Goal: Task Accomplishment & Management: Use online tool/utility

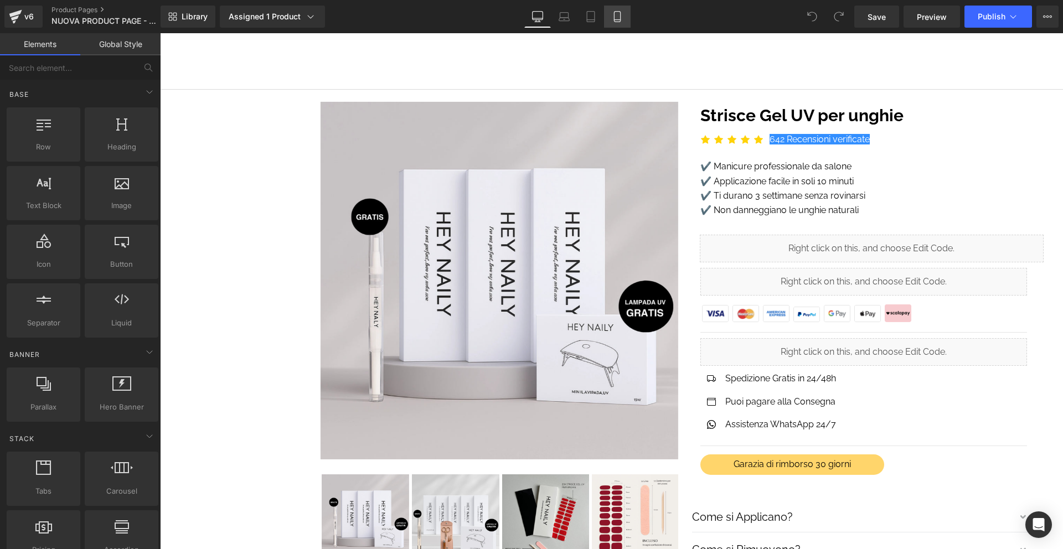
click at [614, 19] on icon at bounding box center [617, 16] width 11 height 11
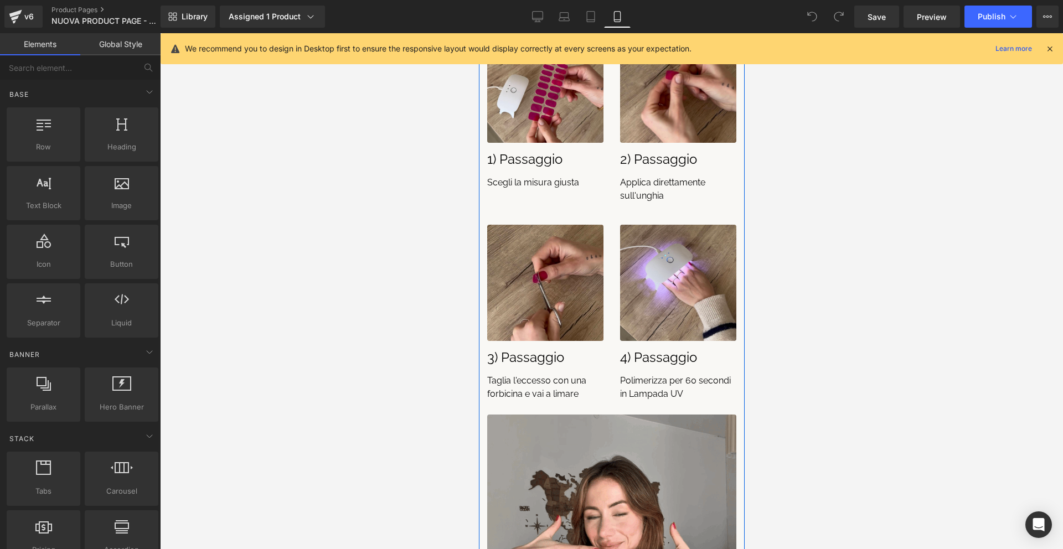
scroll to position [1100, 0]
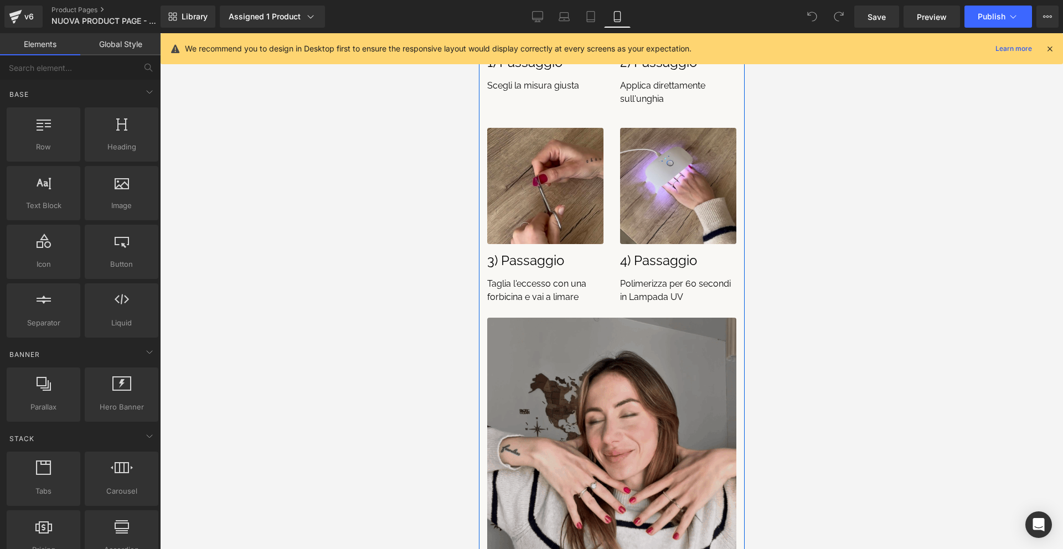
click at [648, 415] on img at bounding box center [611, 442] width 249 height 249
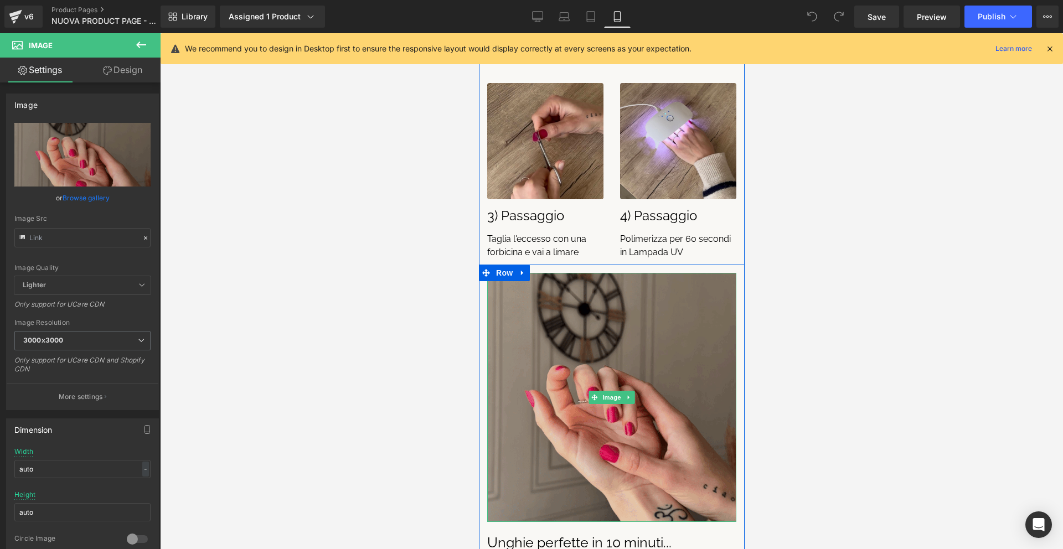
scroll to position [1154, 0]
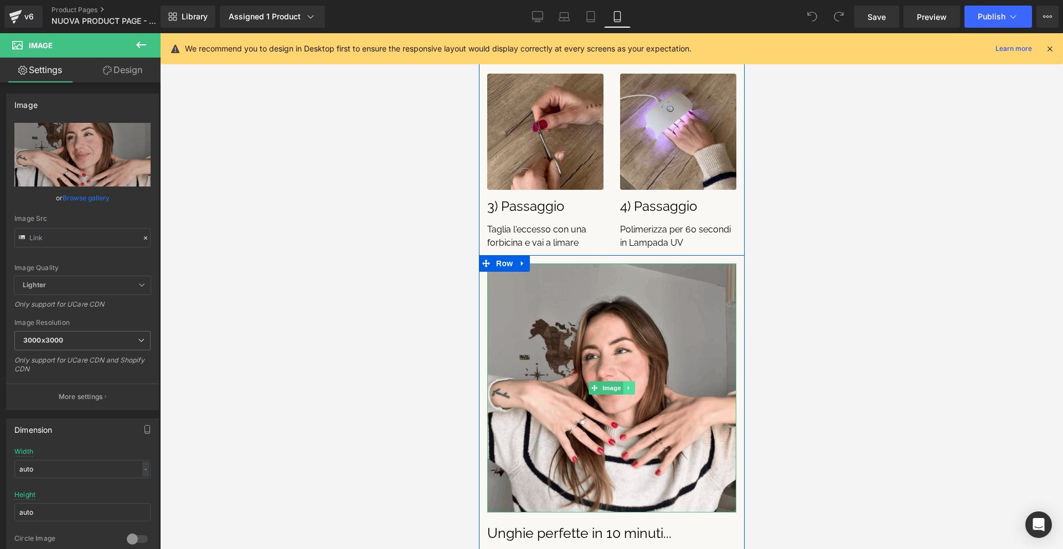
click at [630, 385] on icon at bounding box center [629, 388] width 6 height 7
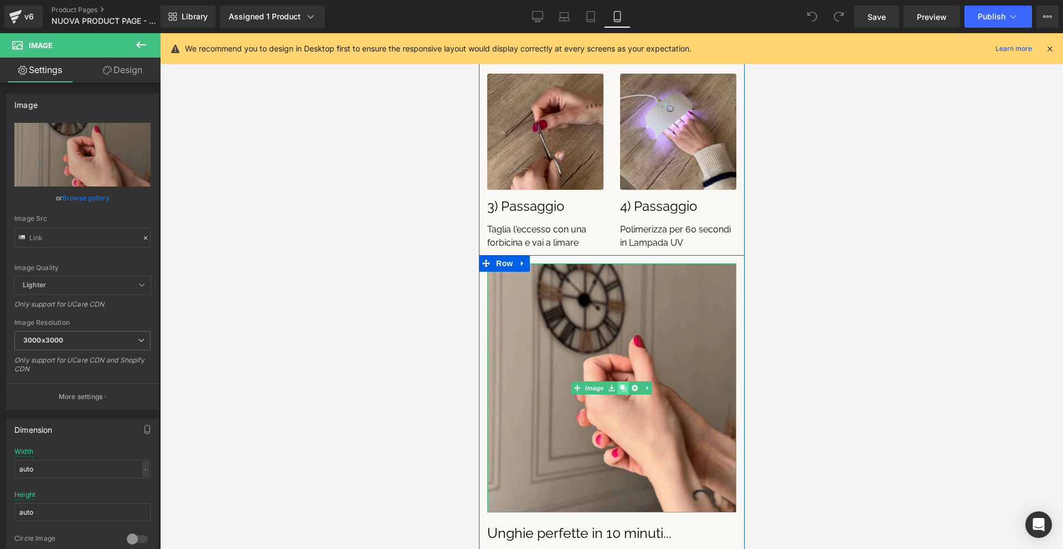
click at [622, 385] on icon at bounding box center [623, 388] width 6 height 6
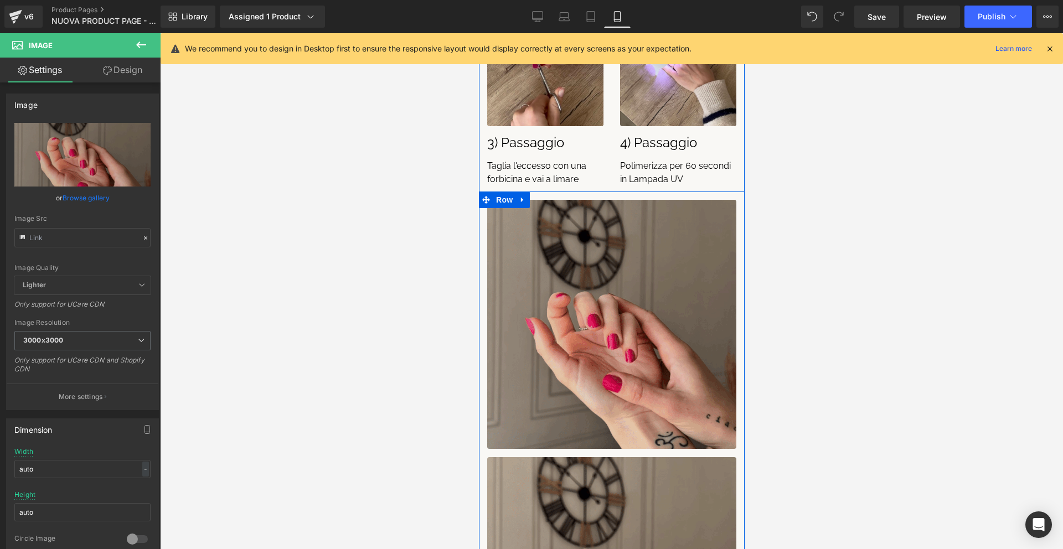
scroll to position [1176, 0]
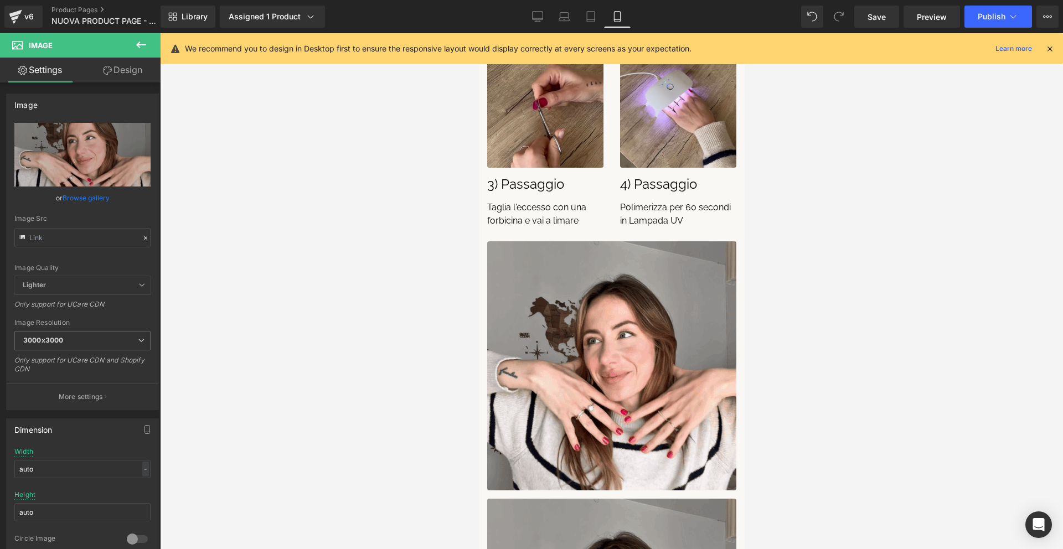
click at [892, 306] on div at bounding box center [611, 291] width 903 height 516
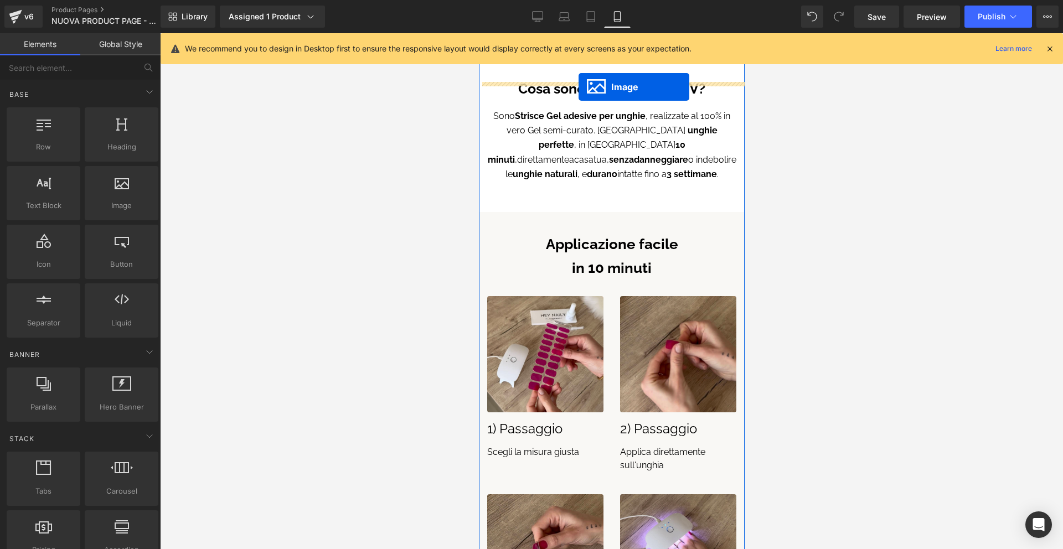
scroll to position [711, 0]
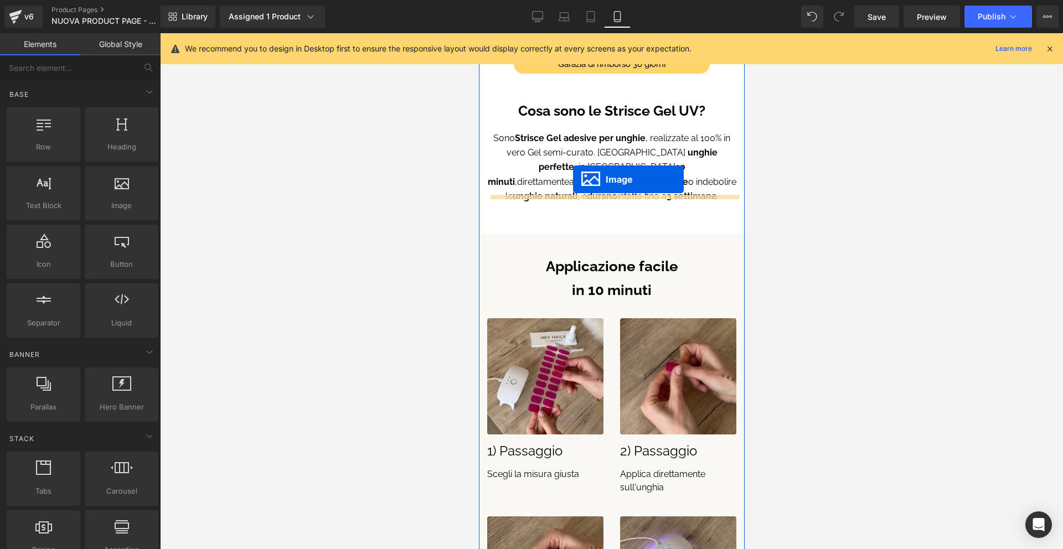
drag, startPoint x: 577, startPoint y: 349, endPoint x: 573, endPoint y: 179, distance: 169.5
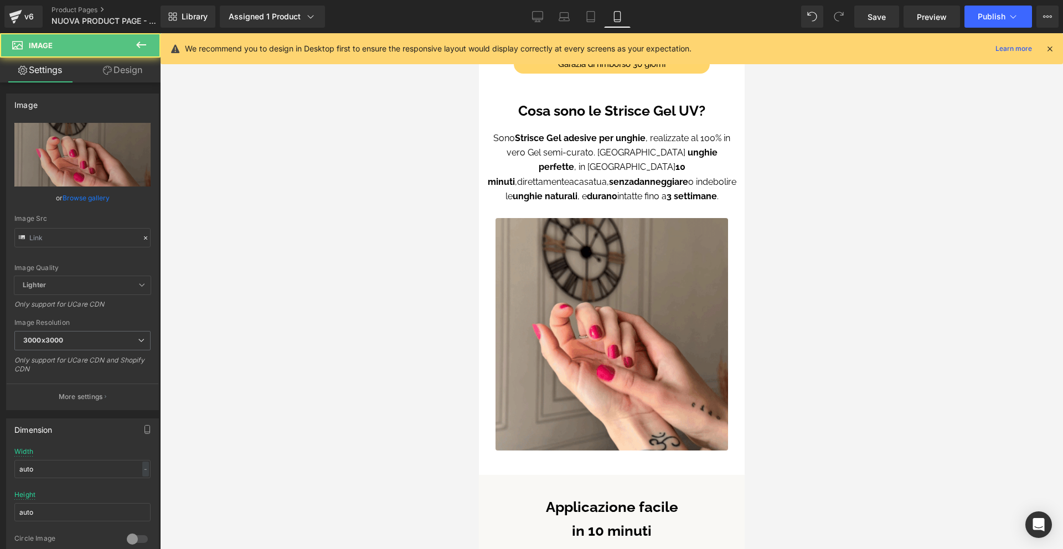
click at [852, 235] on div at bounding box center [611, 291] width 903 height 516
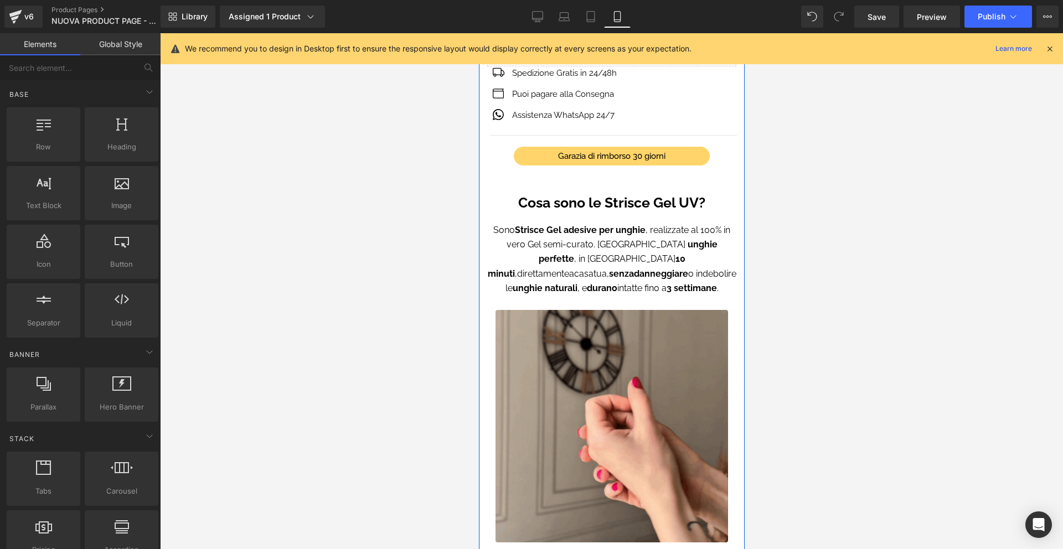
scroll to position [738, 0]
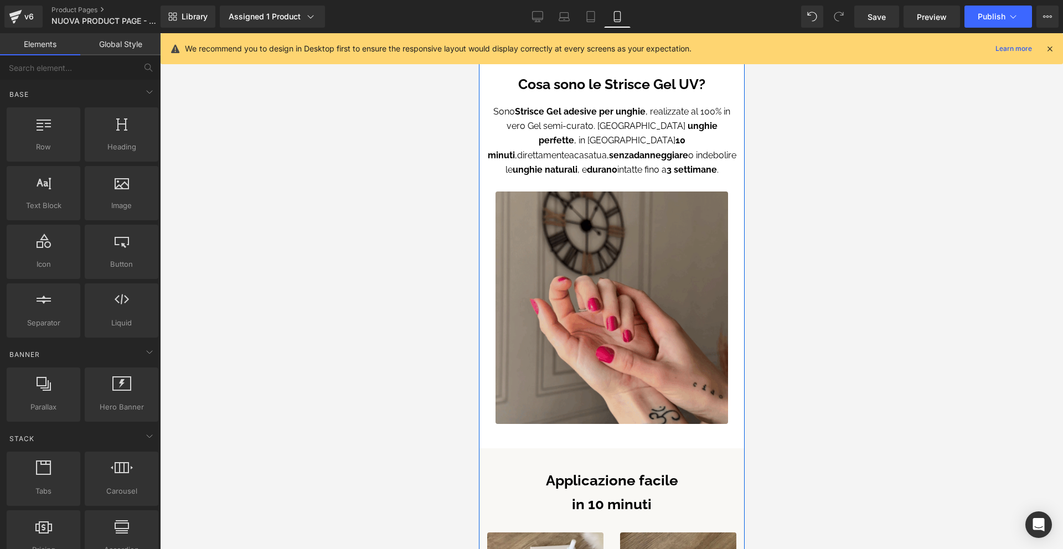
click at [676, 251] on img at bounding box center [611, 308] width 233 height 233
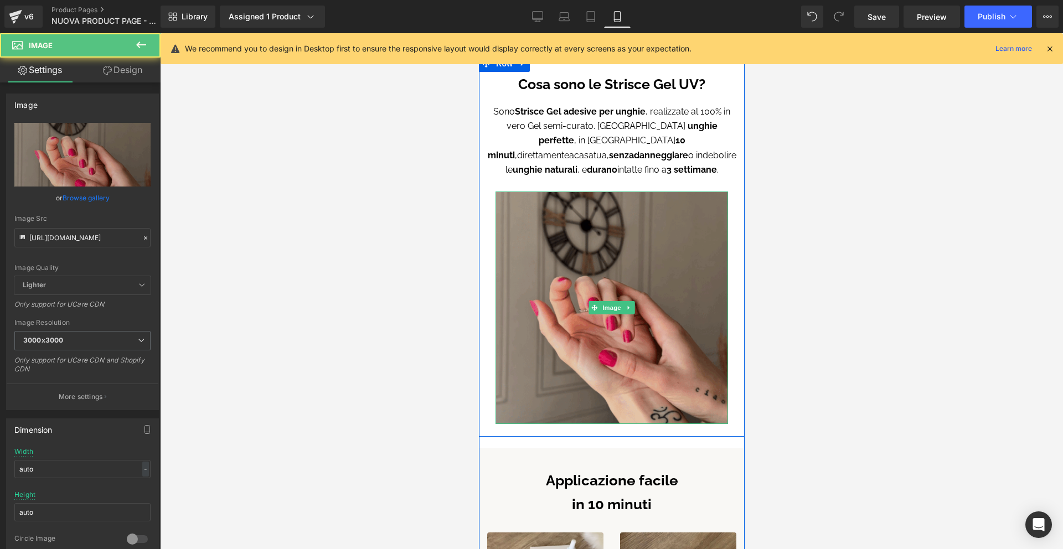
click at [594, 249] on img at bounding box center [611, 308] width 233 height 233
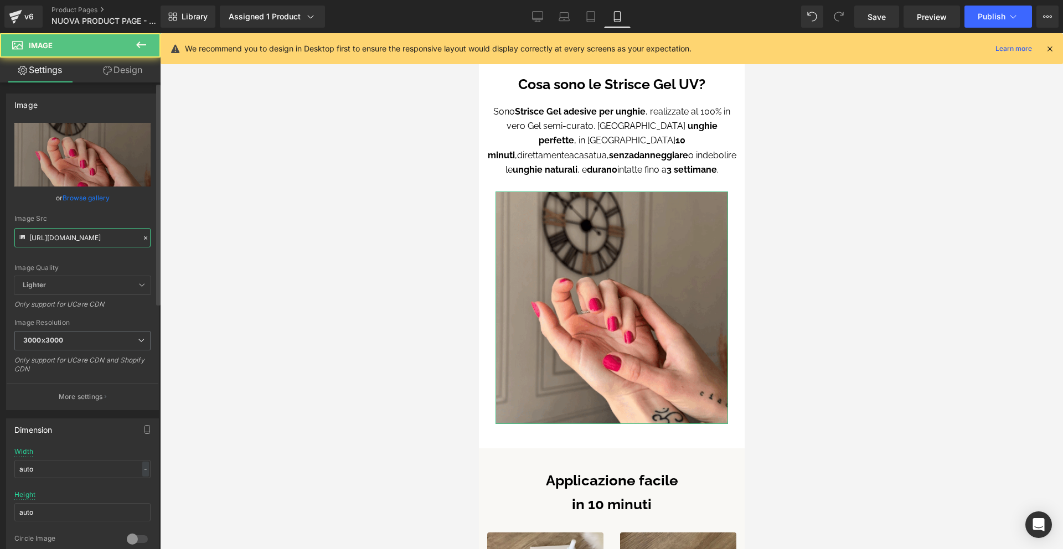
click at [119, 238] on input "[URL][DOMAIN_NAME]" at bounding box center [82, 237] width 136 height 19
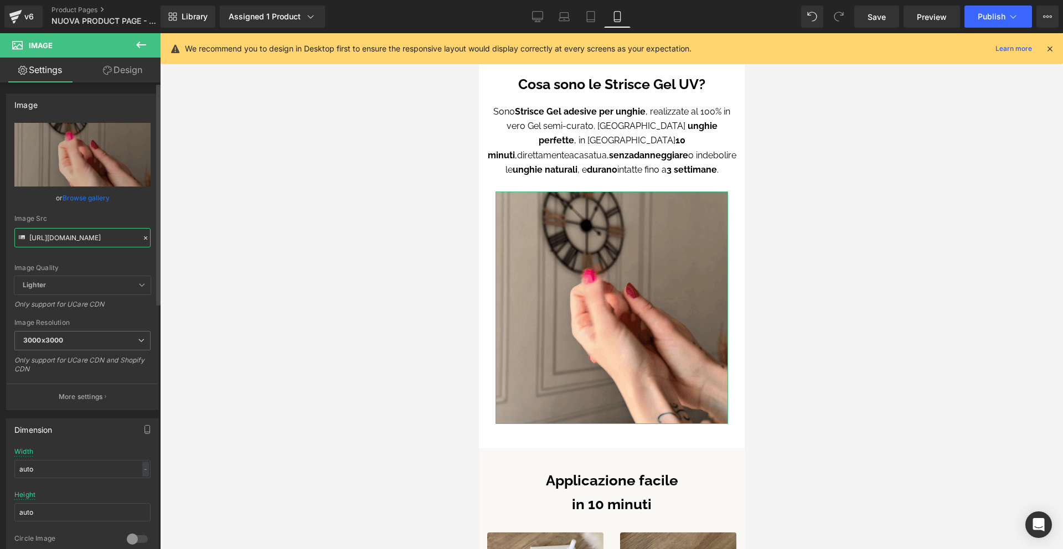
click at [119, 238] on input "[URL][DOMAIN_NAME]" at bounding box center [82, 237] width 136 height 19
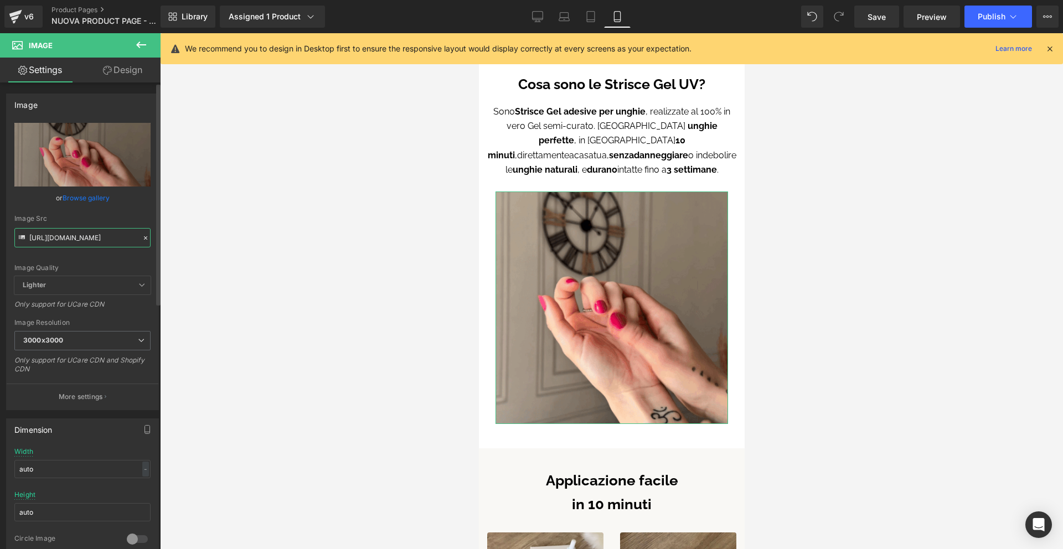
click at [119, 238] on input "[URL][DOMAIN_NAME]" at bounding box center [82, 237] width 136 height 19
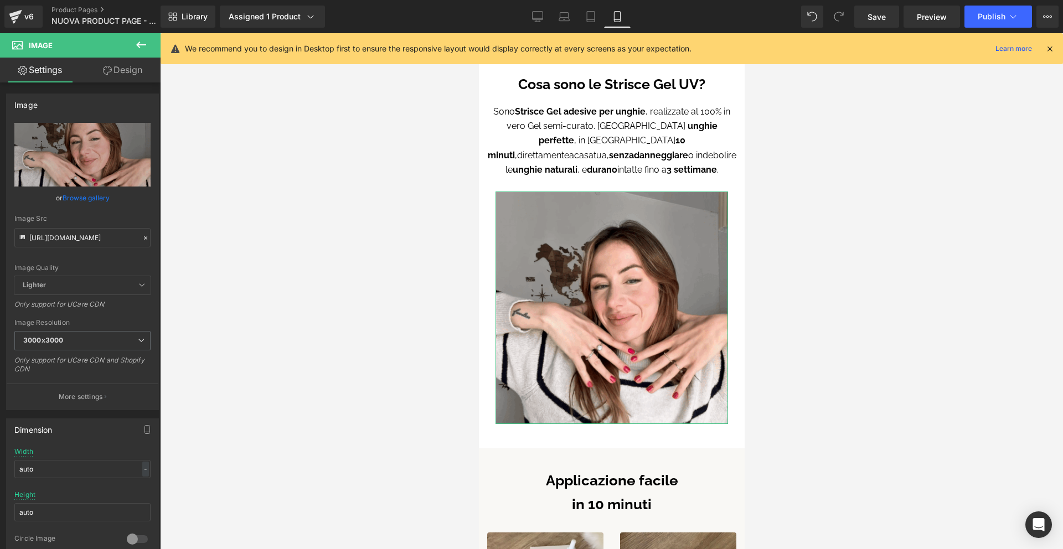
click at [854, 275] on div at bounding box center [611, 291] width 903 height 516
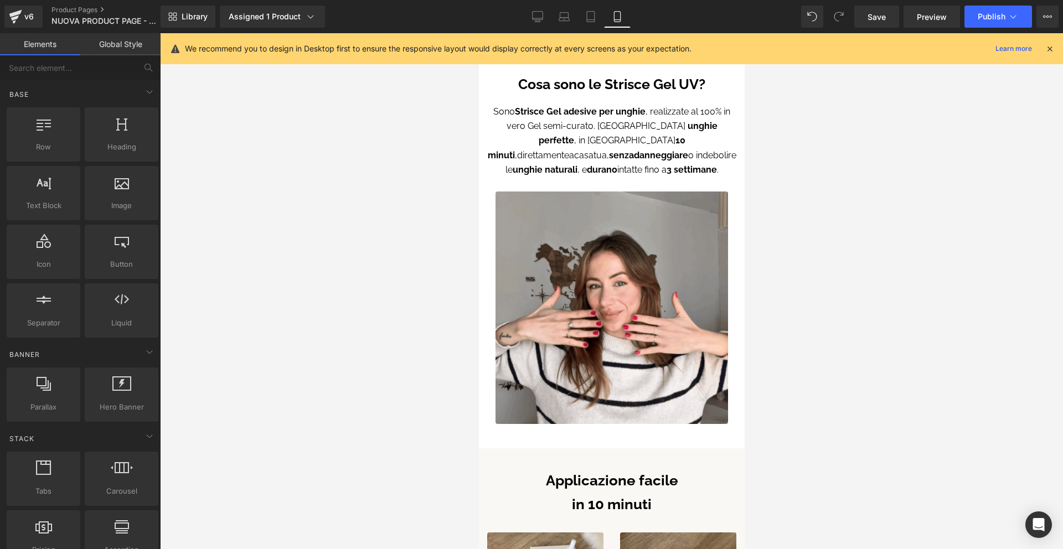
scroll to position [0, 0]
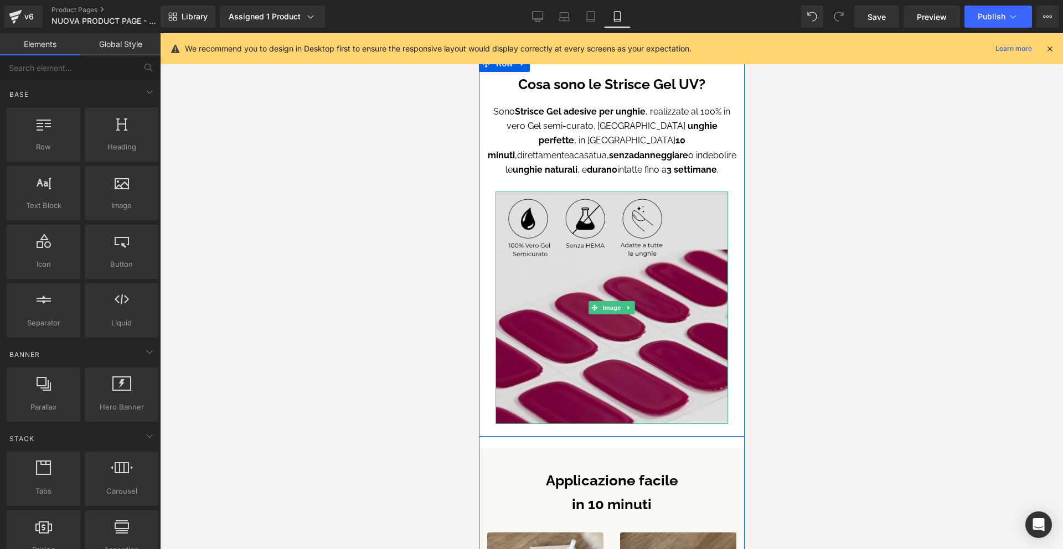
click at [628, 245] on img at bounding box center [611, 308] width 233 height 233
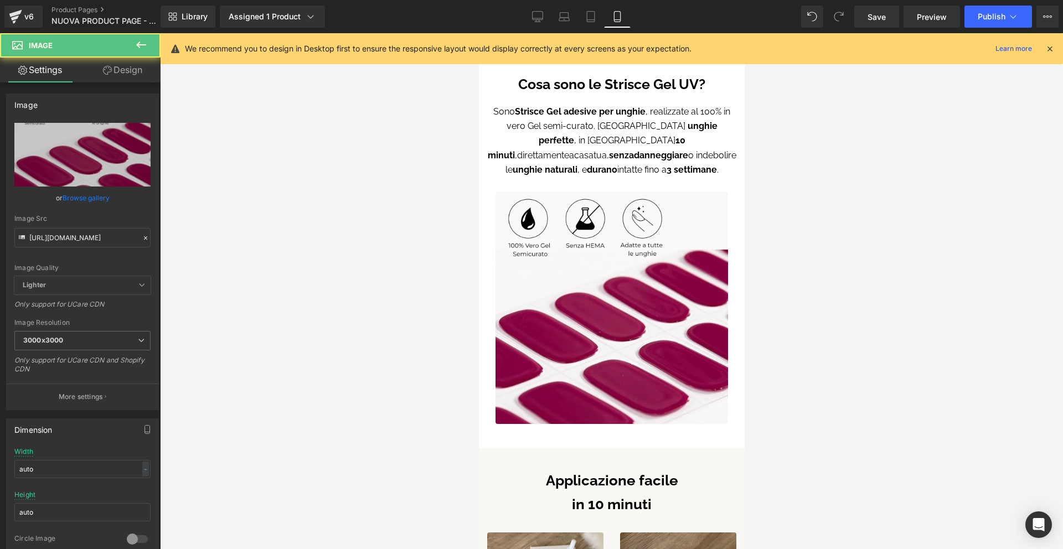
click at [808, 239] on div at bounding box center [611, 291] width 903 height 516
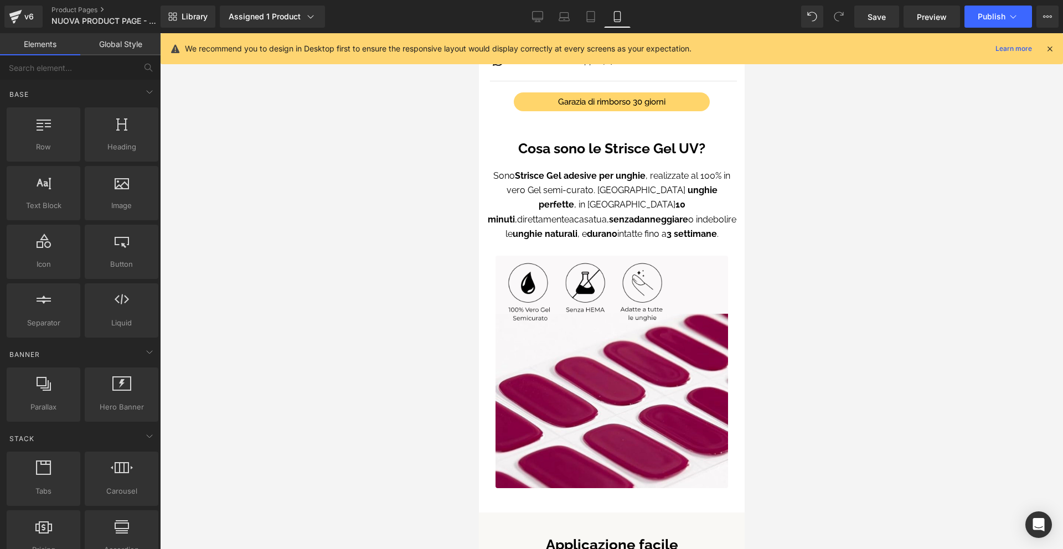
scroll to position [801, 0]
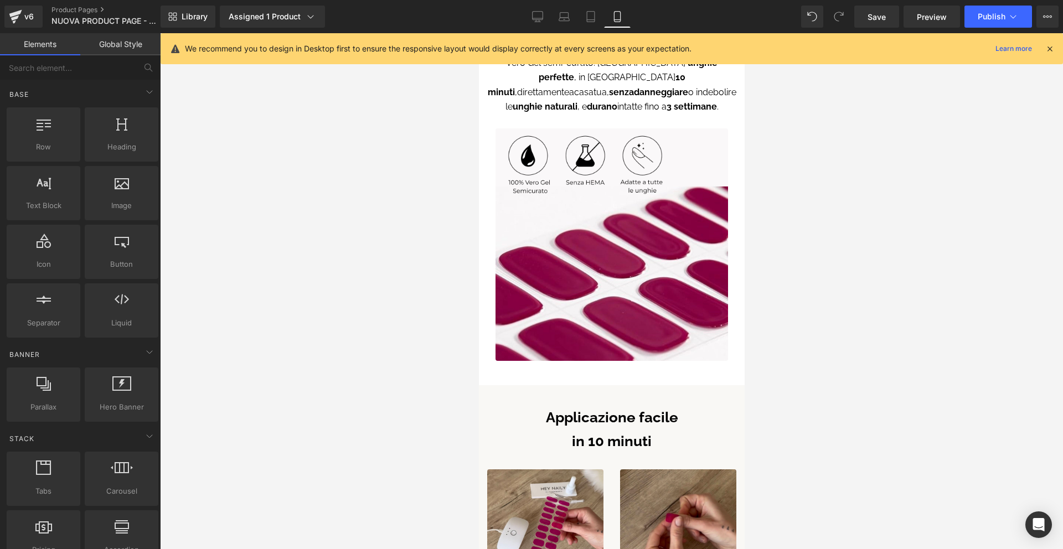
click at [1052, 46] on icon at bounding box center [1050, 49] width 10 height 10
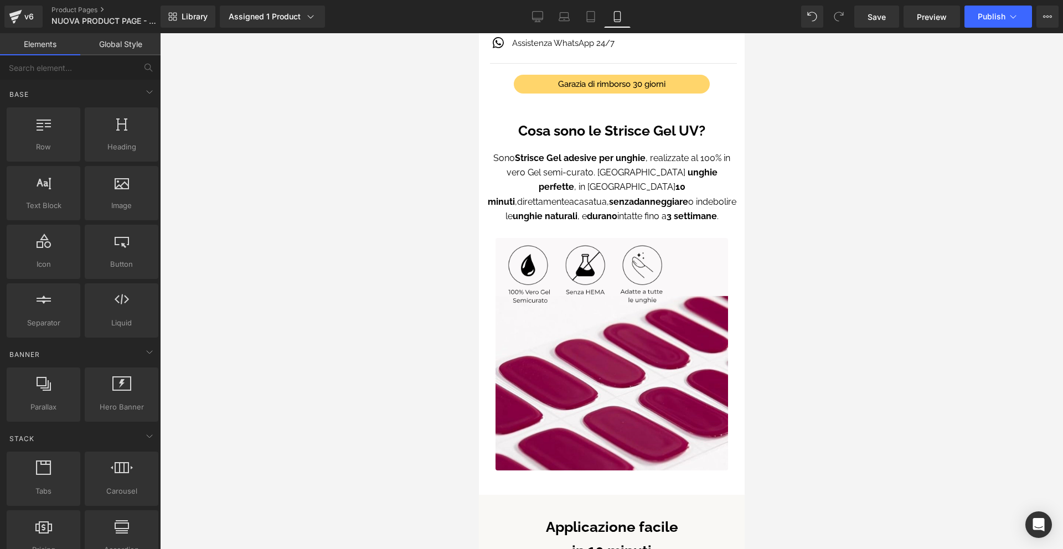
scroll to position [691, 0]
click at [991, 23] on button "Publish" at bounding box center [999, 17] width 68 height 22
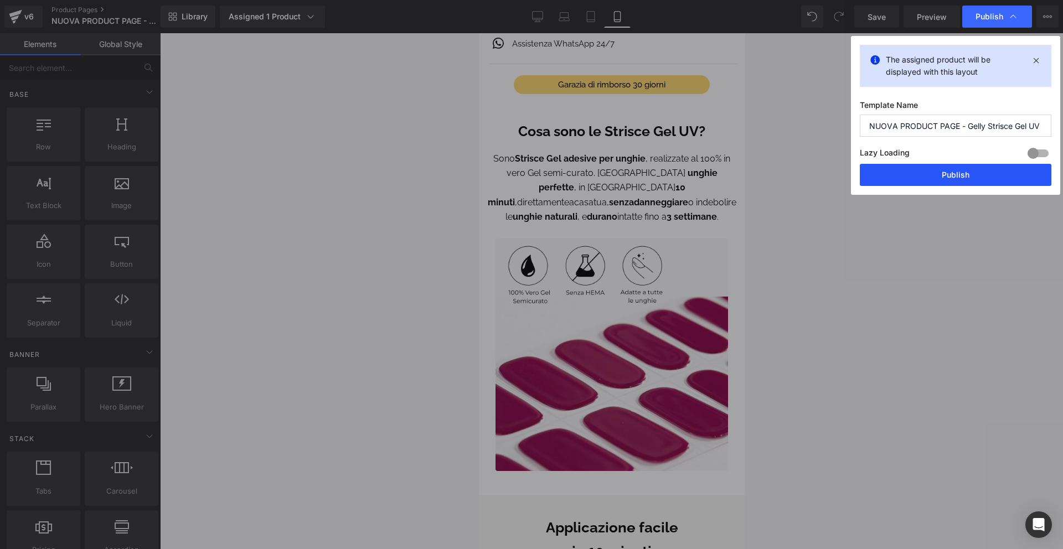
click at [982, 176] on button "Publish" at bounding box center [956, 175] width 192 height 22
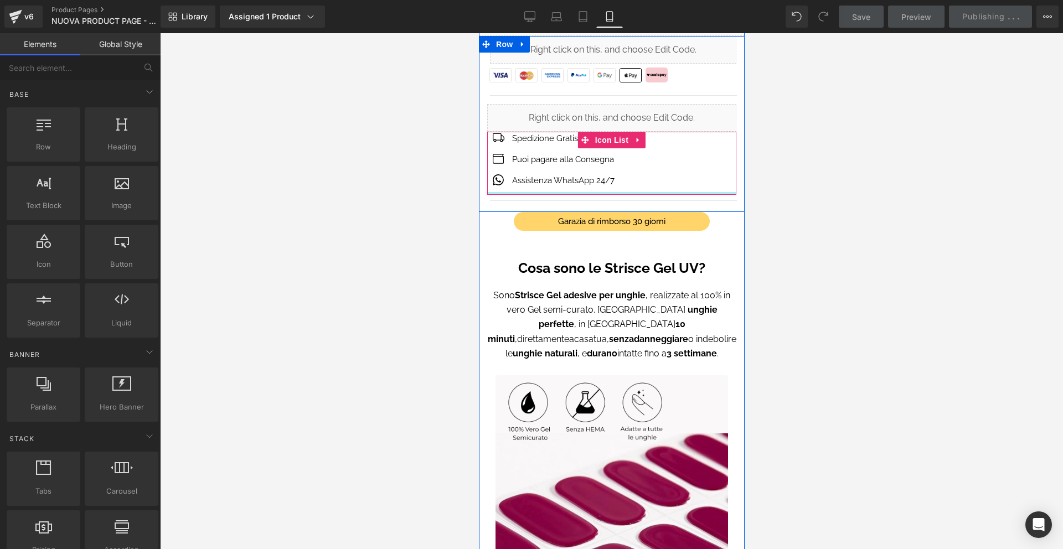
scroll to position [490, 0]
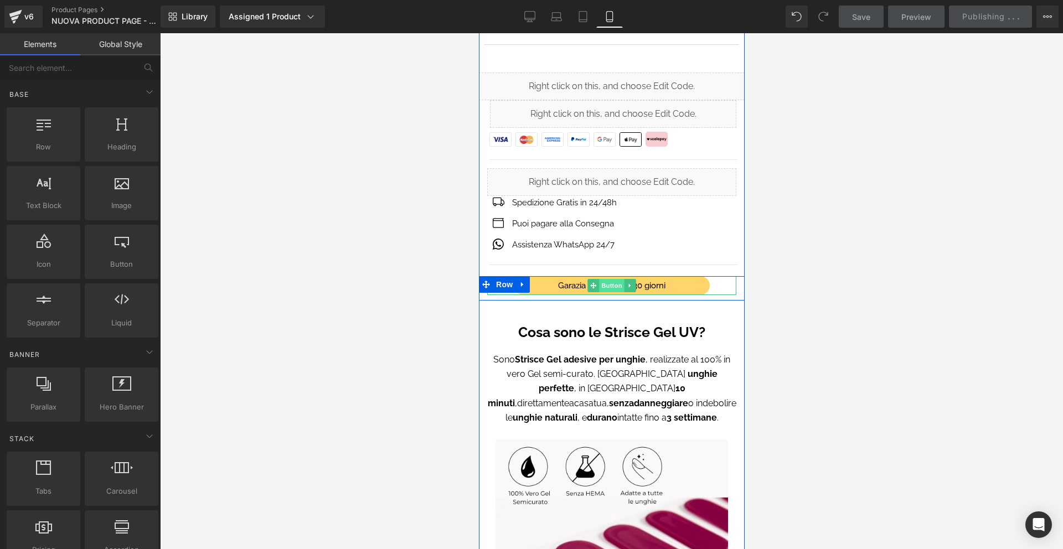
click at [608, 287] on span "Button" at bounding box center [611, 285] width 25 height 13
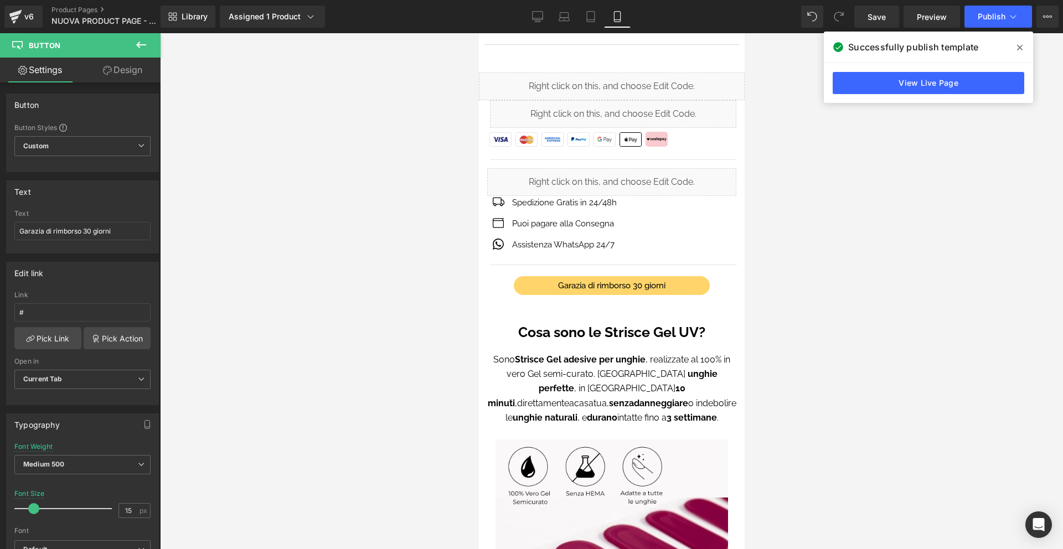
click at [1023, 45] on span at bounding box center [1020, 48] width 18 height 18
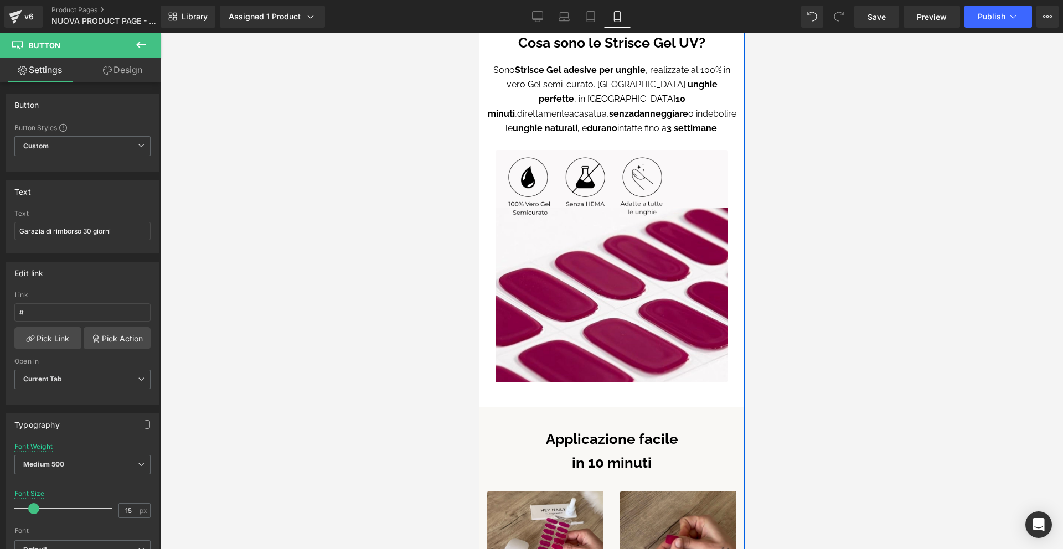
scroll to position [801, 0]
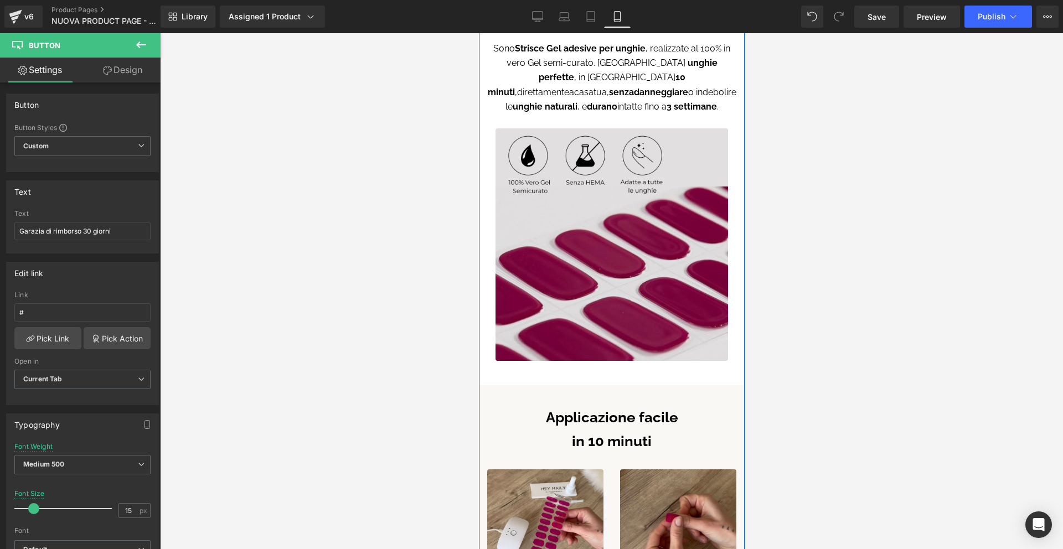
click at [609, 171] on img at bounding box center [611, 244] width 233 height 233
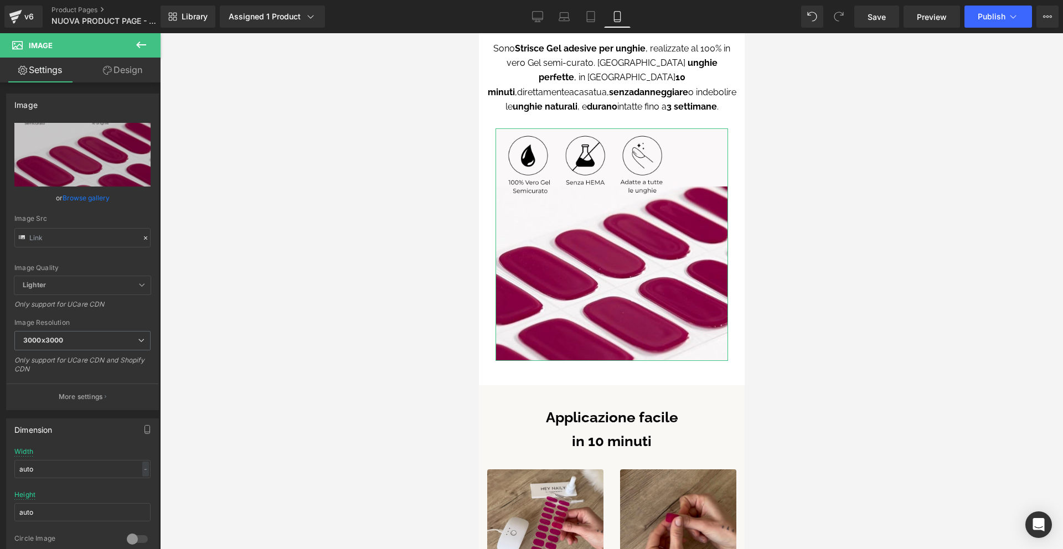
click at [121, 74] on link "Design" at bounding box center [123, 70] width 80 height 25
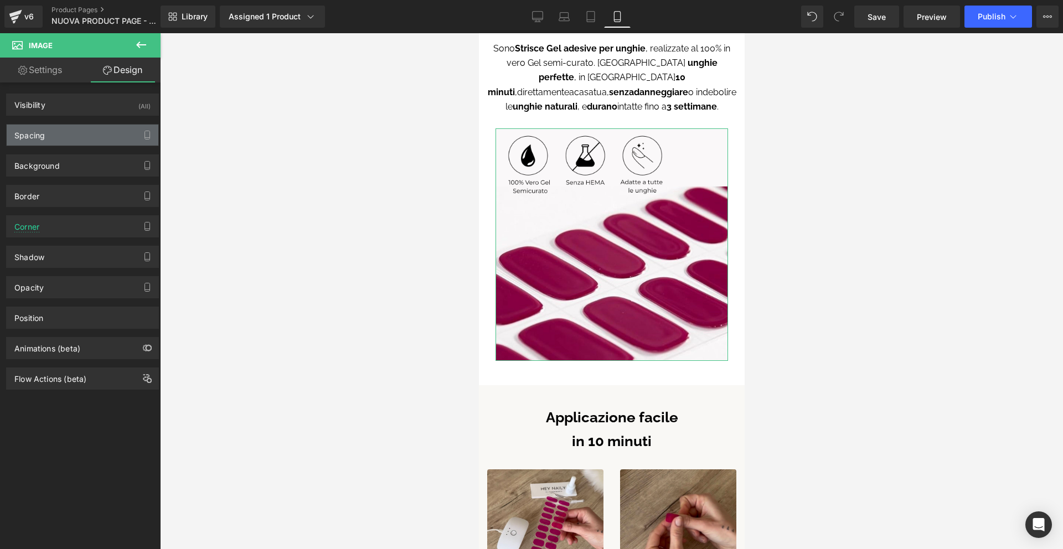
click at [84, 132] on div "Spacing" at bounding box center [83, 135] width 152 height 21
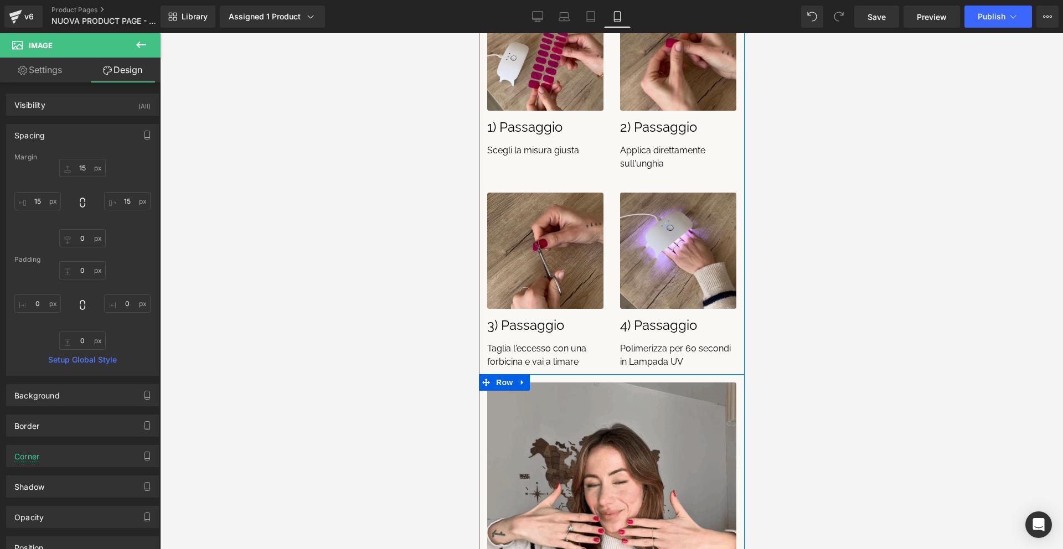
scroll to position [1521, 0]
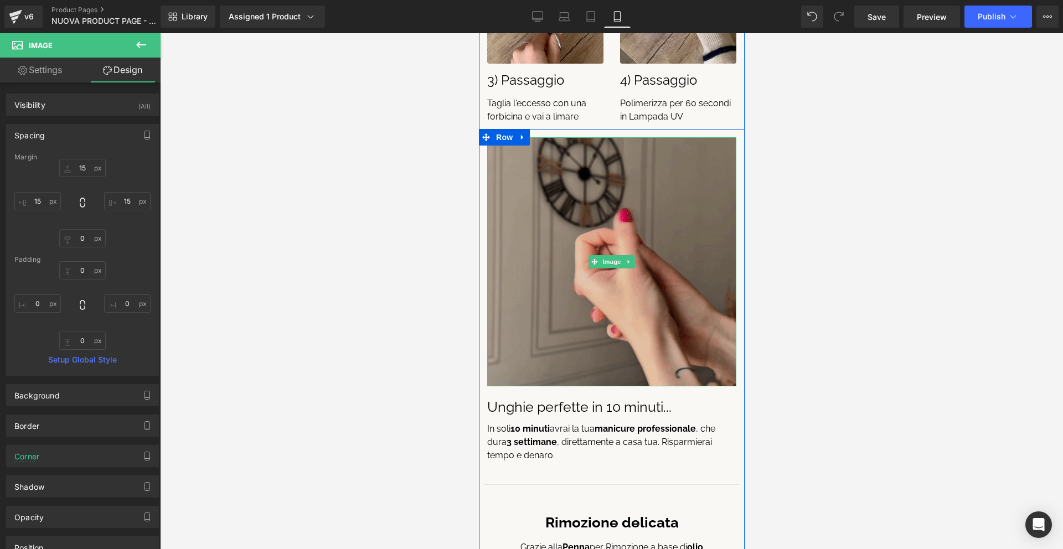
click at [617, 303] on img at bounding box center [611, 261] width 249 height 249
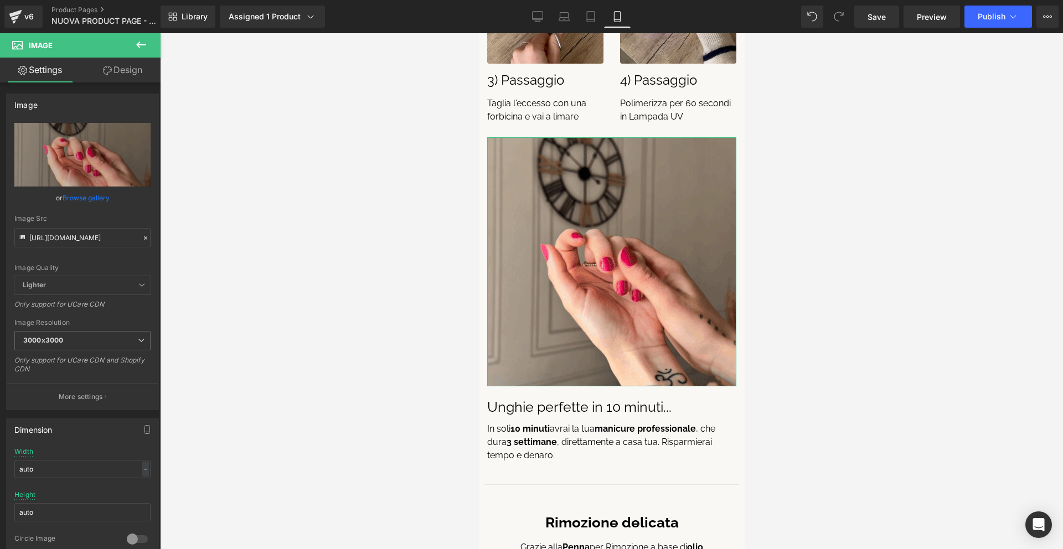
click at [111, 65] on link "Design" at bounding box center [123, 70] width 80 height 25
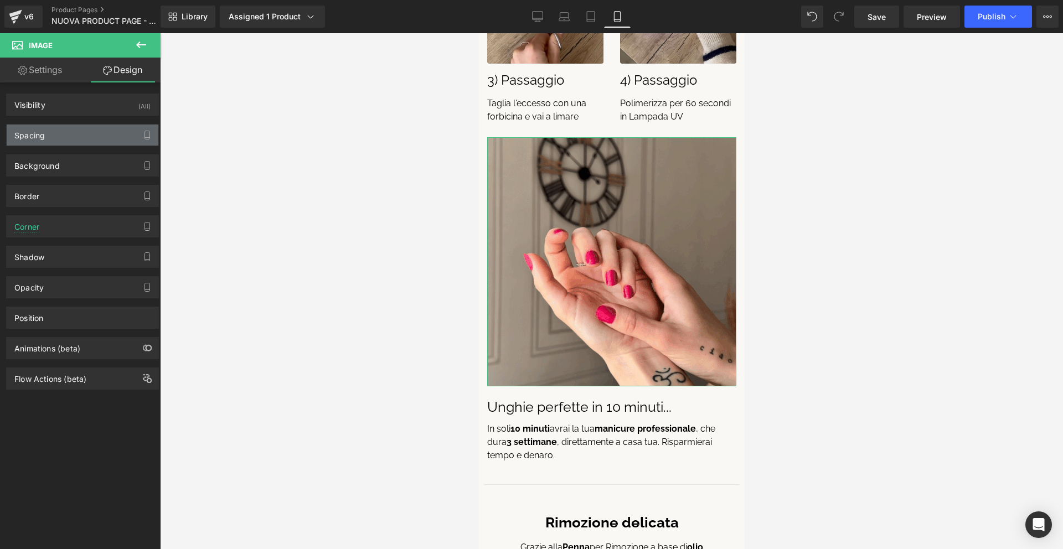
click at [98, 135] on div "Spacing" at bounding box center [83, 135] width 152 height 21
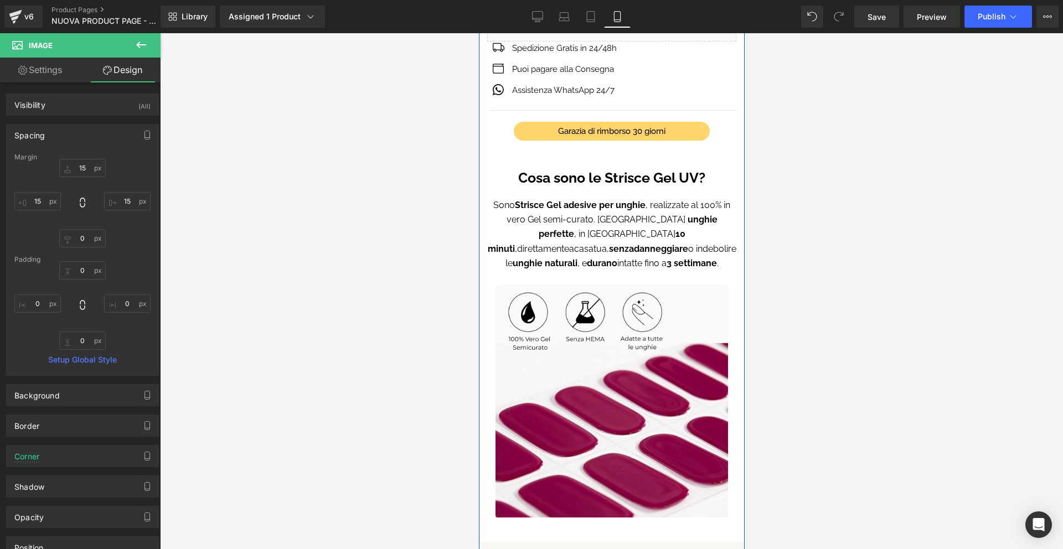
scroll to position [641, 0]
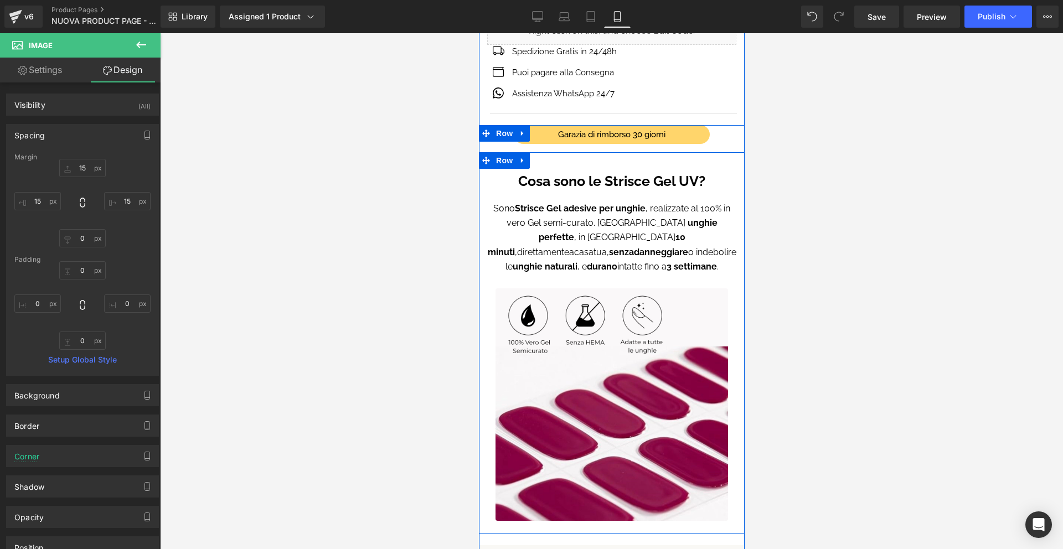
click at [490, 287] on div "Cosa sono le Strisce Gel UV? Text Block Sono Strisce Gel adesive per unghie , r…" at bounding box center [611, 342] width 266 height 356
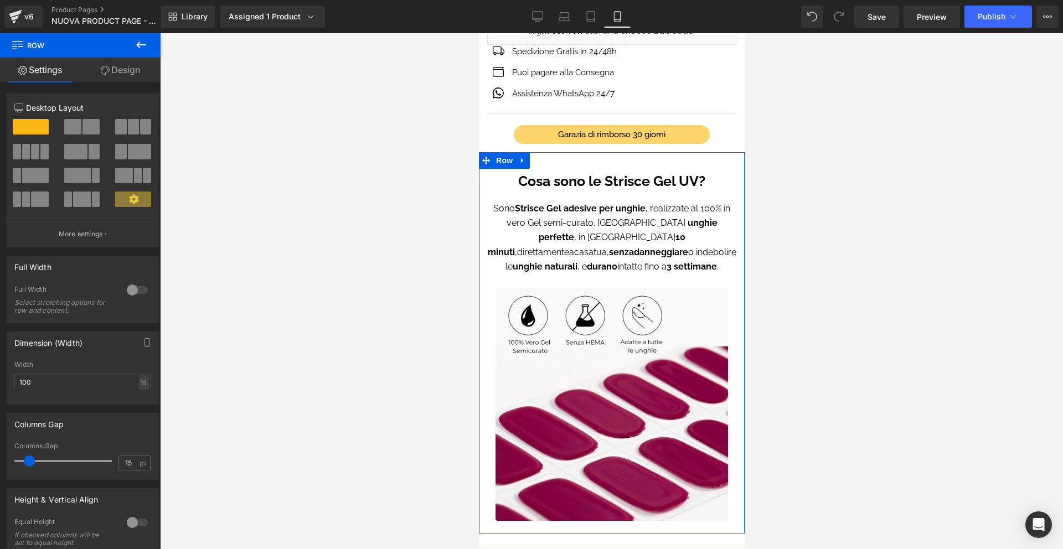
drag, startPoint x: 129, startPoint y: 73, endPoint x: 107, endPoint y: 300, distance: 227.6
click at [129, 73] on link "Design" at bounding box center [120, 70] width 80 height 25
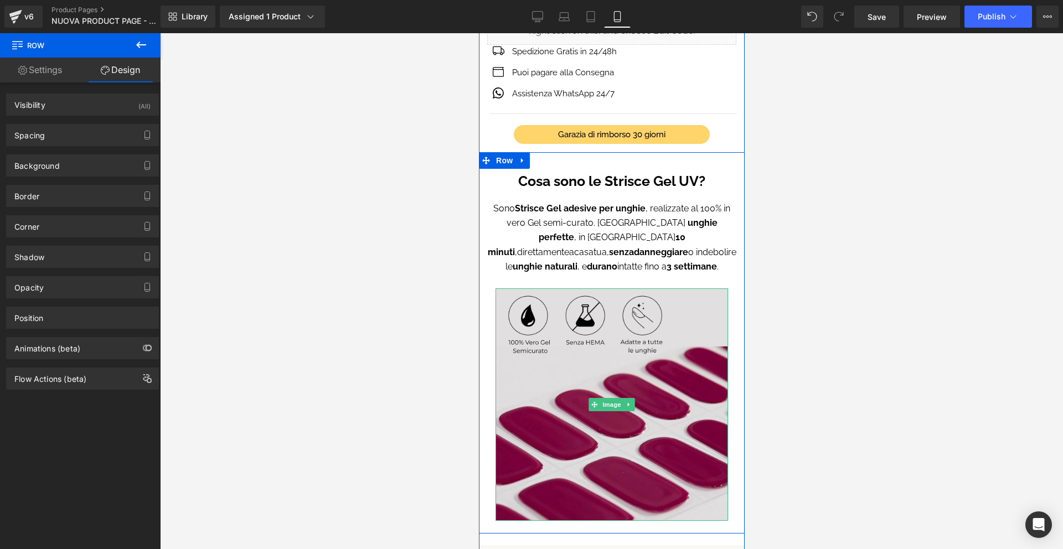
click at [652, 333] on img at bounding box center [611, 405] width 233 height 233
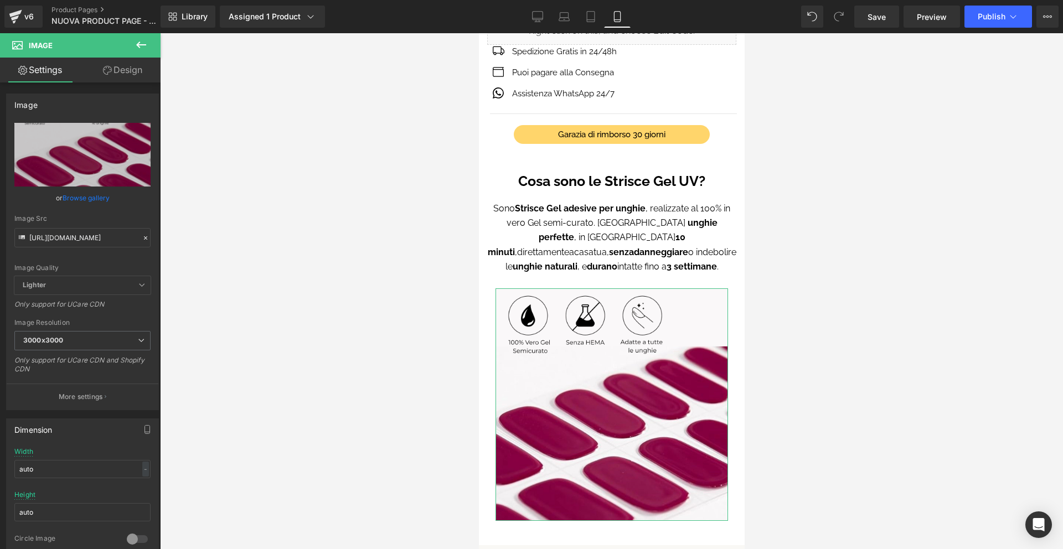
click at [128, 68] on link "Design" at bounding box center [123, 70] width 80 height 25
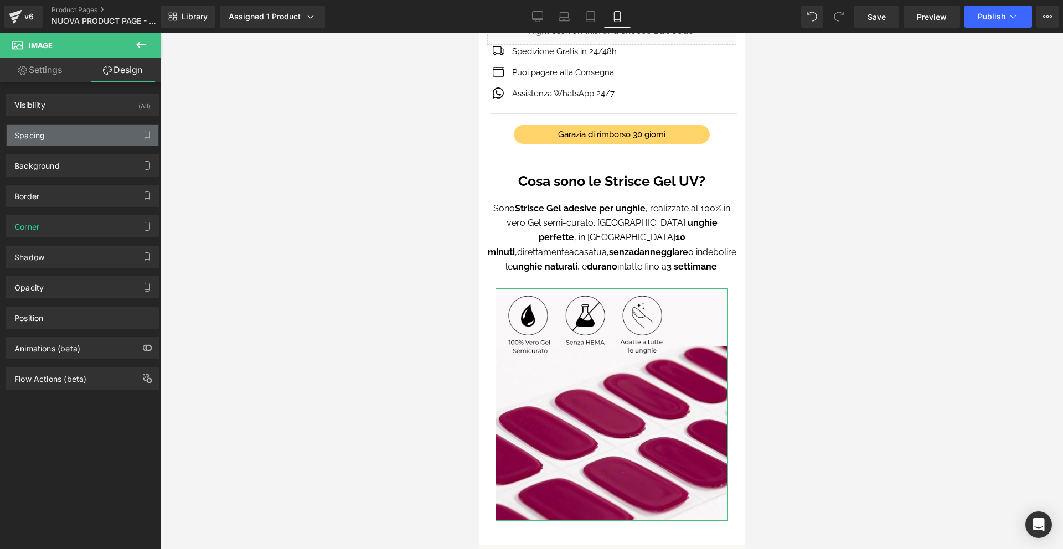
click at [49, 144] on div "Spacing" at bounding box center [83, 135] width 152 height 21
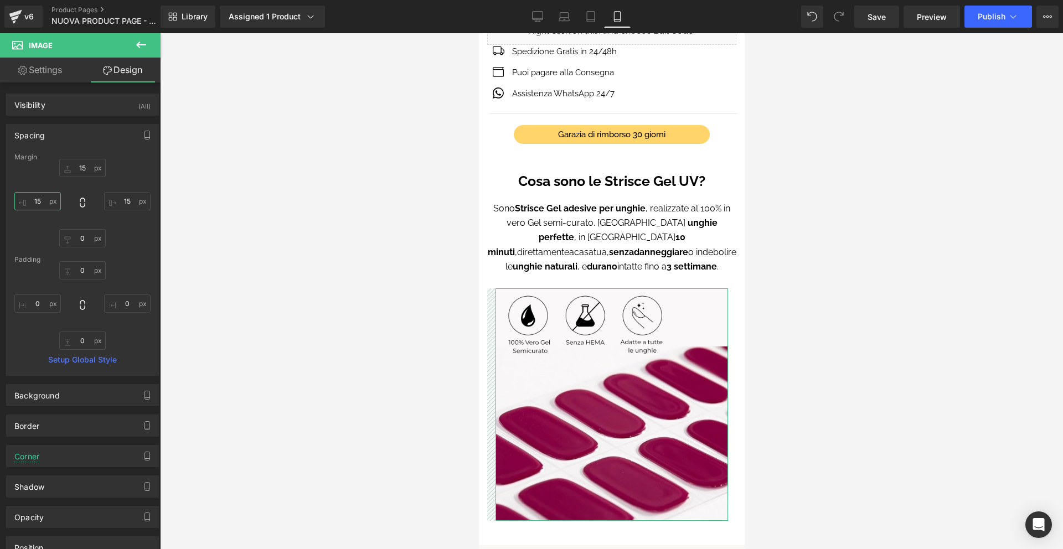
click at [48, 200] on input "text" at bounding box center [37, 201] width 47 height 18
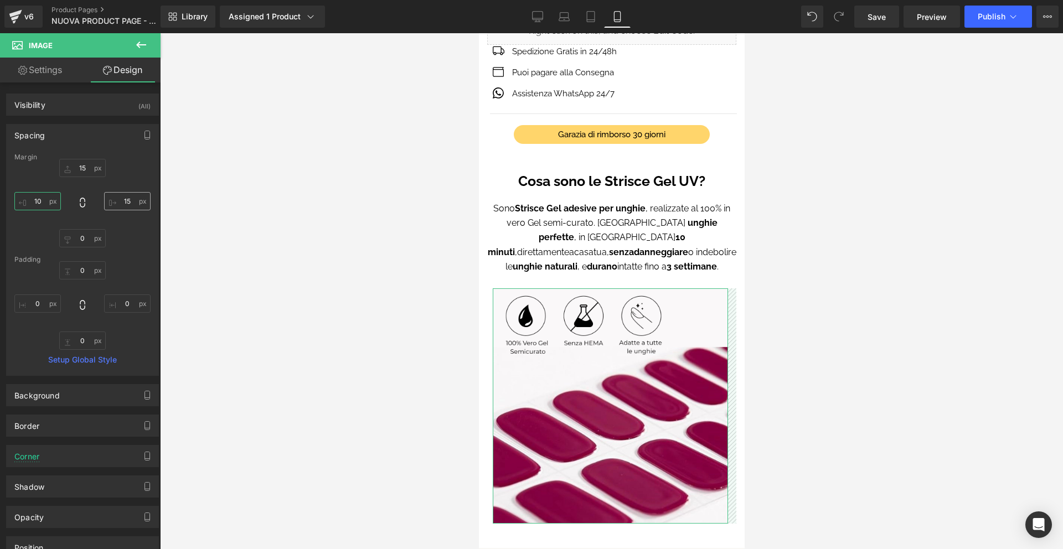
type input "10"
click at [128, 202] on input "text" at bounding box center [127, 201] width 47 height 18
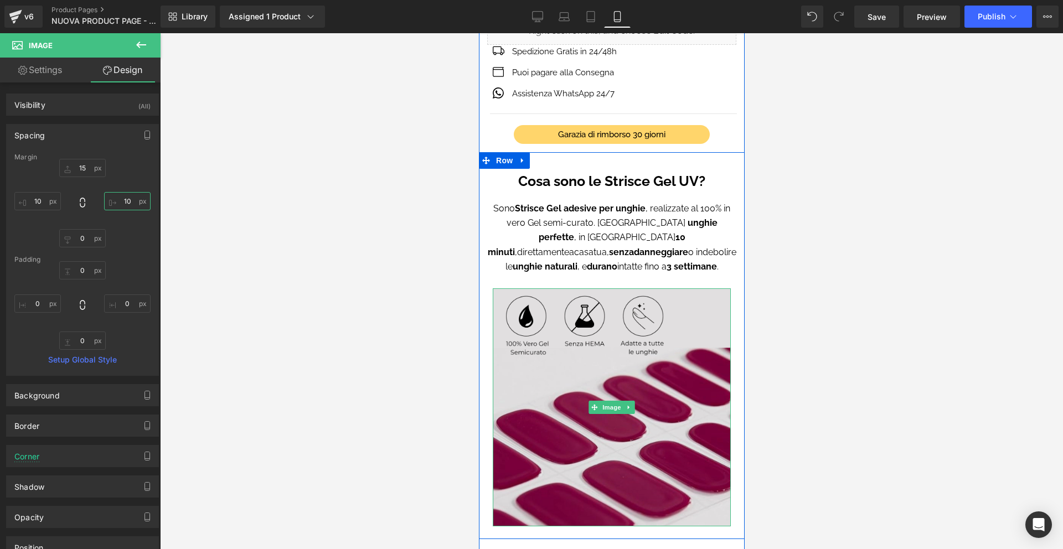
type input "1"
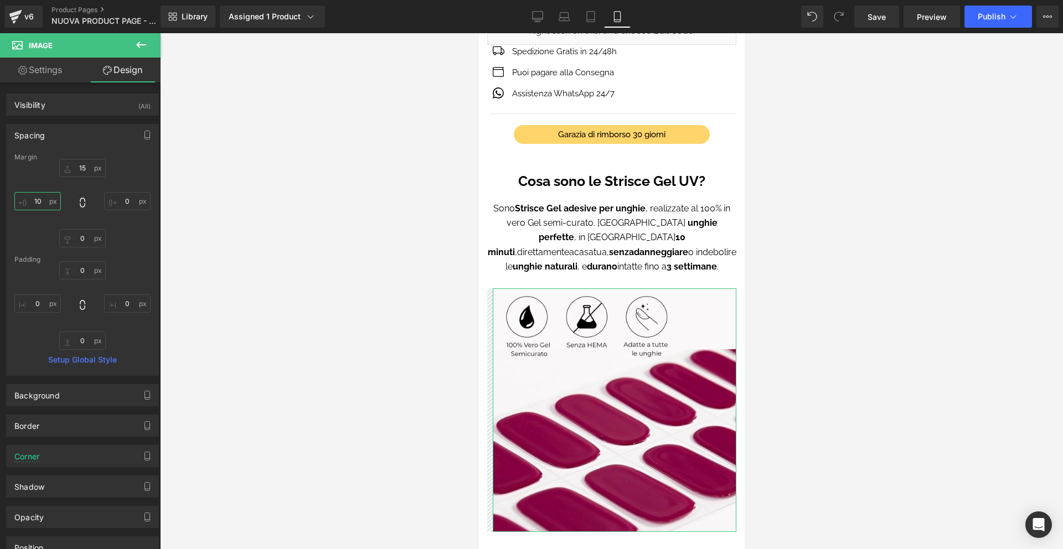
click at [38, 200] on input "10" at bounding box center [37, 201] width 47 height 18
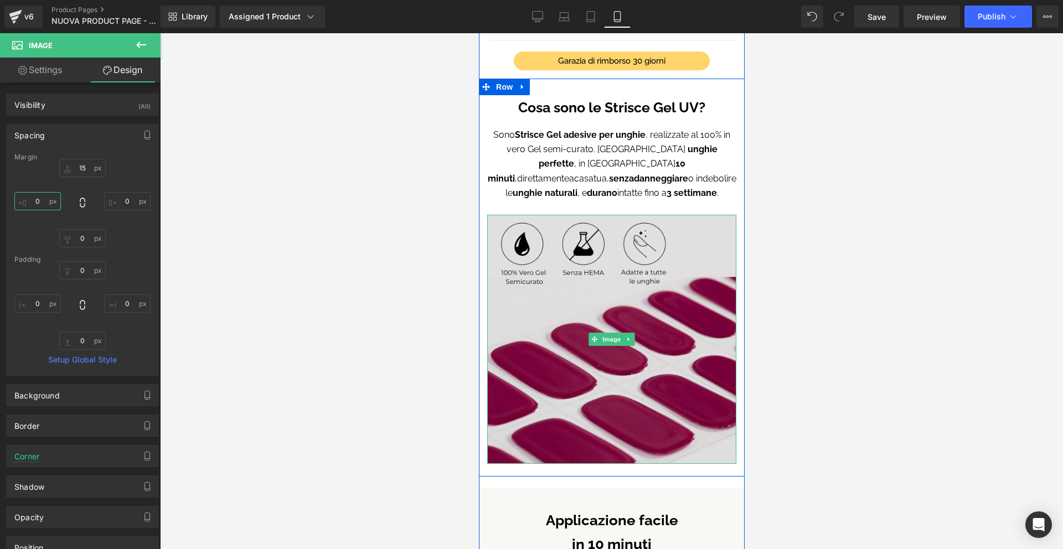
scroll to position [812, 0]
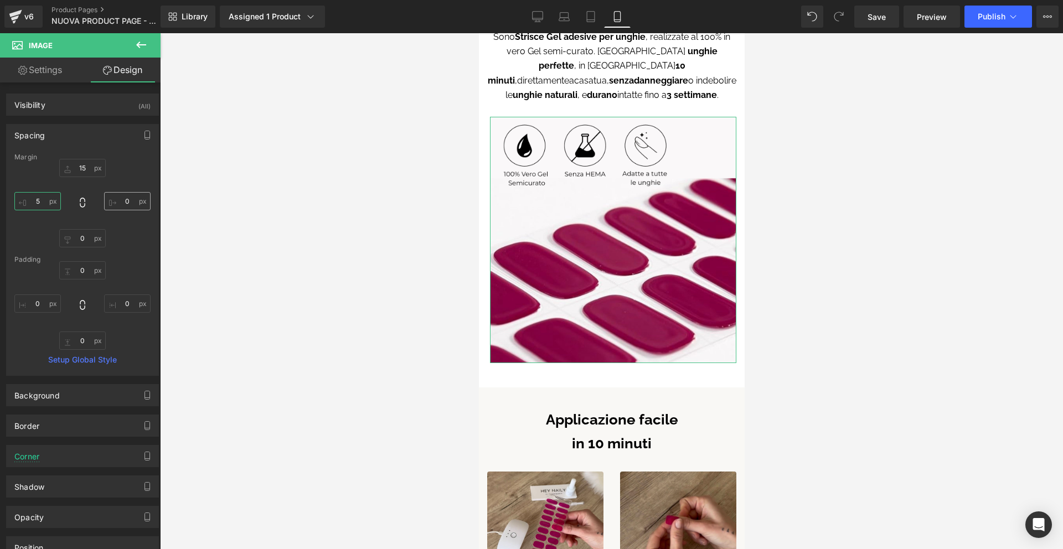
type input "5"
click at [128, 203] on input "text" at bounding box center [127, 201] width 47 height 18
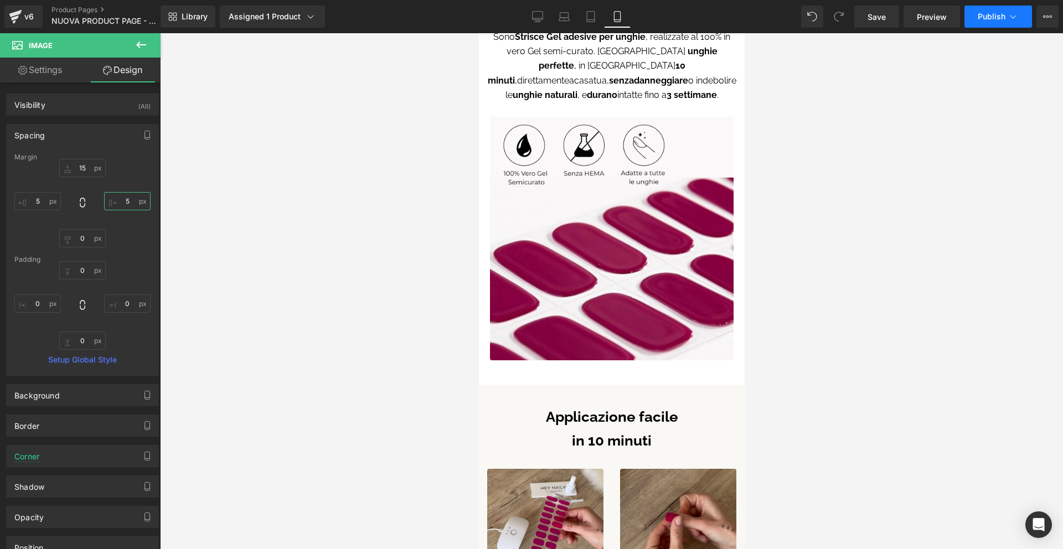
type input "5"
click at [991, 14] on span "Publish" at bounding box center [992, 16] width 28 height 9
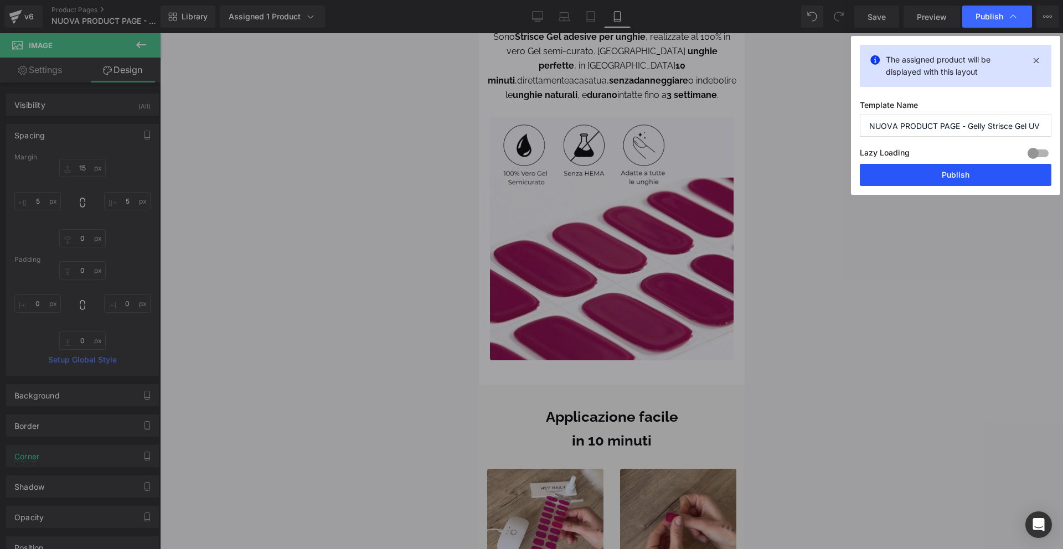
click at [973, 172] on button "Publish" at bounding box center [956, 175] width 192 height 22
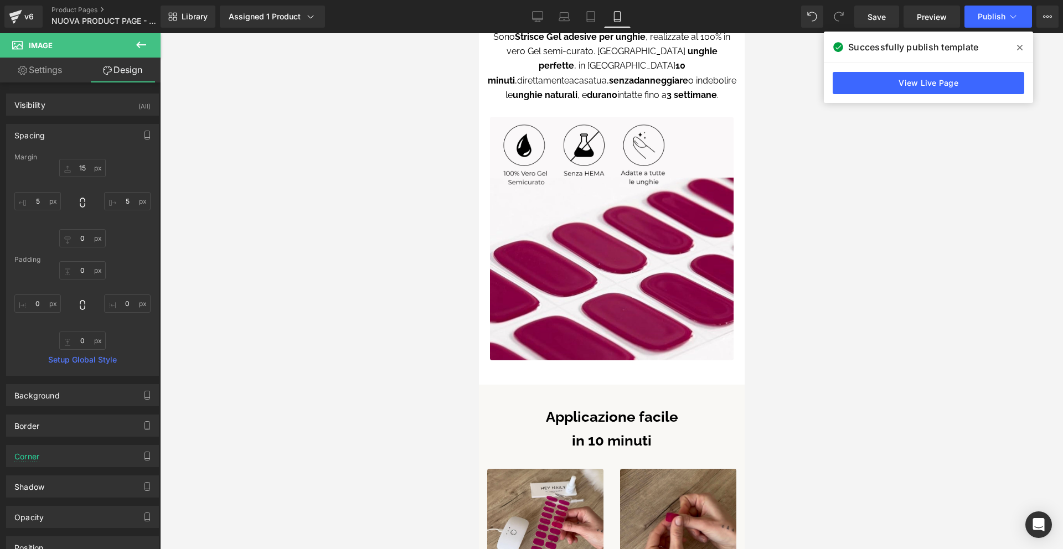
click at [1021, 49] on icon at bounding box center [1020, 47] width 6 height 9
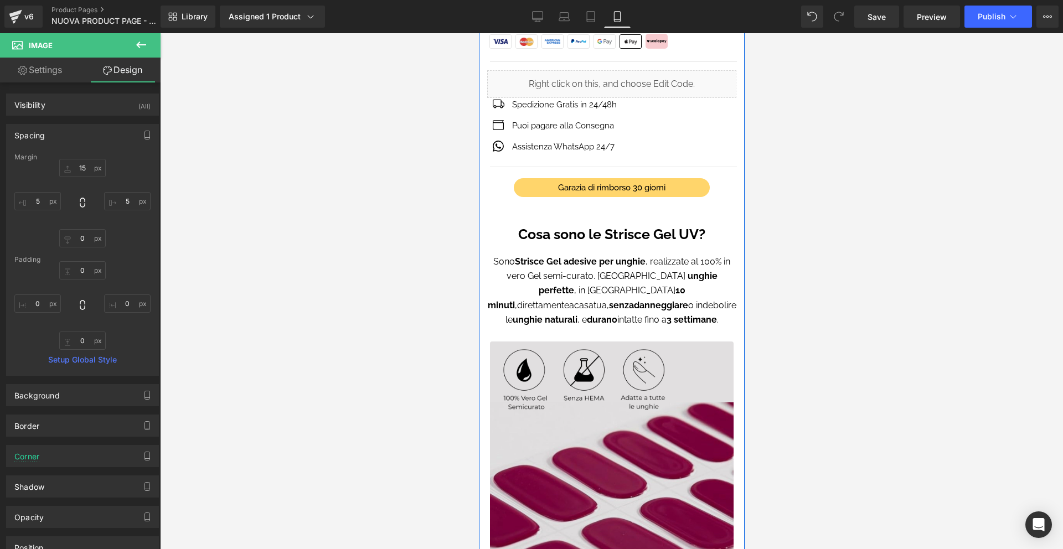
scroll to position [667, 0]
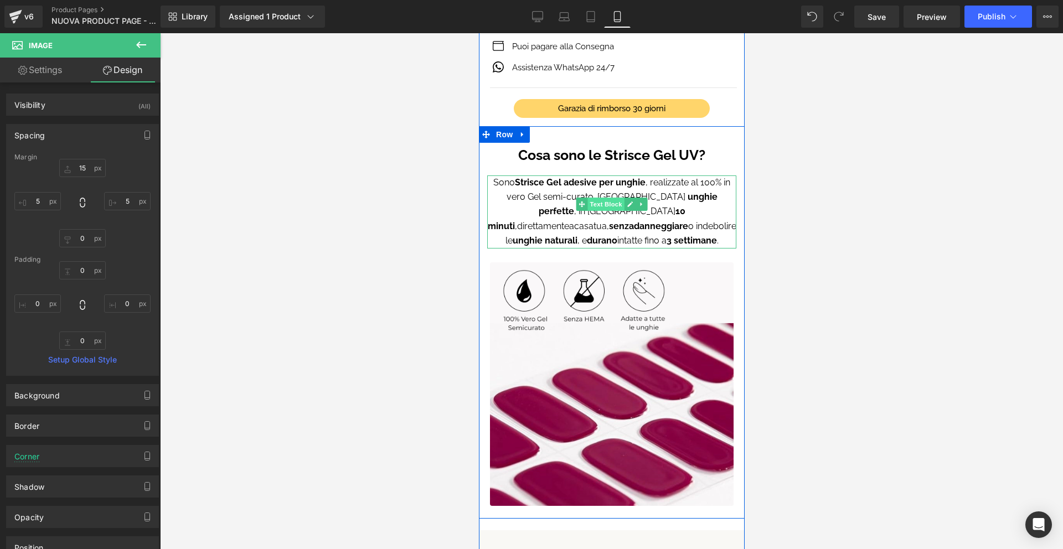
click at [605, 206] on span "Text Block" at bounding box center [605, 204] width 37 height 13
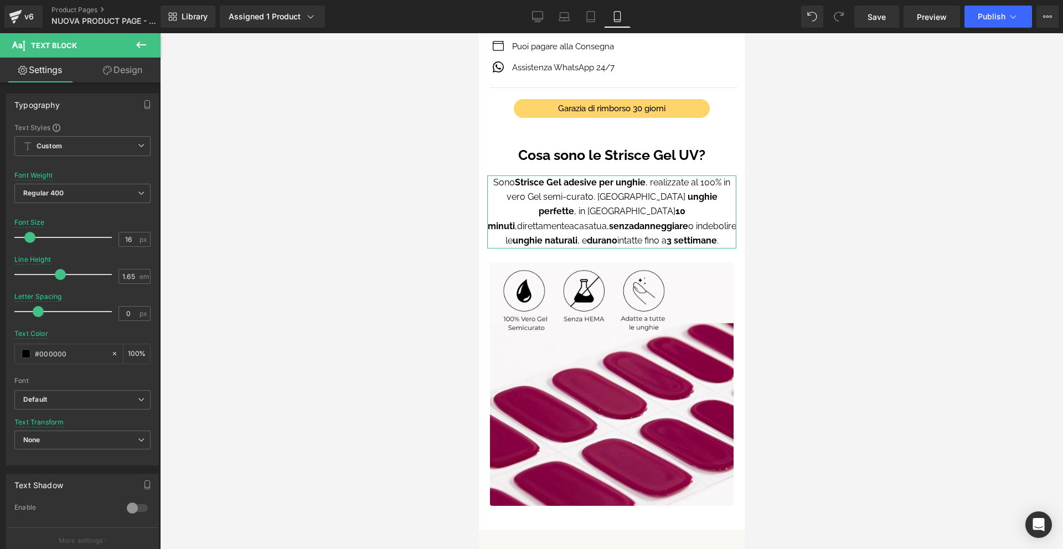
click at [118, 74] on link "Design" at bounding box center [123, 70] width 80 height 25
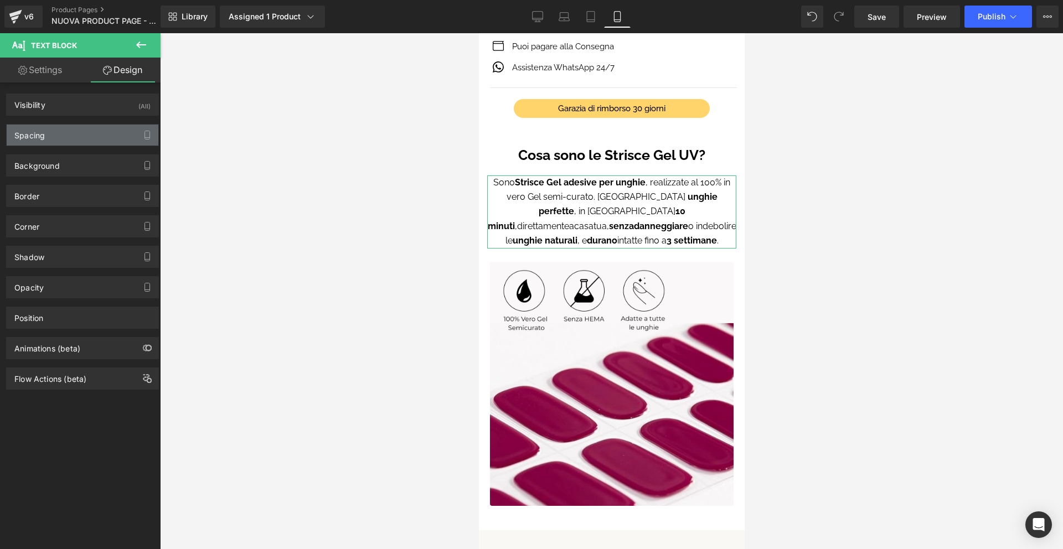
click at [96, 131] on div "Spacing" at bounding box center [83, 135] width 152 height 21
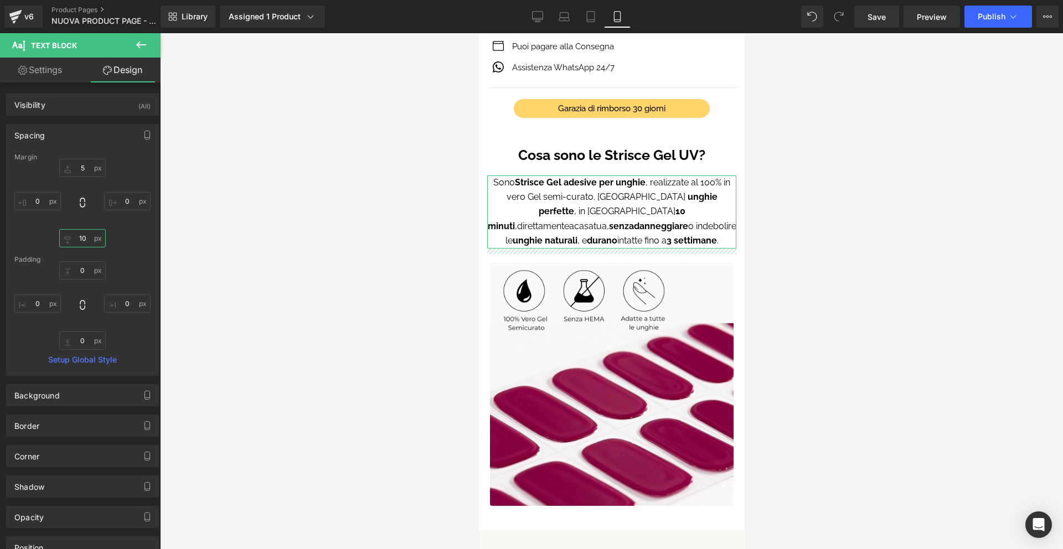
click at [88, 236] on input "text" at bounding box center [82, 238] width 47 height 18
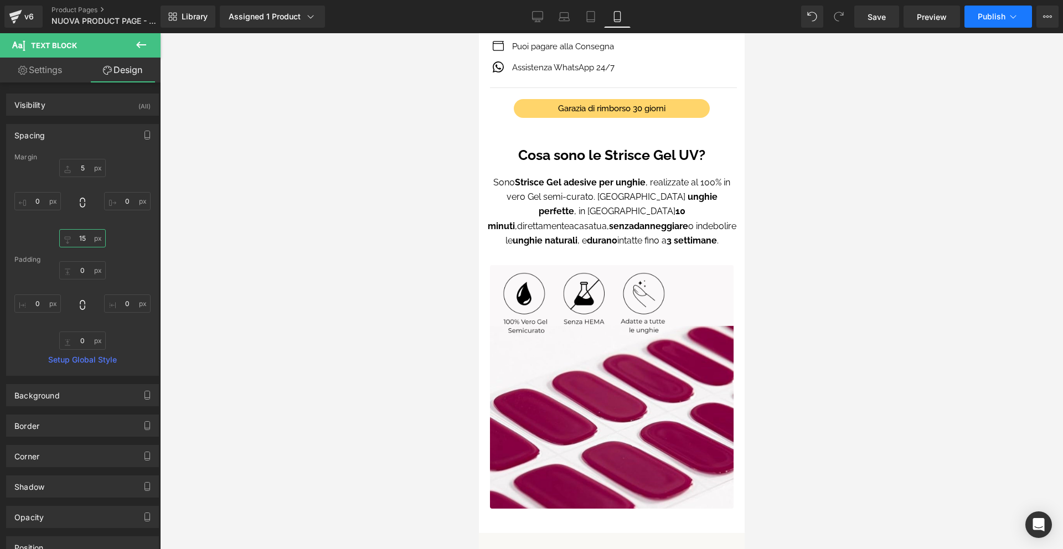
type input "15"
click at [988, 9] on button "Publish" at bounding box center [999, 17] width 68 height 22
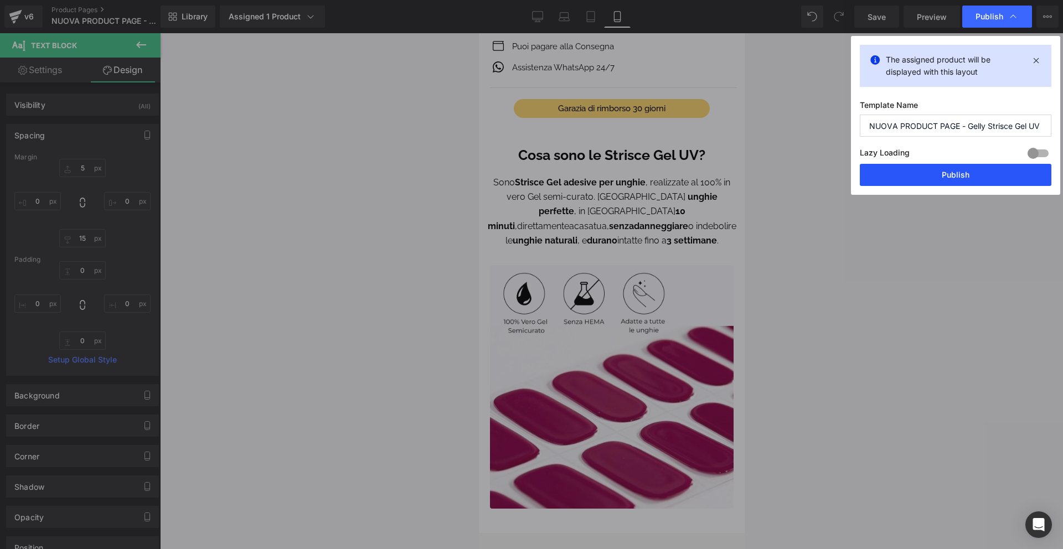
click at [949, 168] on button "Publish" at bounding box center [956, 175] width 192 height 22
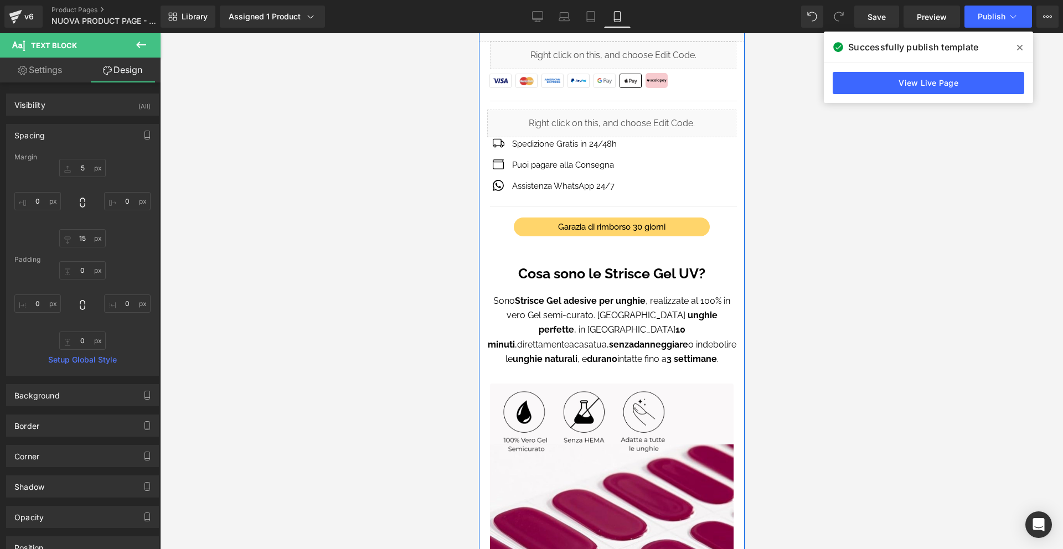
scroll to position [568, 0]
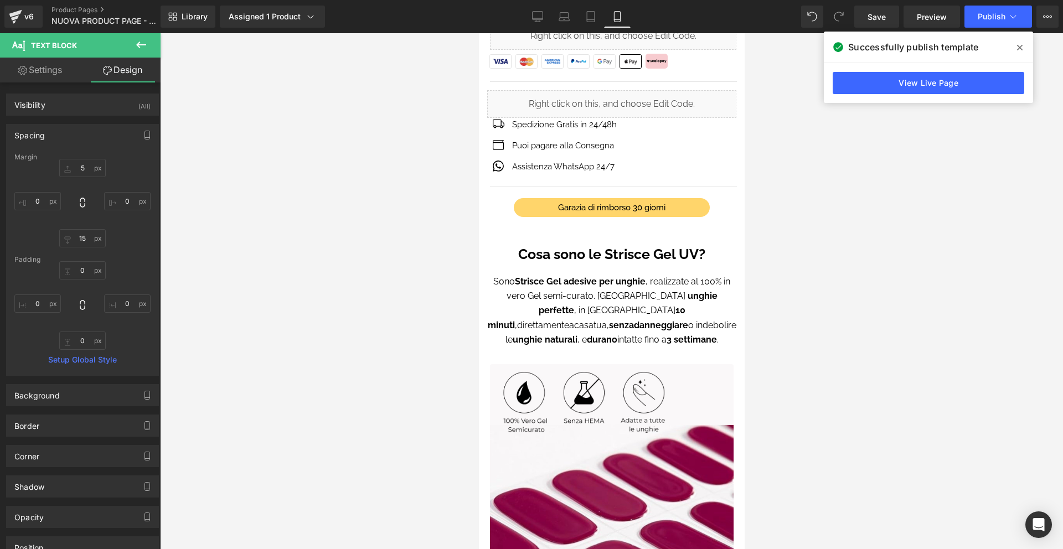
click at [1020, 45] on icon at bounding box center [1020, 47] width 6 height 9
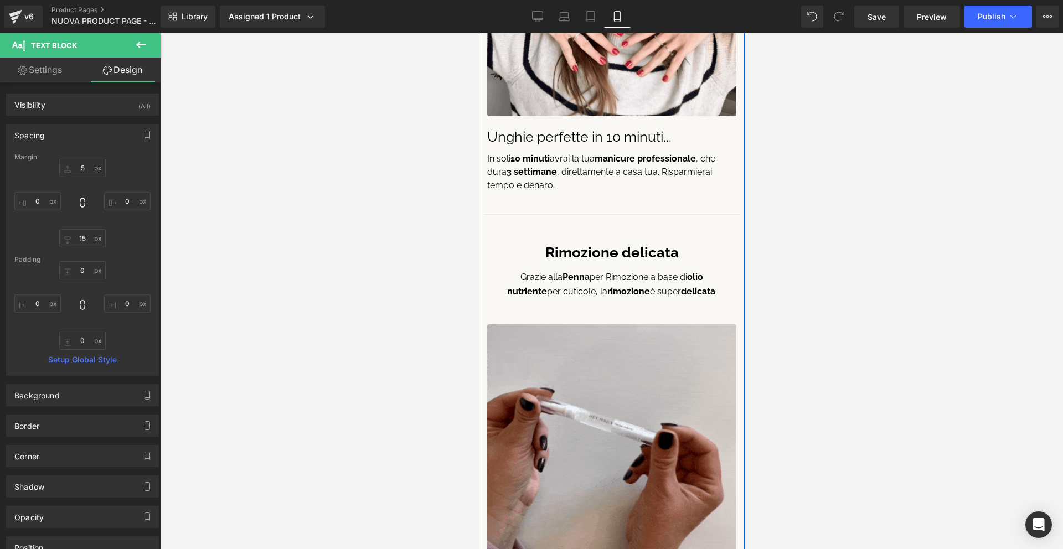
scroll to position [1855, 0]
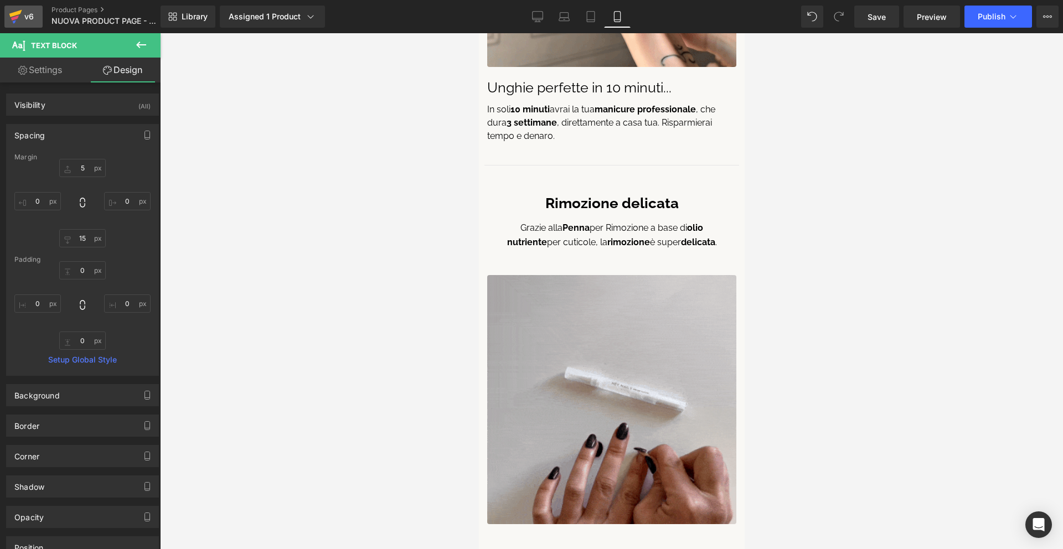
click at [33, 13] on div "v6" at bounding box center [29, 16] width 14 height 14
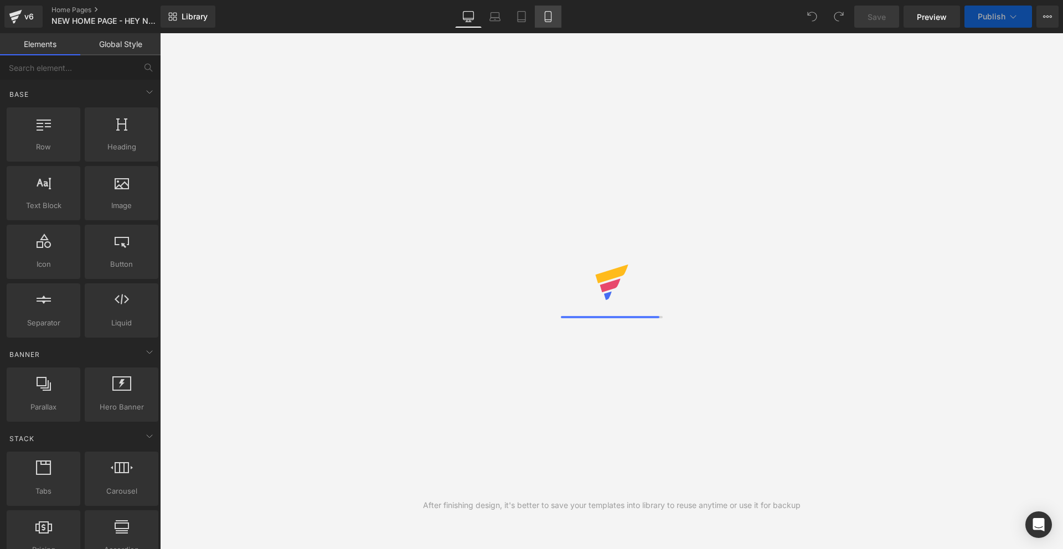
click at [551, 22] on link "Mobile" at bounding box center [548, 17] width 27 height 22
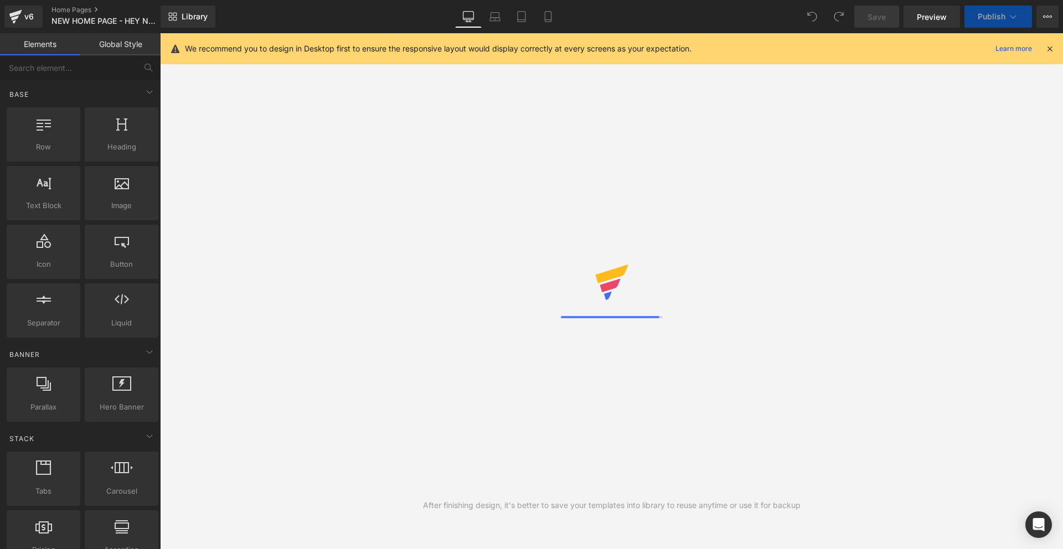
click at [1051, 50] on icon at bounding box center [1050, 49] width 10 height 10
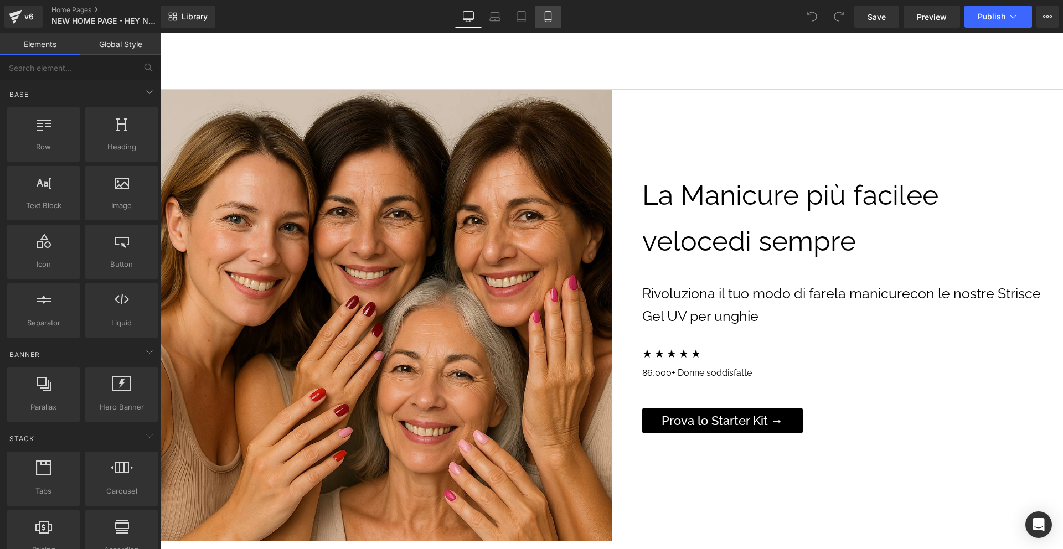
click at [541, 18] on link "Mobile" at bounding box center [548, 17] width 27 height 22
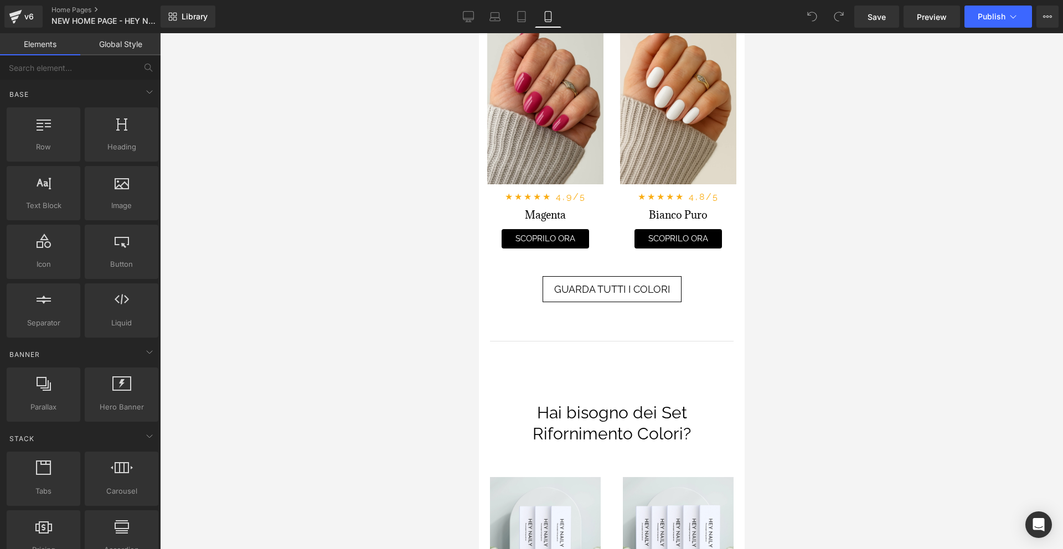
scroll to position [1548, 0]
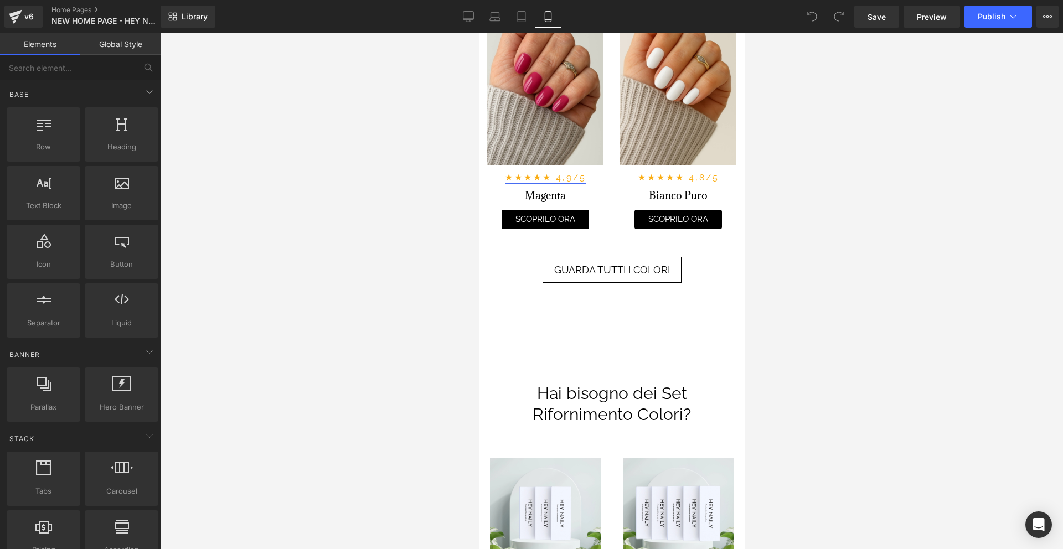
click at [606, 204] on div "Image ★★★★★ 4,9 /5 Text Block Magenta Text Block SCOPRILO ORA Button Row" at bounding box center [544, 110] width 133 height 239
click at [613, 219] on div "Image ★★★★★ 4,9 /5 Text Block Magenta Text Block SCOPRILO ORA Button Row Row Im…" at bounding box center [611, 106] width 266 height 258
click at [611, 176] on div "Image ★★★★★ 4,8/5 Text Block Bianco Puro Text Block SCOPRILO ORA Button Row Row" at bounding box center [677, 110] width 133 height 239
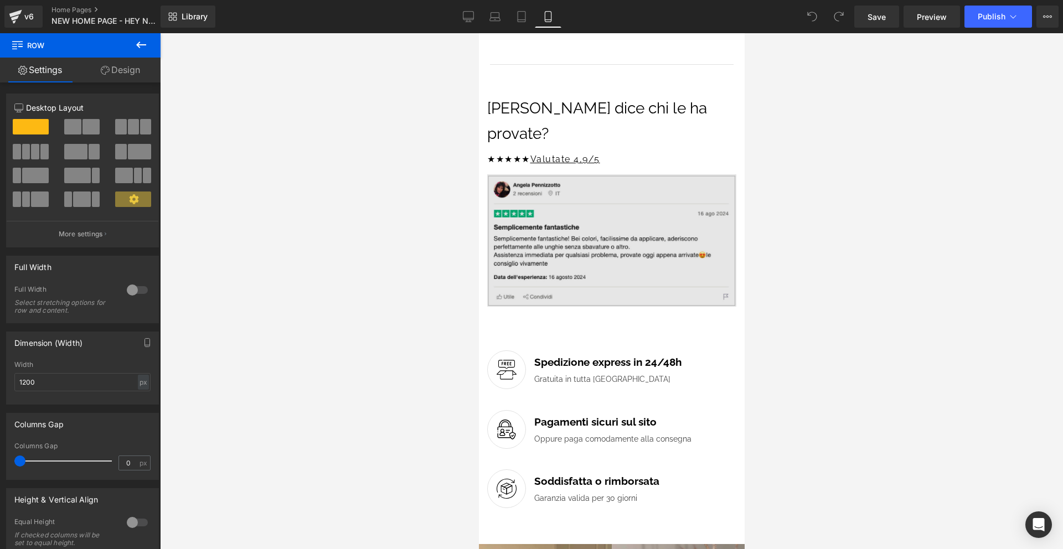
scroll to position [2195, 0]
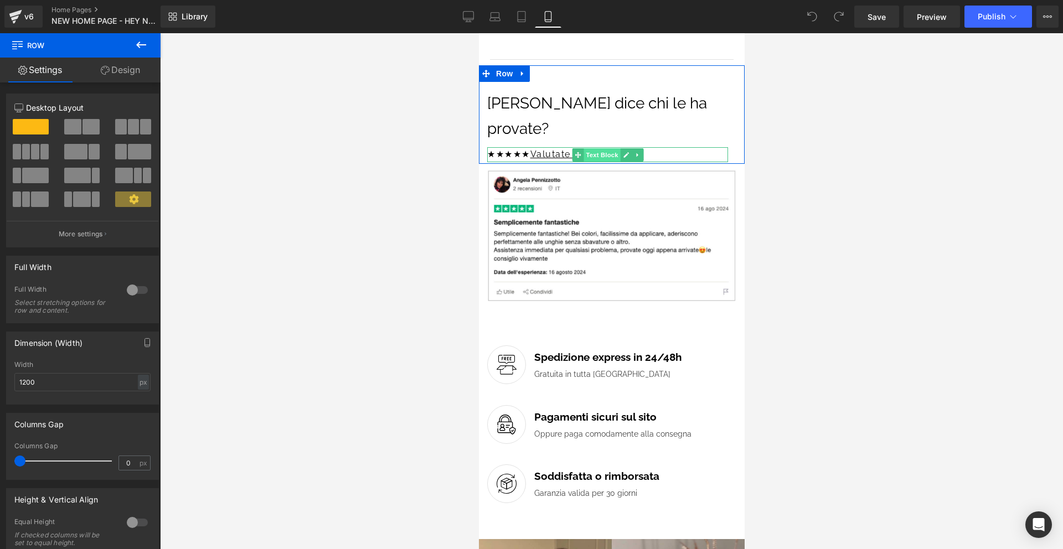
click at [602, 148] on span "Text Block" at bounding box center [601, 154] width 37 height 13
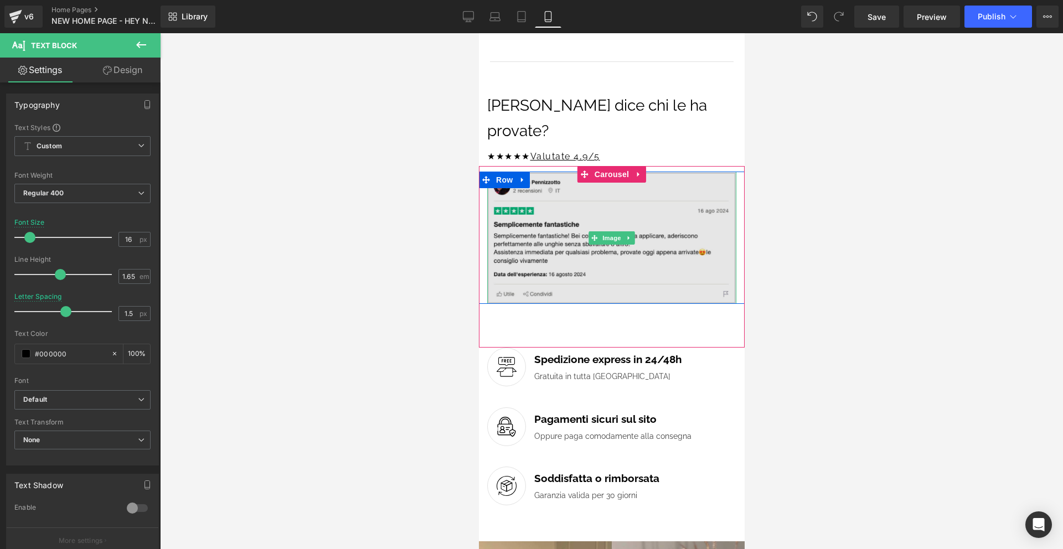
scroll to position [2086, 0]
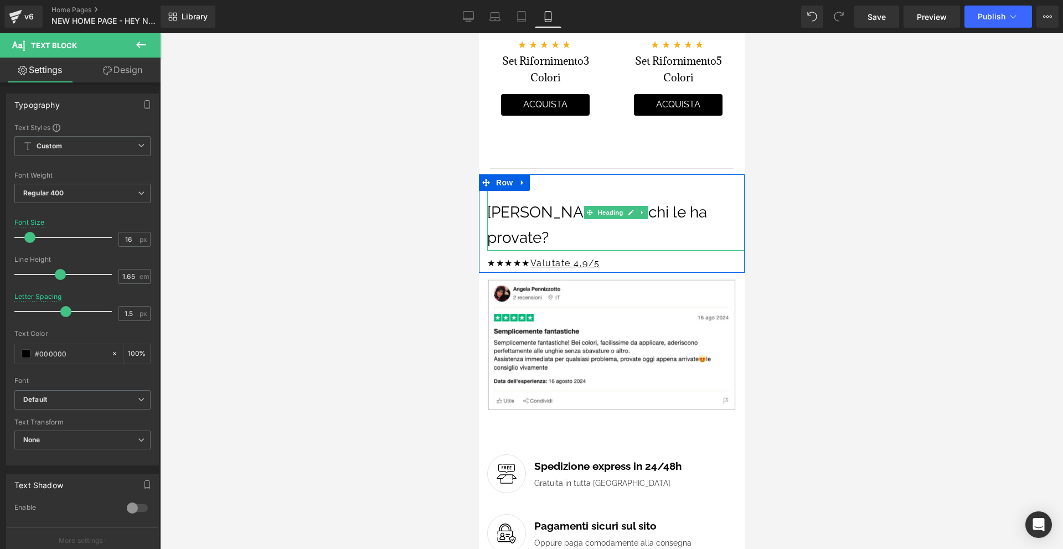
click at [524, 214] on h1 "Cosa dice chi le ha provate?" at bounding box center [616, 225] width 258 height 51
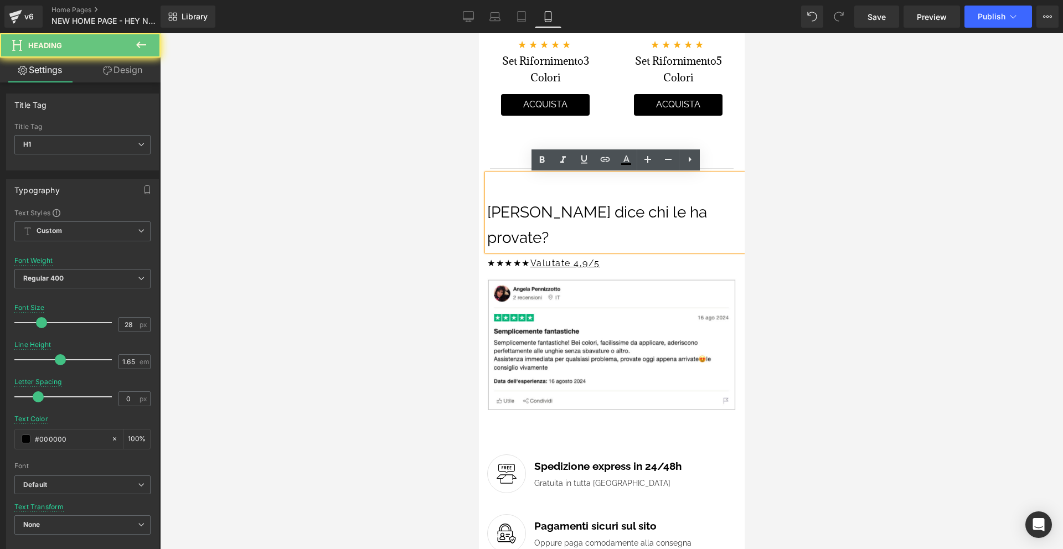
click at [492, 213] on h1 "Cosa dice chi le ha provate?" at bounding box center [616, 225] width 258 height 51
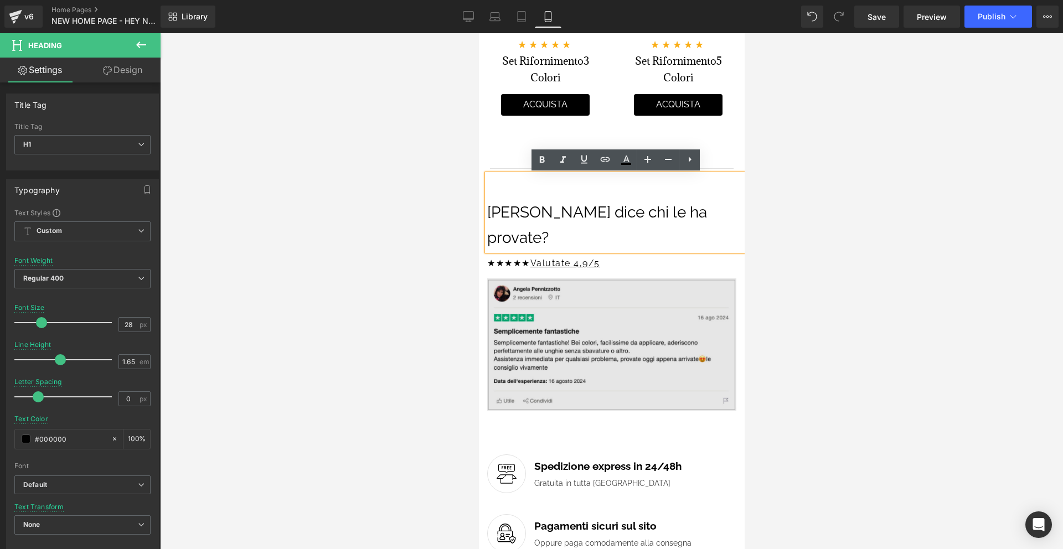
scroll to position [1952, 0]
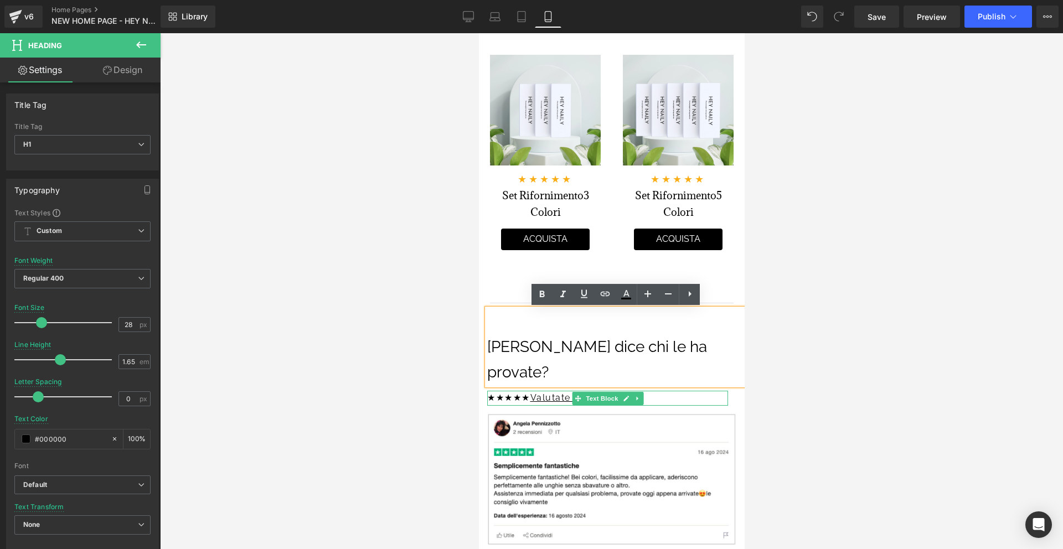
click at [532, 391] on div "★★★★★ Valutate 4,9/5" at bounding box center [607, 398] width 241 height 14
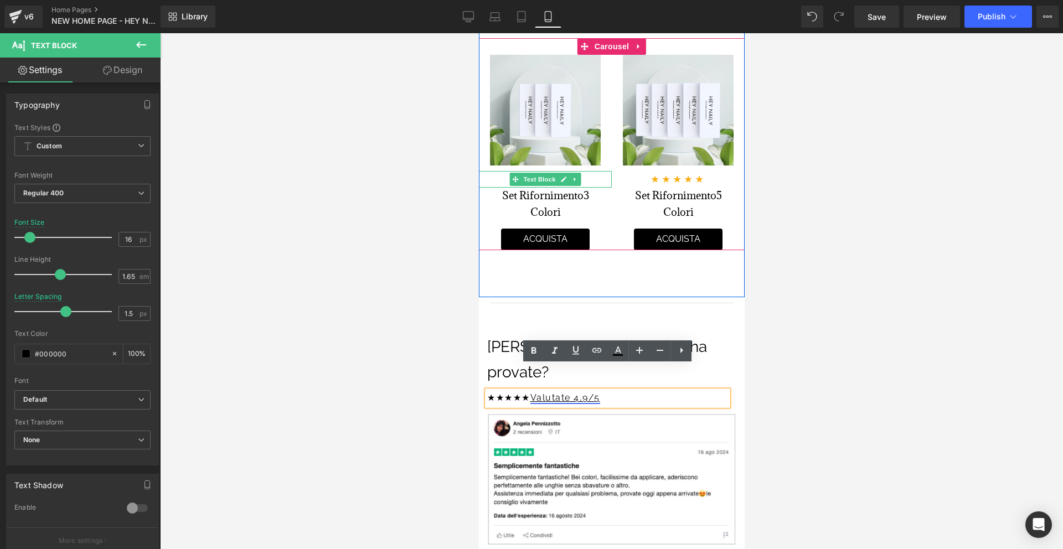
click at [916, 219] on div at bounding box center [611, 291] width 903 height 516
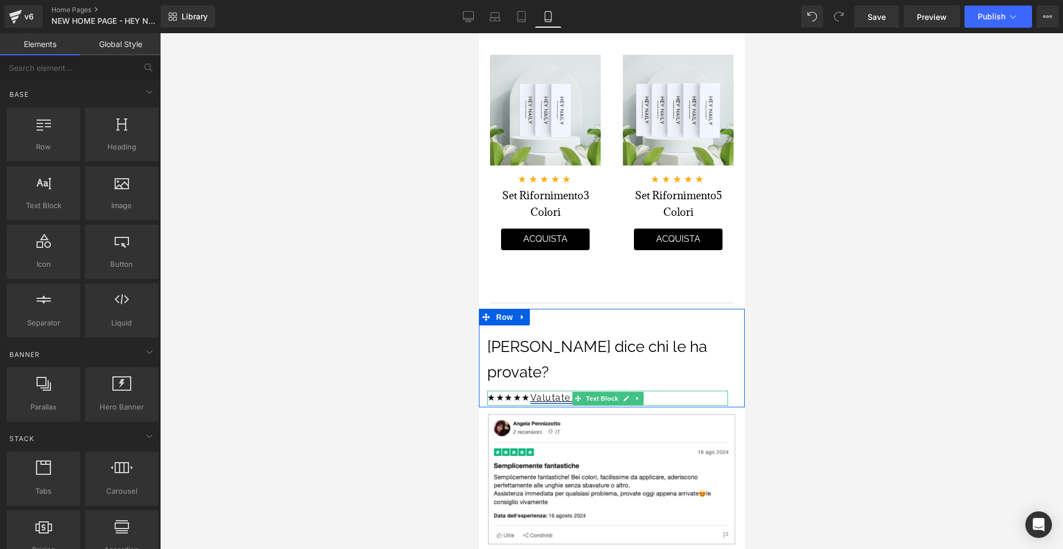
click at [555, 393] on u "Valutate 4,9/5" at bounding box center [565, 398] width 70 height 11
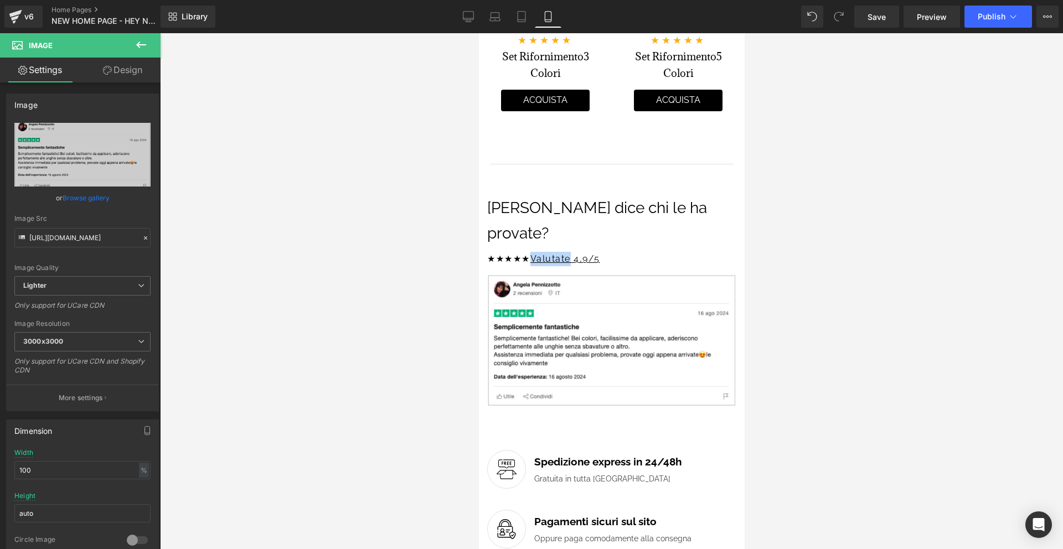
scroll to position [1974, 0]
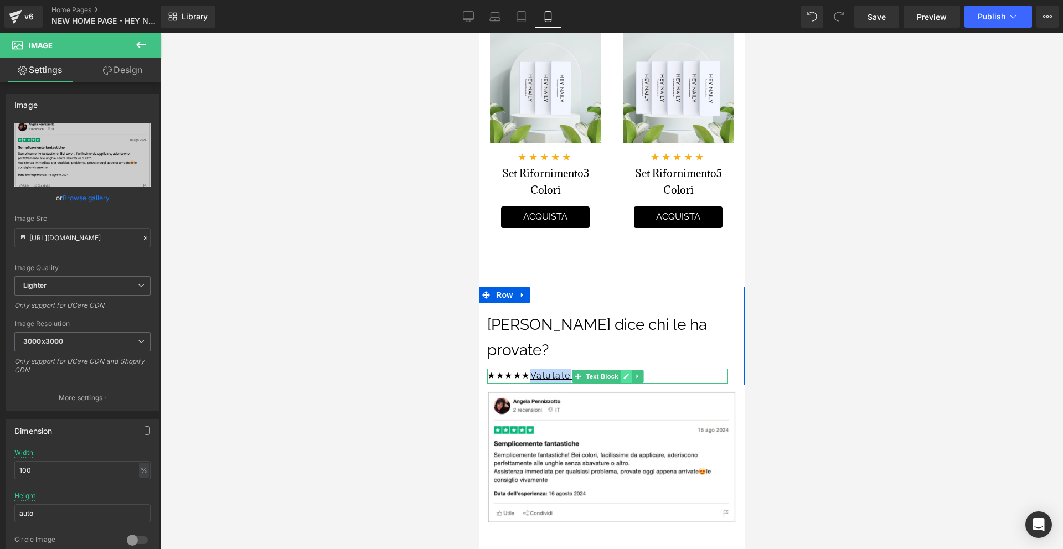
click at [627, 374] on icon at bounding box center [626, 377] width 6 height 6
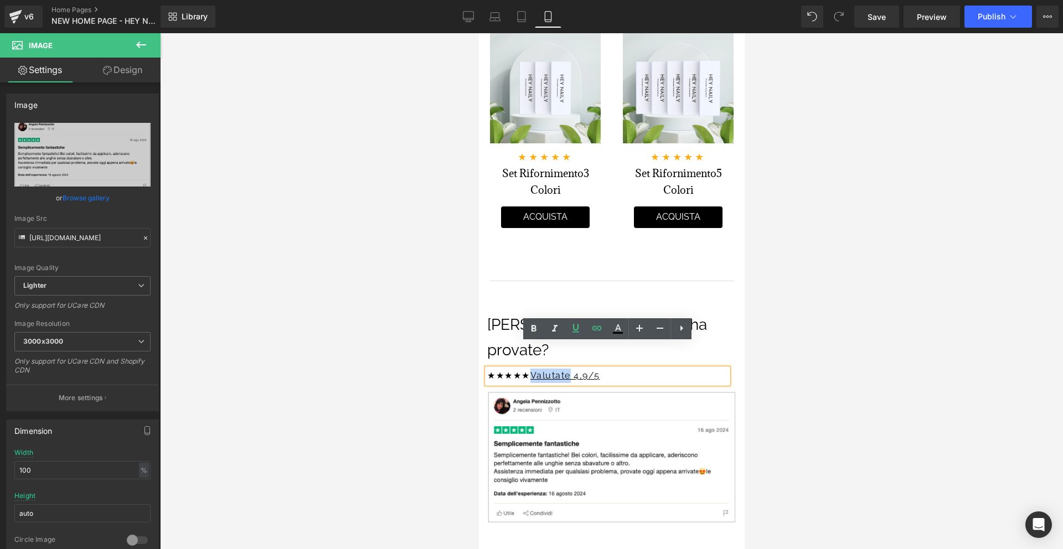
click at [625, 369] on div "★★★★★ Valutate 4,9/5" at bounding box center [607, 376] width 241 height 14
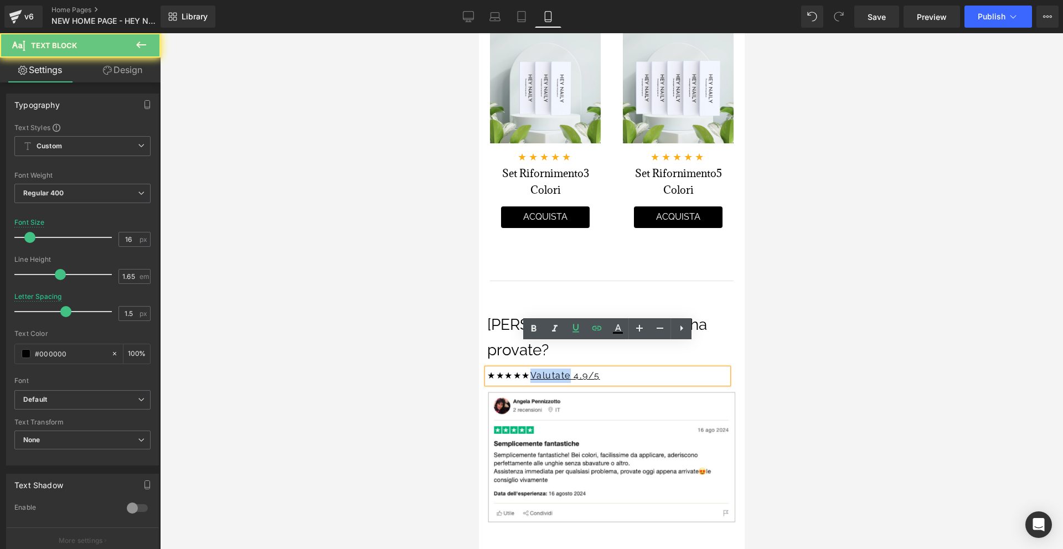
click at [625, 369] on div "★★★★★ Valutate 4,9/5" at bounding box center [607, 376] width 241 height 14
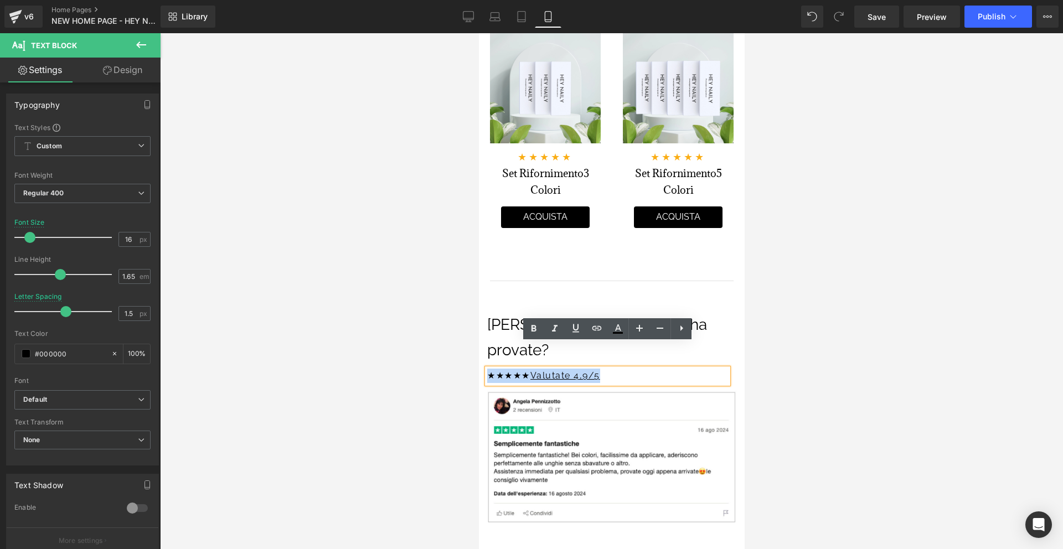
click at [625, 369] on div "★★★★★ Valutate 4,9/5" at bounding box center [607, 376] width 241 height 14
drag, startPoint x: 539, startPoint y: 351, endPoint x: 617, endPoint y: 351, distance: 78.1
click at [617, 369] on div "★★★★★ Valutate 4,9/5" at bounding box center [607, 376] width 241 height 14
drag, startPoint x: 575, startPoint y: 333, endPoint x: 588, endPoint y: 334, distance: 12.2
click at [575, 333] on icon at bounding box center [575, 328] width 13 height 13
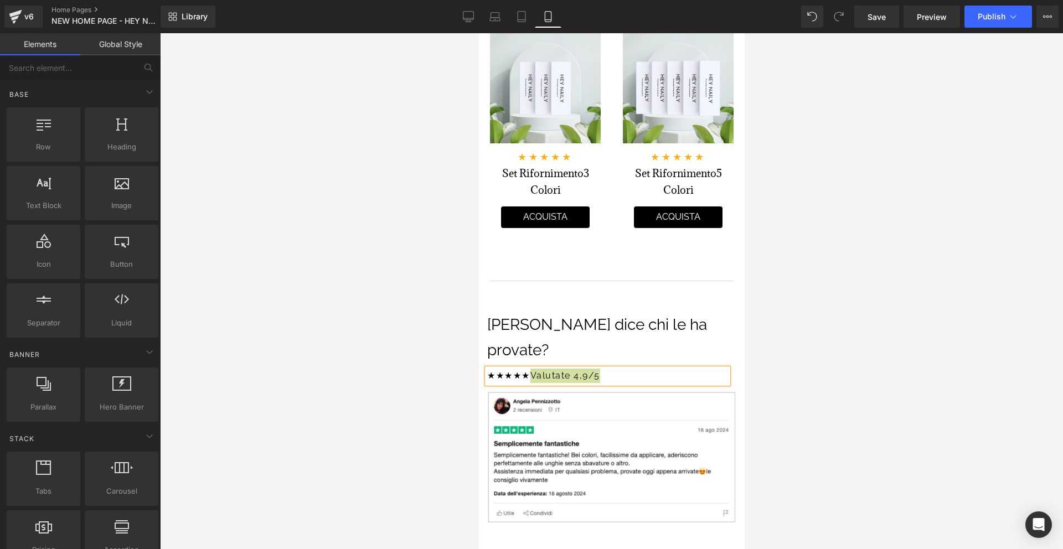
click at [813, 343] on div at bounding box center [611, 291] width 903 height 516
drag, startPoint x: 813, startPoint y: 343, endPoint x: 775, endPoint y: 346, distance: 37.8
click at [813, 343] on div at bounding box center [611, 291] width 903 height 516
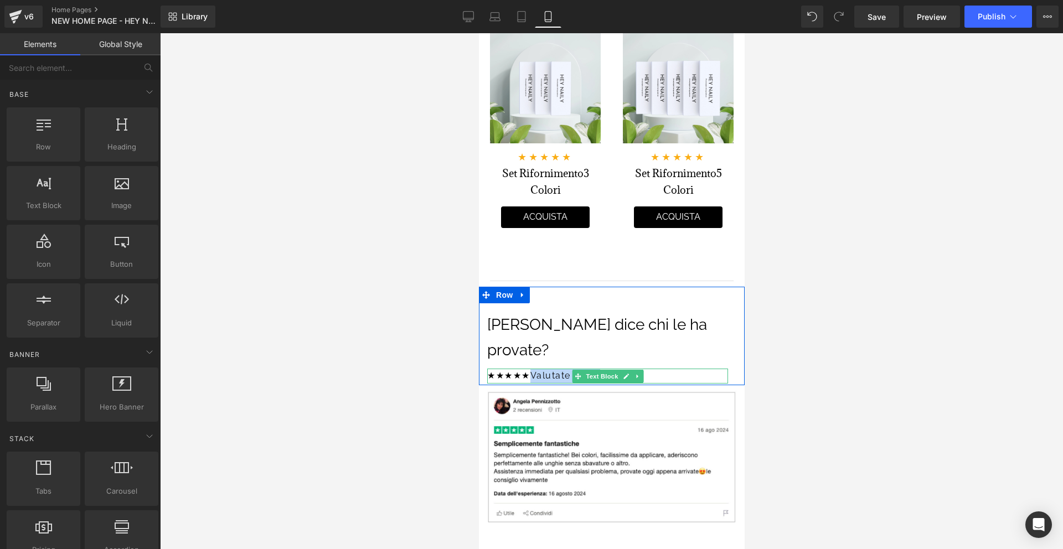
click at [653, 369] on div "★★★★★ Valutate 4,9/5" at bounding box center [607, 376] width 241 height 14
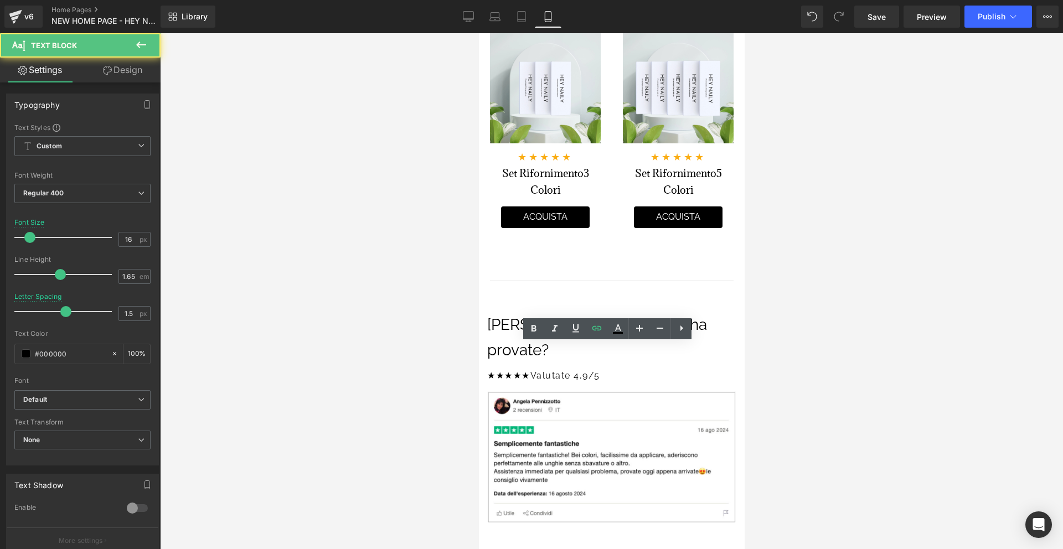
click at [833, 333] on div at bounding box center [611, 291] width 903 height 516
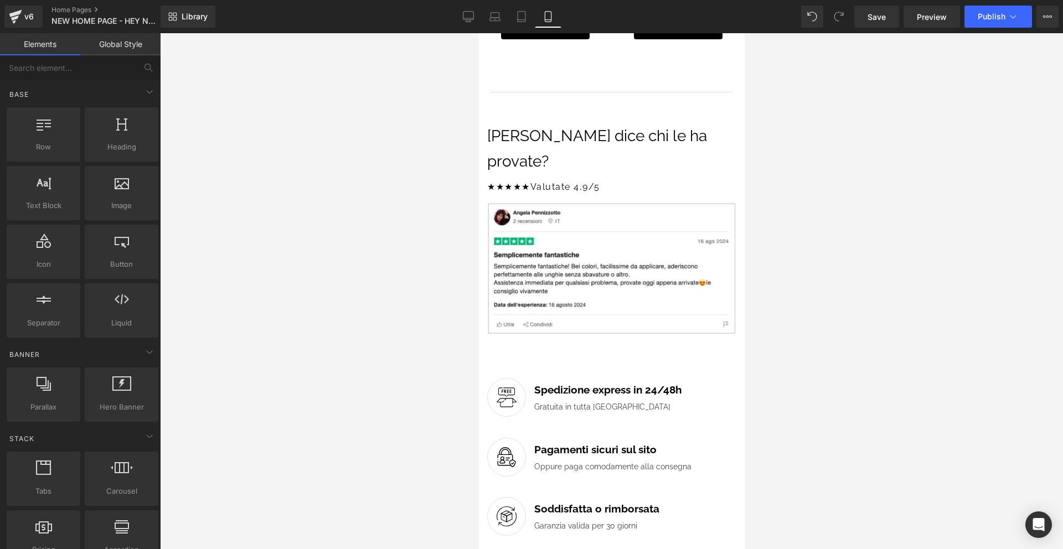
scroll to position [2182, 0]
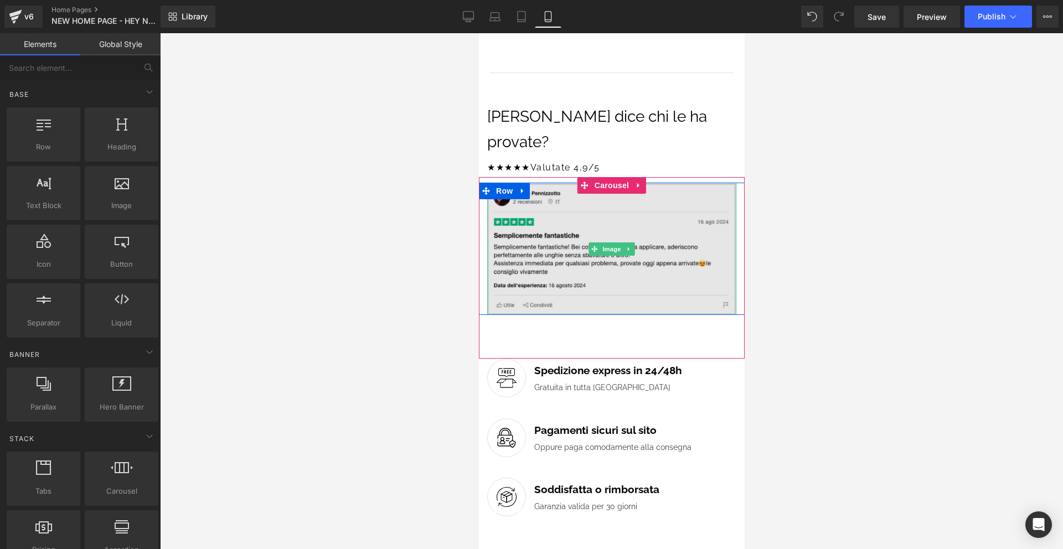
click at [676, 193] on img at bounding box center [611, 249] width 249 height 133
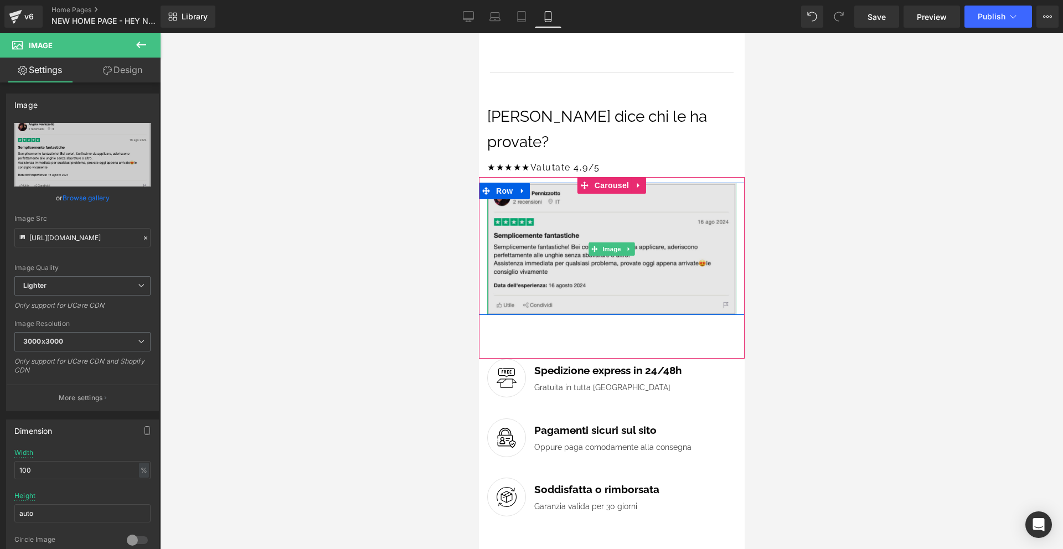
click at [621, 191] on img at bounding box center [611, 249] width 249 height 133
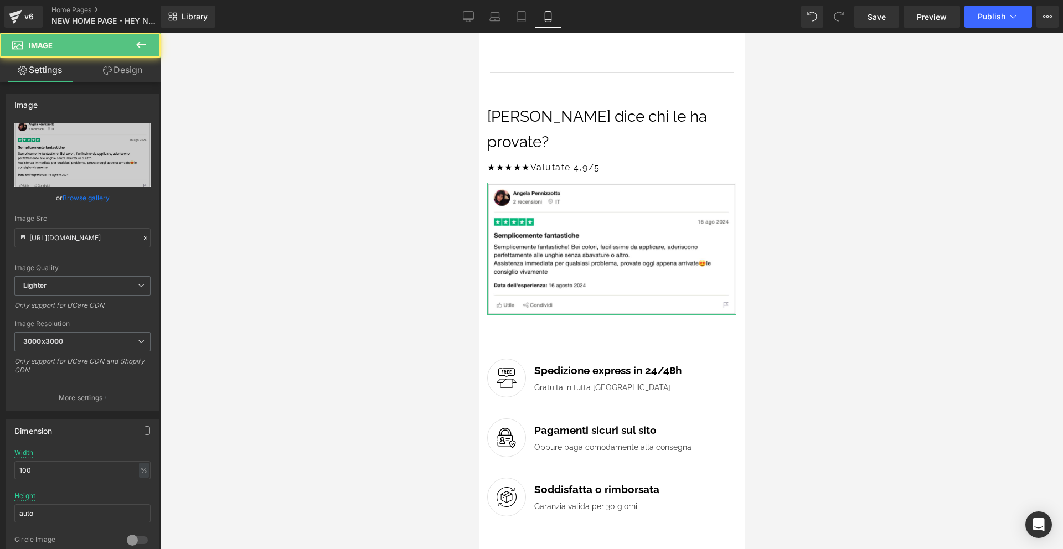
click at [120, 73] on link "Design" at bounding box center [123, 70] width 80 height 25
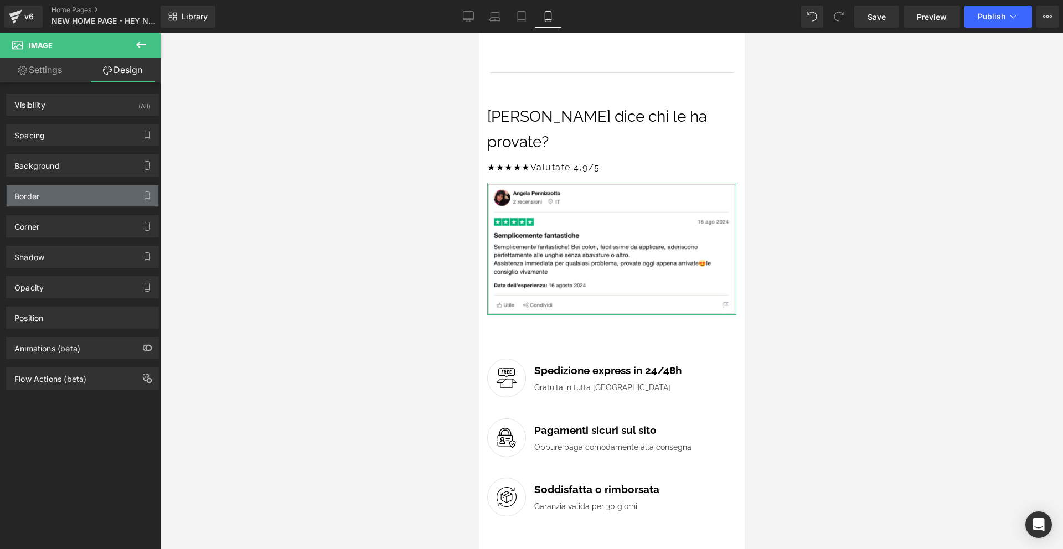
click at [71, 197] on div "Border" at bounding box center [83, 196] width 152 height 21
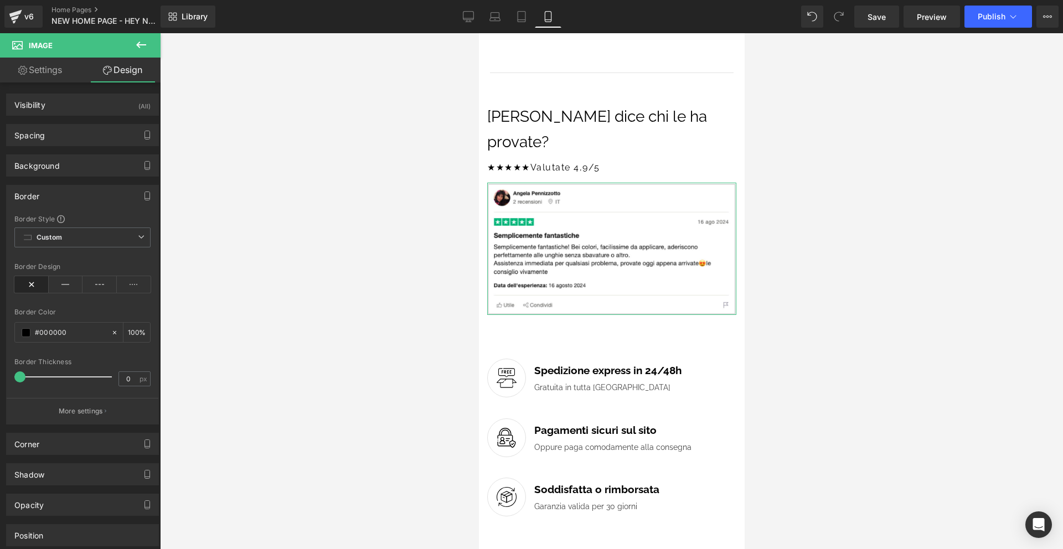
click at [59, 200] on div "Border" at bounding box center [83, 196] width 152 height 21
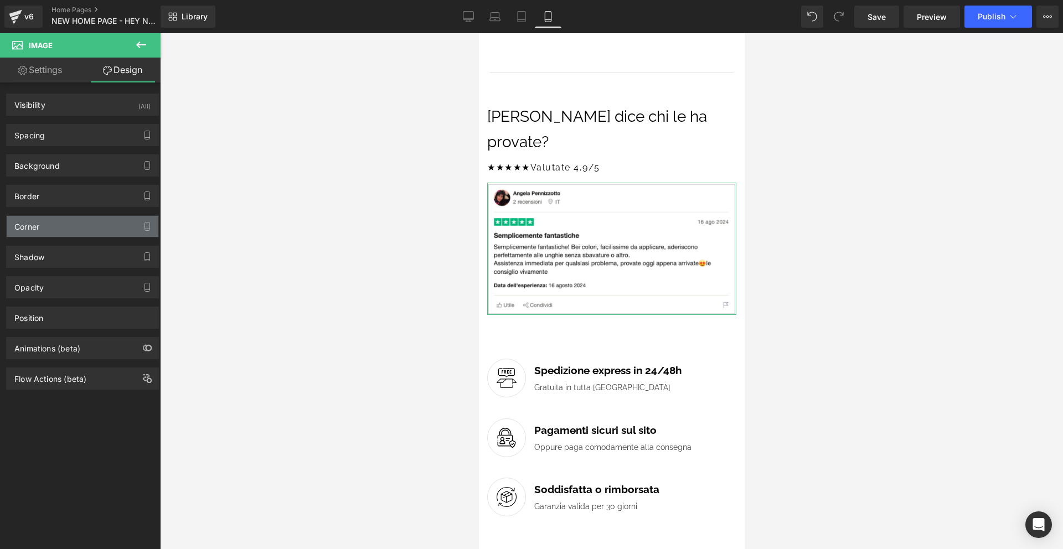
click at [61, 218] on div "Corner" at bounding box center [83, 226] width 152 height 21
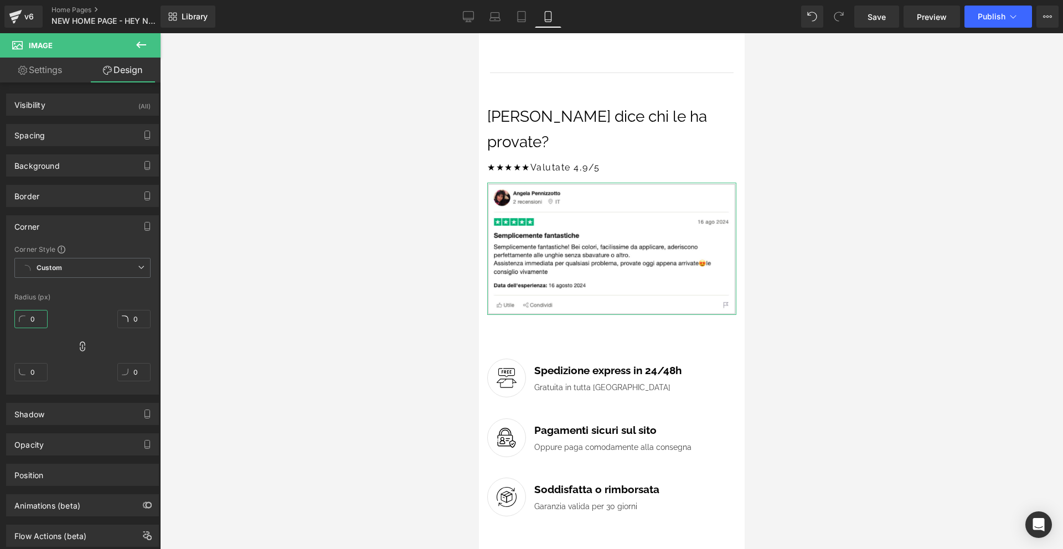
click at [42, 319] on input "0" at bounding box center [30, 319] width 33 height 18
type input "4"
click at [867, 254] on div at bounding box center [611, 291] width 903 height 516
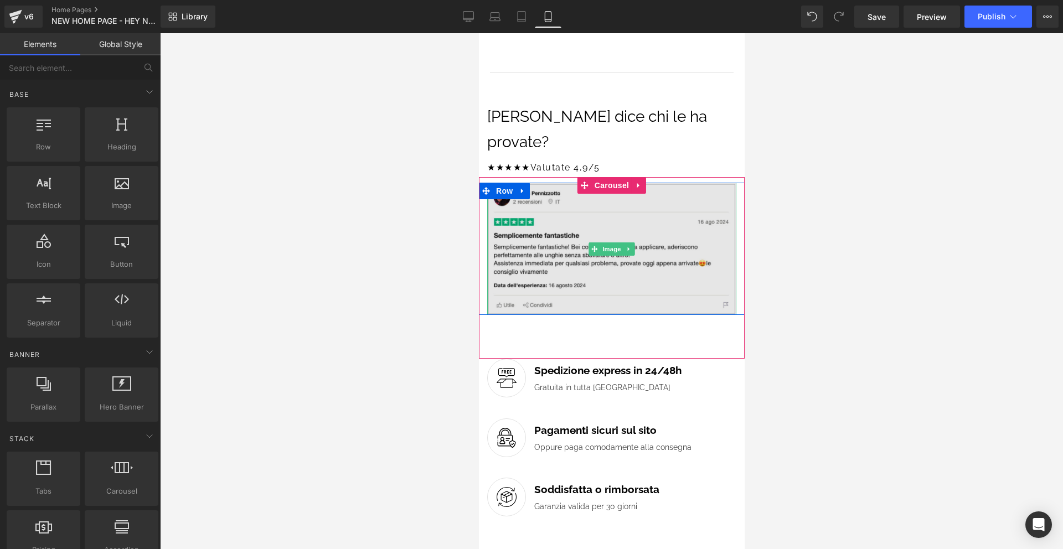
click at [629, 193] on img at bounding box center [611, 249] width 249 height 133
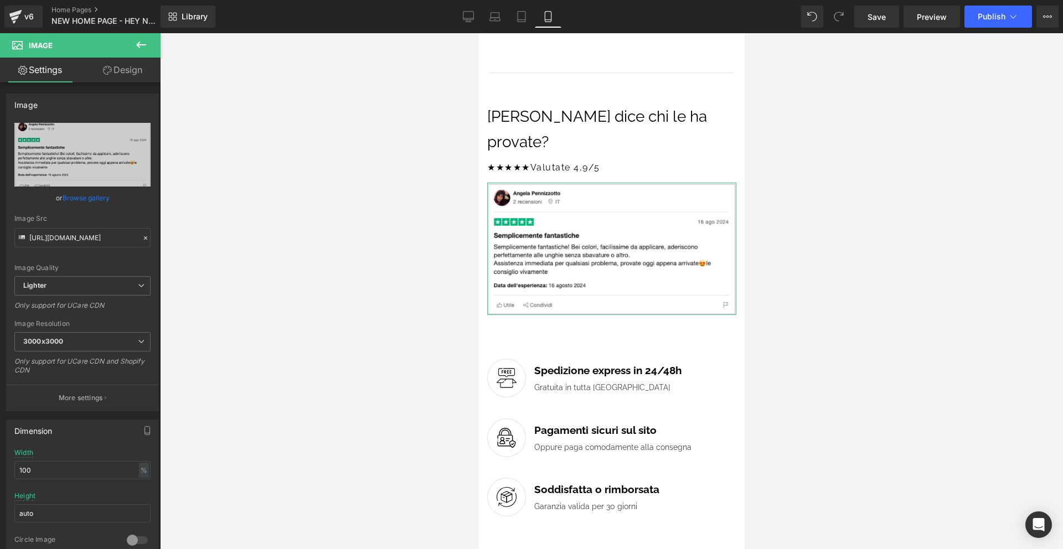
click at [128, 70] on link "Design" at bounding box center [123, 70] width 80 height 25
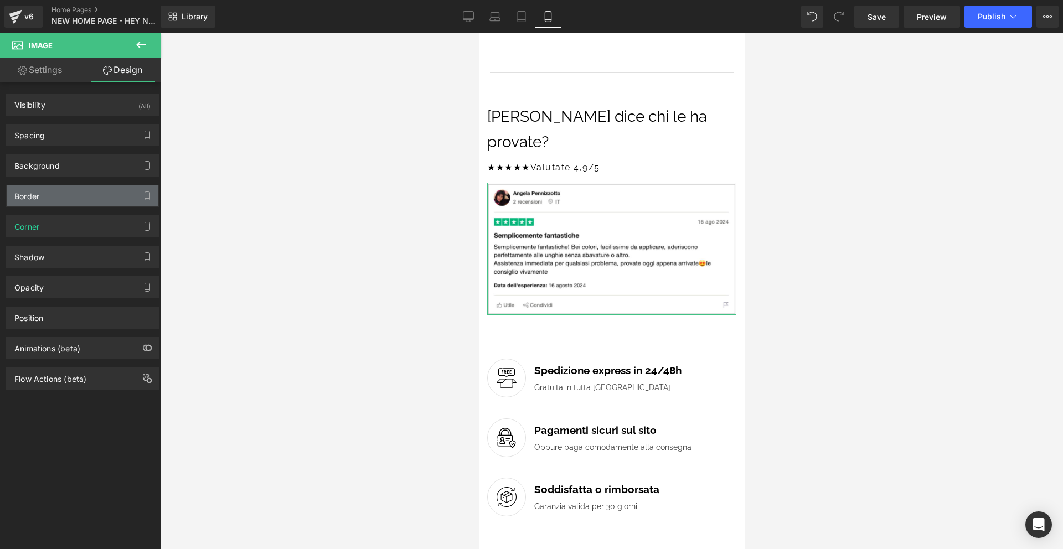
click at [74, 194] on div "Border" at bounding box center [83, 196] width 152 height 21
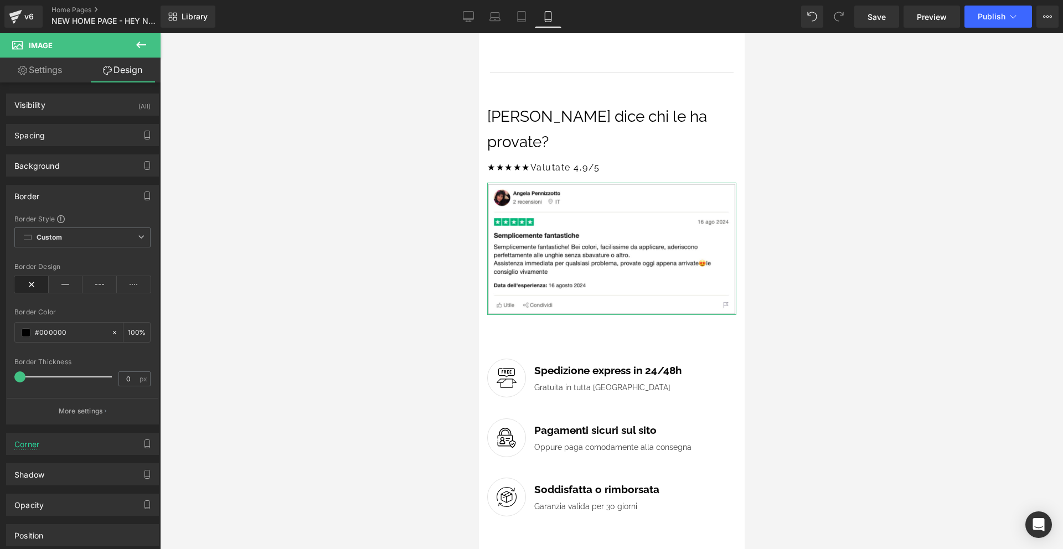
click at [32, 286] on icon at bounding box center [31, 284] width 34 height 17
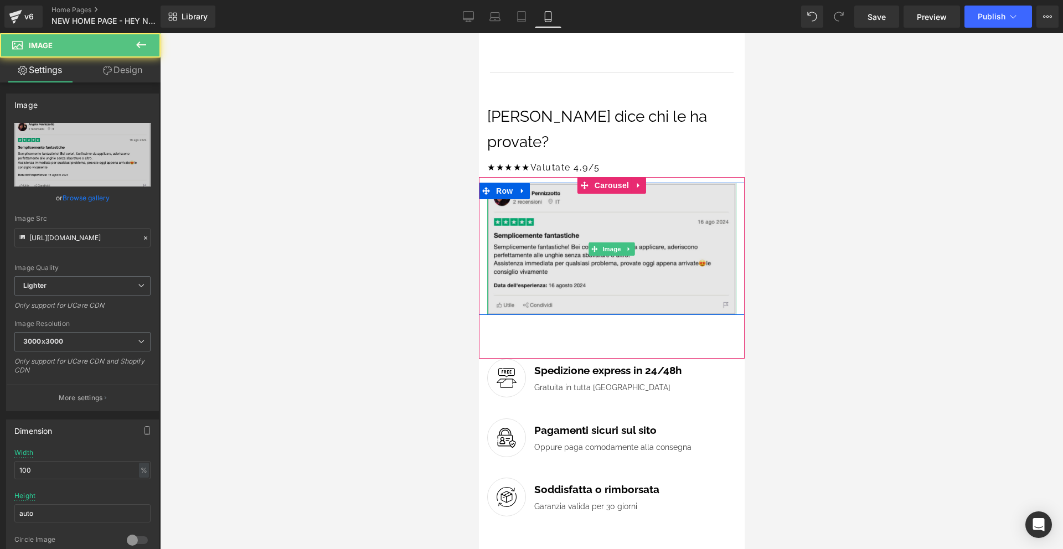
click at [651, 209] on img at bounding box center [611, 249] width 249 height 133
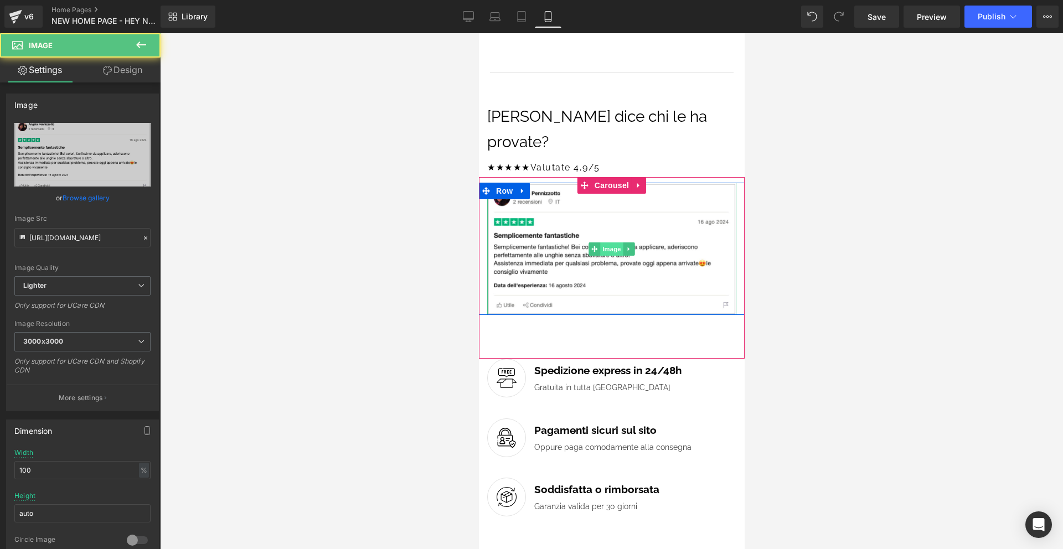
click at [617, 243] on span "Image" at bounding box center [611, 249] width 23 height 13
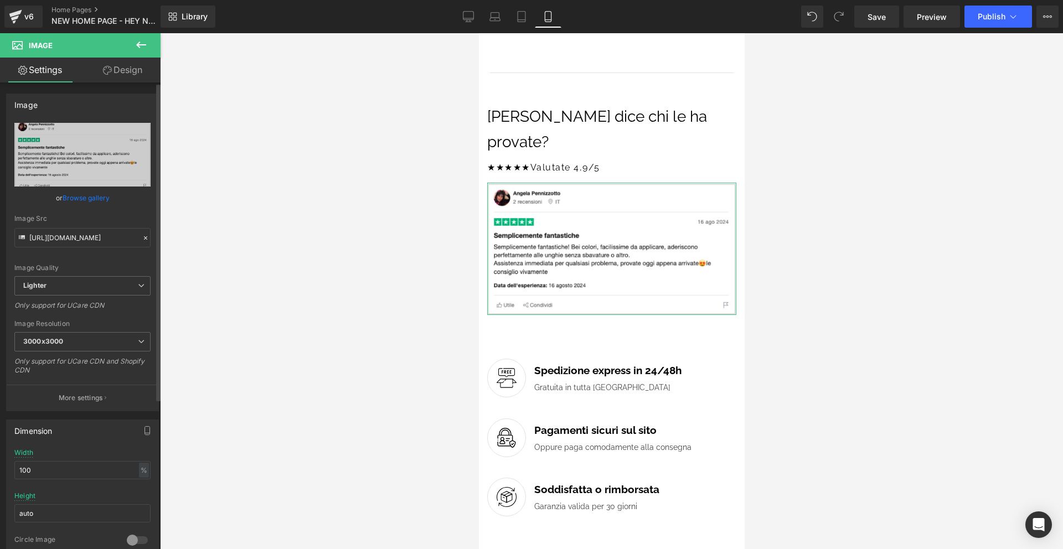
click at [94, 197] on link "Browse gallery" at bounding box center [86, 197] width 47 height 19
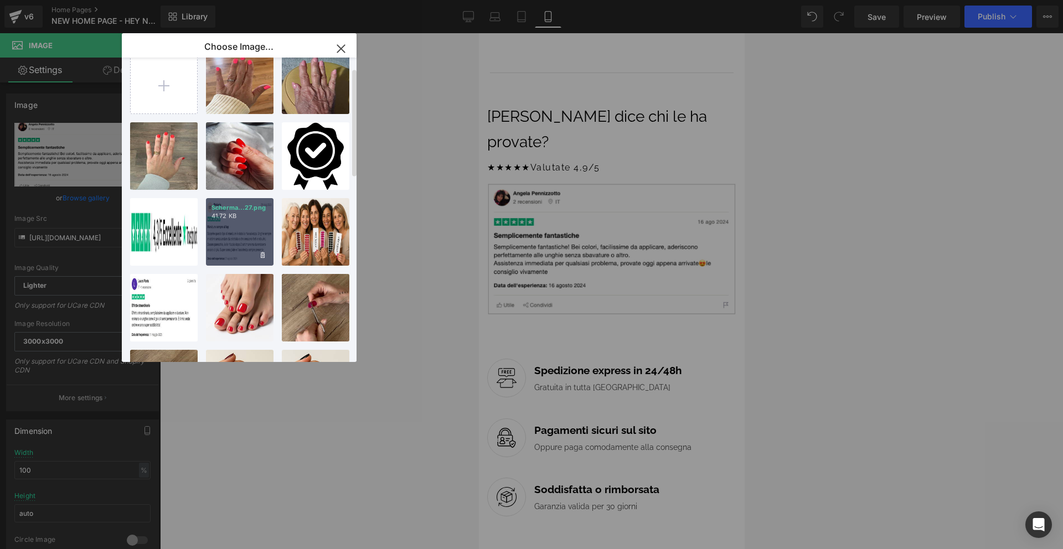
scroll to position [29, 0]
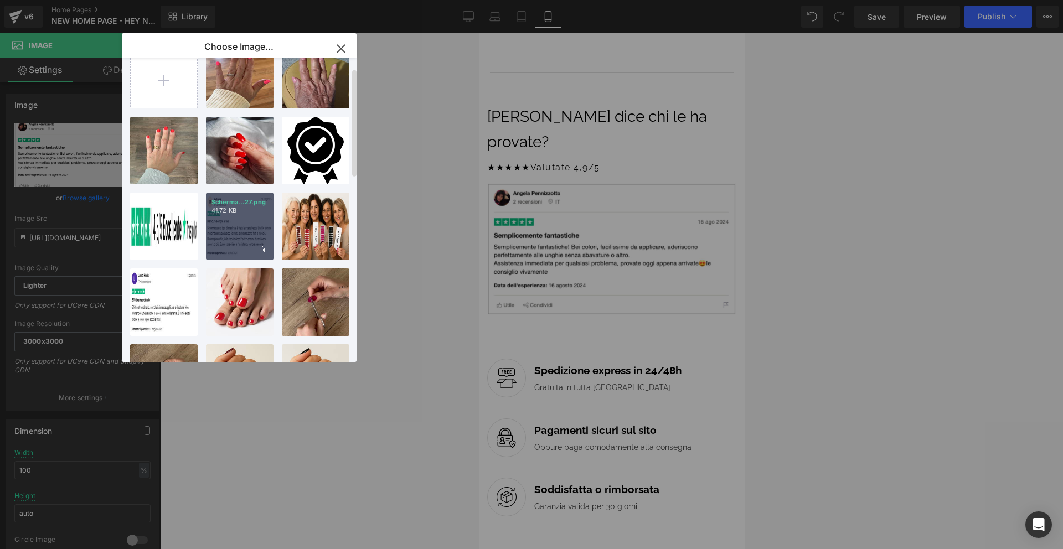
click at [240, 212] on p "41.72 KB" at bounding box center [240, 211] width 56 height 8
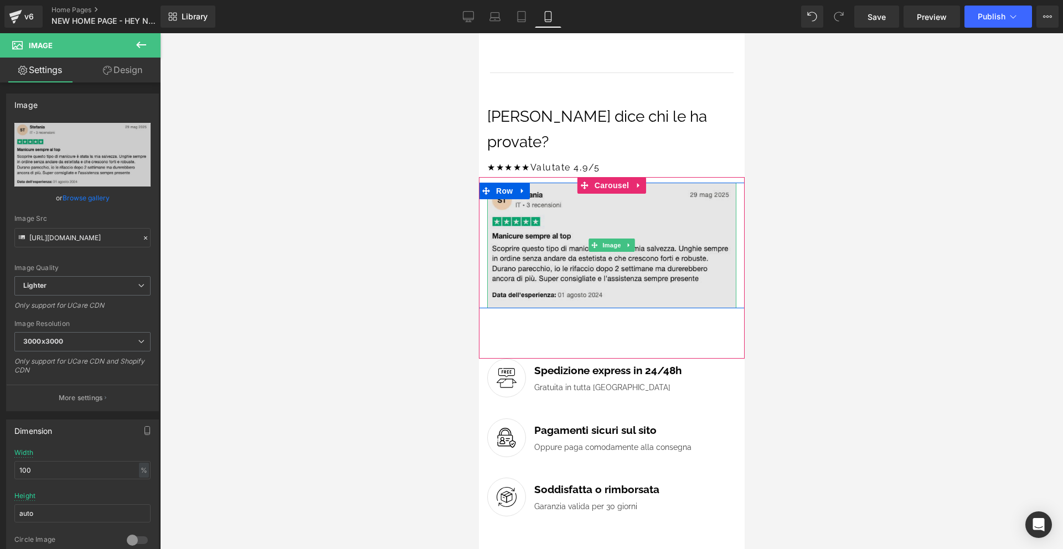
click at [660, 217] on img at bounding box center [611, 246] width 249 height 126
click at [662, 192] on img at bounding box center [611, 246] width 249 height 126
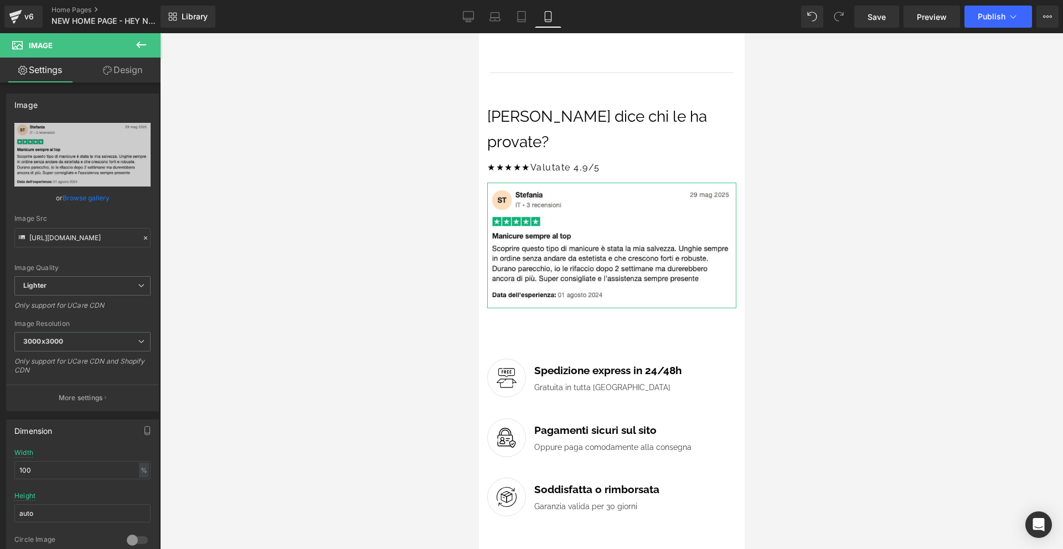
click at [125, 66] on link "Design" at bounding box center [123, 70] width 80 height 25
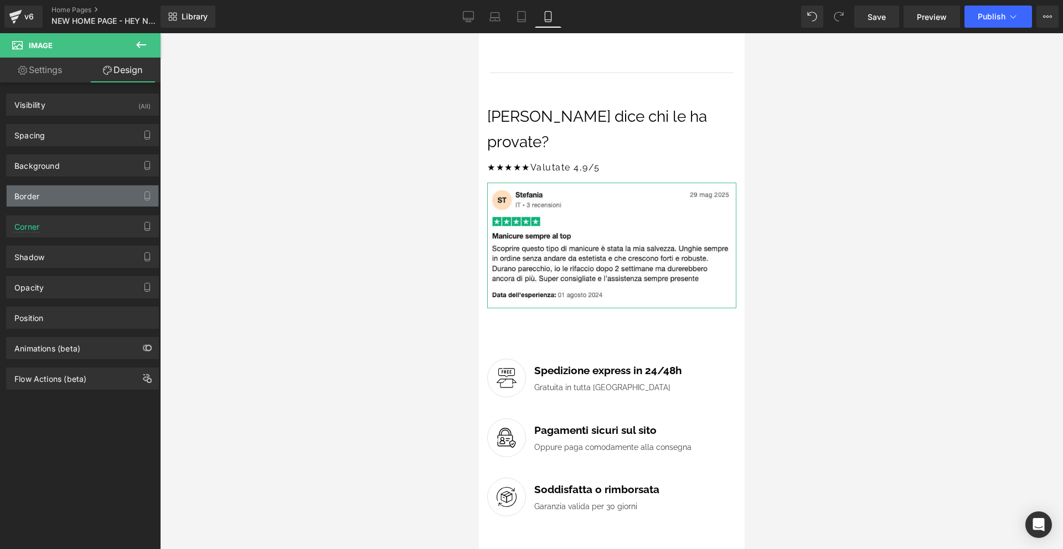
click at [64, 191] on div "Border" at bounding box center [83, 196] width 152 height 21
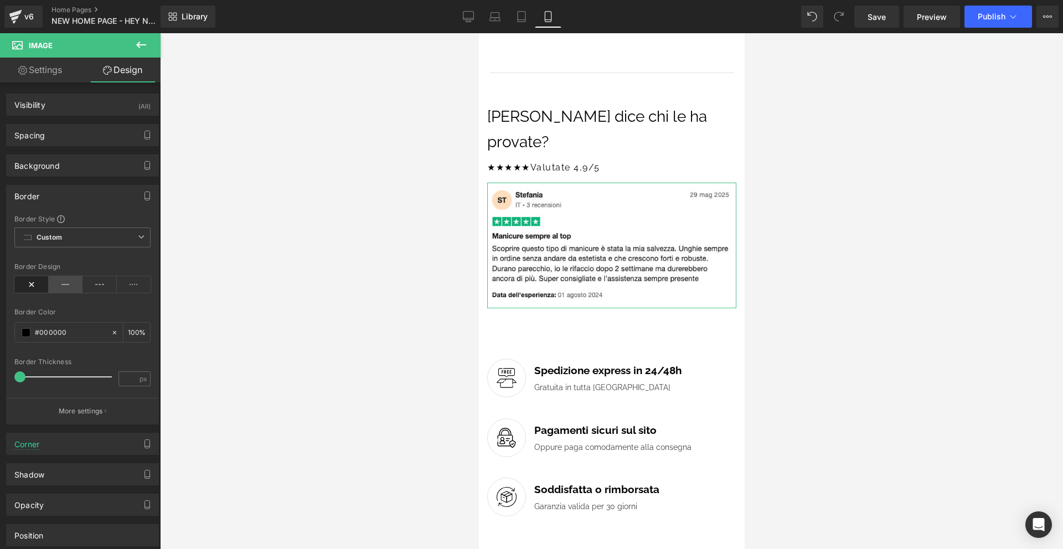
click at [56, 281] on icon at bounding box center [66, 284] width 34 height 17
click at [24, 378] on span at bounding box center [21, 377] width 11 height 11
click at [27, 333] on span at bounding box center [26, 332] width 9 height 9
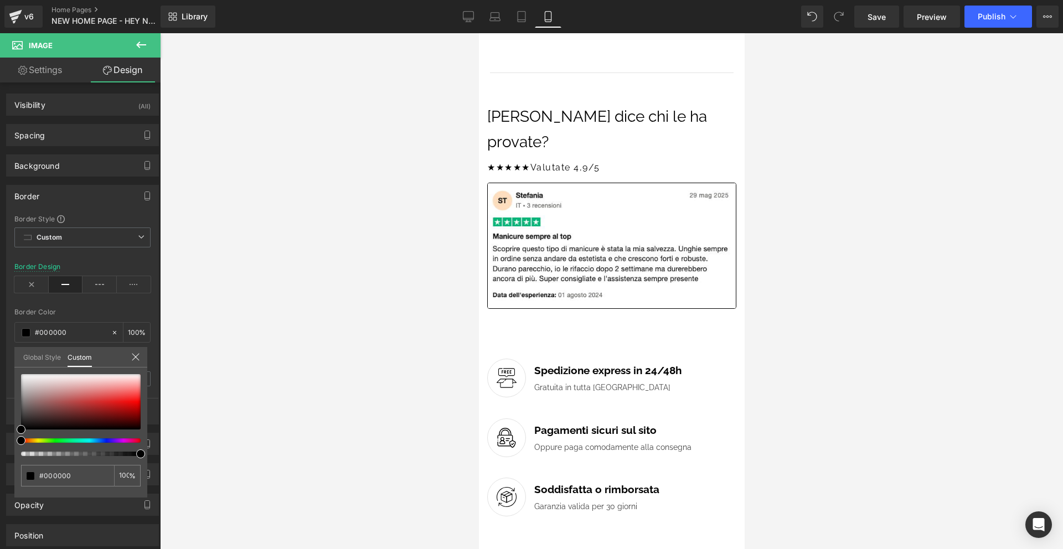
click at [506, 367] on div at bounding box center [611, 291] width 266 height 516
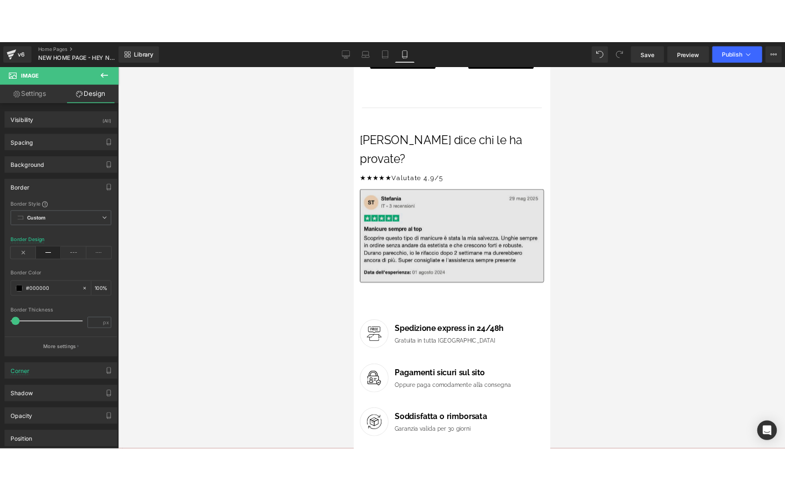
scroll to position [2165, 0]
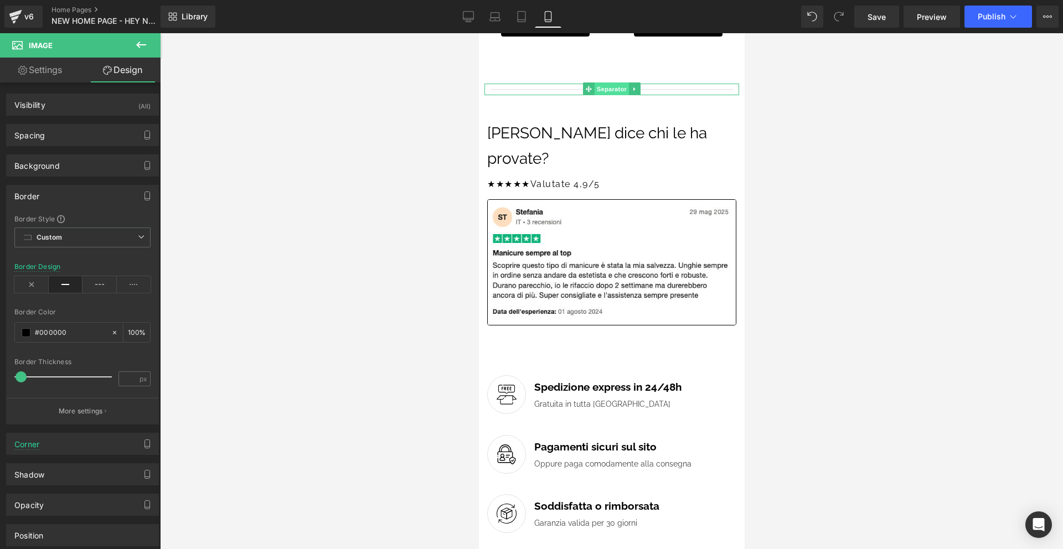
click at [608, 90] on span "Separator" at bounding box center [611, 89] width 34 height 13
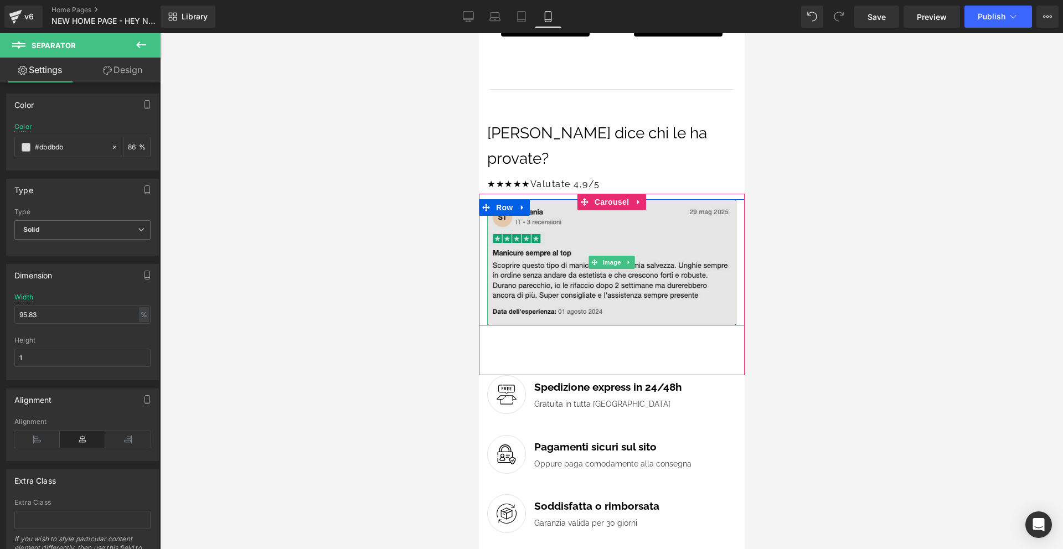
click at [524, 209] on img at bounding box center [611, 262] width 249 height 126
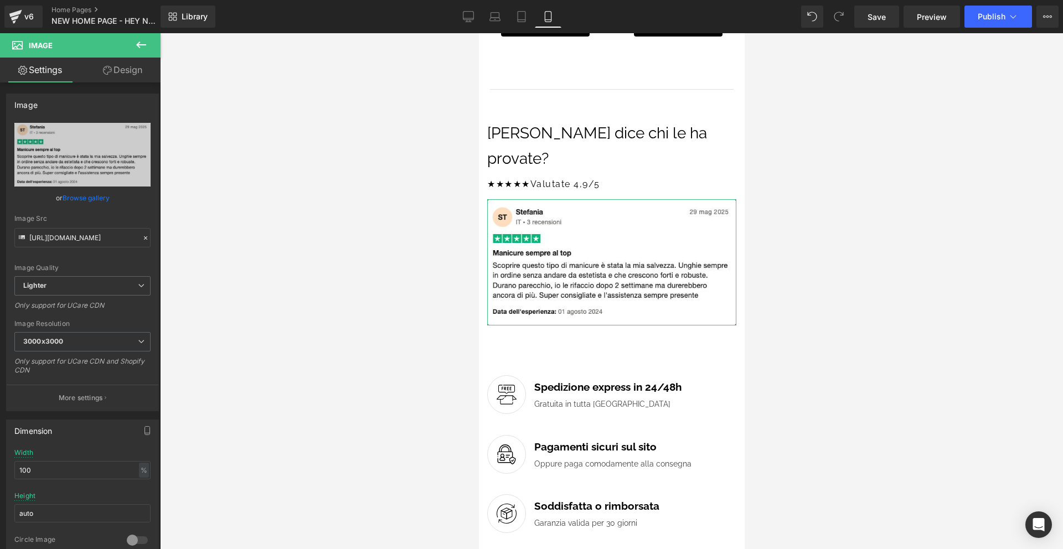
click at [133, 66] on link "Design" at bounding box center [123, 70] width 80 height 25
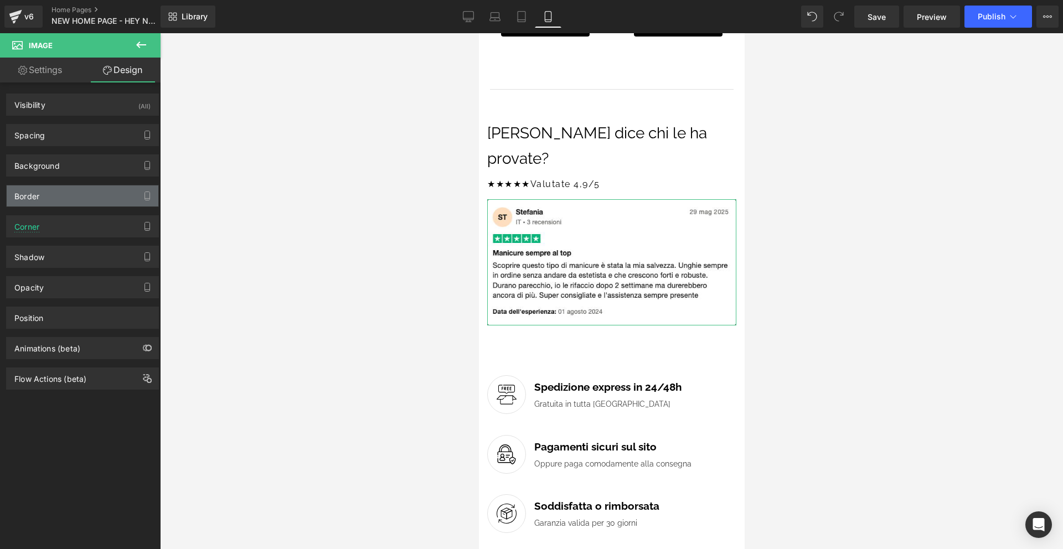
click at [58, 202] on div "Border" at bounding box center [83, 196] width 152 height 21
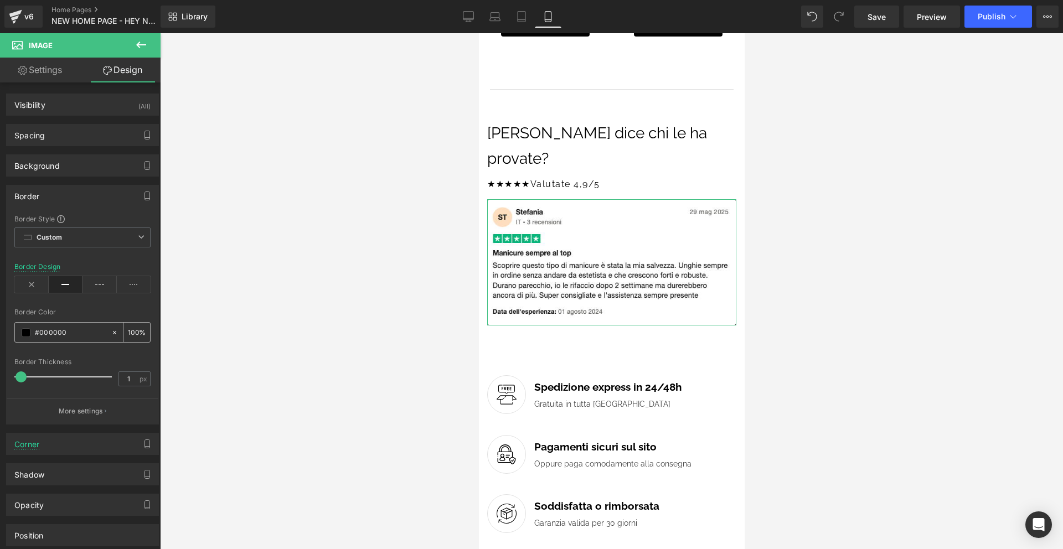
click at [59, 331] on input "#000000" at bounding box center [70, 333] width 71 height 12
type input "dbdbdb"
click at [107, 312] on div "Border Color dbdbdb 100 %" at bounding box center [82, 331] width 136 height 47
click at [615, 194] on span "Carousel" at bounding box center [611, 202] width 40 height 17
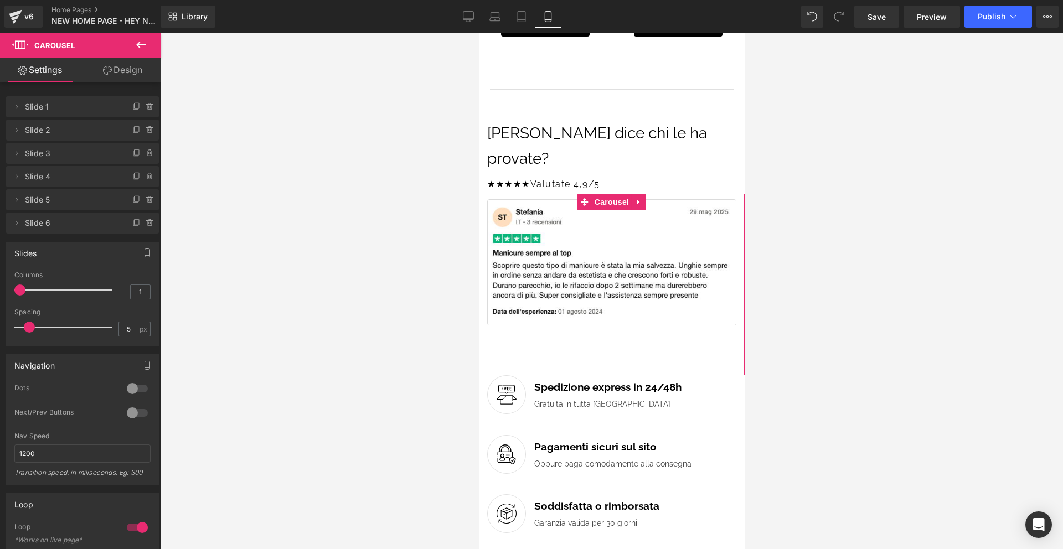
click at [130, 389] on div at bounding box center [137, 389] width 27 height 18
click at [598, 362] on button at bounding box center [594, 367] width 11 height 10
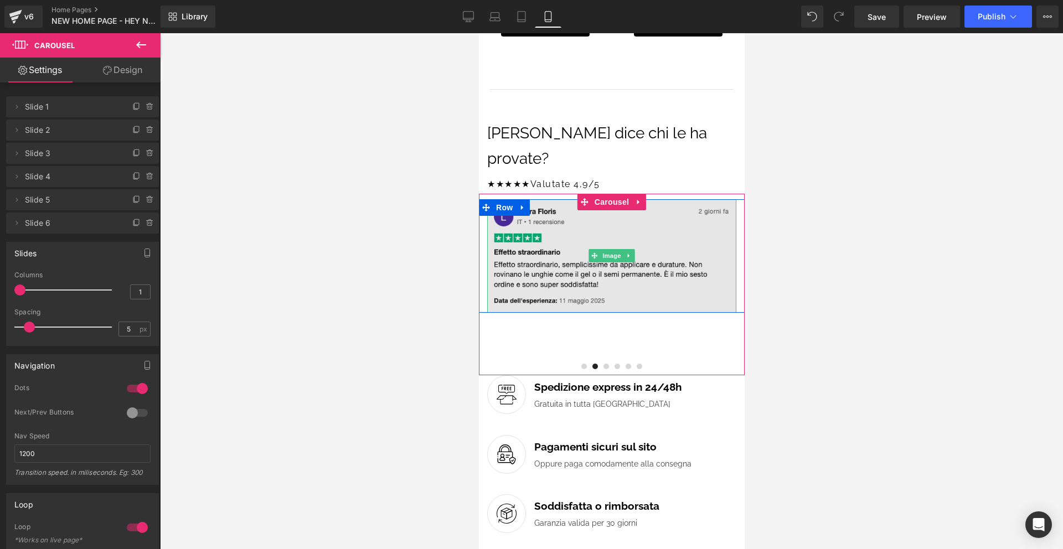
click at [657, 259] on img at bounding box center [611, 256] width 249 height 114
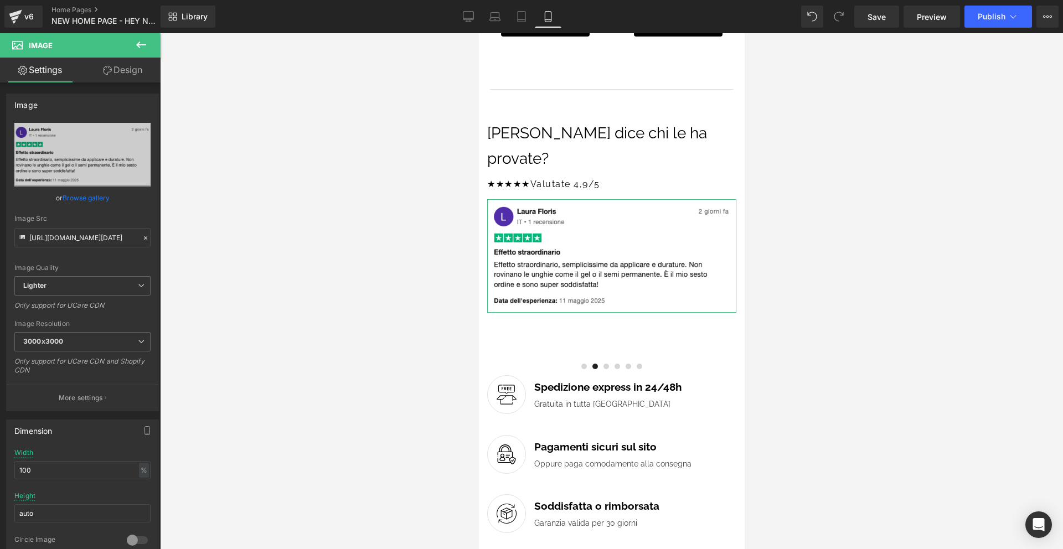
click at [125, 68] on link "Design" at bounding box center [123, 70] width 80 height 25
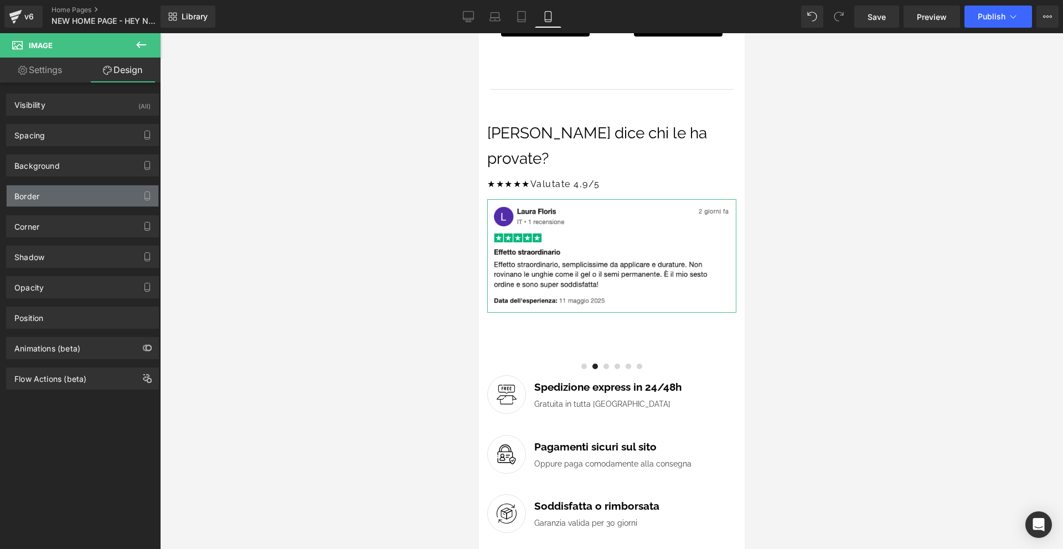
click at [86, 192] on div "Border" at bounding box center [83, 196] width 152 height 21
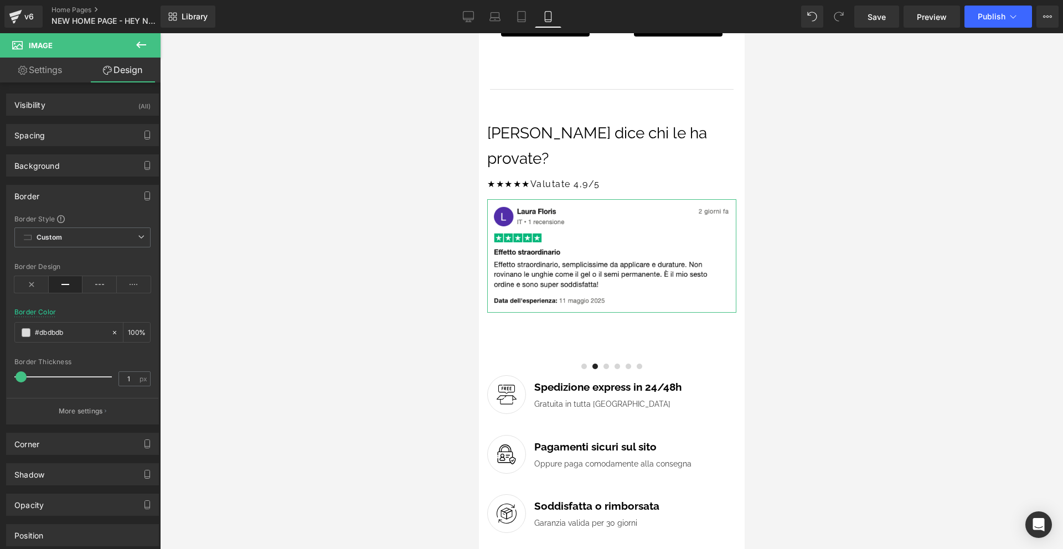
click at [86, 192] on div "Border" at bounding box center [83, 196] width 152 height 21
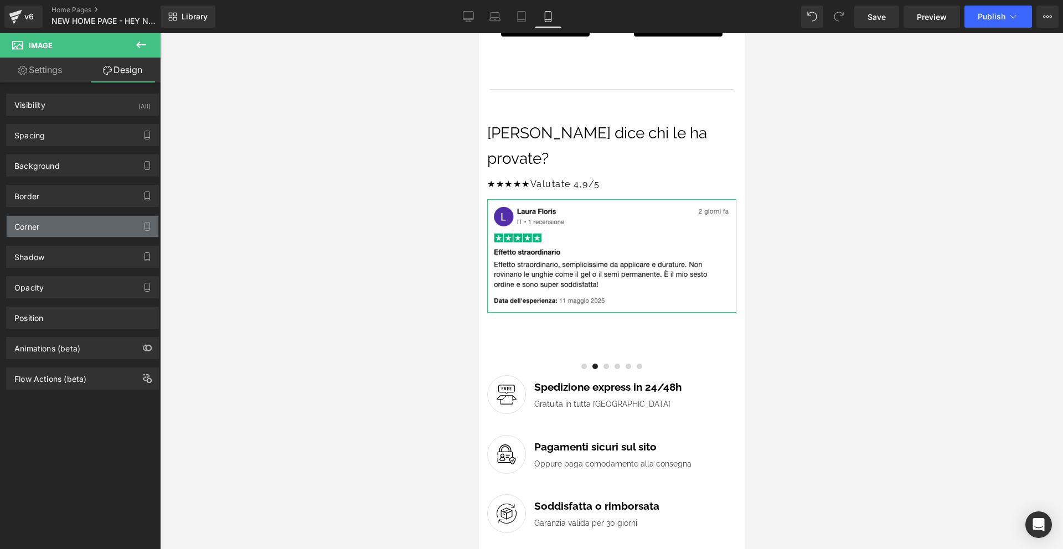
click at [80, 224] on div "Corner" at bounding box center [83, 226] width 152 height 21
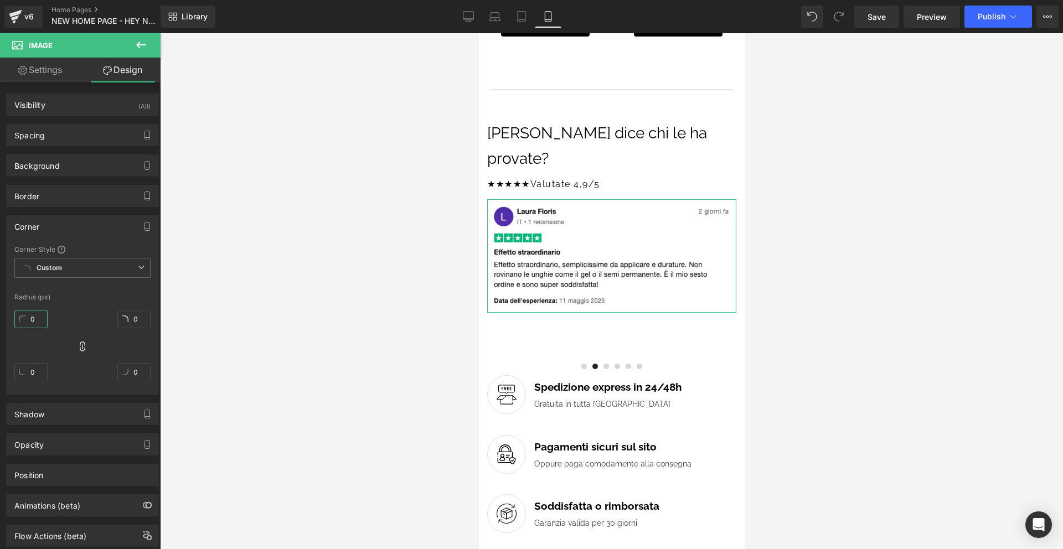
click at [43, 323] on input "0" at bounding box center [30, 319] width 33 height 18
type input "4"
click at [584, 364] on span at bounding box center [584, 367] width 6 height 6
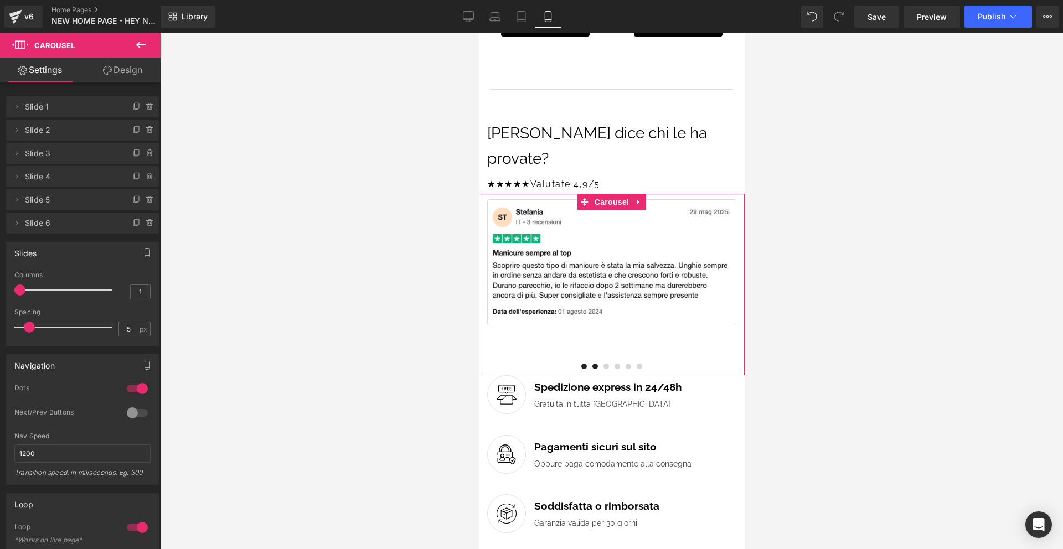
click at [593, 364] on span at bounding box center [595, 367] width 6 height 6
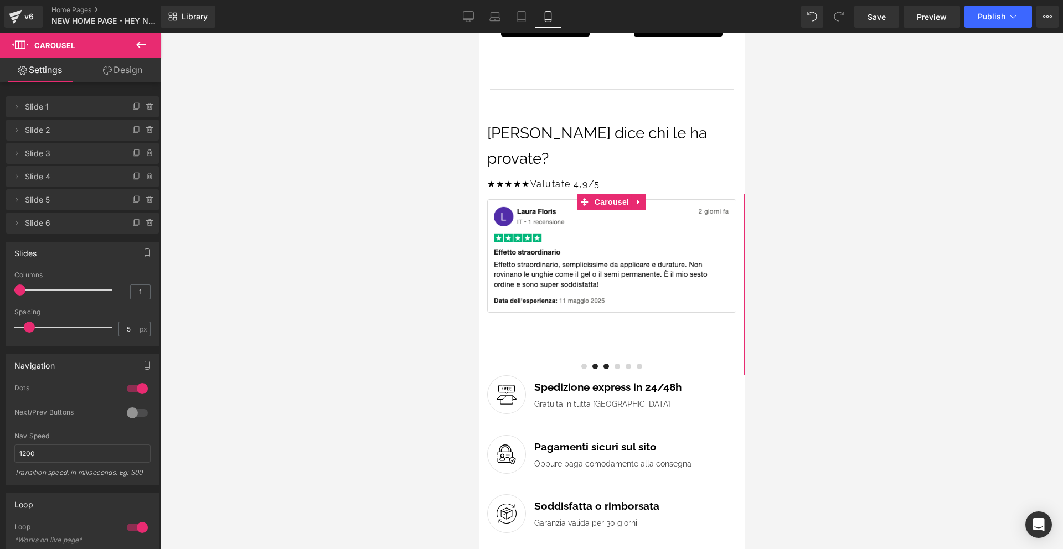
click at [604, 364] on span at bounding box center [606, 367] width 6 height 6
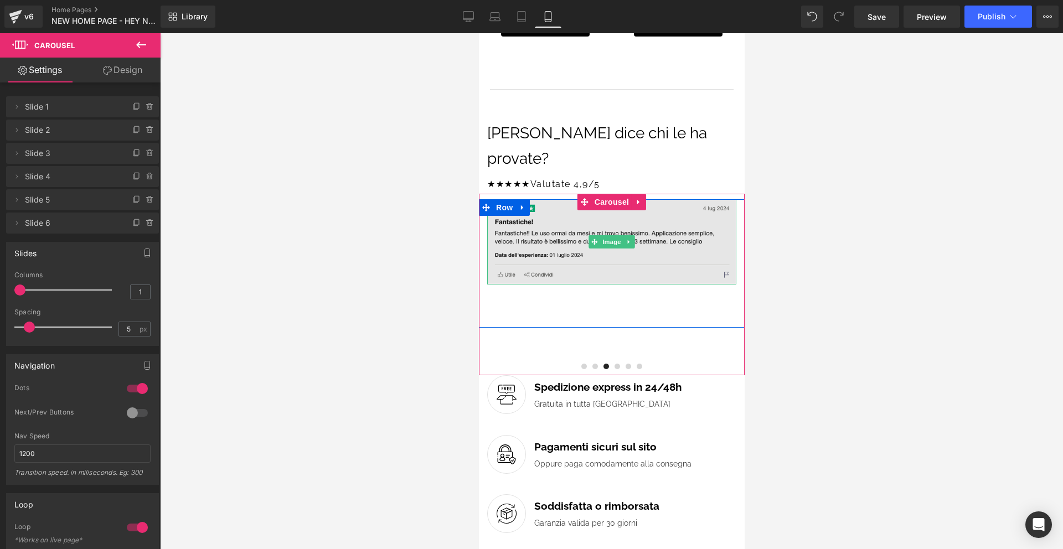
click at [656, 239] on img at bounding box center [611, 242] width 249 height 86
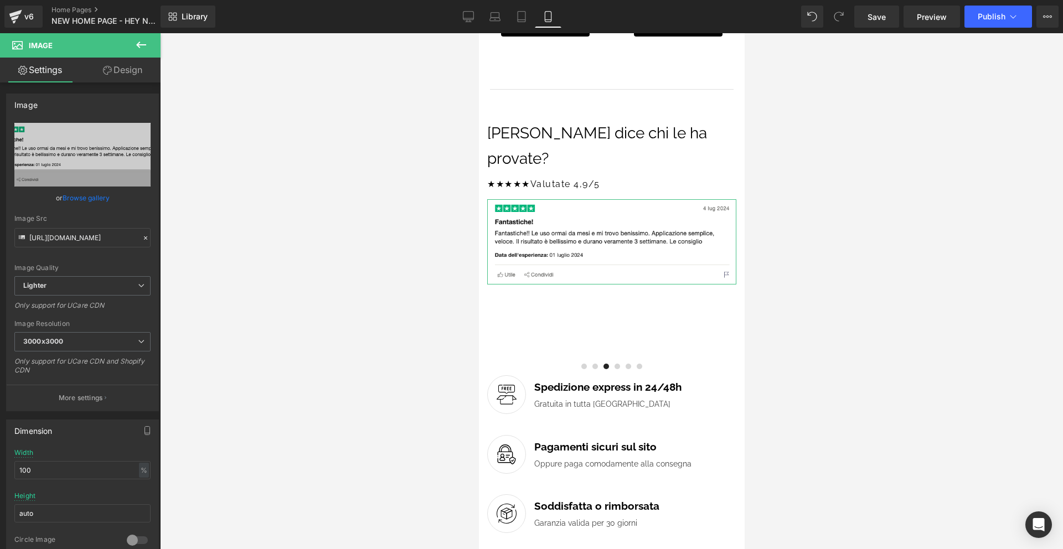
click at [131, 74] on link "Design" at bounding box center [123, 70] width 80 height 25
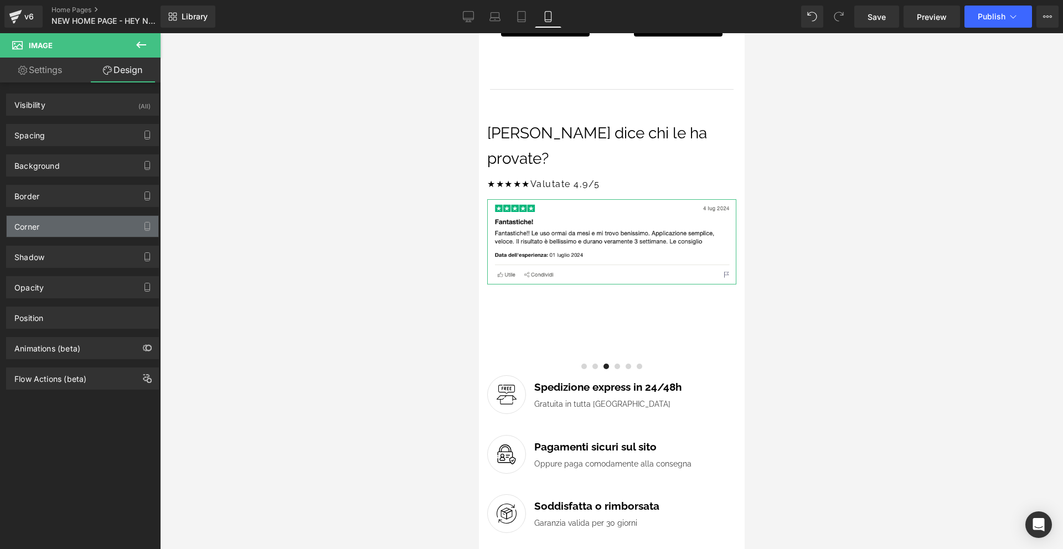
click at [74, 225] on div "Corner" at bounding box center [83, 226] width 152 height 21
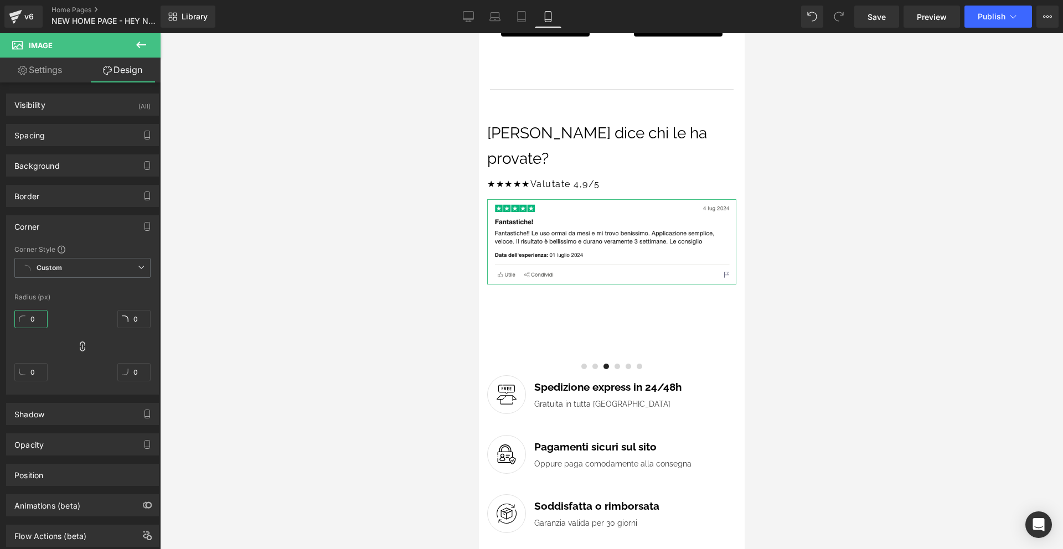
click at [37, 317] on input "0" at bounding box center [30, 319] width 33 height 18
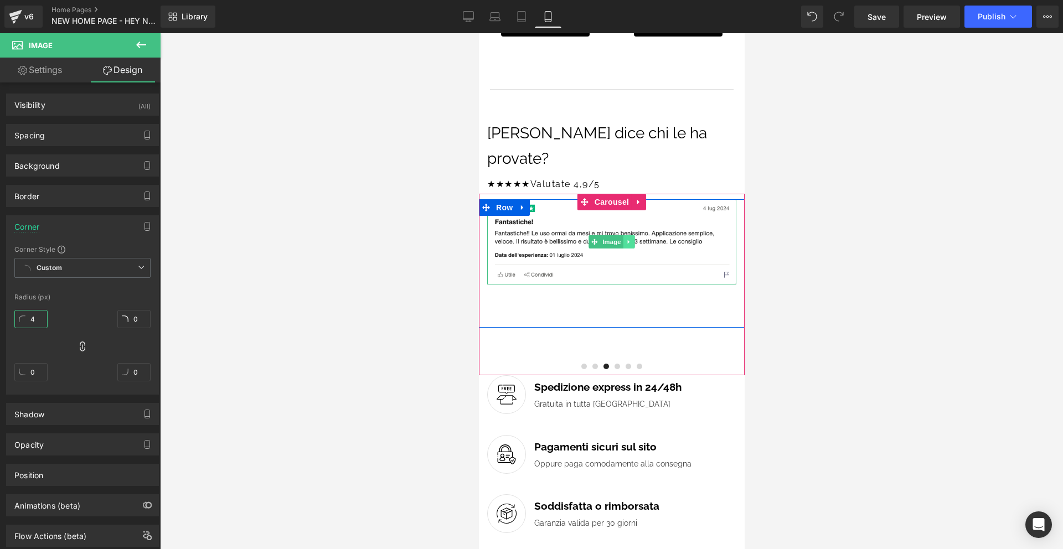
type input "4"
click at [629, 239] on icon at bounding box center [629, 242] width 6 height 7
click at [635, 239] on icon at bounding box center [634, 242] width 6 height 7
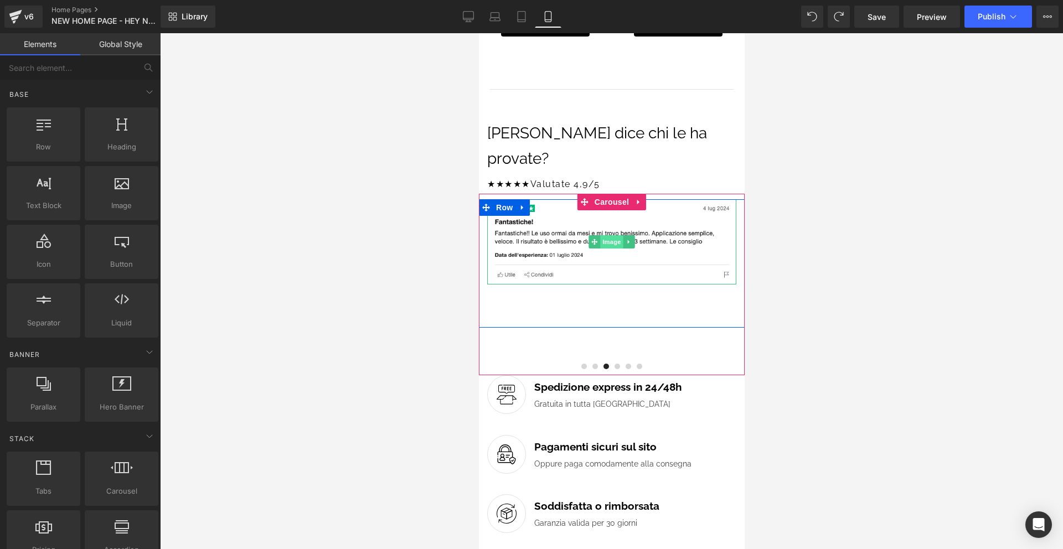
click at [615, 235] on span "Image" at bounding box center [611, 241] width 23 height 13
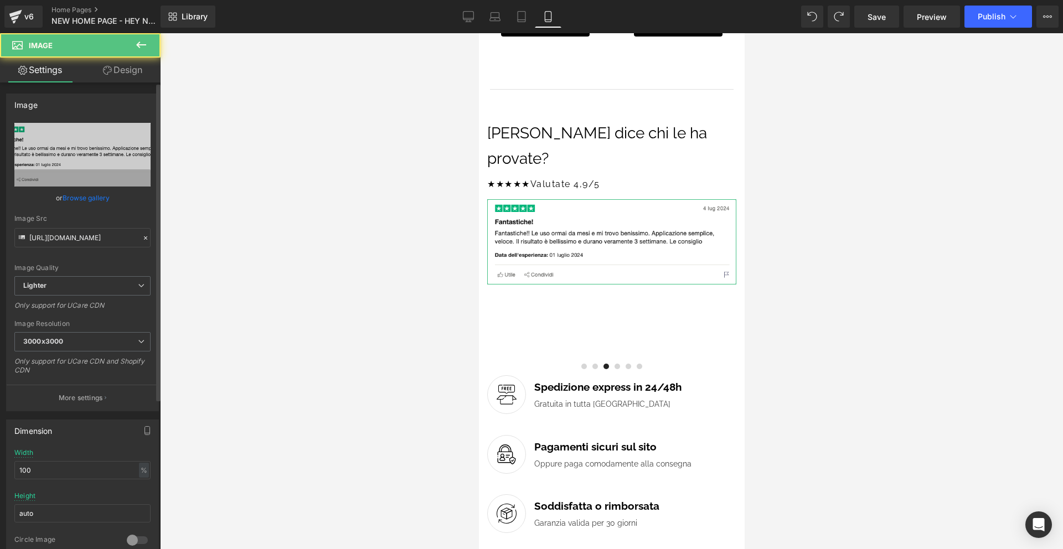
click at [89, 197] on link "Browse gallery" at bounding box center [86, 197] width 47 height 19
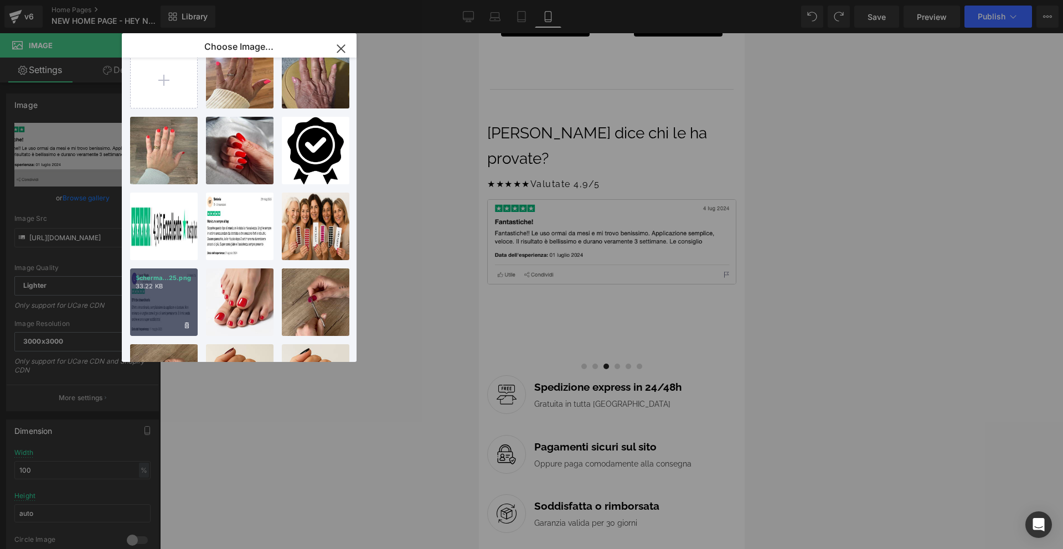
click at [178, 292] on div "Scherma...25.png 33.22 KB" at bounding box center [164, 303] width 68 height 68
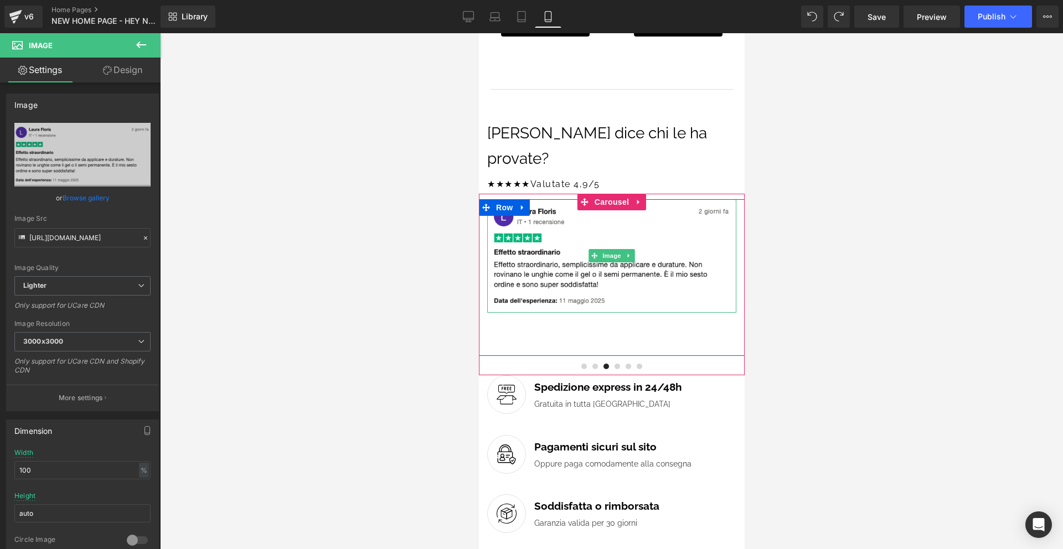
click at [593, 364] on span at bounding box center [595, 367] width 6 height 6
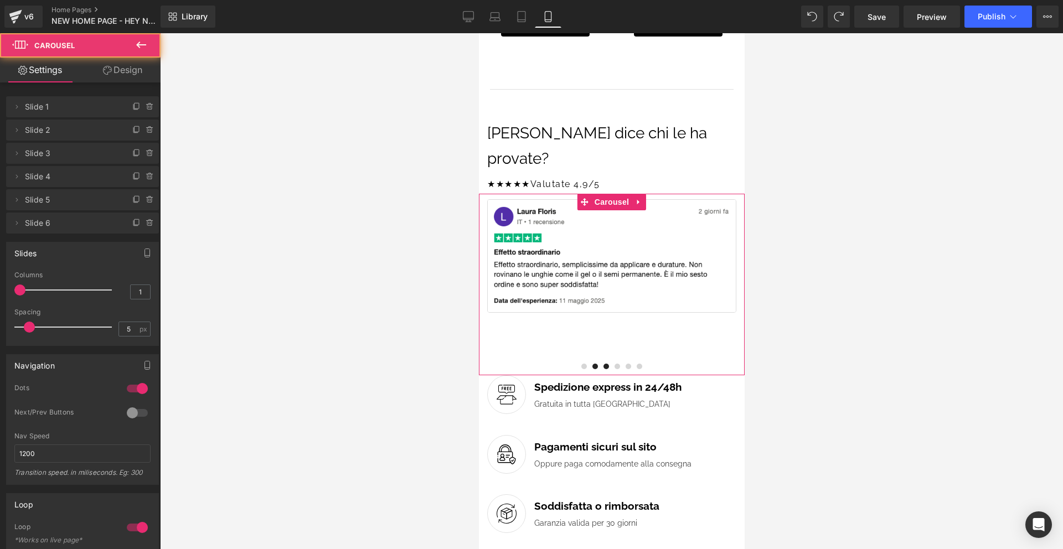
click at [606, 364] on span at bounding box center [606, 367] width 6 height 6
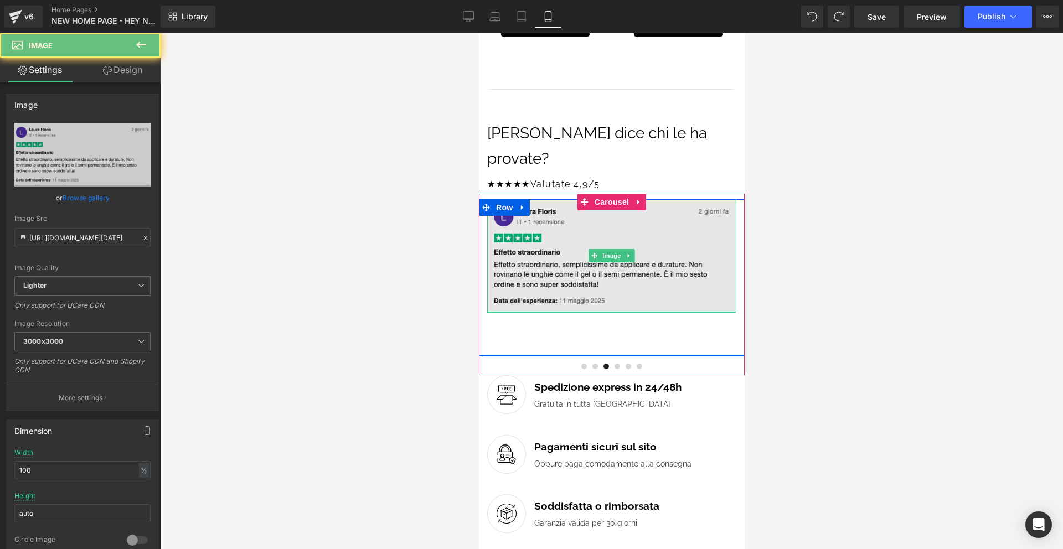
click at [608, 256] on img at bounding box center [611, 256] width 249 height 114
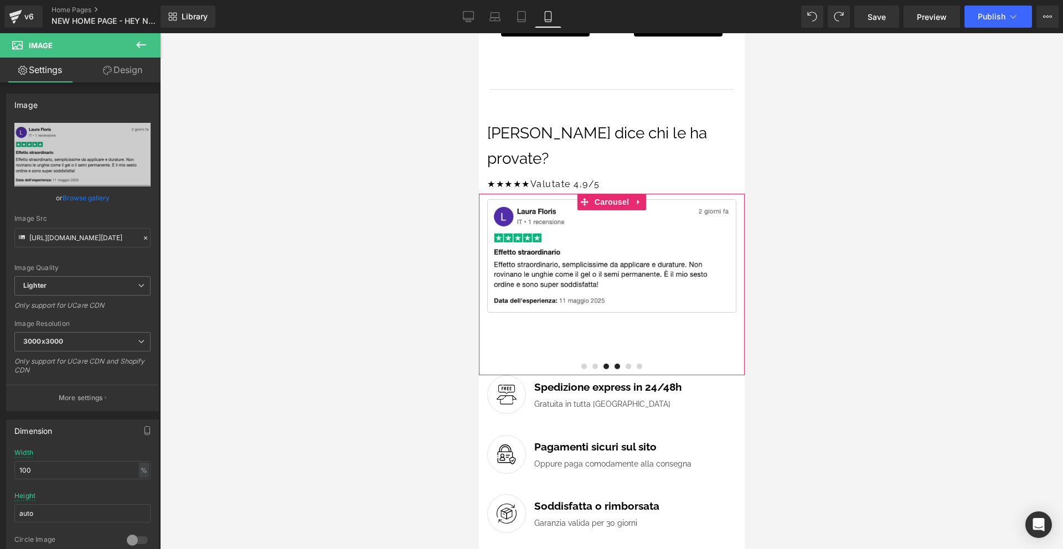
click at [620, 362] on button at bounding box center [616, 367] width 11 height 10
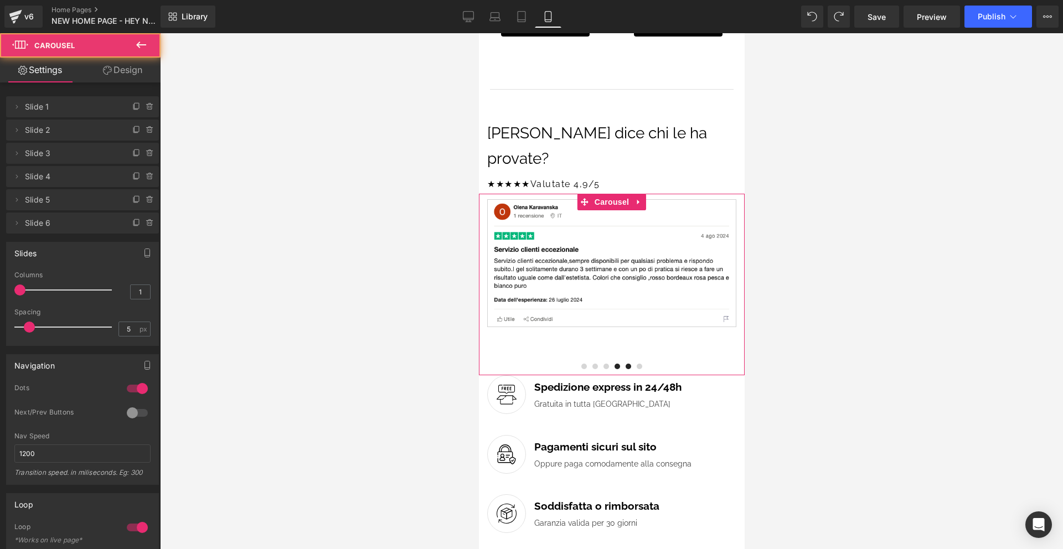
click at [629, 364] on span at bounding box center [628, 367] width 6 height 6
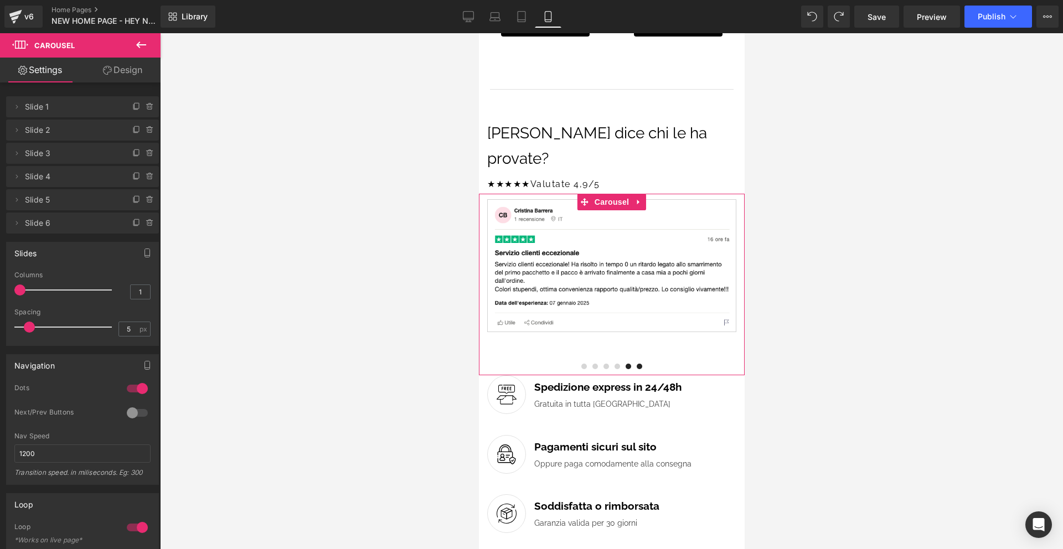
click at [641, 364] on span at bounding box center [639, 367] width 6 height 6
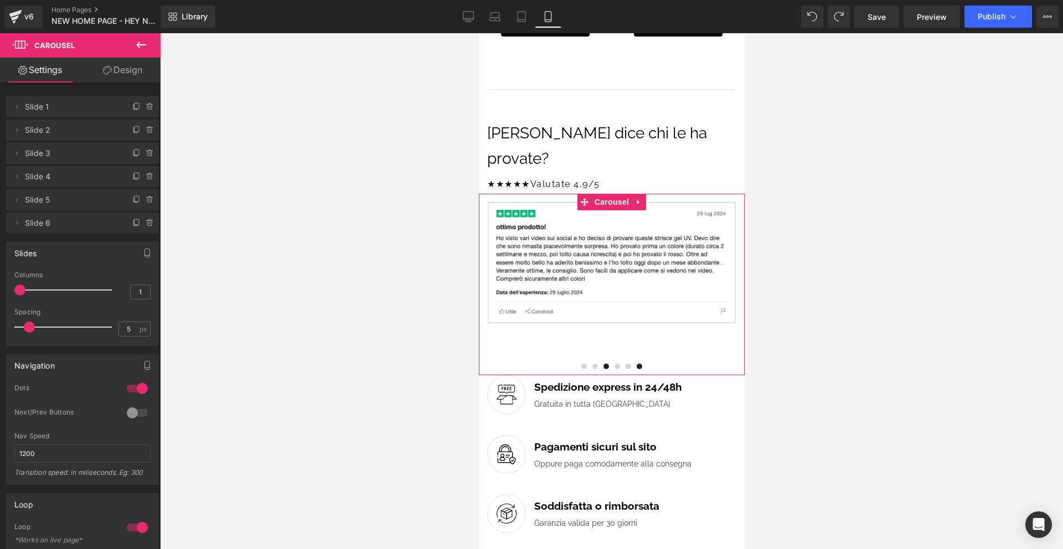
click at [601, 362] on button at bounding box center [605, 367] width 11 height 10
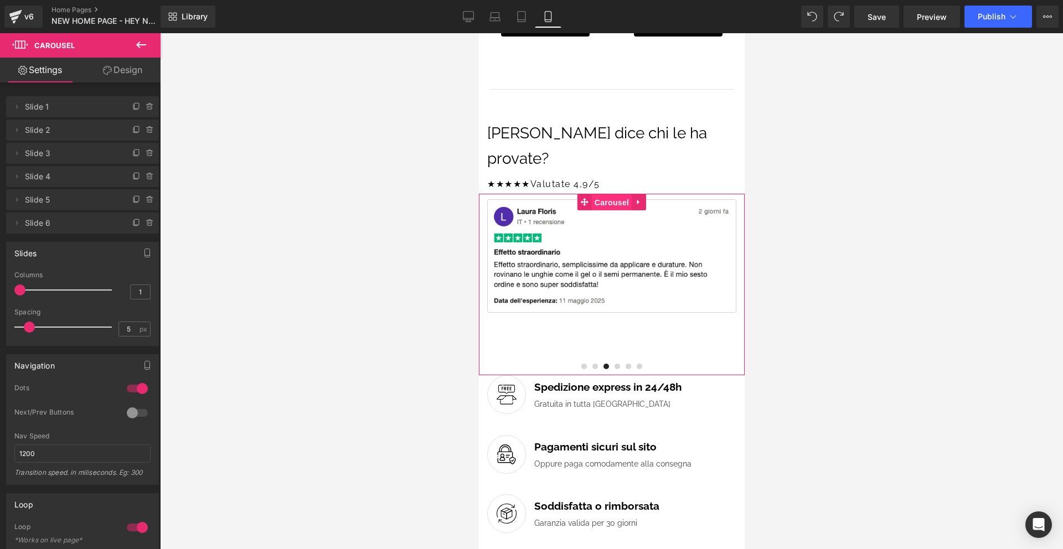
click at [622, 194] on span "Carousel" at bounding box center [611, 202] width 40 height 17
click at [148, 152] on icon at bounding box center [150, 153] width 9 height 9
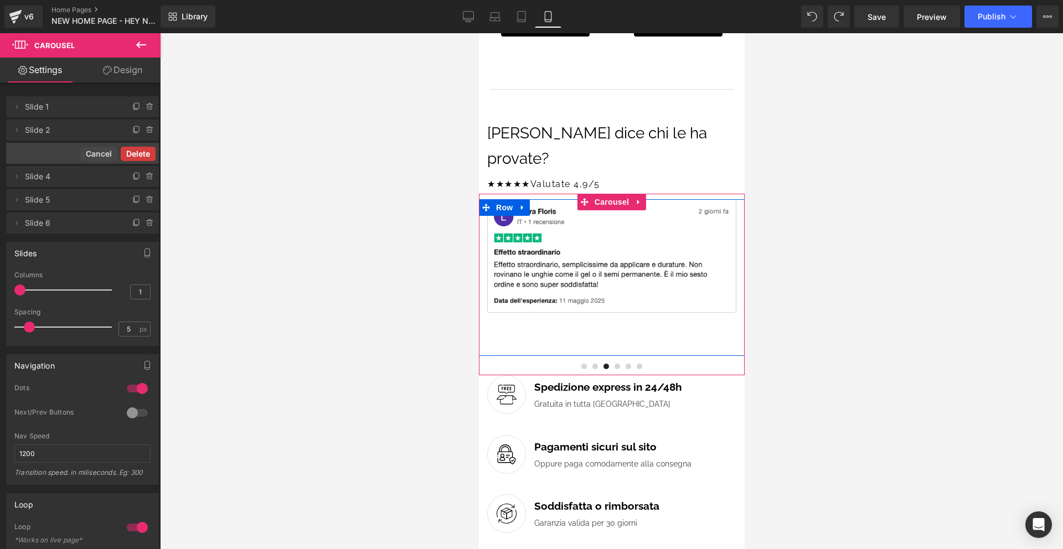
click at [147, 152] on button "Delete" at bounding box center [138, 154] width 35 height 14
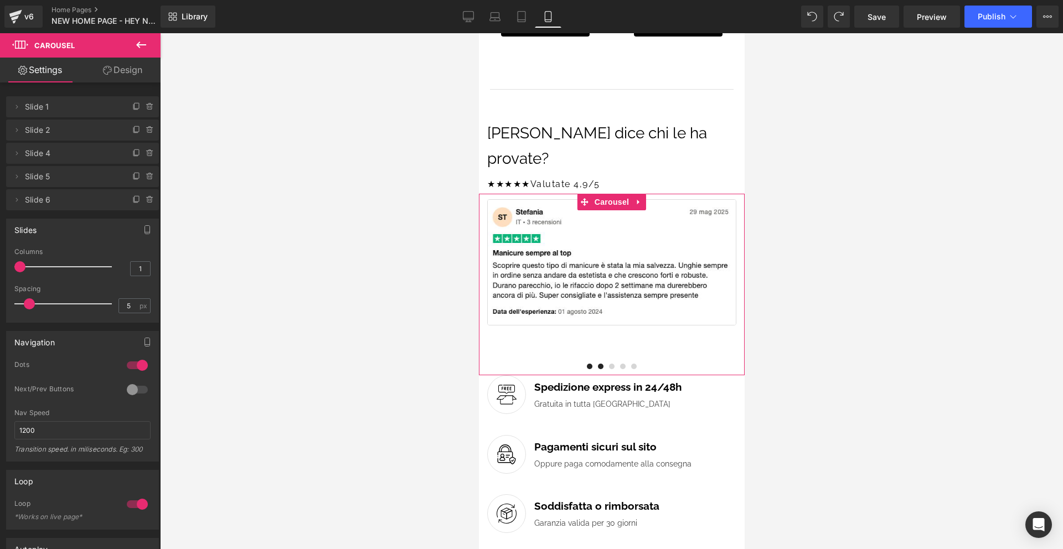
click at [602, 364] on span at bounding box center [601, 367] width 6 height 6
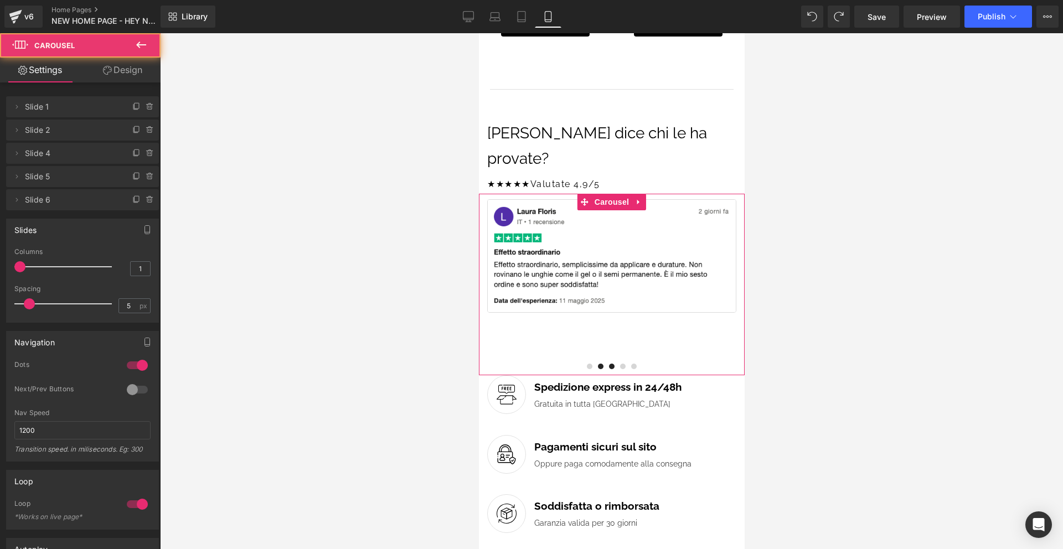
click at [611, 364] on span at bounding box center [612, 367] width 6 height 6
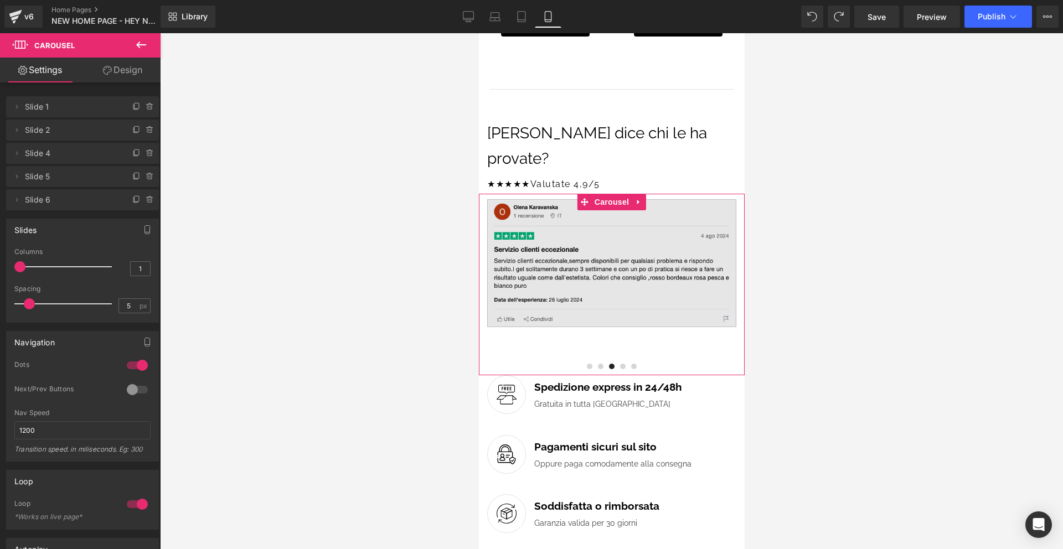
click at [614, 266] on img at bounding box center [611, 263] width 249 height 128
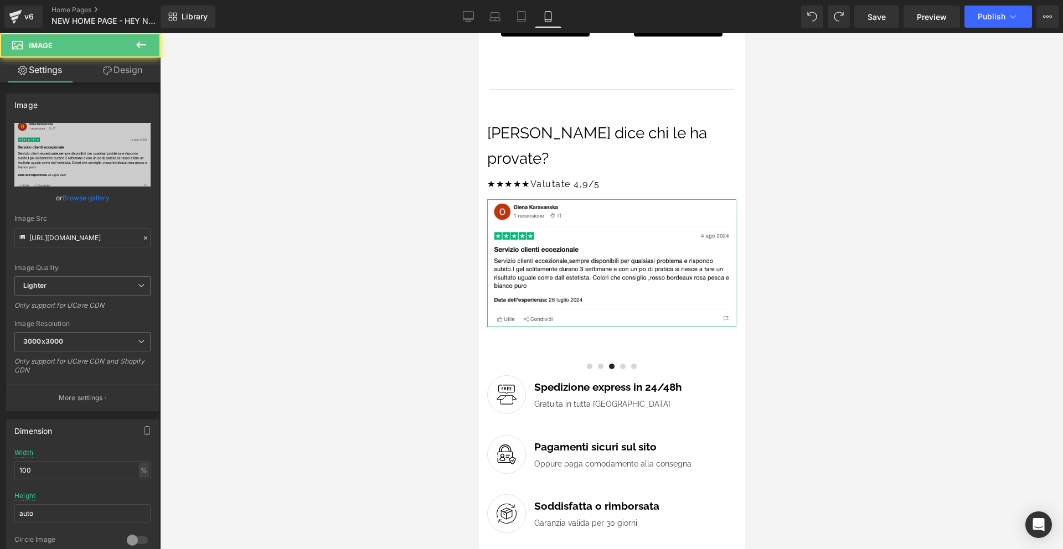
click at [110, 72] on link "Design" at bounding box center [123, 70] width 80 height 25
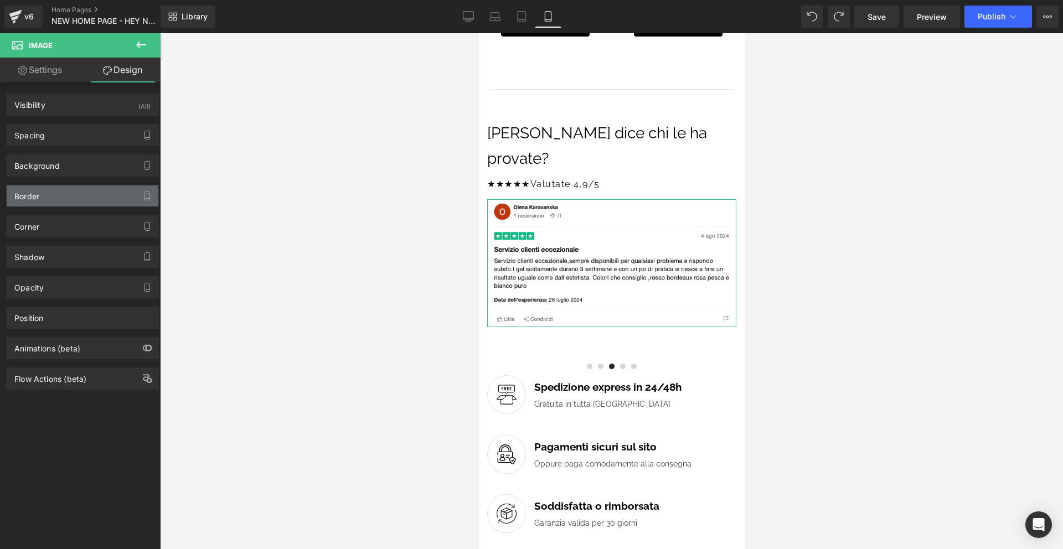
click at [56, 195] on div "Border" at bounding box center [83, 196] width 152 height 21
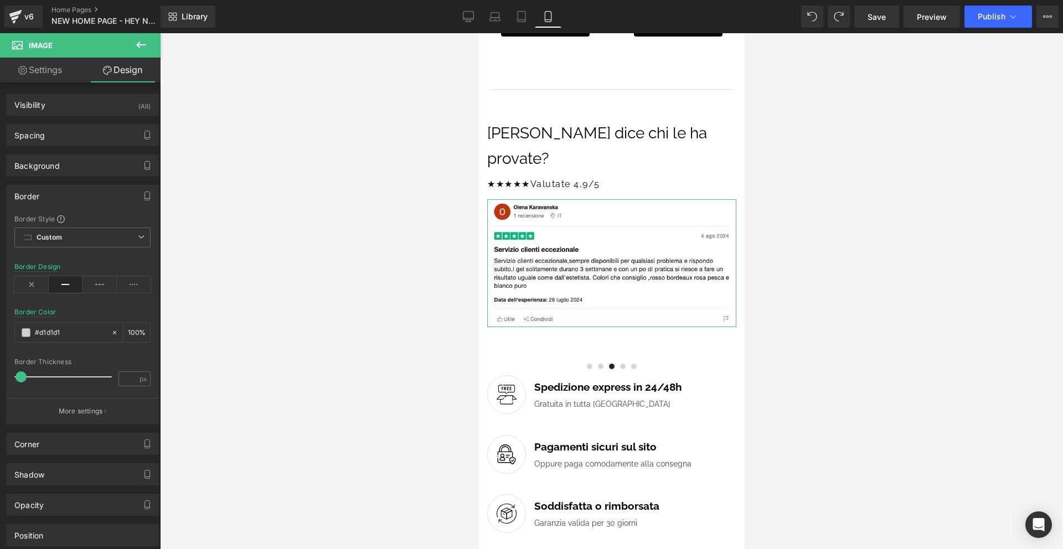
click at [56, 195] on div "Border" at bounding box center [83, 196] width 152 height 21
click at [57, 186] on div "Border" at bounding box center [83, 196] width 152 height 21
click at [70, 198] on div "Border" at bounding box center [83, 196] width 152 height 21
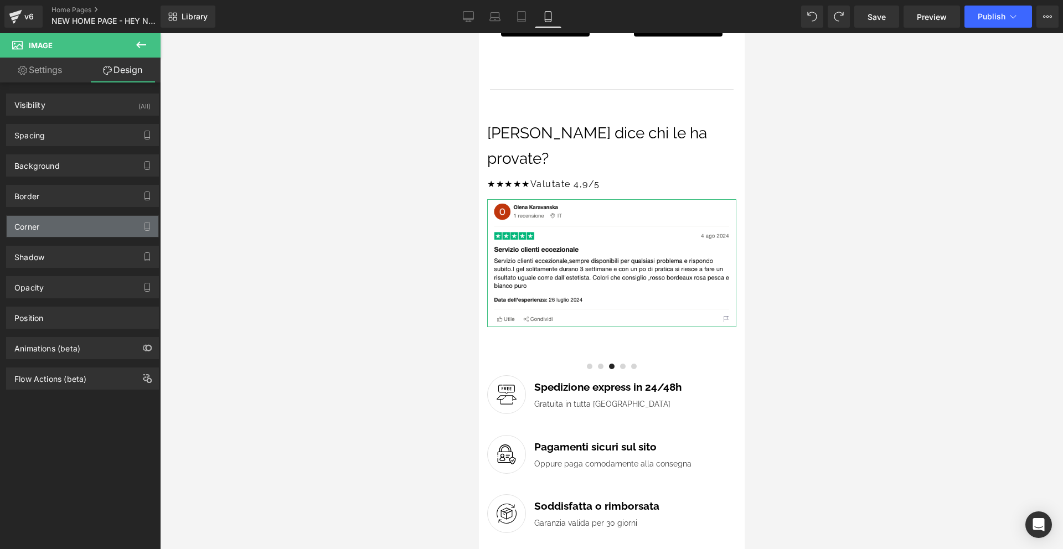
click at [60, 230] on div "Corner" at bounding box center [83, 226] width 152 height 21
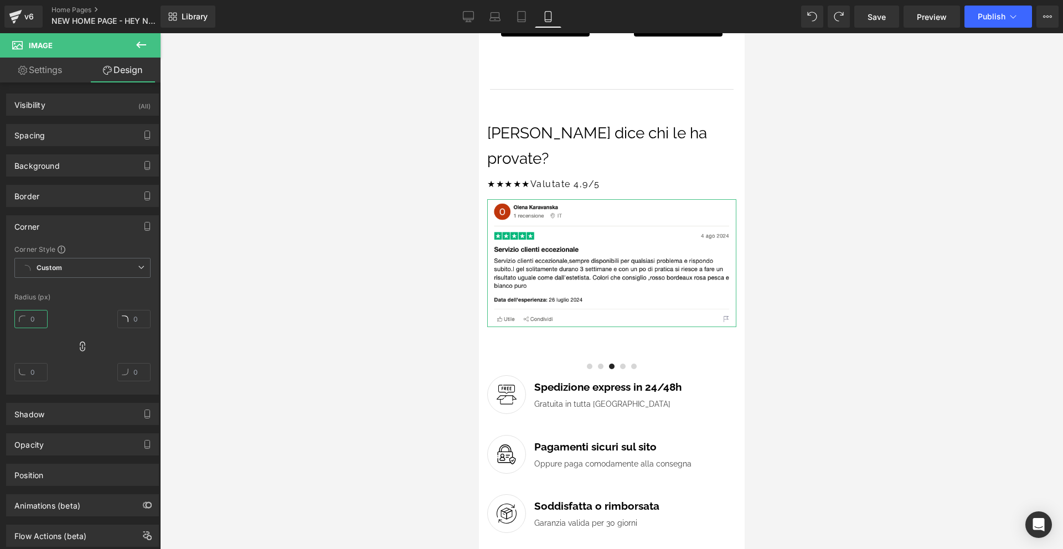
click at [40, 317] on input "text" at bounding box center [30, 319] width 33 height 18
type input "4"
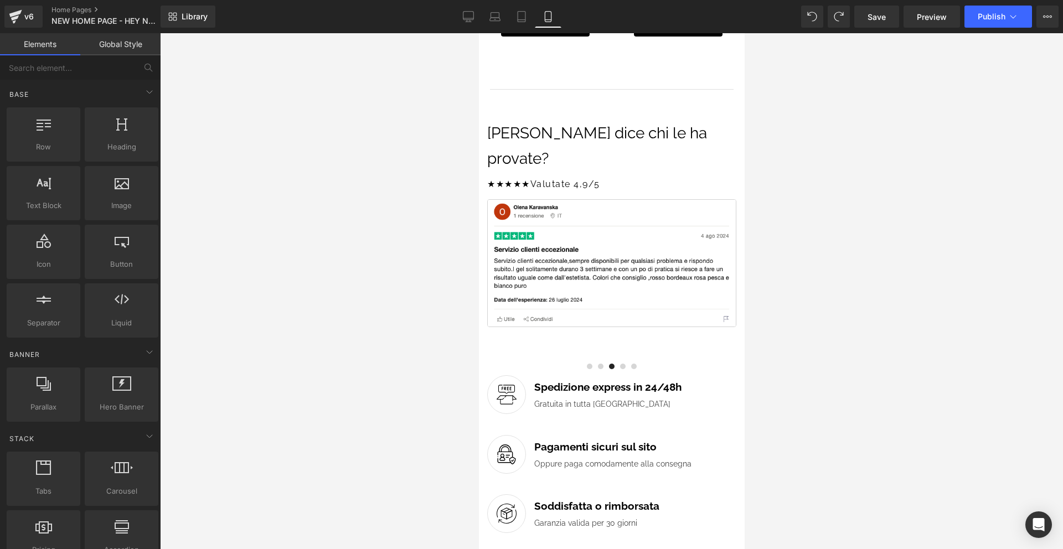
click at [312, 294] on div at bounding box center [611, 291] width 903 height 516
click at [622, 364] on span at bounding box center [623, 367] width 6 height 6
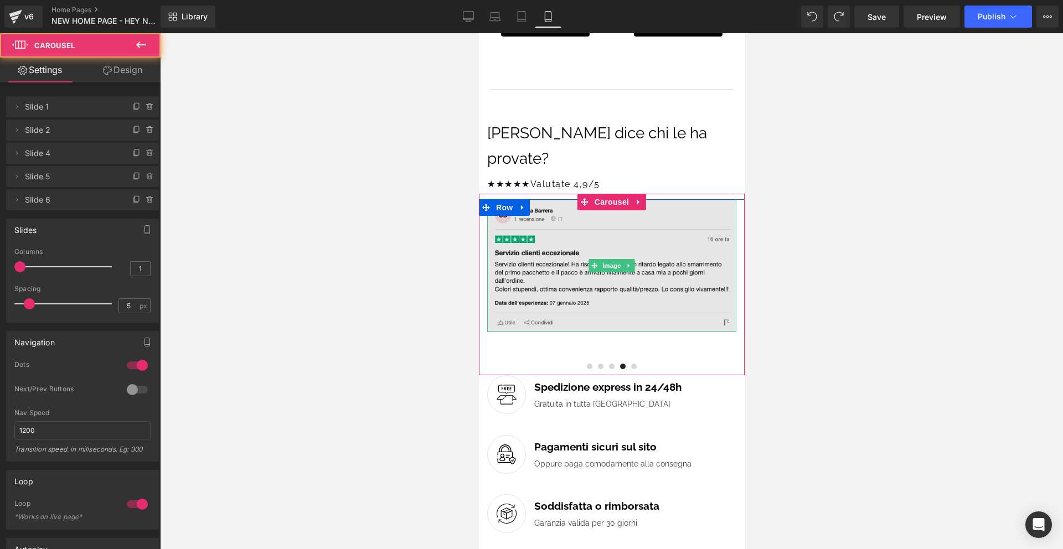
click at [605, 296] on img at bounding box center [611, 265] width 249 height 133
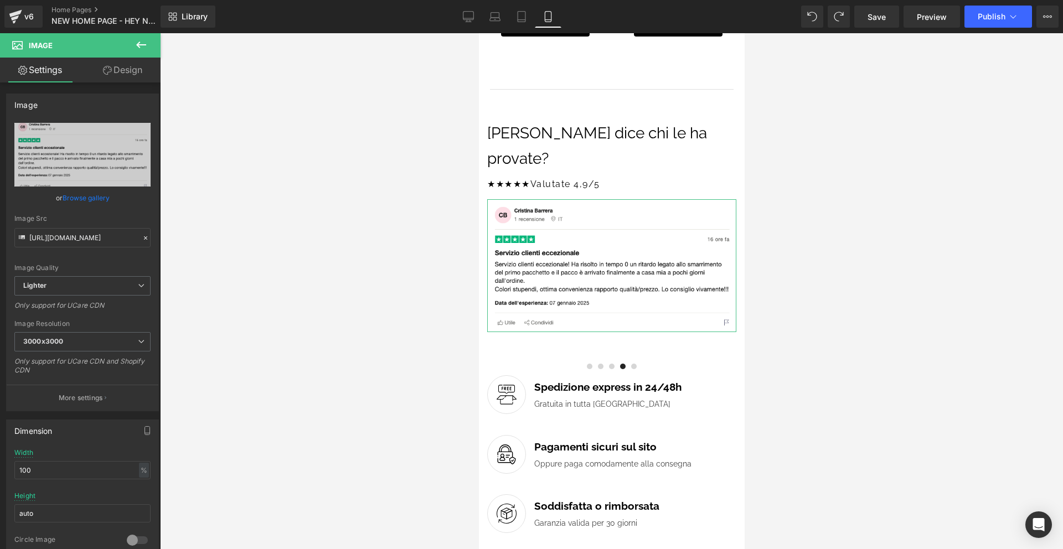
click at [117, 69] on link "Design" at bounding box center [123, 70] width 80 height 25
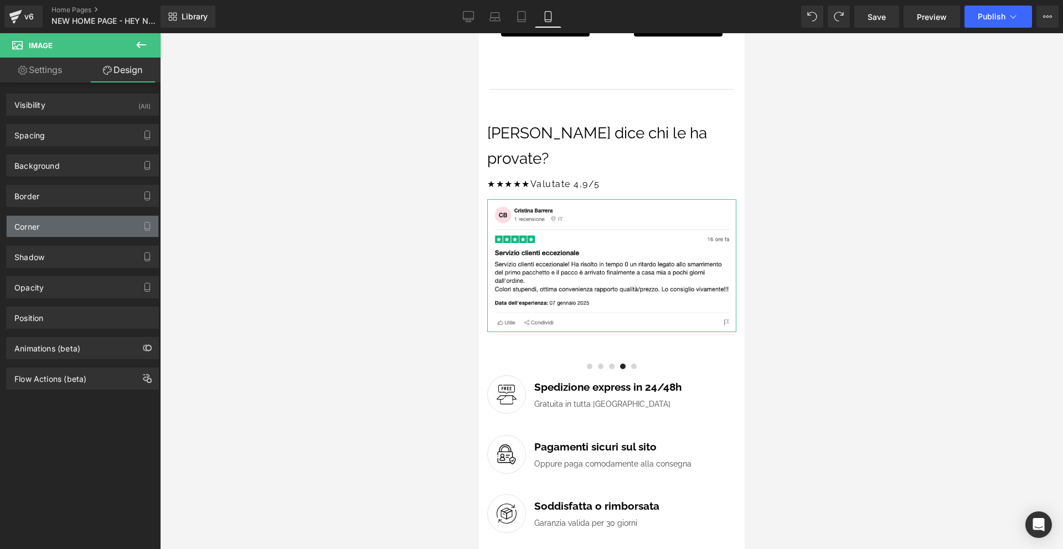
drag, startPoint x: 69, startPoint y: 225, endPoint x: 65, endPoint y: 220, distance: 6.8
click at [69, 225] on div "Corner" at bounding box center [83, 226] width 152 height 21
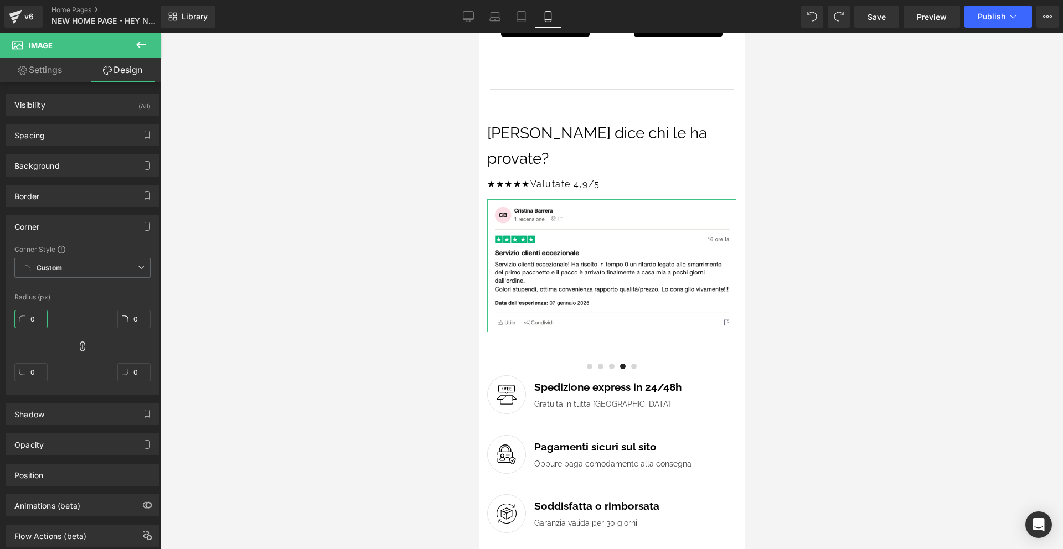
click at [42, 320] on input "0" at bounding box center [30, 319] width 33 height 18
type input "4"
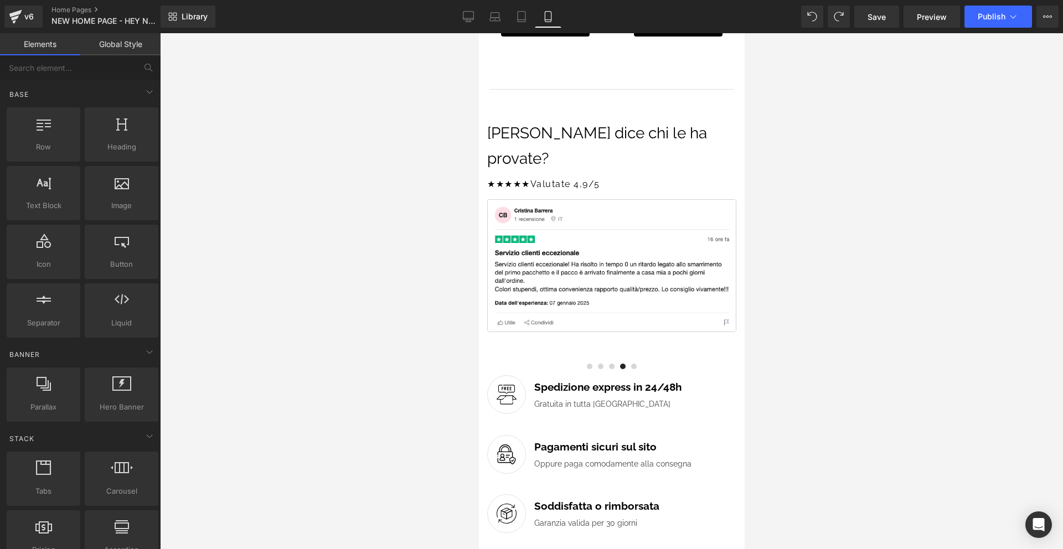
drag, startPoint x: 835, startPoint y: 337, endPoint x: 247, endPoint y: 296, distance: 589.5
click at [835, 337] on div at bounding box center [611, 291] width 903 height 516
click at [610, 194] on span "Carousel" at bounding box center [611, 202] width 40 height 17
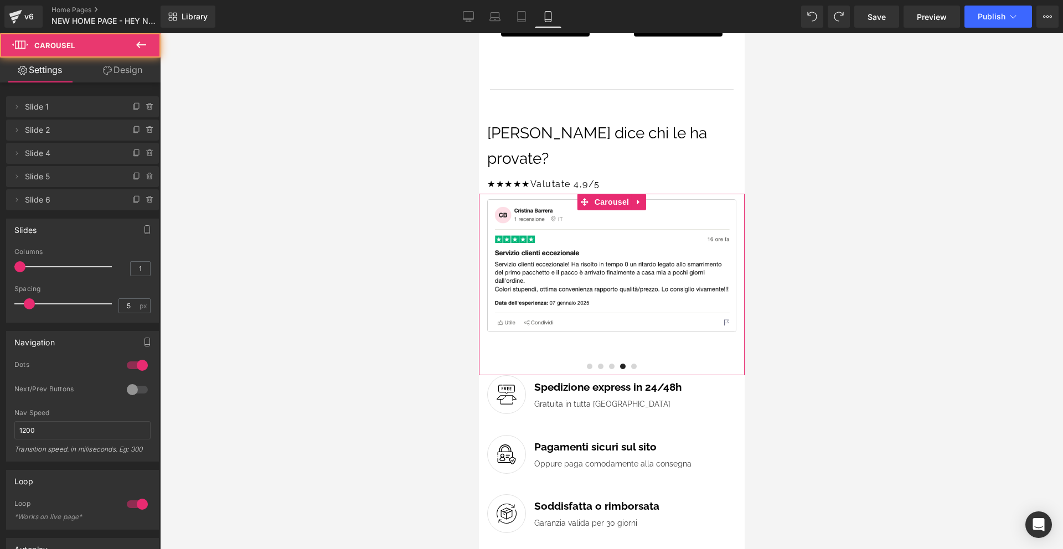
click at [110, 63] on link "Design" at bounding box center [123, 70] width 80 height 25
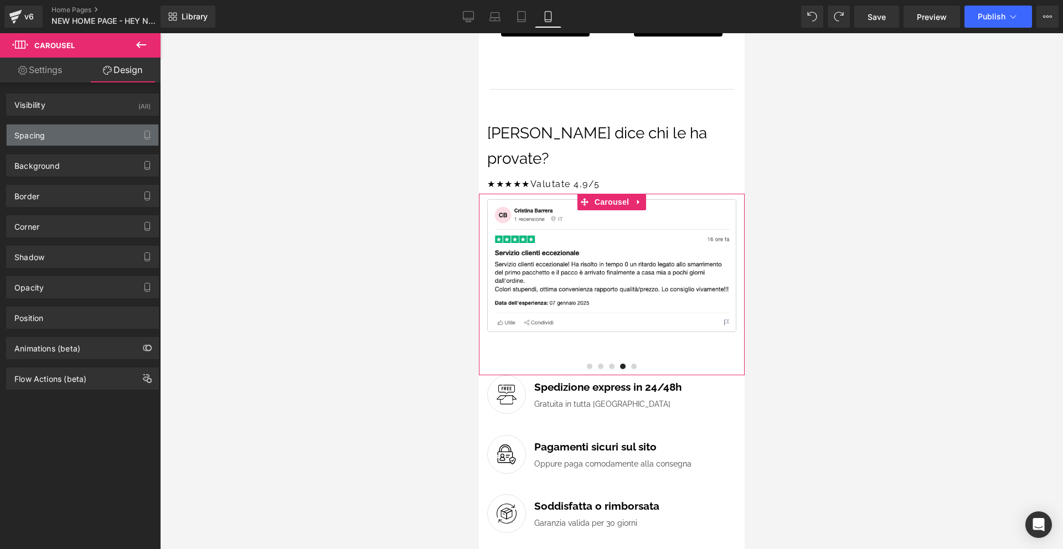
click at [69, 135] on div "Spacing" at bounding box center [83, 135] width 152 height 21
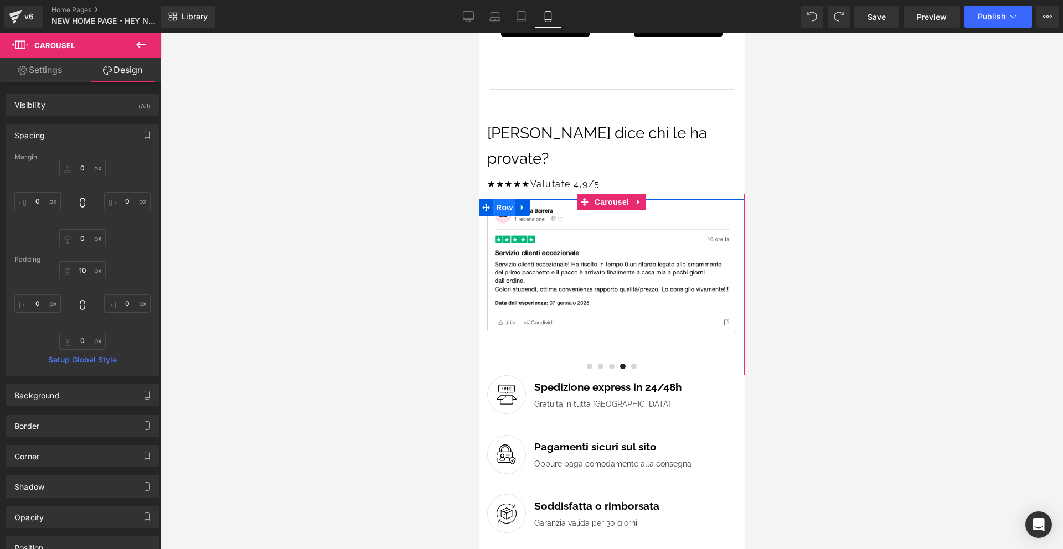
click at [500, 199] on span "Row" at bounding box center [504, 207] width 22 height 17
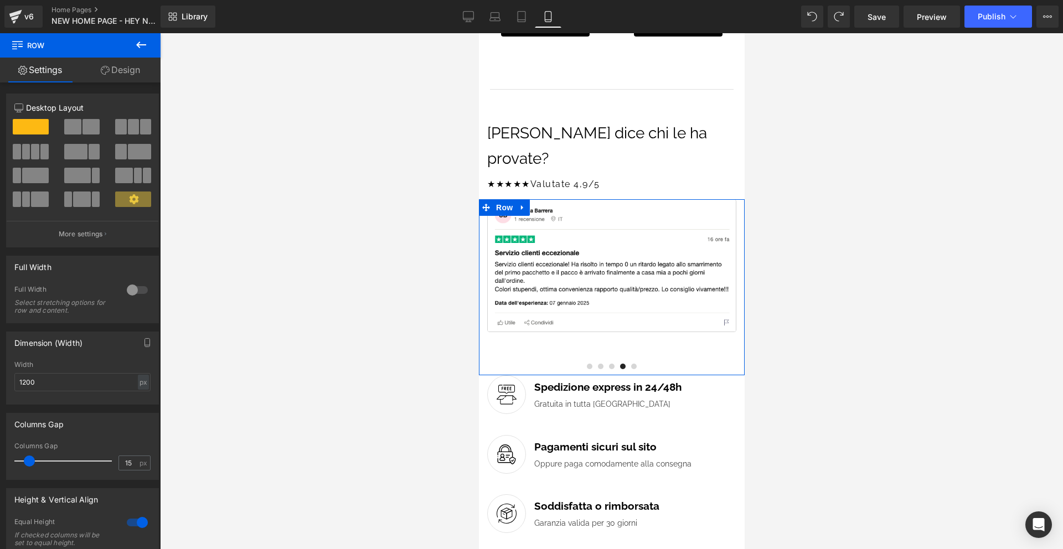
click at [128, 71] on link "Design" at bounding box center [120, 70] width 80 height 25
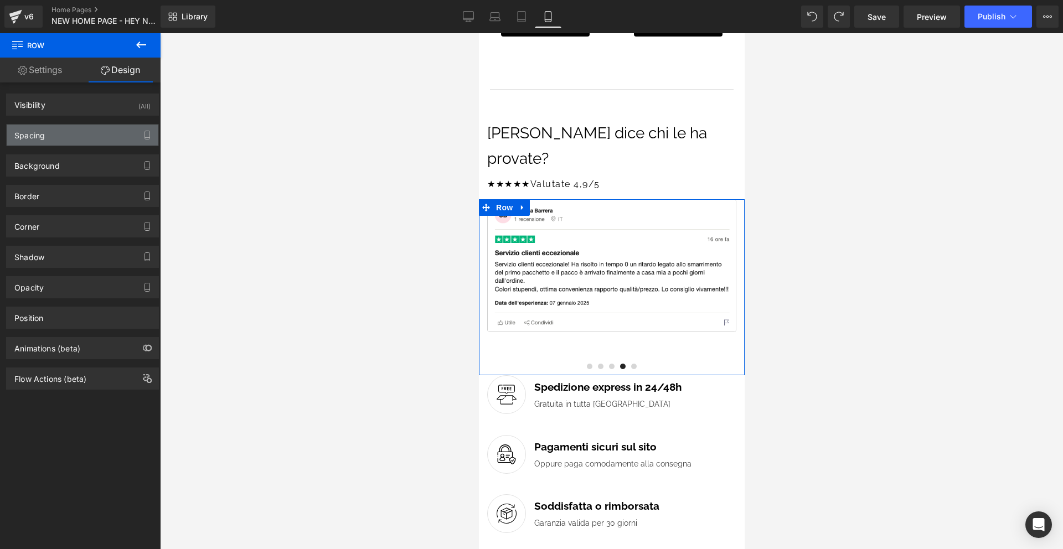
click at [92, 135] on div "Spacing" at bounding box center [83, 135] width 152 height 21
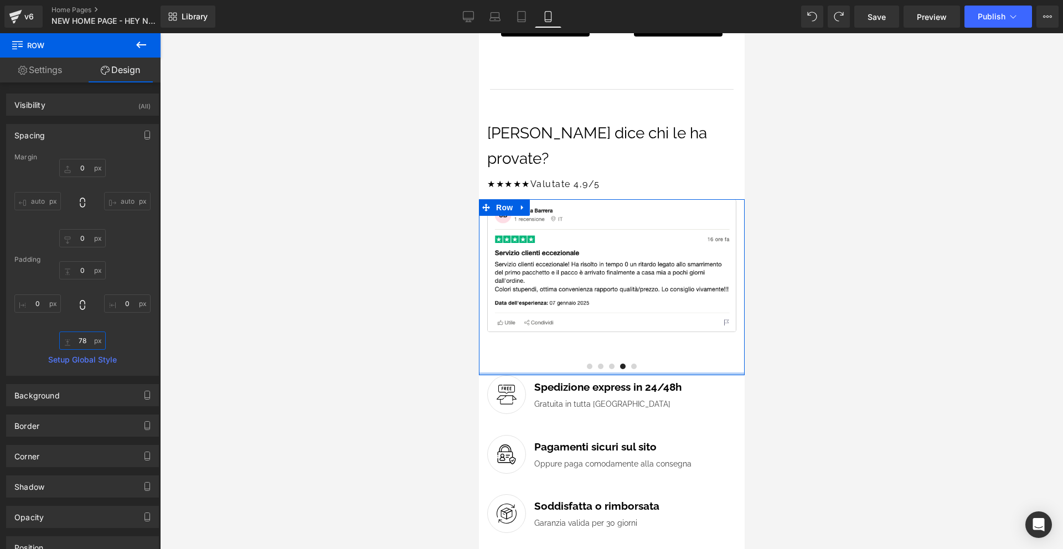
click at [86, 341] on input "78" at bounding box center [82, 341] width 47 height 18
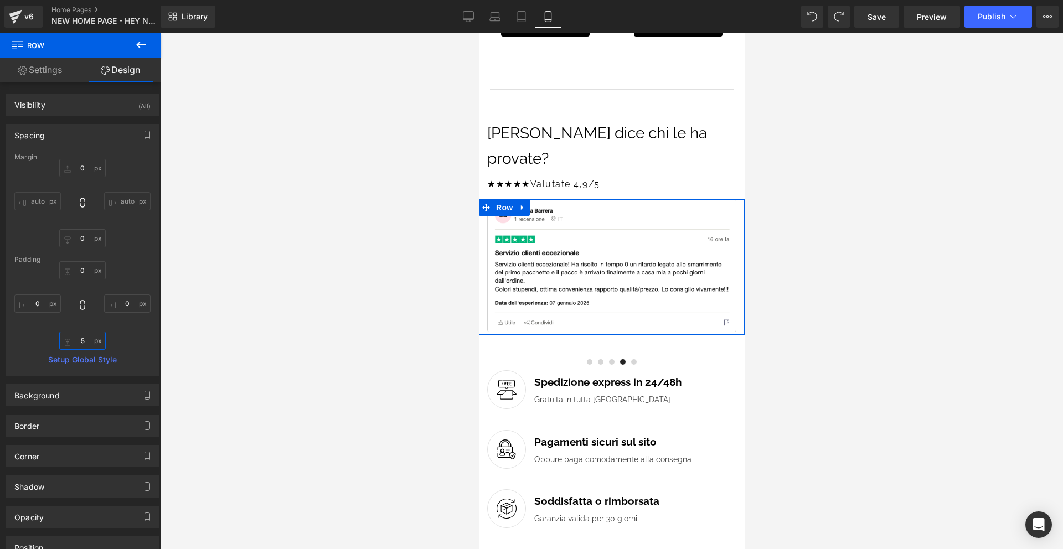
type input "50"
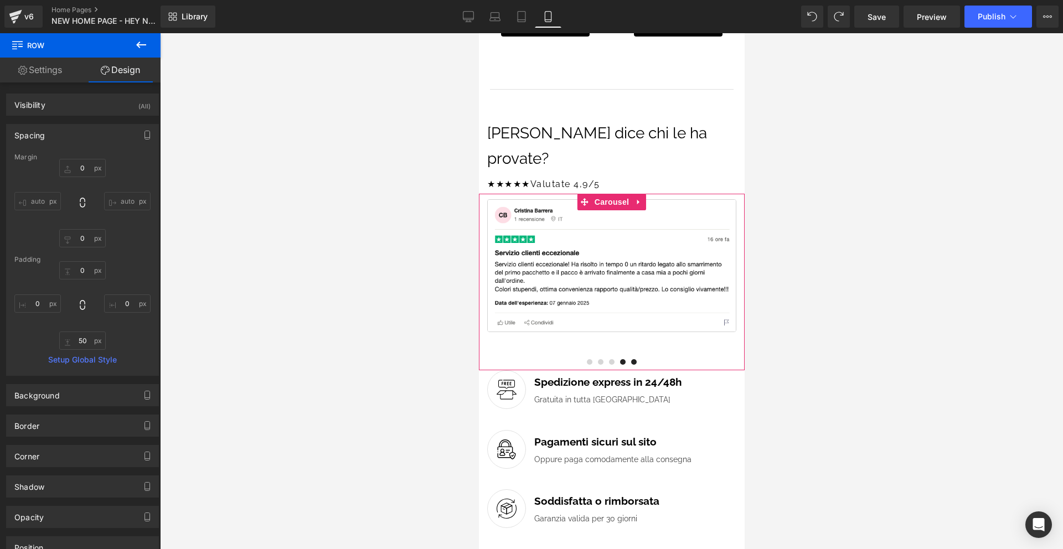
click at [633, 359] on span at bounding box center [634, 362] width 6 height 6
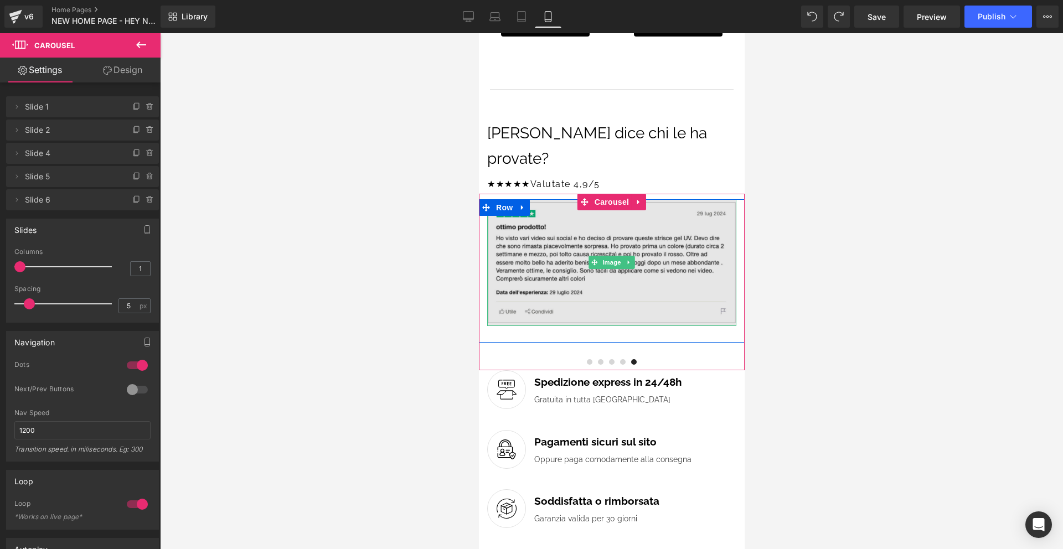
click at [656, 267] on img at bounding box center [611, 262] width 249 height 127
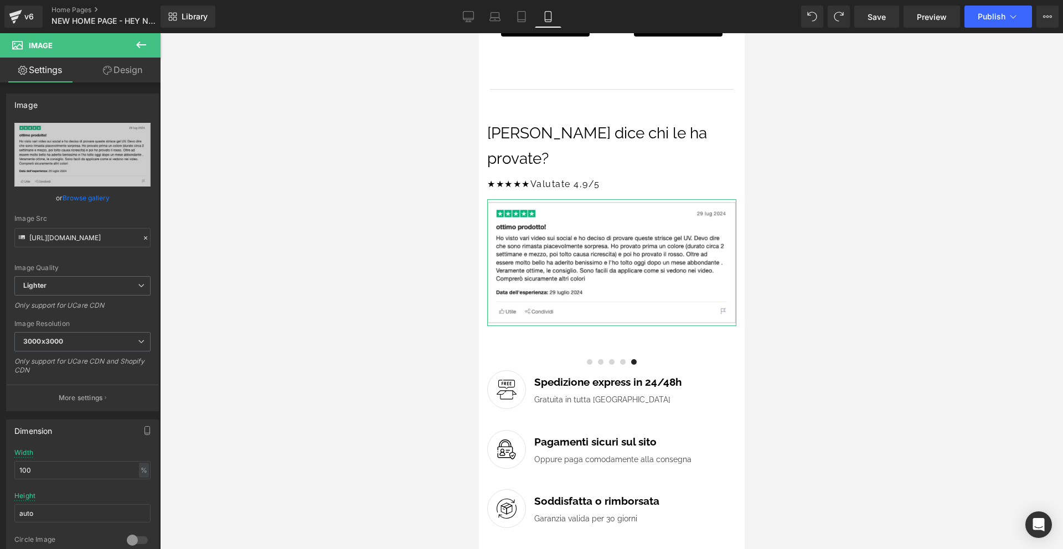
click at [103, 70] on icon at bounding box center [107, 70] width 9 height 9
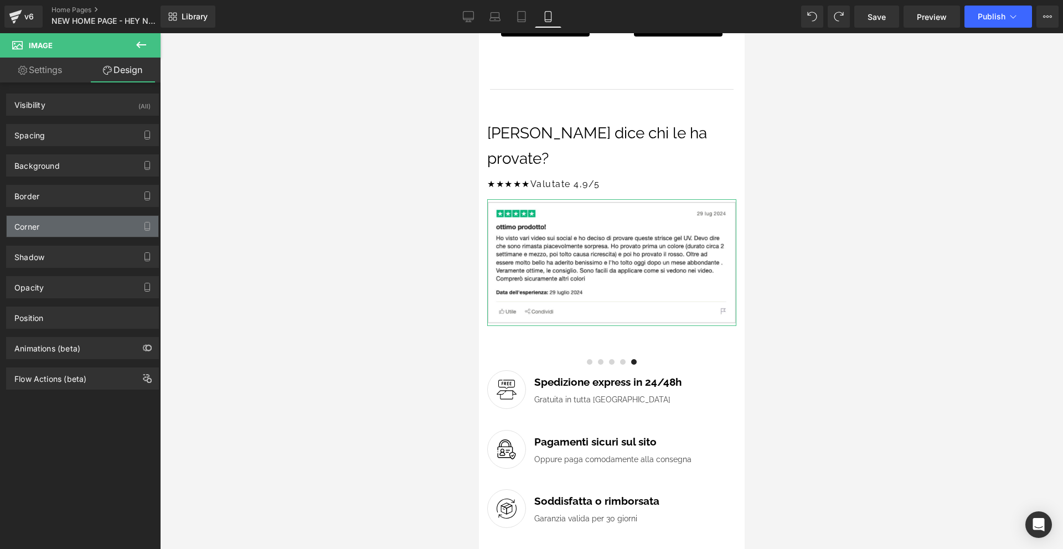
click at [81, 225] on div "Corner" at bounding box center [83, 226] width 152 height 21
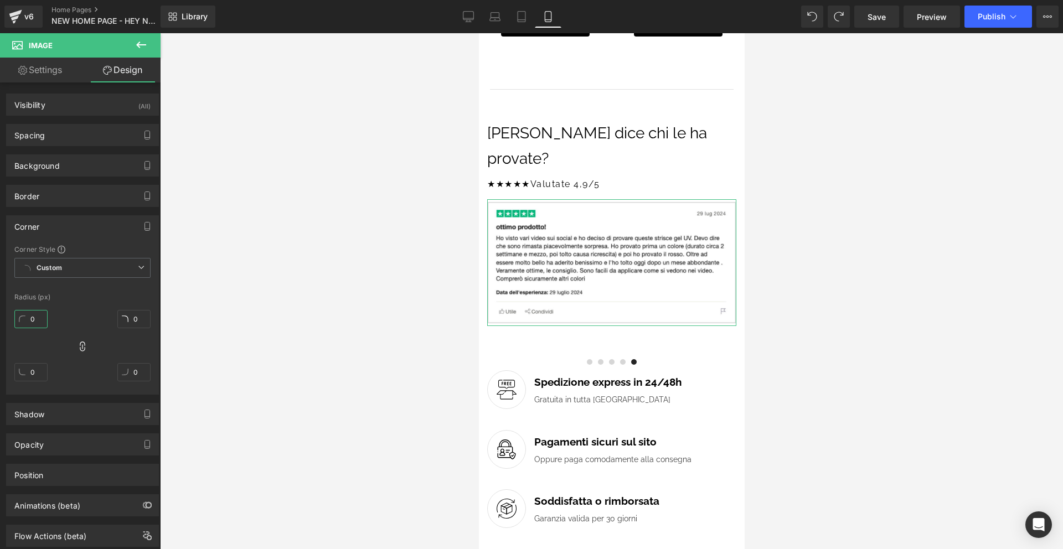
click at [40, 320] on input "0" at bounding box center [30, 319] width 33 height 18
type input "4"
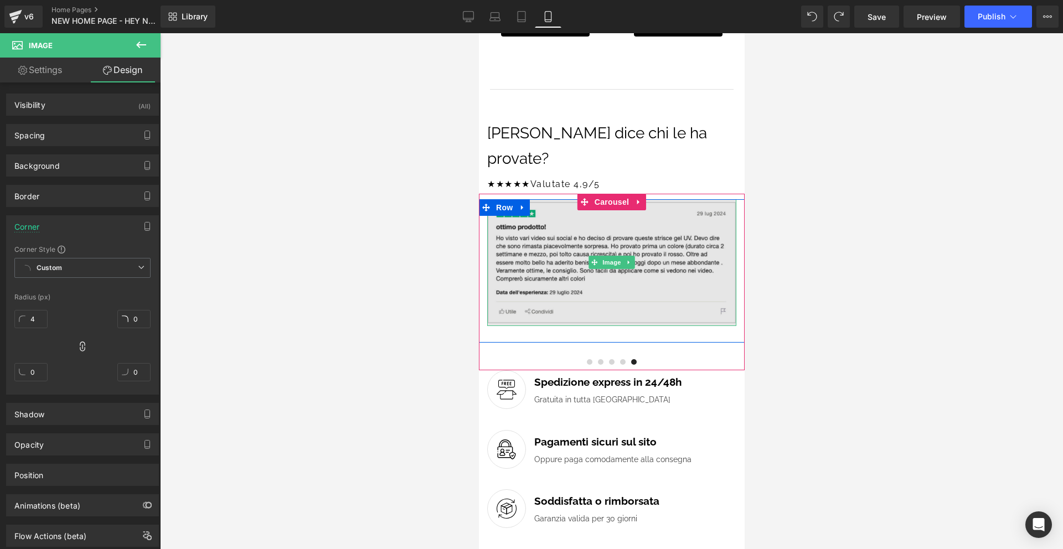
click at [632, 252] on img at bounding box center [611, 262] width 249 height 127
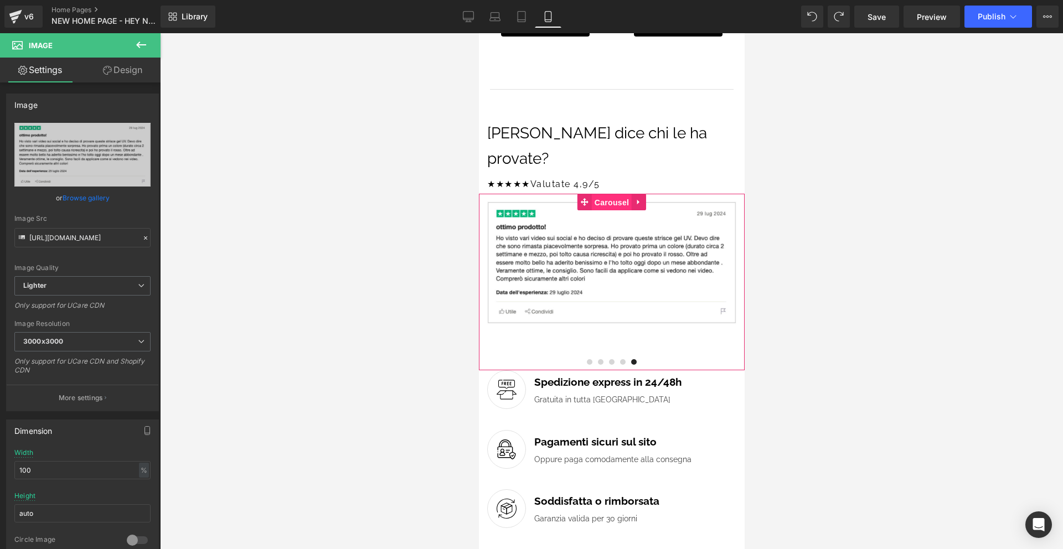
click at [612, 194] on span "Carousel" at bounding box center [611, 202] width 40 height 17
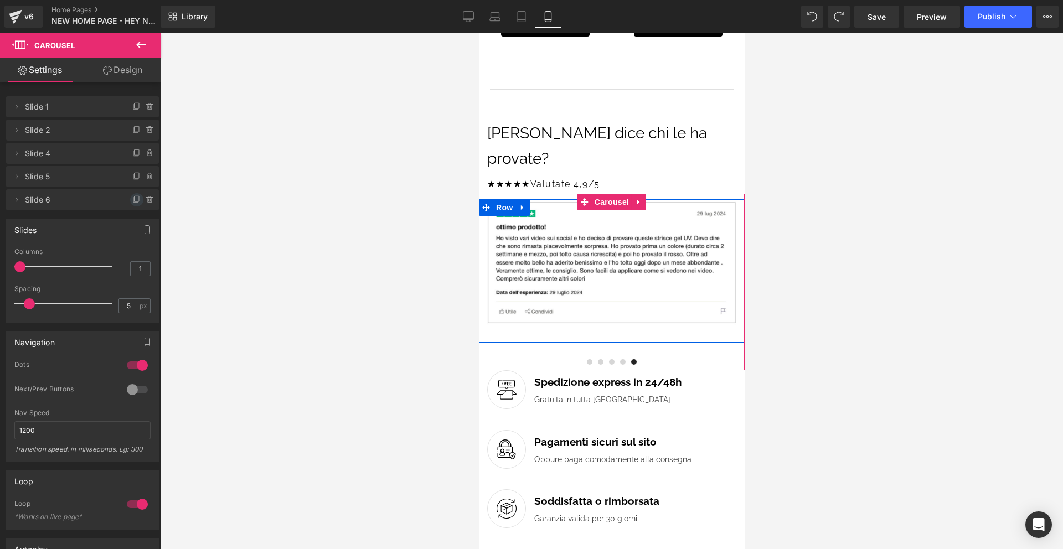
click at [132, 198] on icon at bounding box center [136, 199] width 9 height 9
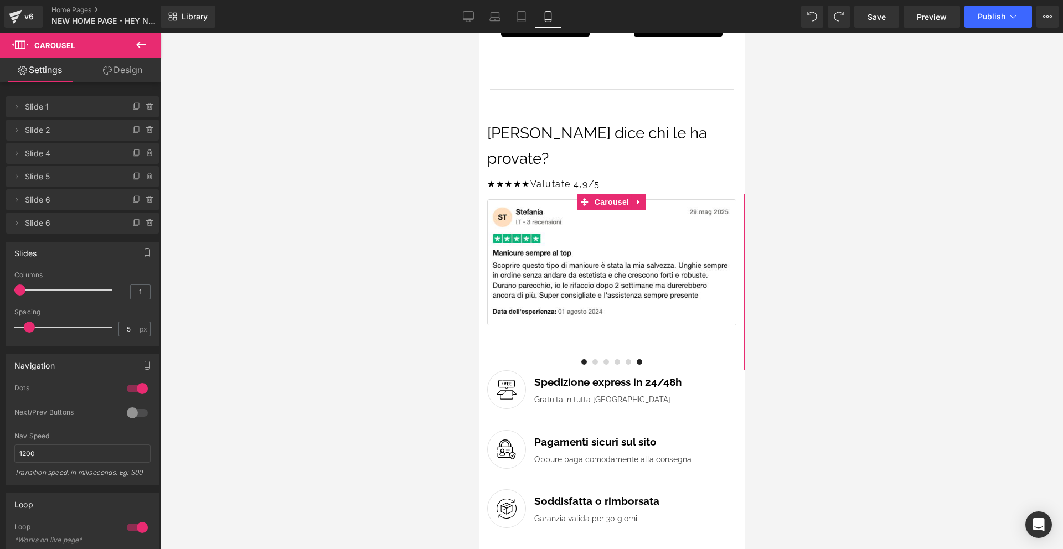
click at [639, 359] on span at bounding box center [639, 362] width 6 height 6
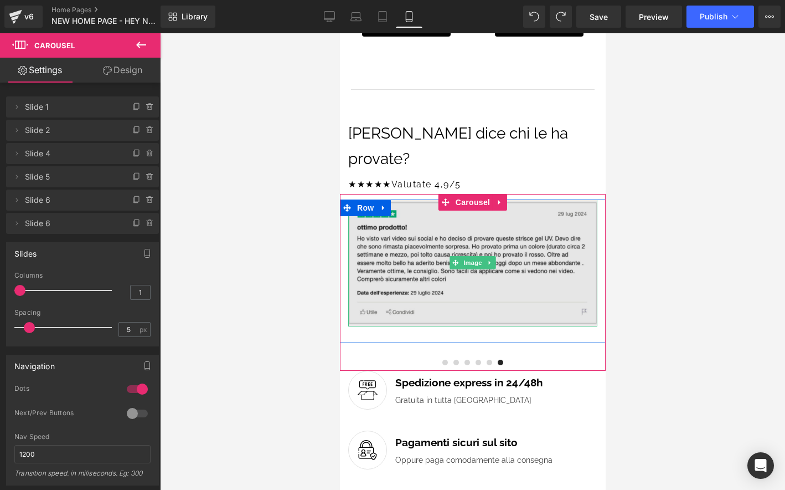
click at [520, 278] on img at bounding box center [472, 262] width 249 height 127
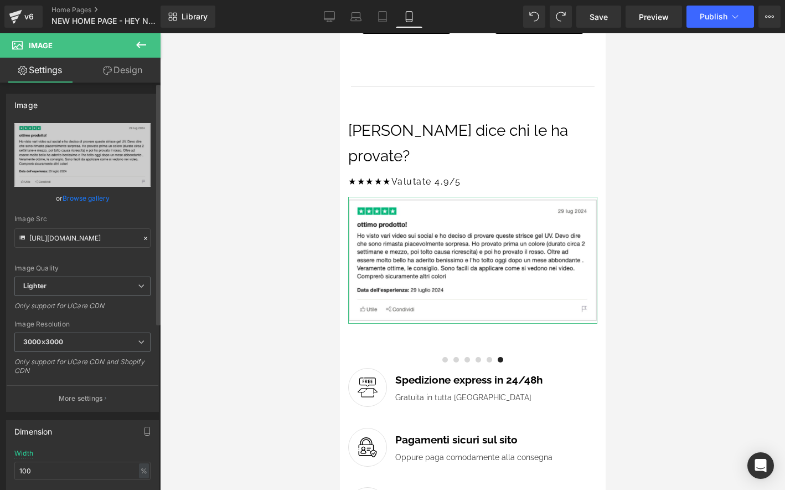
click at [86, 197] on link "Browse gallery" at bounding box center [86, 197] width 47 height 19
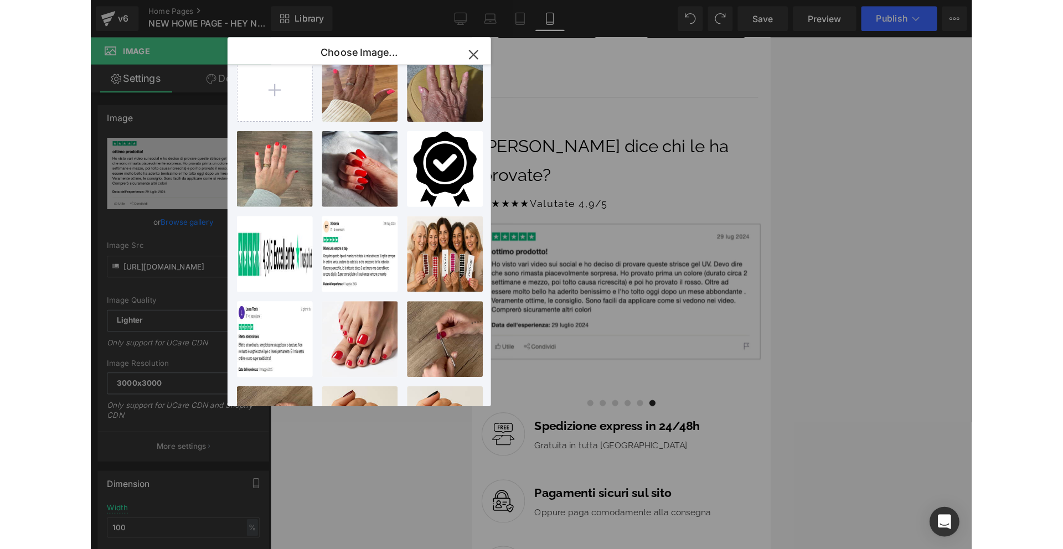
scroll to position [0, 0]
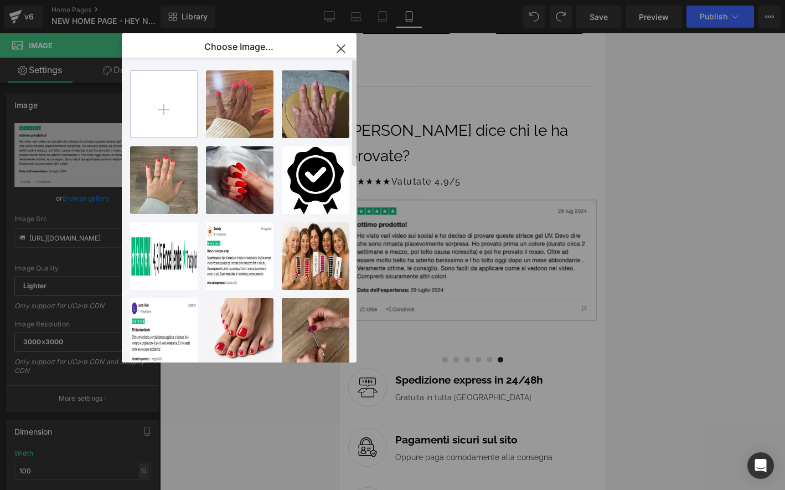
type input "C:\fakepath\Schermata 2025-08-21 alle 15.50.11.png"
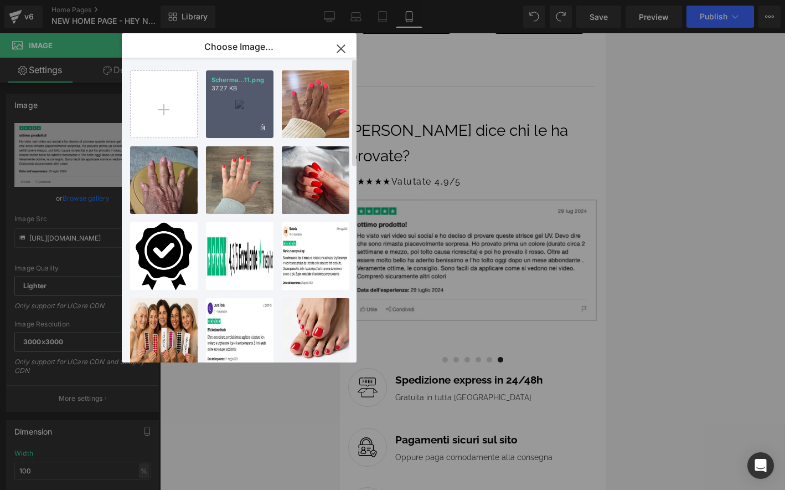
click at [255, 97] on div "Scherma...11.png 37.27 KB" at bounding box center [240, 104] width 68 height 68
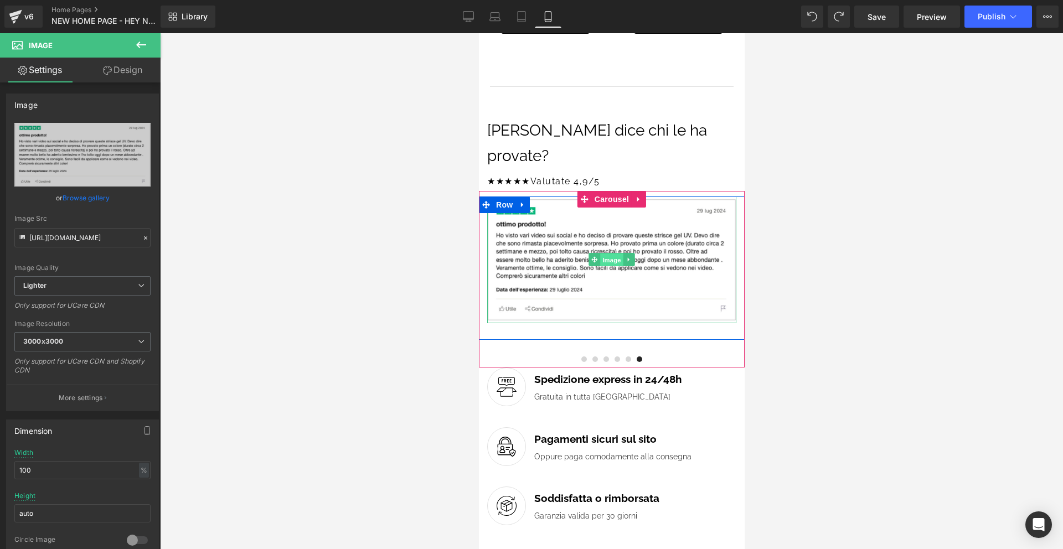
click at [605, 254] on span "Image" at bounding box center [611, 260] width 23 height 13
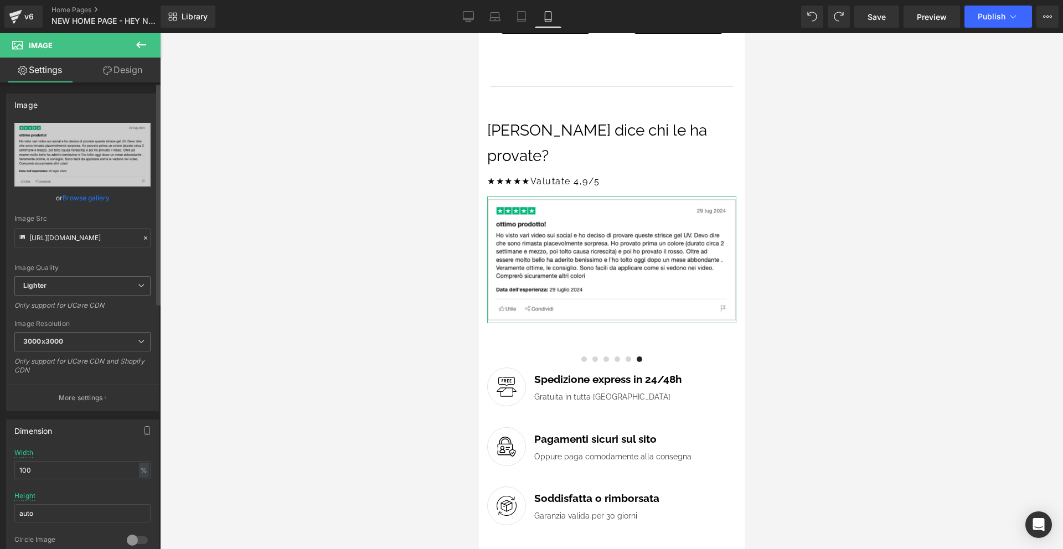
click at [95, 197] on link "Browse gallery" at bounding box center [86, 197] width 47 height 19
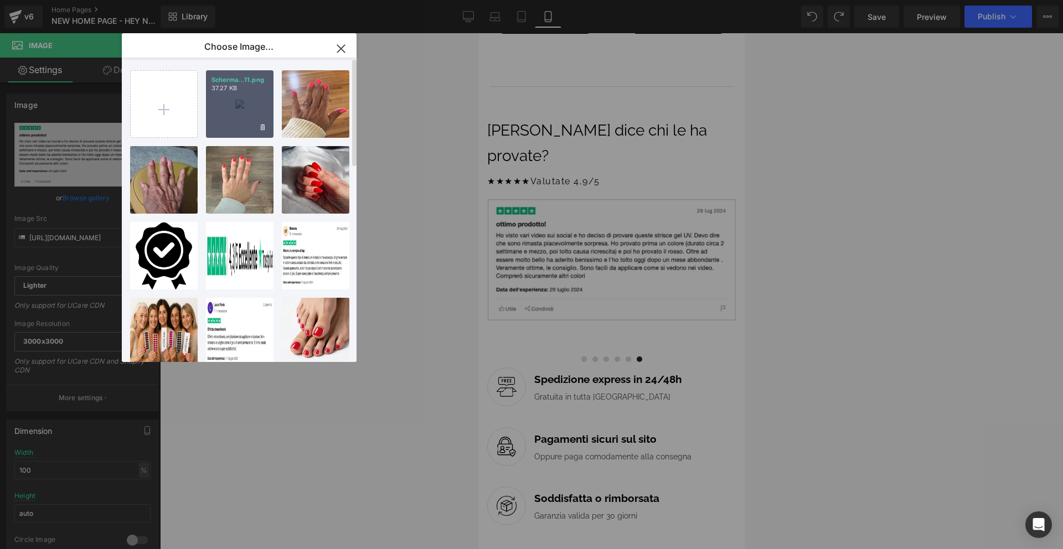
click at [242, 120] on div "Scherma...11.png 37.27 KB" at bounding box center [240, 104] width 68 height 68
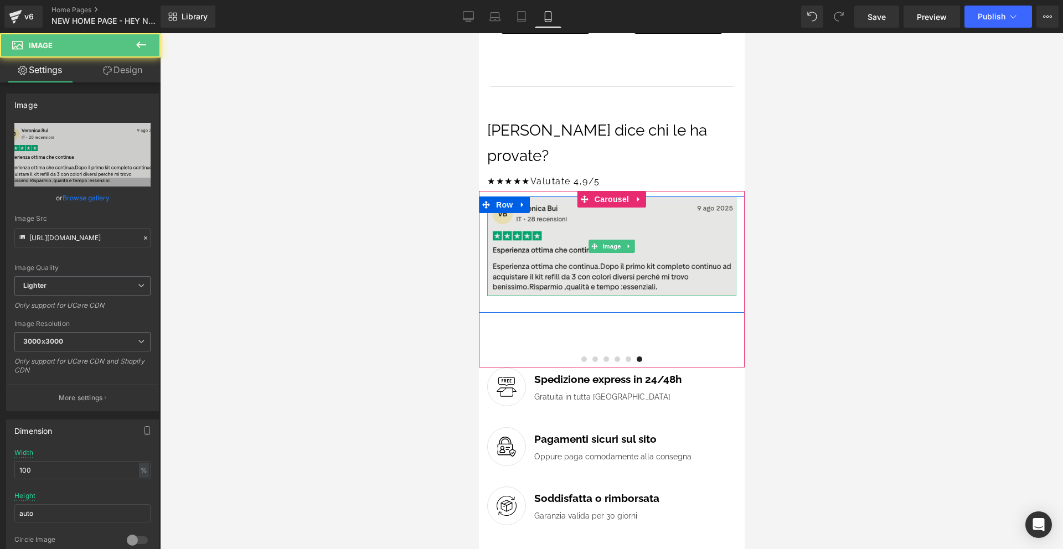
click at [647, 245] on img at bounding box center [611, 247] width 249 height 100
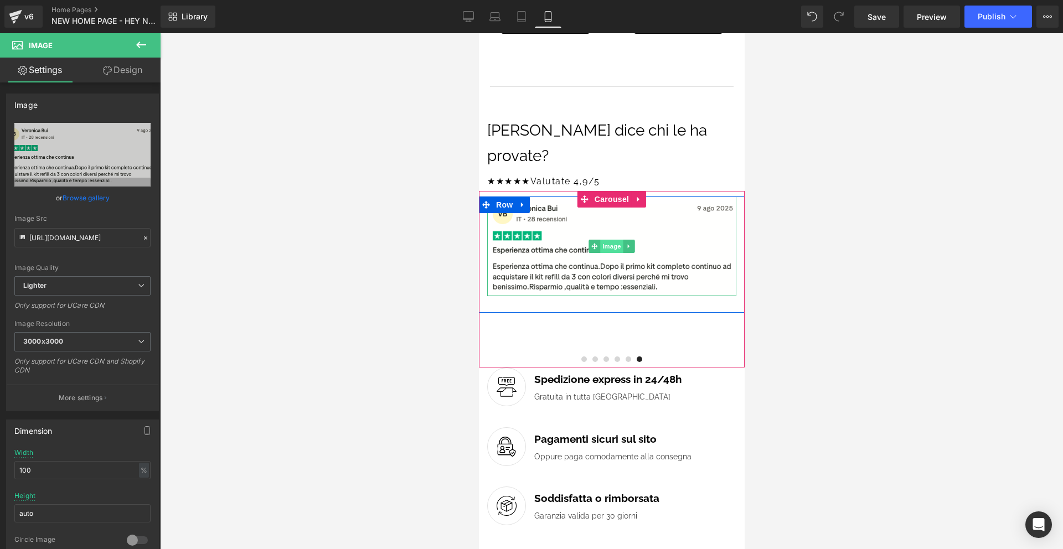
click at [607, 240] on span "Image" at bounding box center [611, 246] width 23 height 13
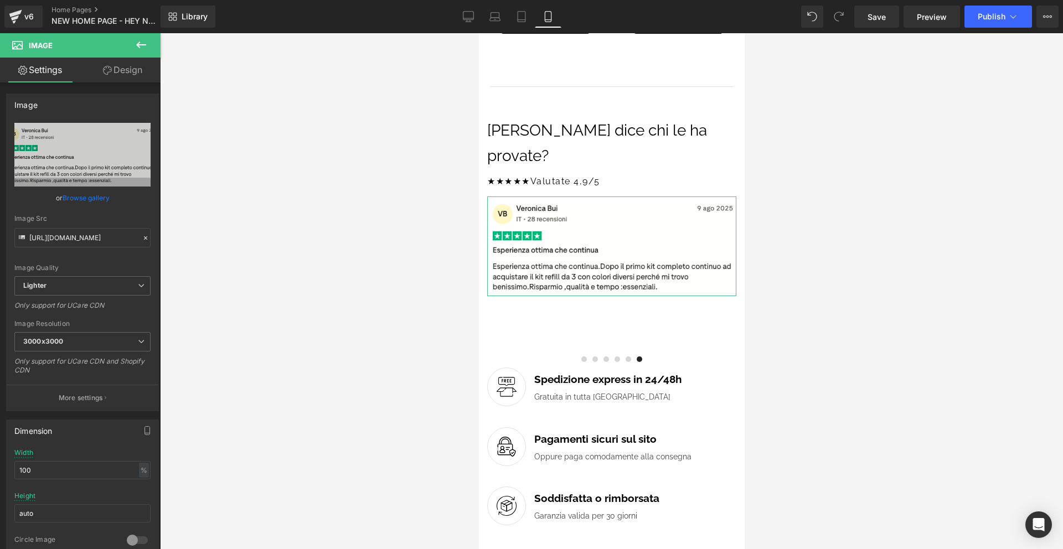
click at [119, 74] on link "Design" at bounding box center [123, 70] width 80 height 25
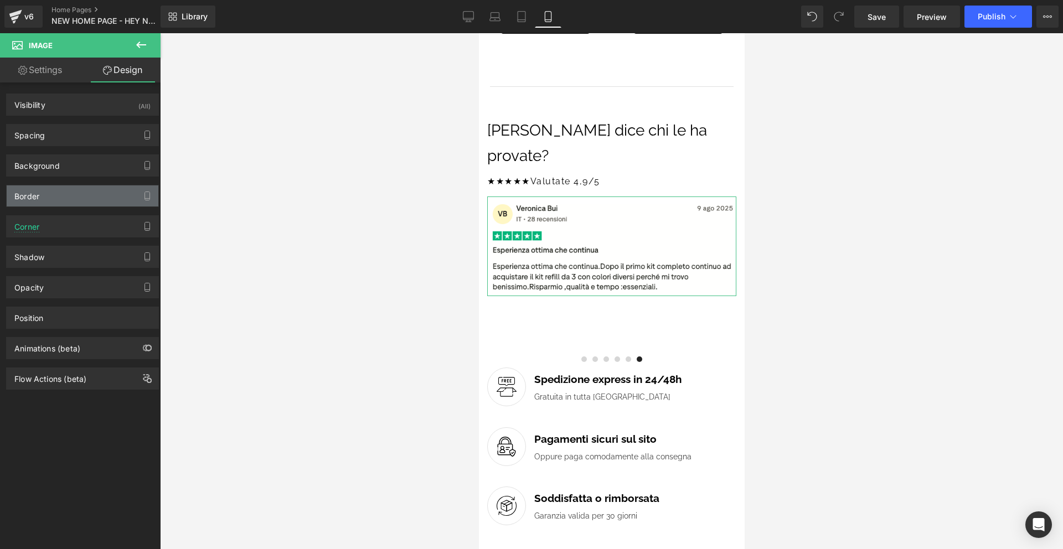
click at [80, 197] on div "Border" at bounding box center [83, 196] width 152 height 21
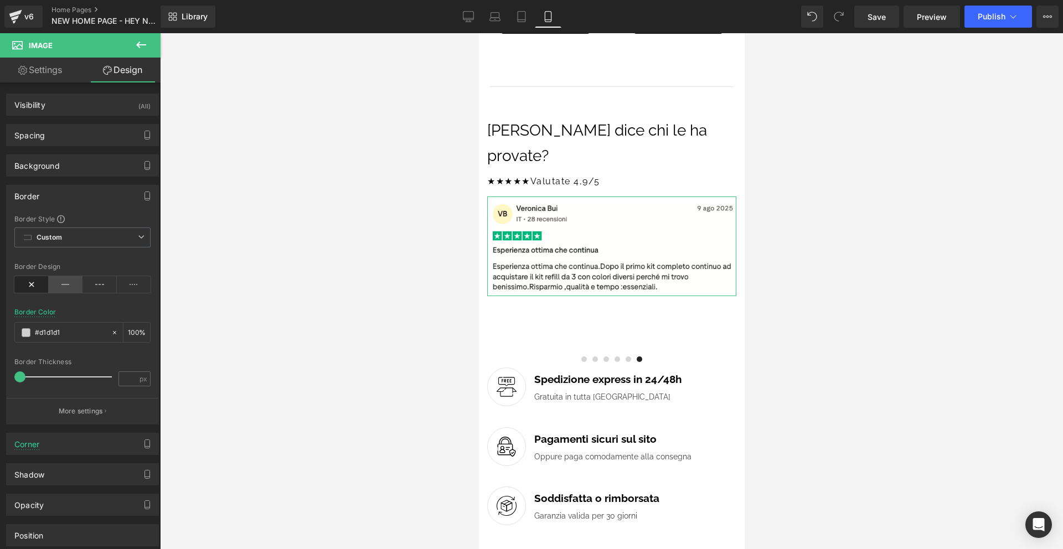
click at [68, 284] on icon at bounding box center [66, 284] width 34 height 17
click at [22, 377] on span at bounding box center [21, 377] width 11 height 11
click at [104, 194] on div "Border" at bounding box center [83, 196] width 152 height 21
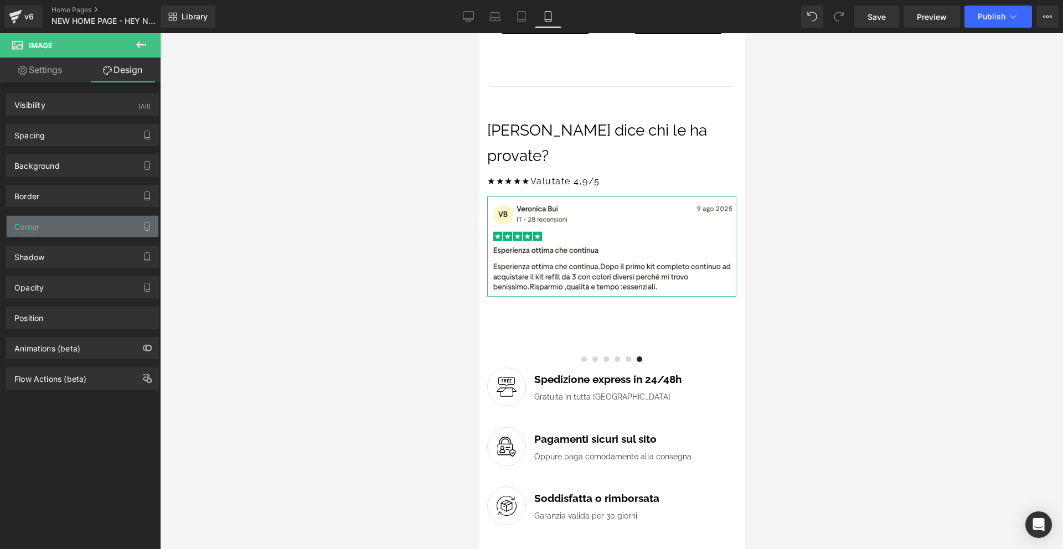
click at [102, 223] on div "Corner" at bounding box center [83, 226] width 152 height 21
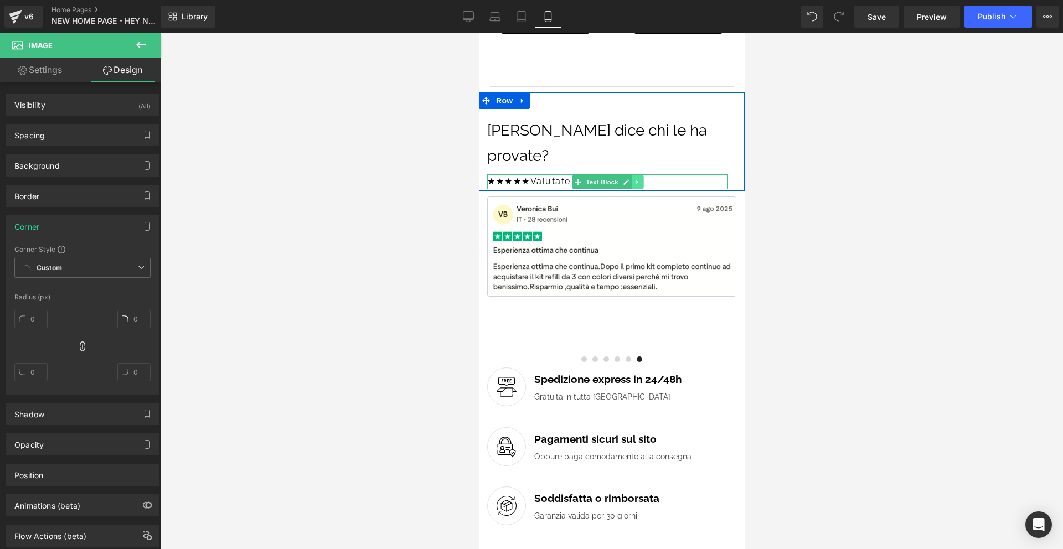
click at [634, 179] on icon at bounding box center [637, 182] width 6 height 7
click at [642, 179] on icon at bounding box center [643, 182] width 6 height 7
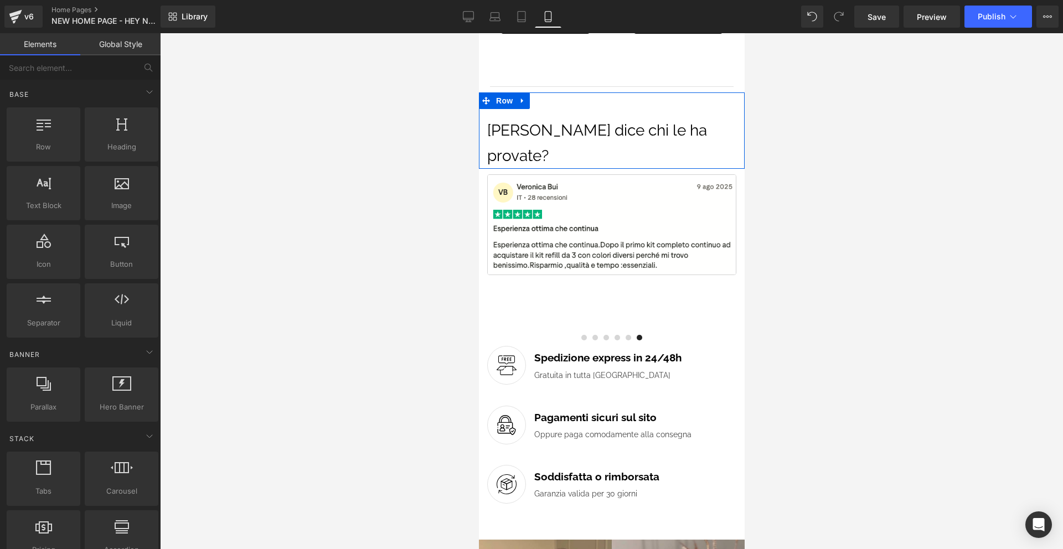
click at [844, 189] on div at bounding box center [611, 291] width 903 height 516
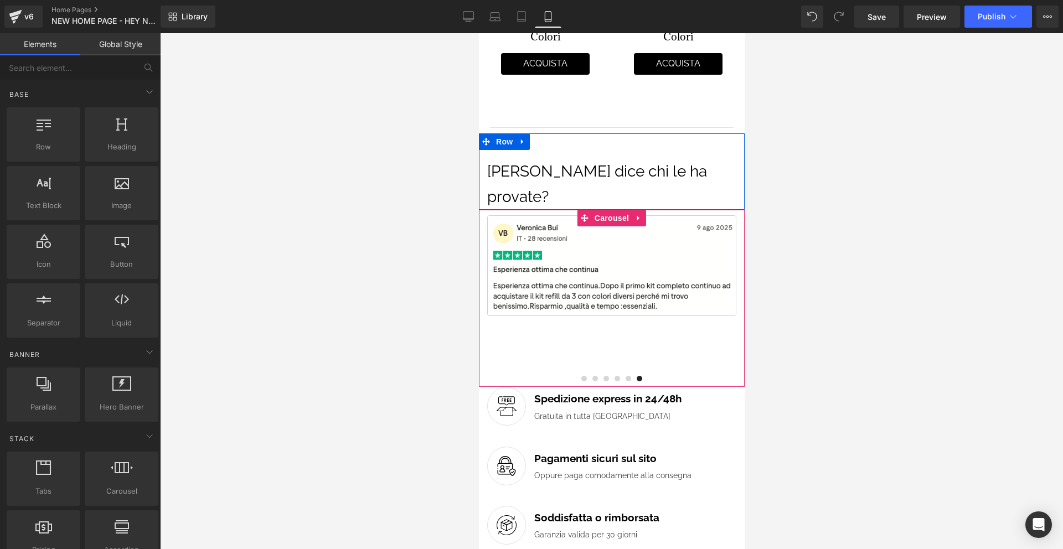
scroll to position [2076, 0]
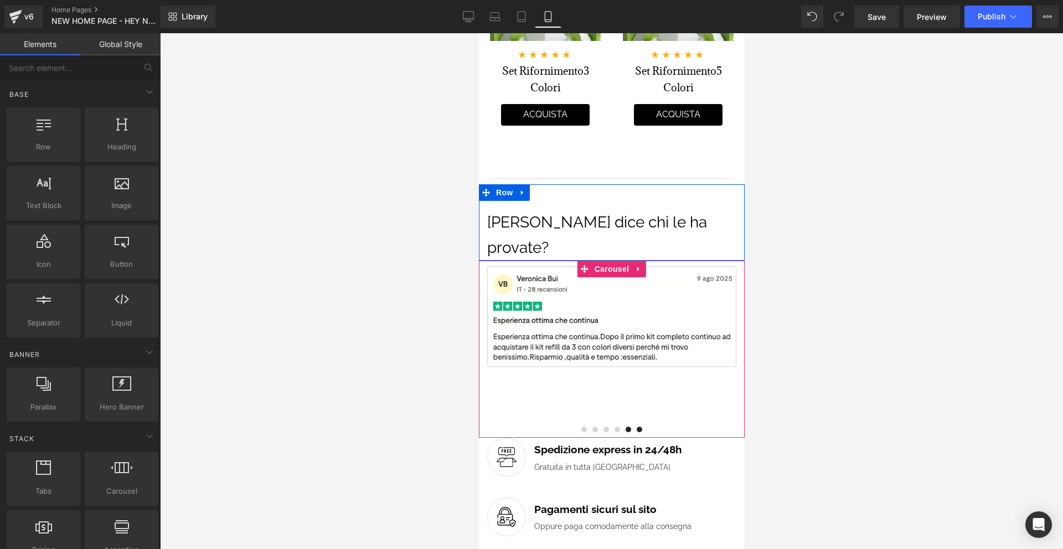
click at [627, 425] on button at bounding box center [627, 430] width 11 height 10
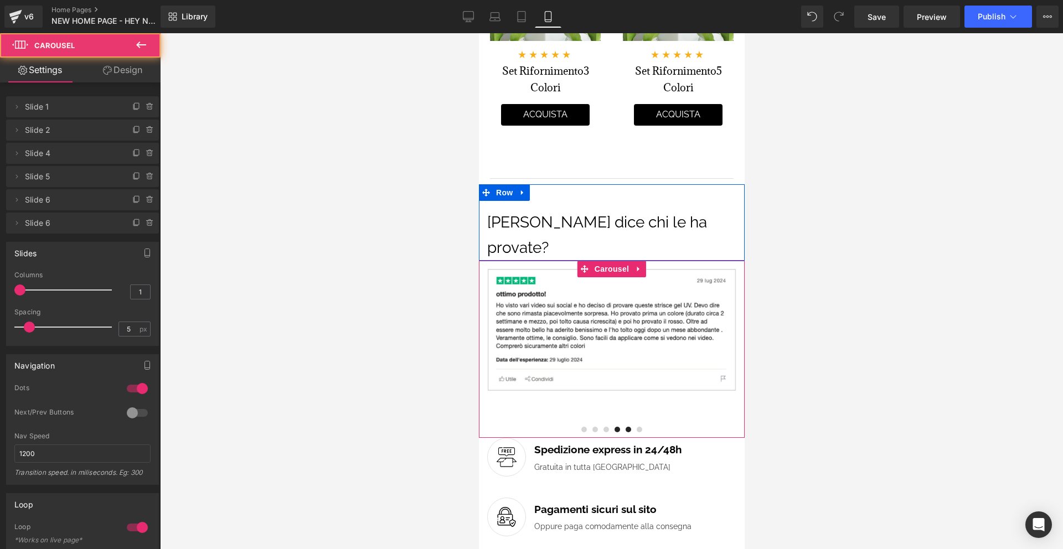
click at [616, 427] on span at bounding box center [617, 430] width 6 height 6
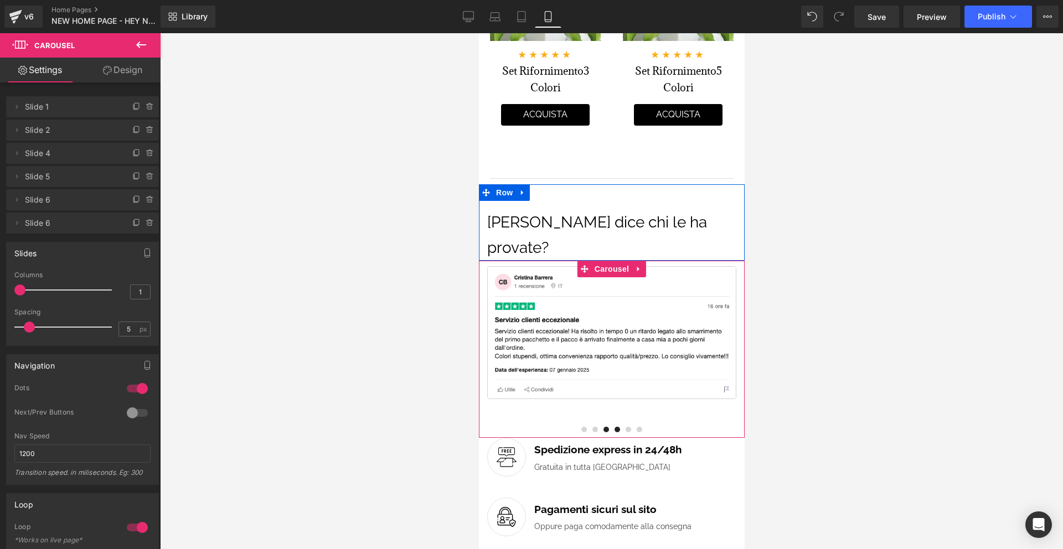
click at [607, 427] on span at bounding box center [606, 430] width 6 height 6
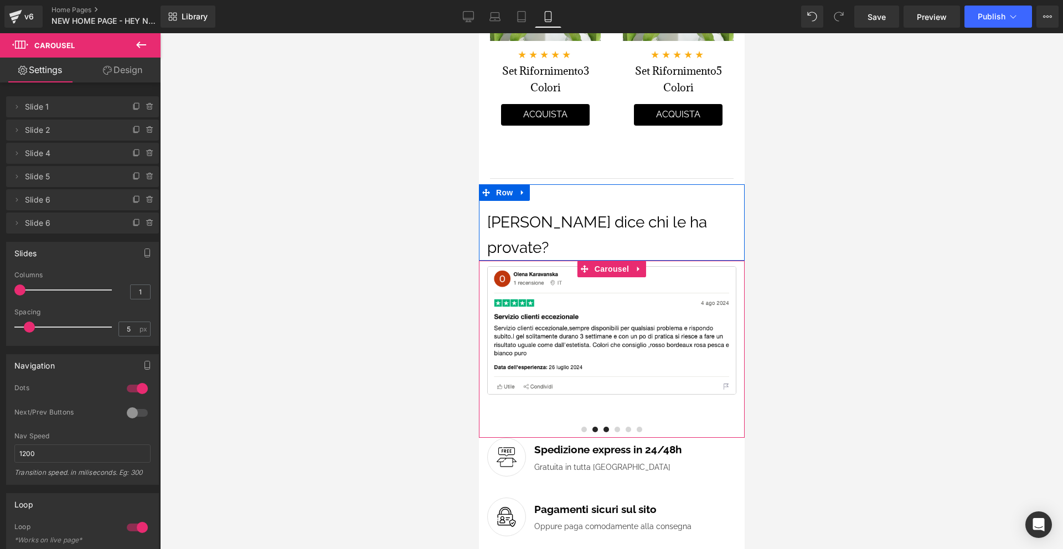
click at [596, 427] on span at bounding box center [595, 430] width 6 height 6
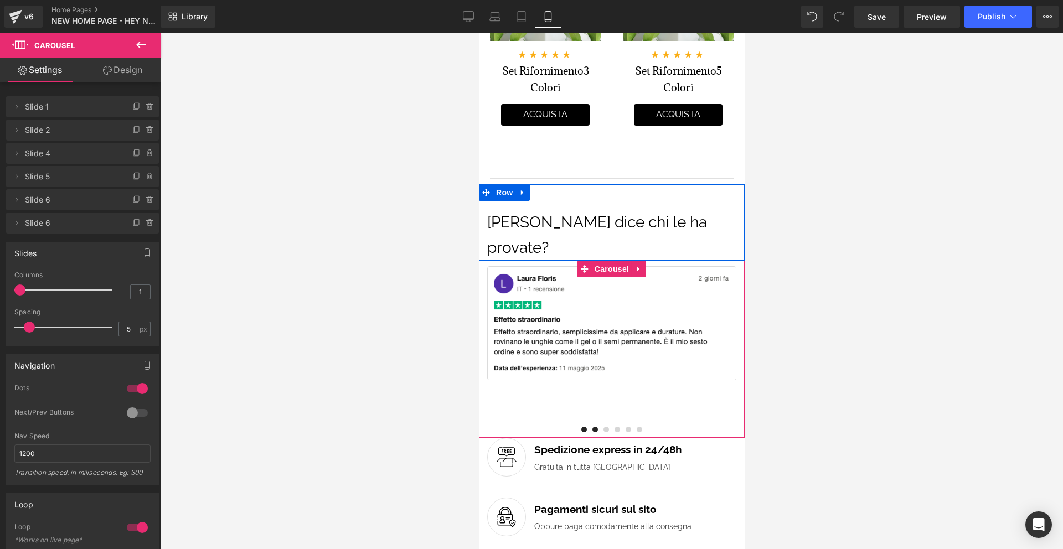
click at [585, 427] on span at bounding box center [584, 430] width 6 height 6
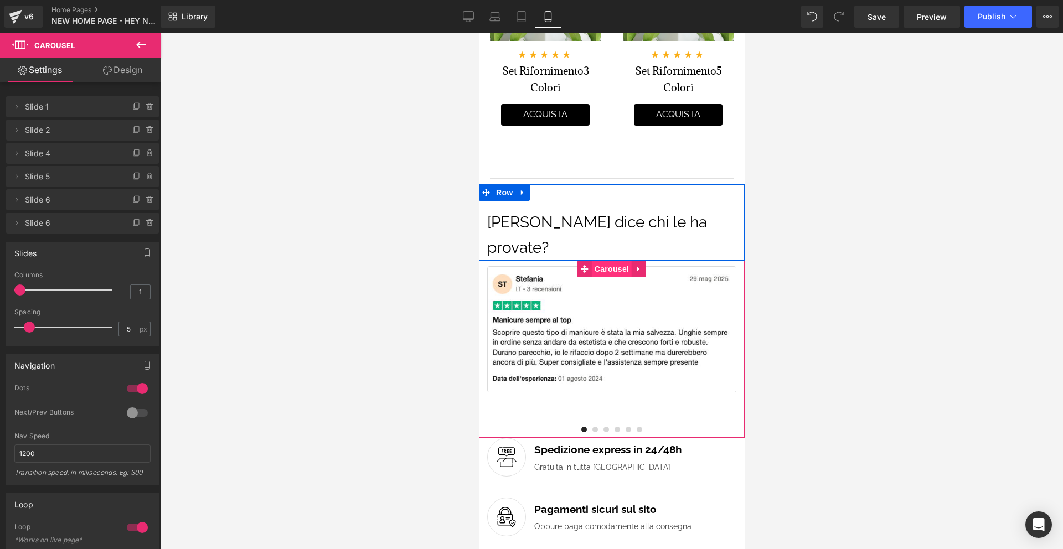
click at [616, 261] on span "Carousel" at bounding box center [611, 269] width 40 height 17
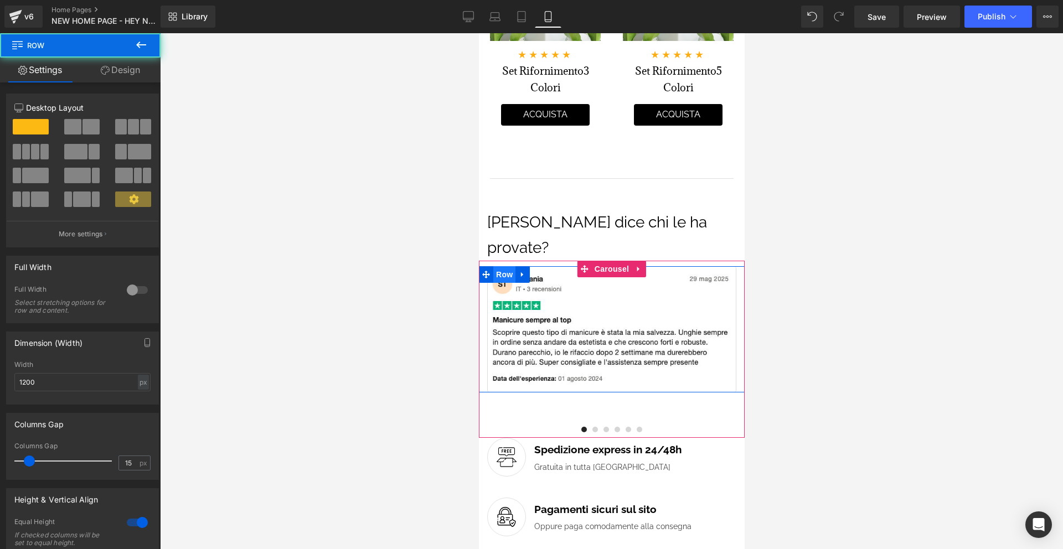
click at [506, 266] on span "Row" at bounding box center [504, 274] width 22 height 17
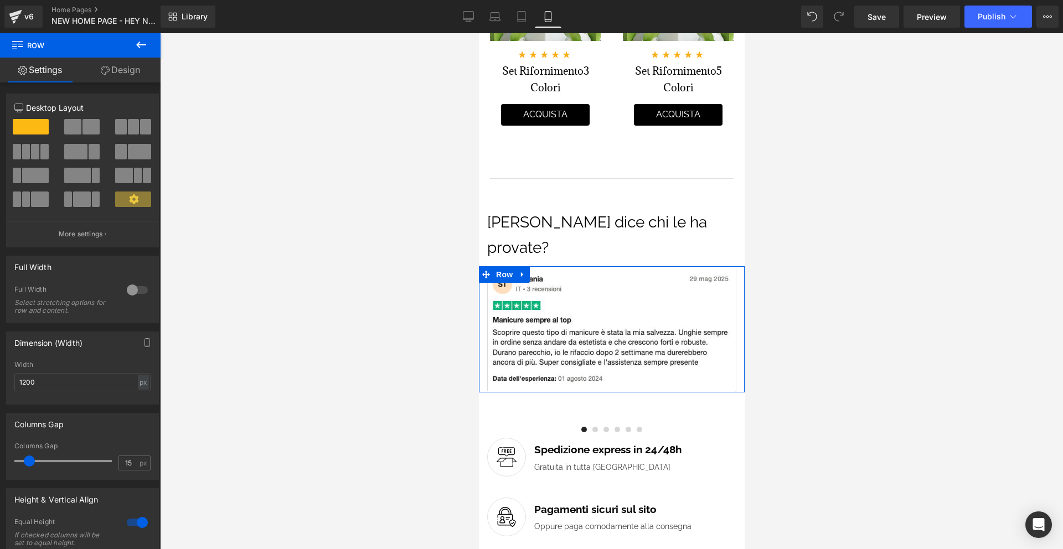
click at [140, 76] on link "Design" at bounding box center [120, 70] width 80 height 25
click at [118, 79] on link "Design" at bounding box center [120, 70] width 80 height 25
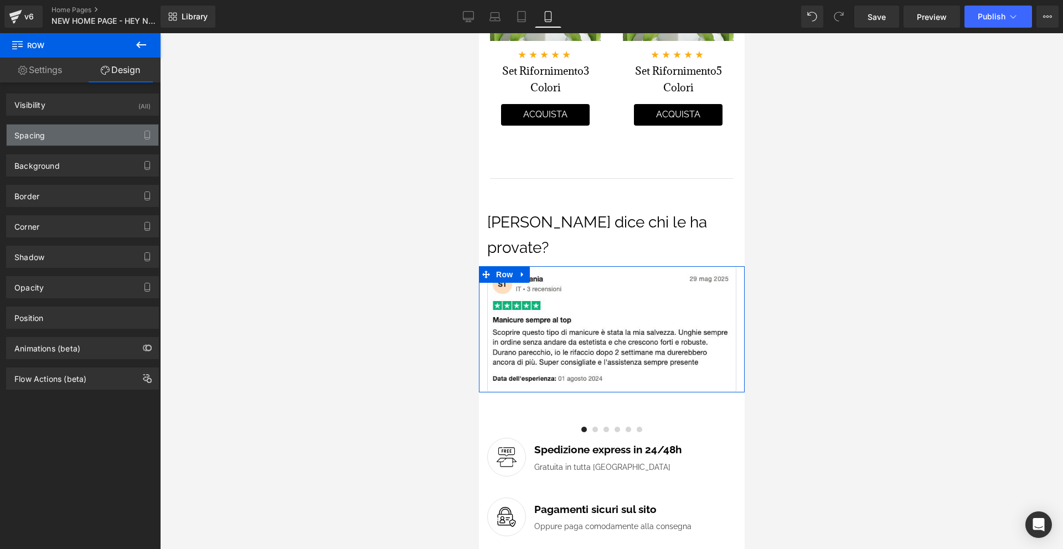
click at [82, 138] on div "Spacing" at bounding box center [83, 135] width 152 height 21
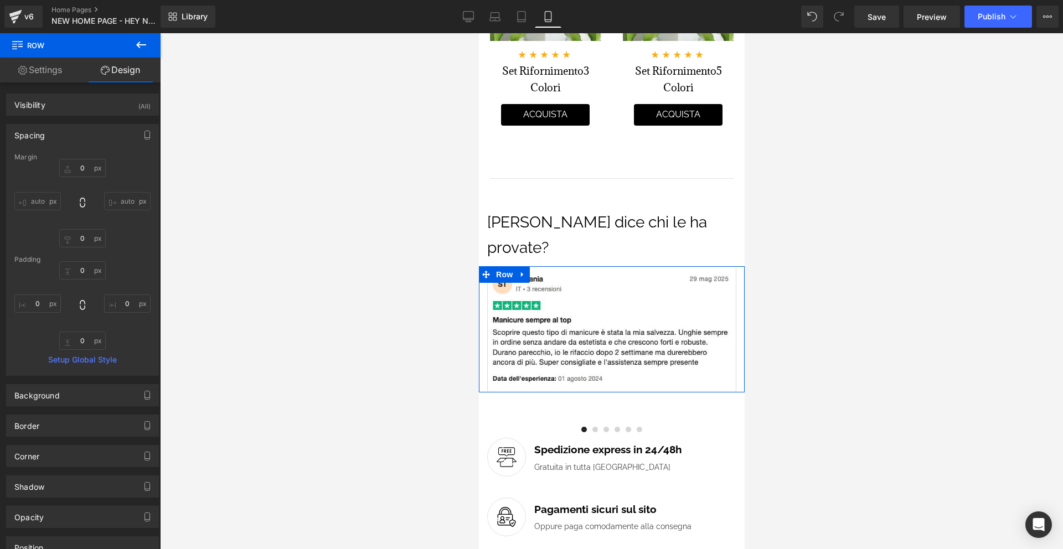
click at [92, 129] on div "Spacing" at bounding box center [83, 135] width 152 height 21
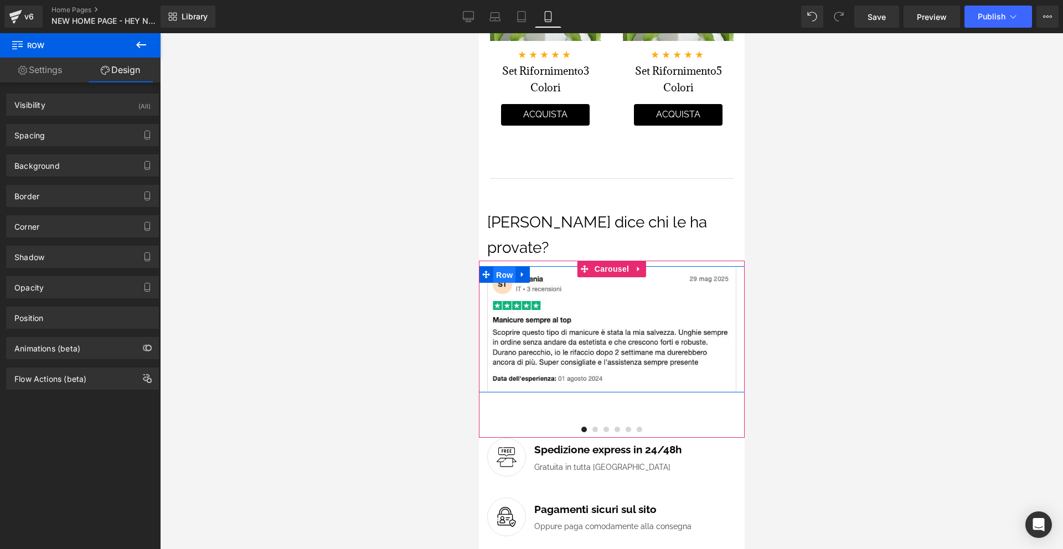
click at [507, 267] on span "Row" at bounding box center [504, 275] width 22 height 17
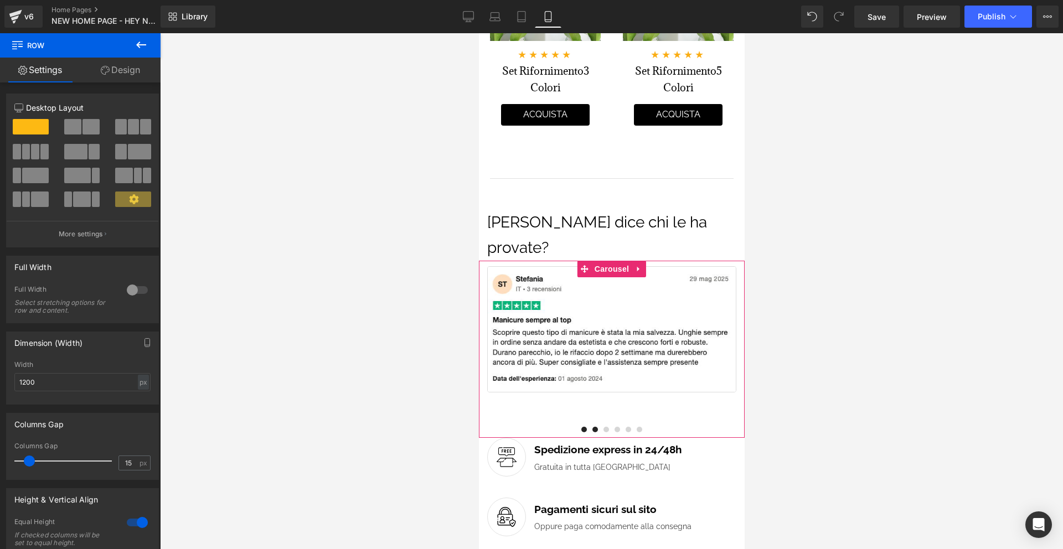
click at [594, 427] on span at bounding box center [595, 430] width 6 height 6
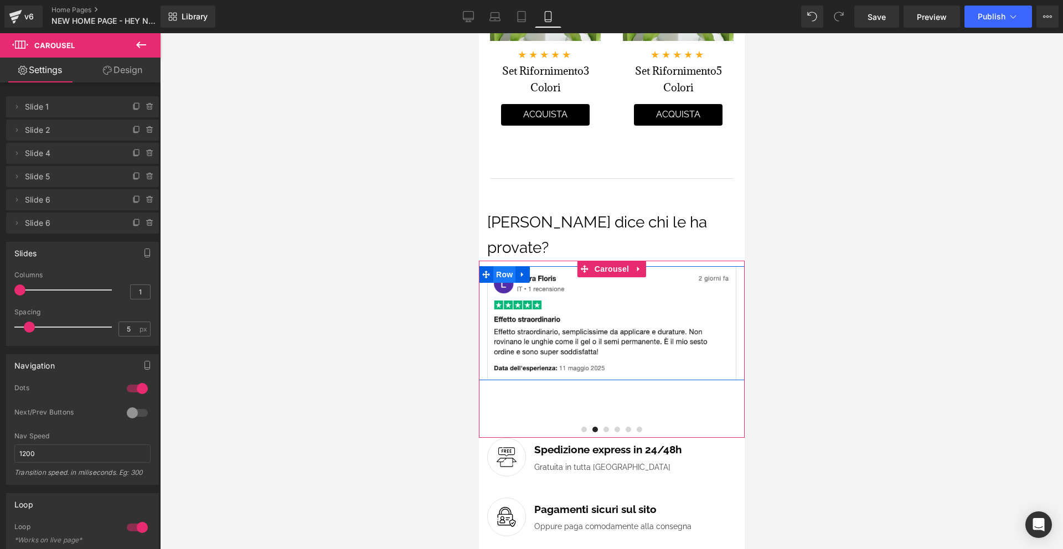
click at [508, 266] on span "Row" at bounding box center [504, 274] width 22 height 17
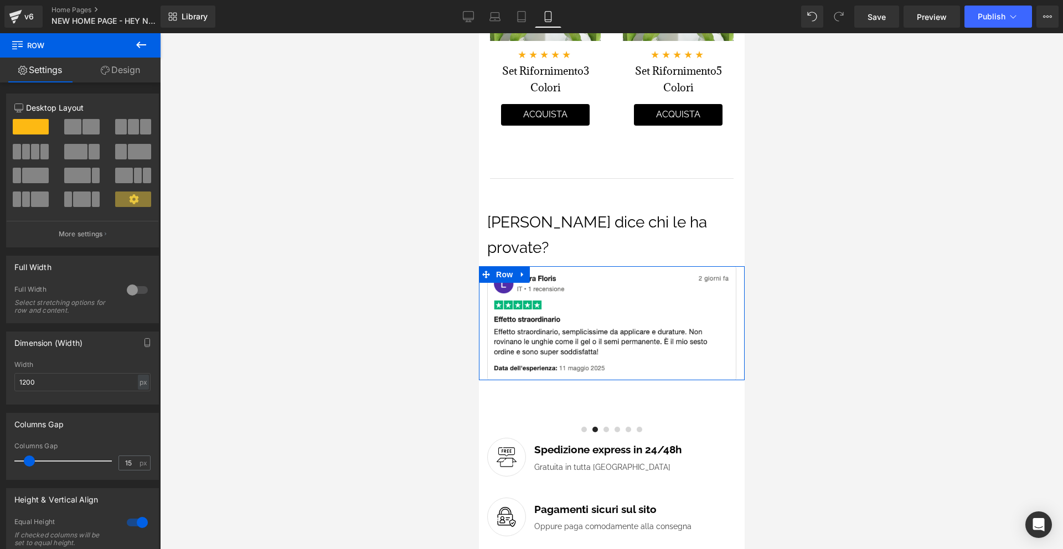
click at [139, 80] on link "Design" at bounding box center [120, 70] width 80 height 25
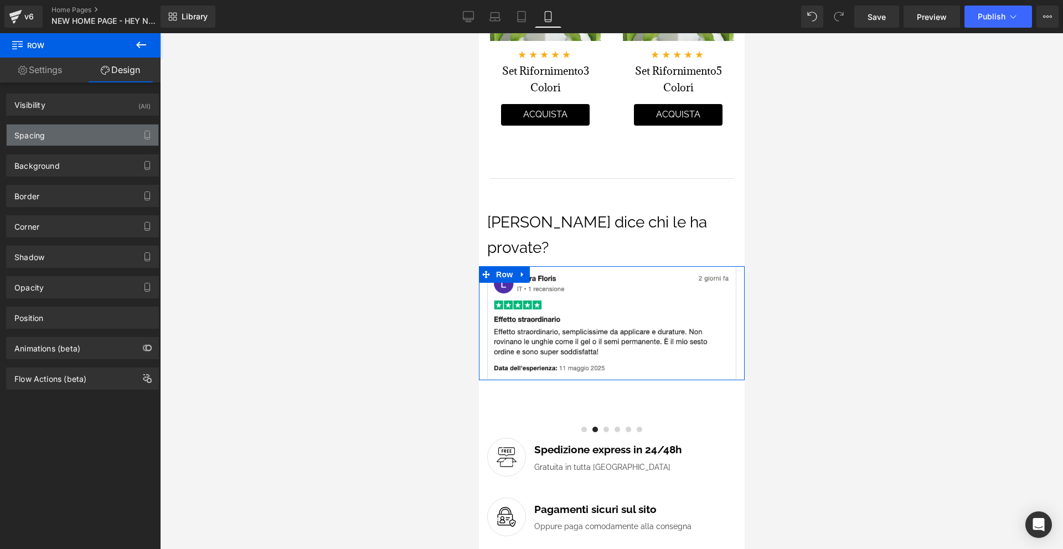
click at [112, 140] on div "Spacing" at bounding box center [83, 135] width 152 height 21
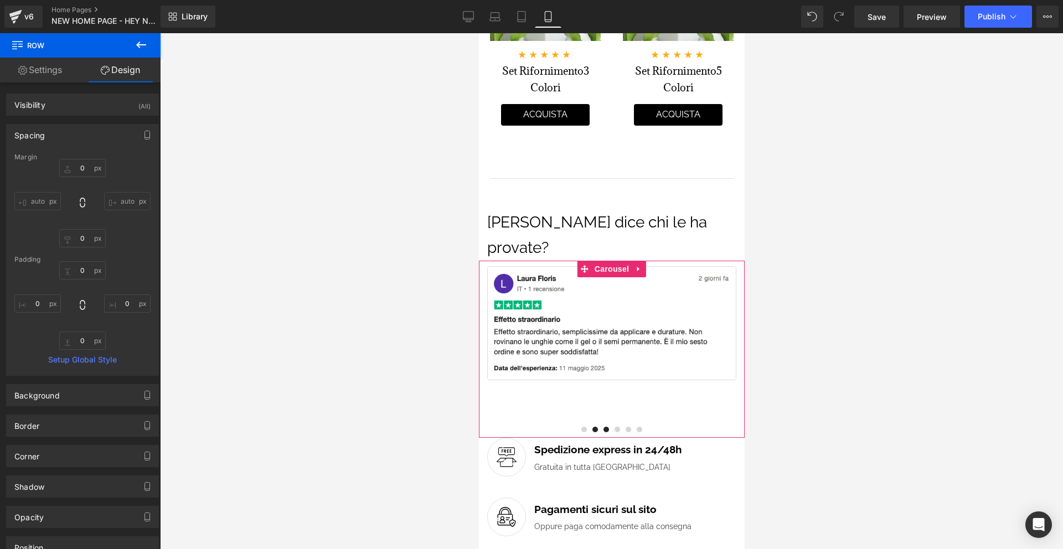
click at [608, 427] on span at bounding box center [606, 430] width 6 height 6
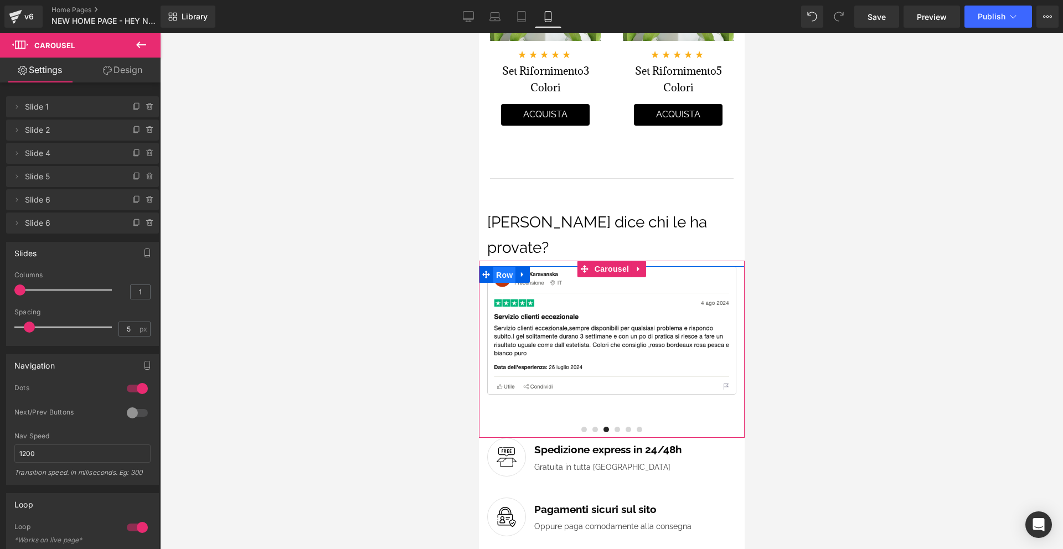
click at [504, 267] on span "Row" at bounding box center [504, 275] width 22 height 17
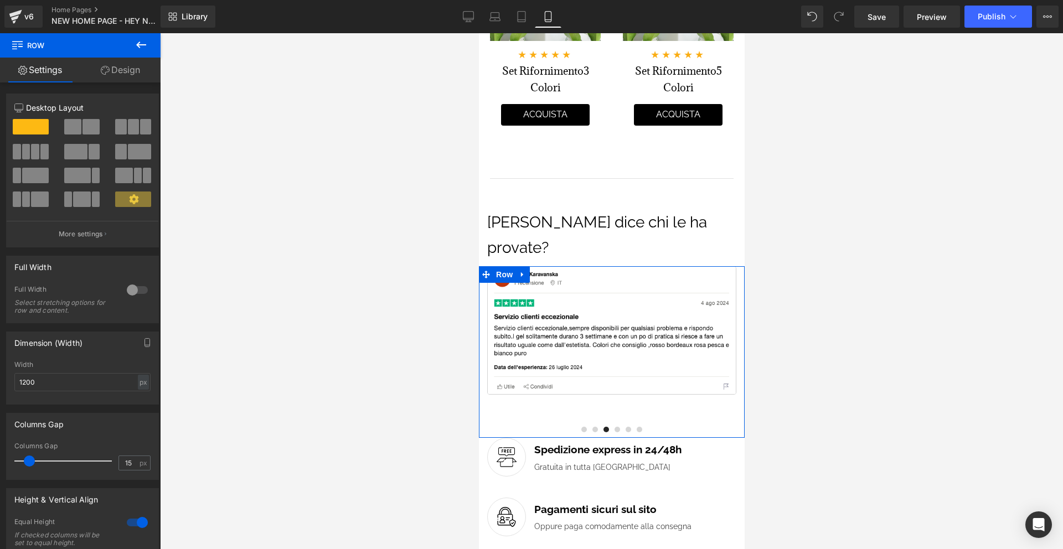
click at [119, 67] on link "Design" at bounding box center [120, 70] width 80 height 25
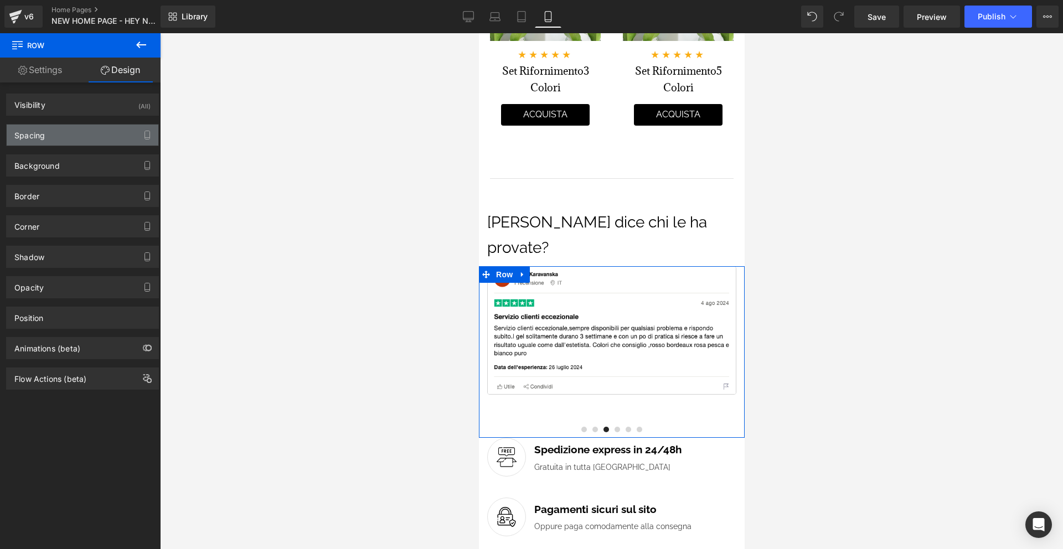
click at [92, 140] on div "Spacing" at bounding box center [83, 135] width 152 height 21
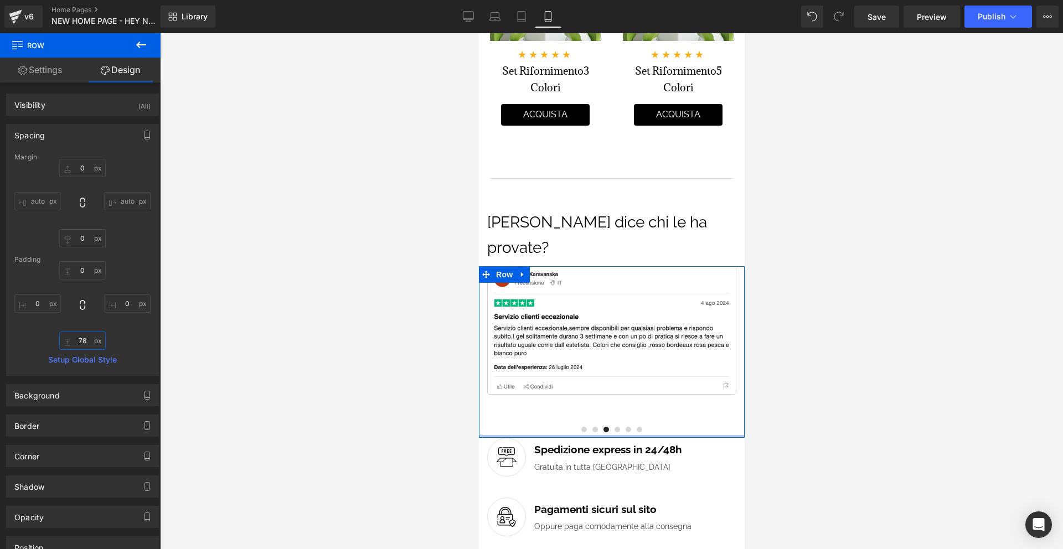
click at [87, 341] on input "78" at bounding box center [82, 341] width 47 height 18
type input "0"
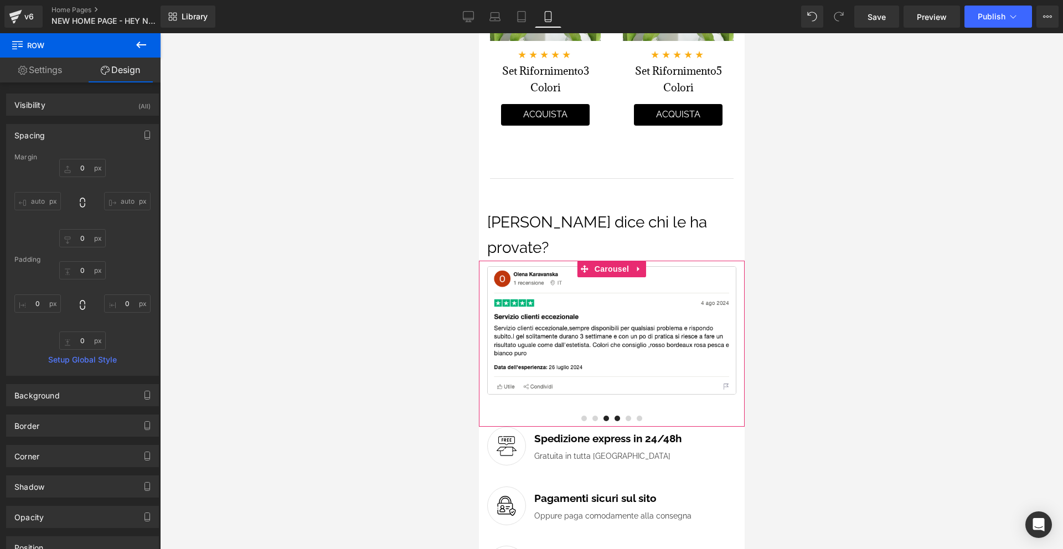
click at [619, 416] on span at bounding box center [617, 419] width 6 height 6
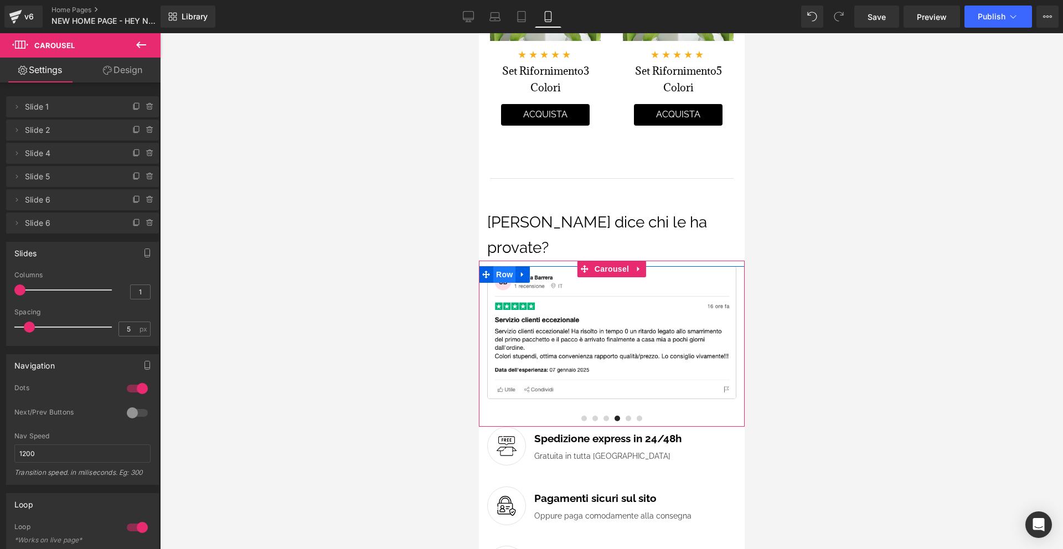
click at [505, 266] on span "Row" at bounding box center [504, 274] width 22 height 17
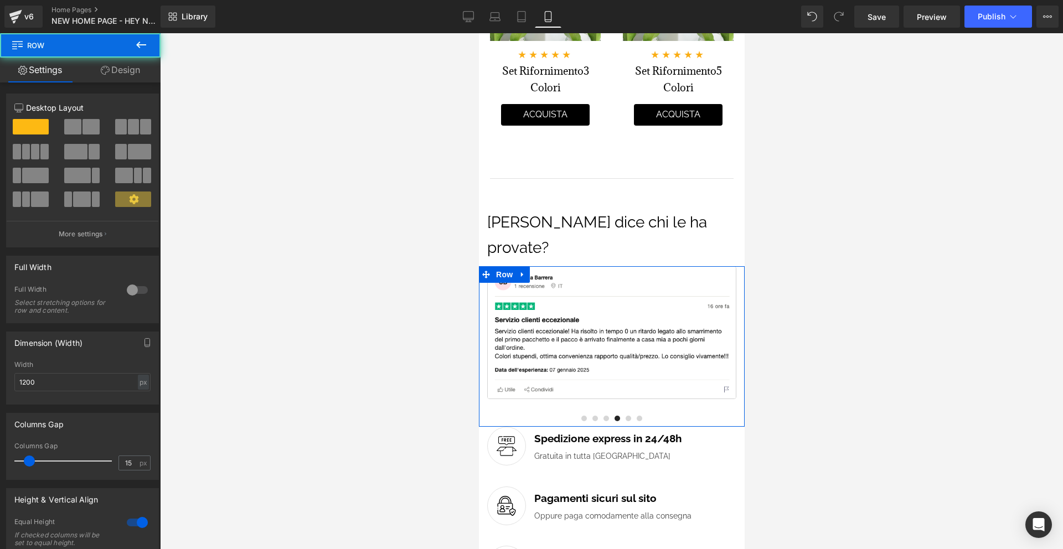
click at [106, 84] on div "12 12 12 Column Size Customizer 12 Desktop Layout Laptop Layout Tablet Layout M…" at bounding box center [83, 406] width 166 height 646
click at [105, 78] on link "Design" at bounding box center [120, 70] width 80 height 25
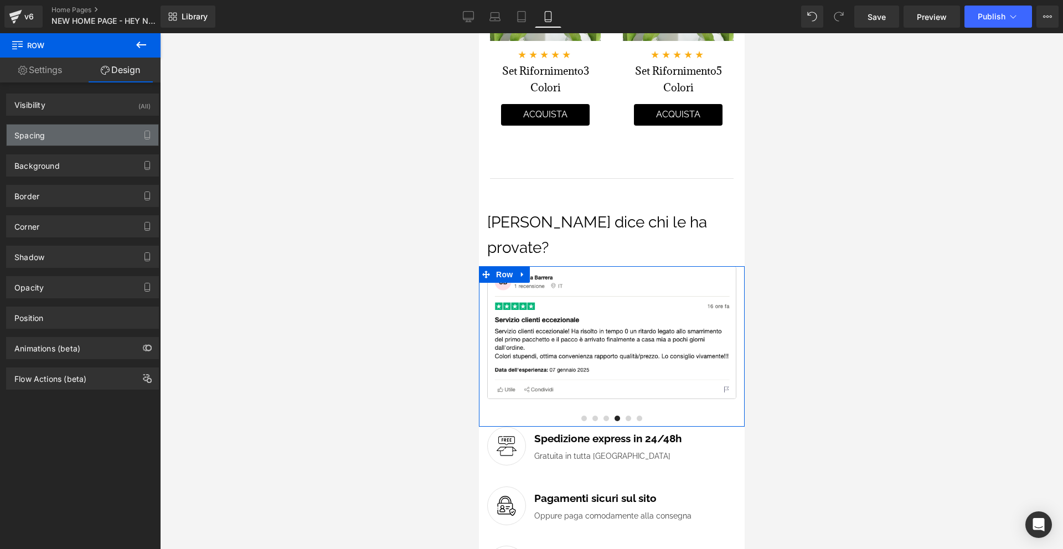
click at [72, 145] on div "Spacing" at bounding box center [83, 135] width 152 height 21
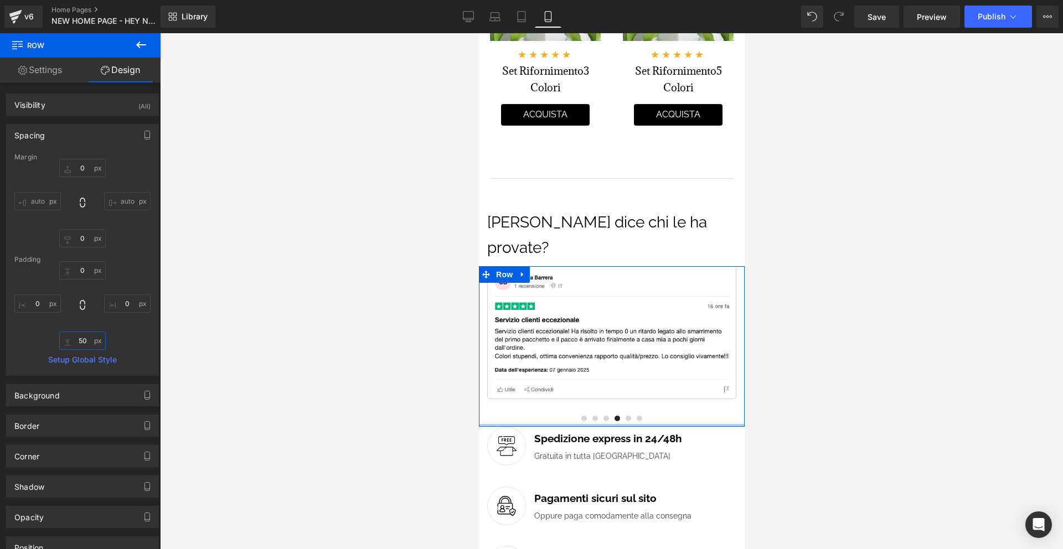
click at [90, 341] on input "50" at bounding box center [82, 341] width 47 height 18
type input "00"
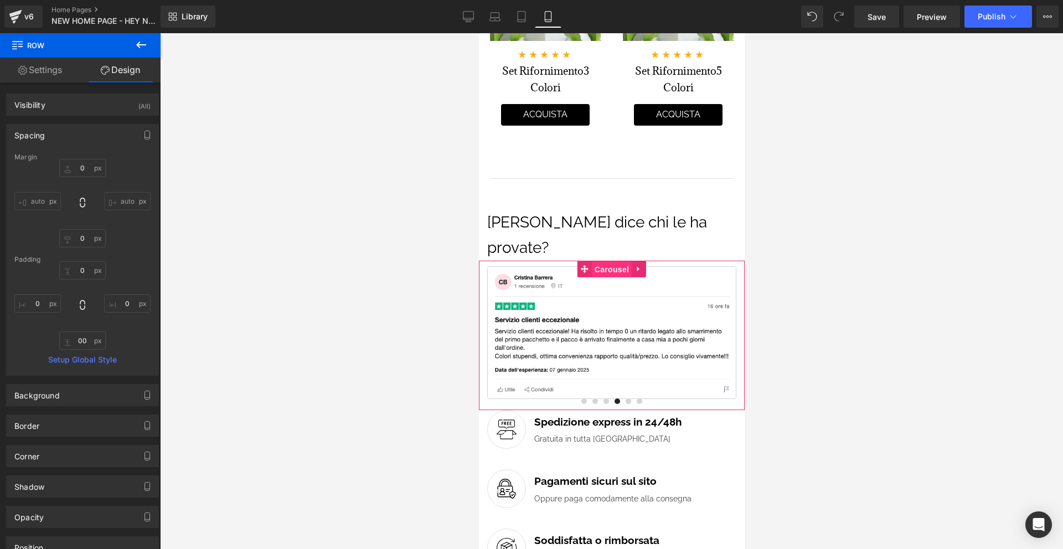
click at [611, 261] on span "Carousel" at bounding box center [611, 269] width 40 height 17
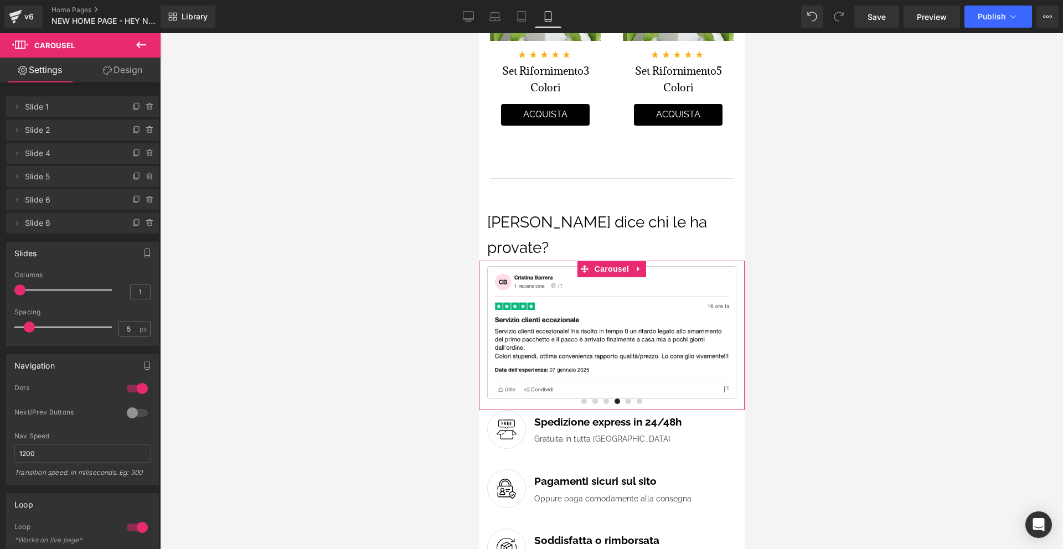
click at [132, 74] on link "Design" at bounding box center [123, 70] width 80 height 25
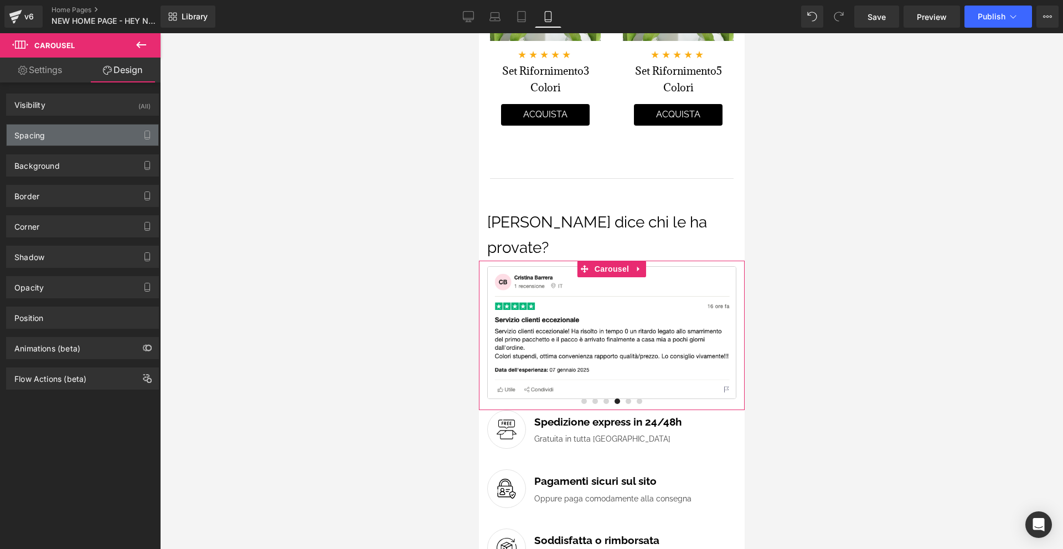
click at [73, 137] on div "Spacing" at bounding box center [83, 135] width 152 height 21
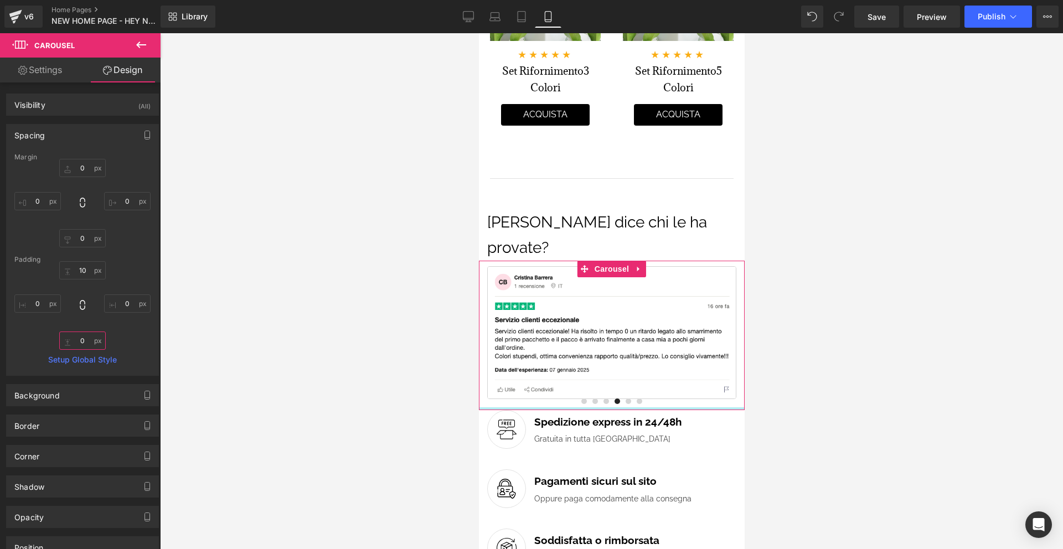
click at [87, 340] on input "text" at bounding box center [82, 341] width 47 height 18
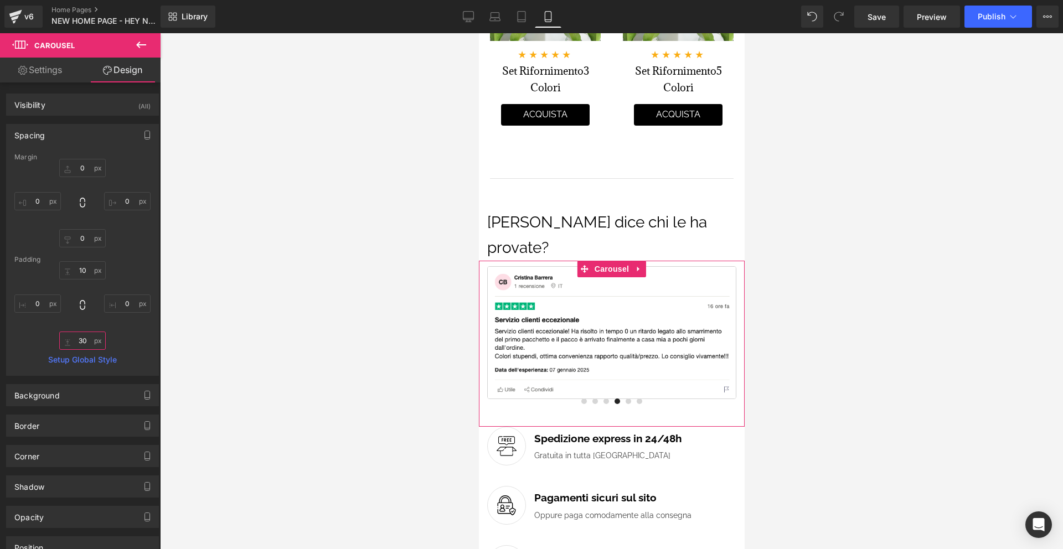
type input "3"
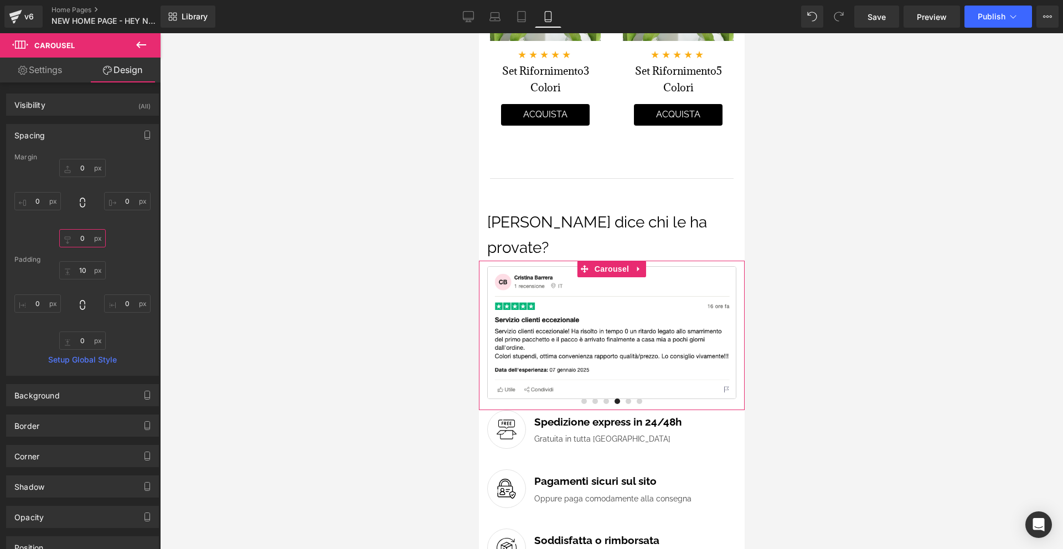
click at [85, 240] on input "text" at bounding box center [82, 238] width 47 height 18
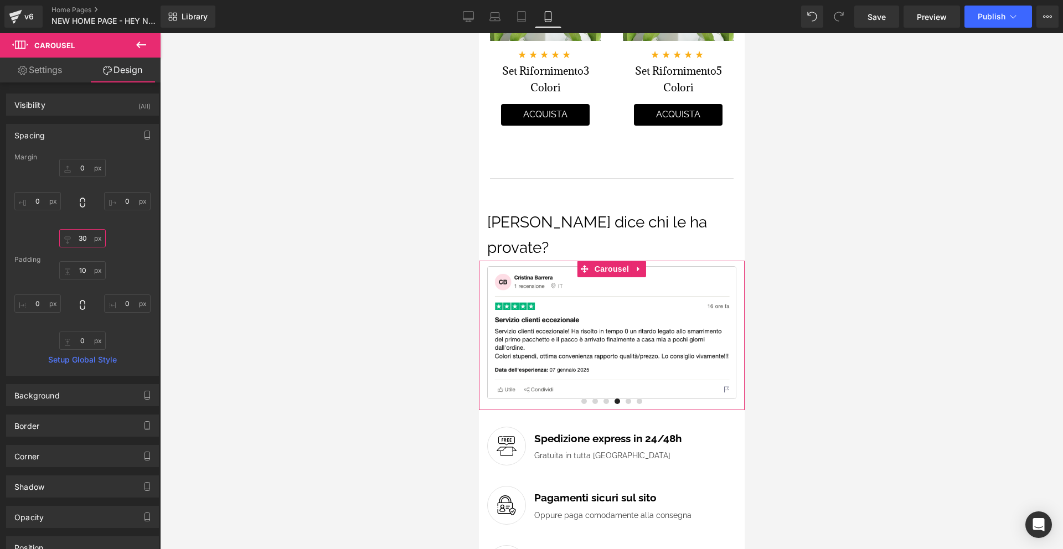
type input "3"
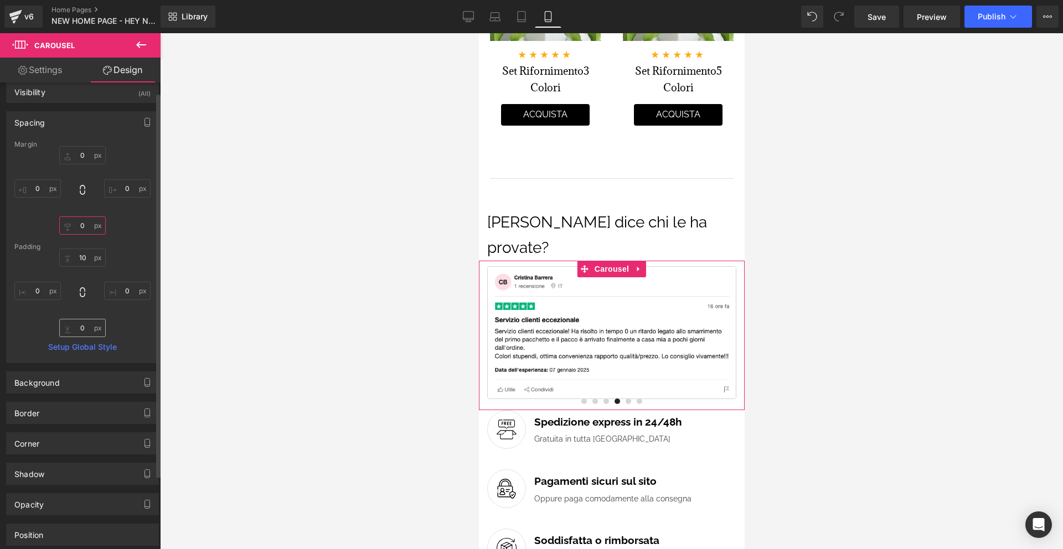
scroll to position [12, 0]
click at [85, 331] on input "text" at bounding box center [82, 329] width 47 height 18
type input "30"
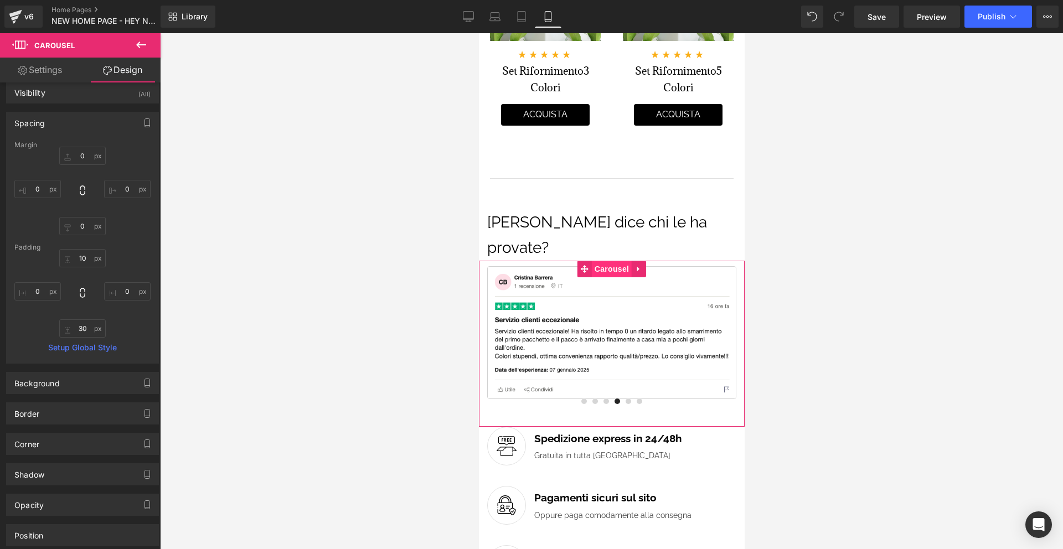
click at [605, 261] on span "Carousel" at bounding box center [611, 269] width 40 height 17
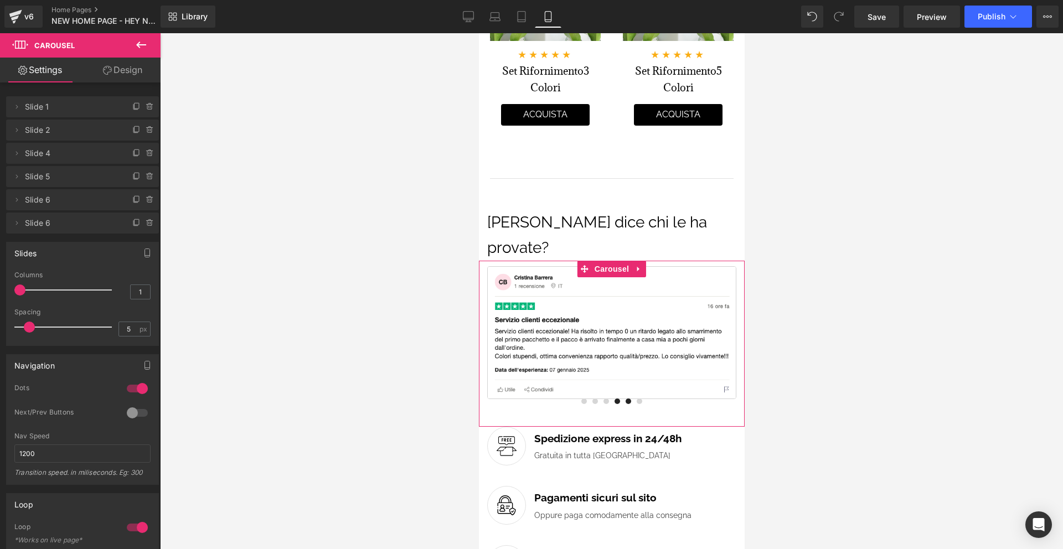
click at [629, 399] on span at bounding box center [628, 402] width 6 height 6
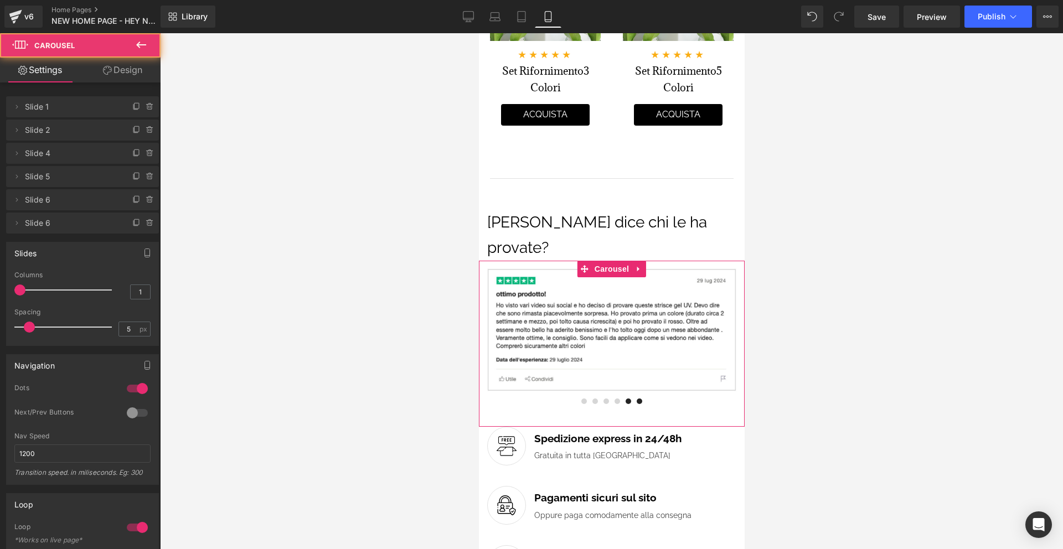
click at [641, 399] on span at bounding box center [639, 402] width 6 height 6
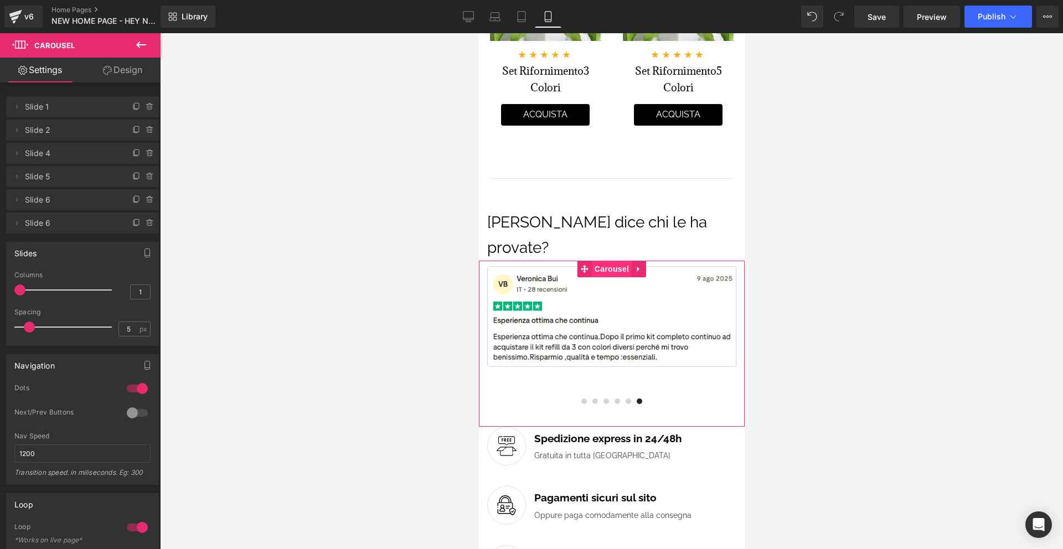
click at [620, 261] on span "Carousel" at bounding box center [611, 269] width 40 height 17
click at [135, 386] on div at bounding box center [137, 389] width 27 height 18
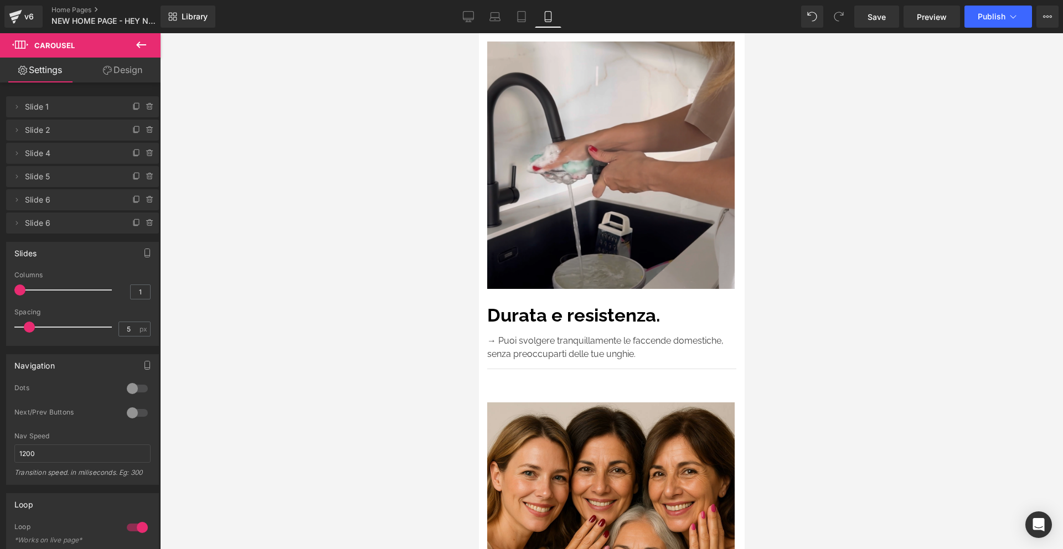
scroll to position [3172, 0]
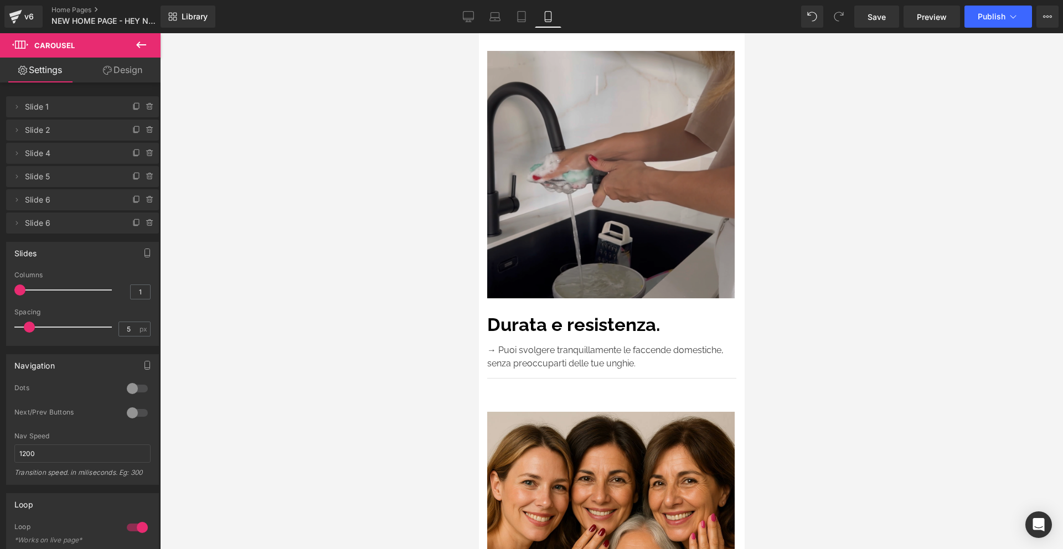
click at [621, 222] on img at bounding box center [611, 175] width 249 height 248
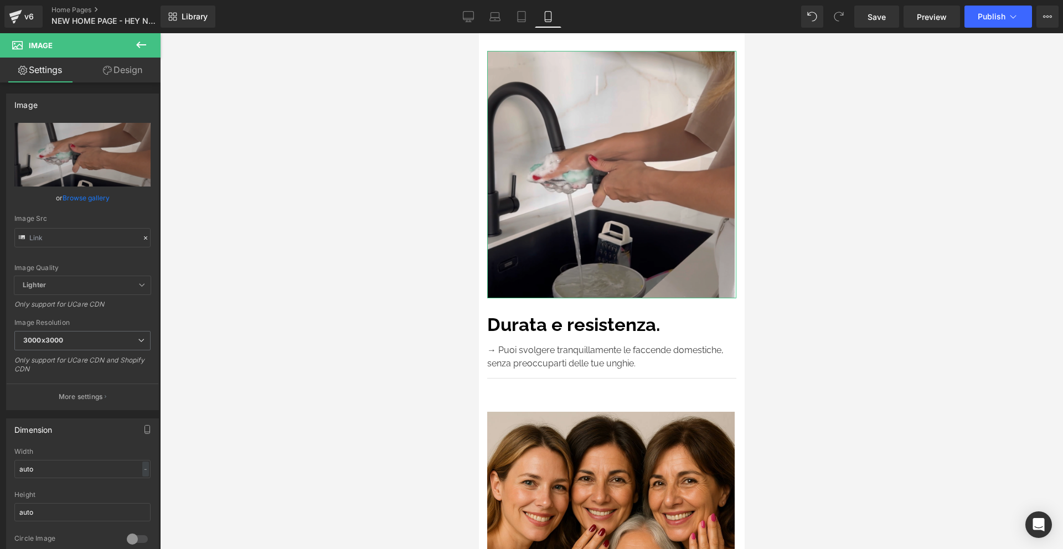
click at [120, 71] on link "Design" at bounding box center [123, 70] width 80 height 25
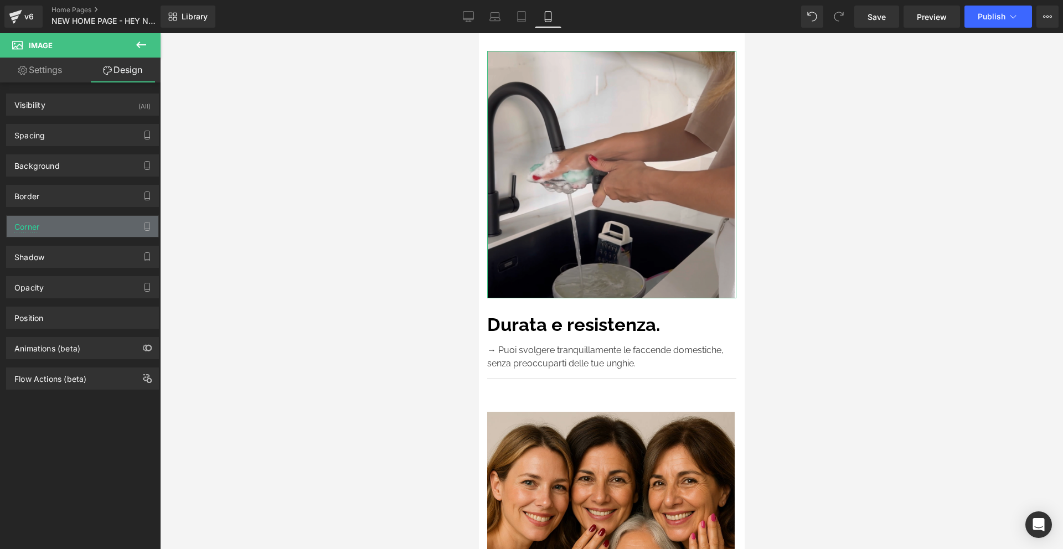
click at [58, 216] on div "Corner" at bounding box center [83, 226] width 152 height 21
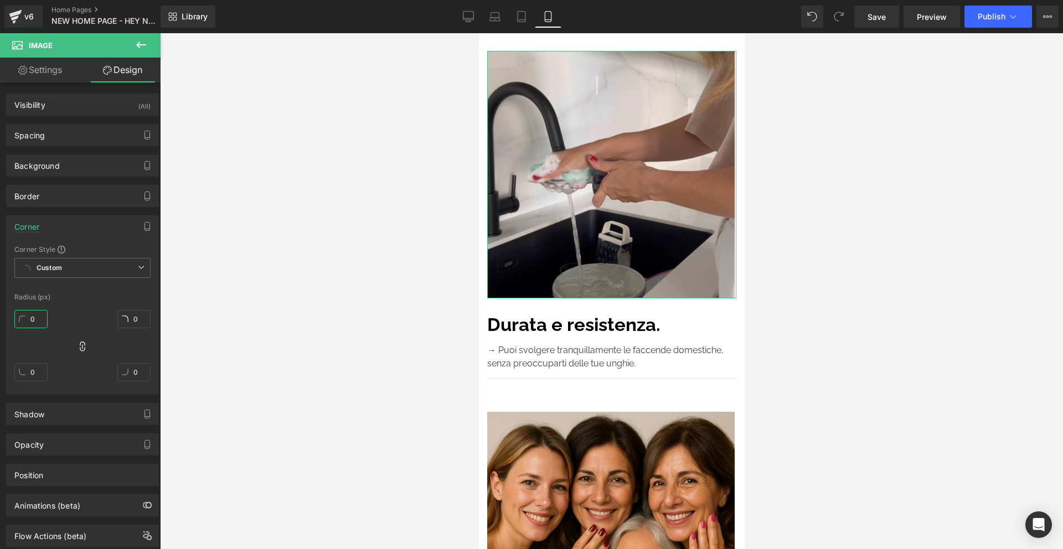
click at [40, 320] on input "0" at bounding box center [30, 319] width 33 height 18
type input "4"
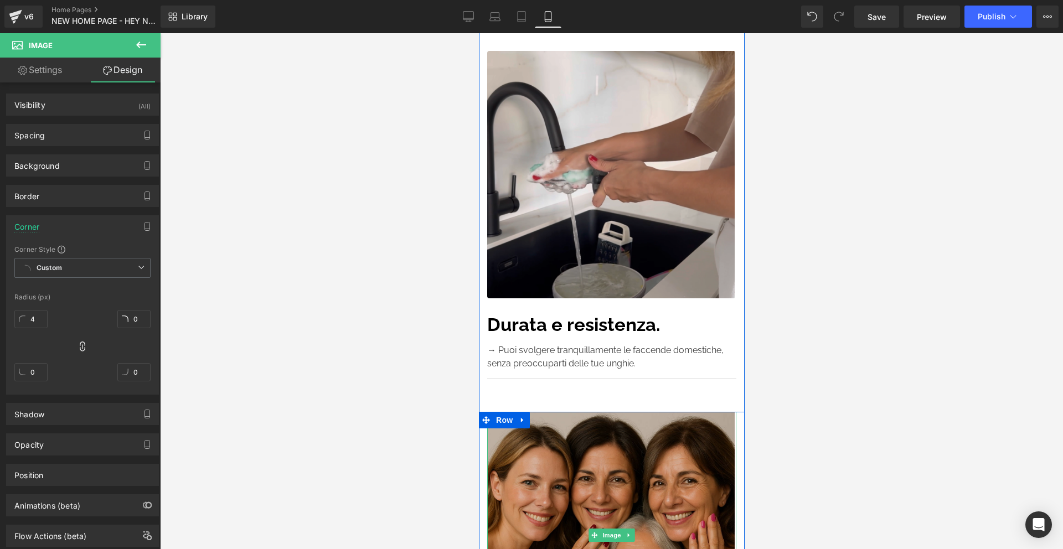
click at [588, 431] on img at bounding box center [611, 536] width 249 height 248
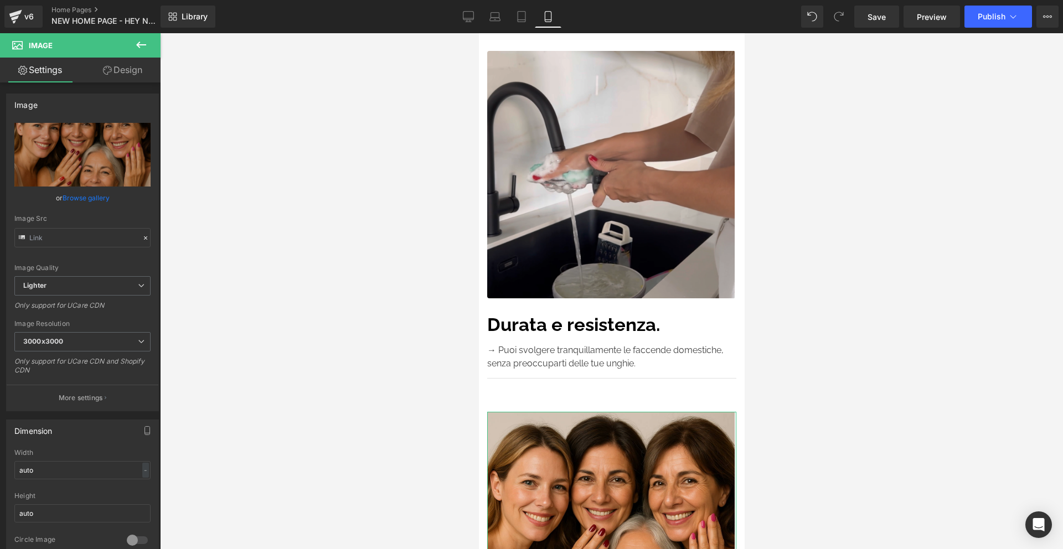
click at [121, 78] on link "Design" at bounding box center [123, 70] width 80 height 25
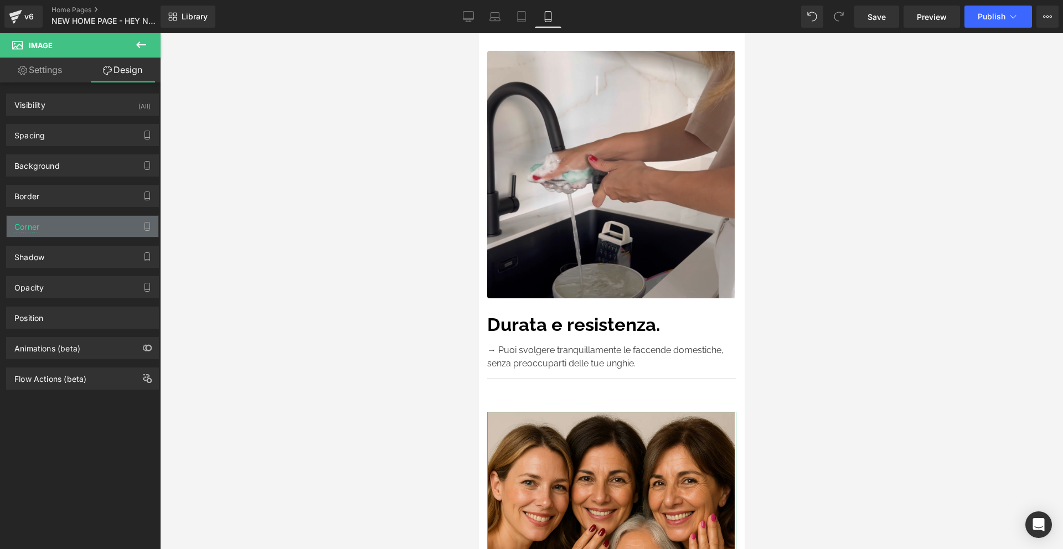
click at [86, 189] on div "Border" at bounding box center [83, 196] width 152 height 21
click at [0, 0] on span "Custom Setup Global Style" at bounding box center [0, 0] width 0 height 0
click at [0, 0] on div "Border Style Custom Custom Setup Global Style Custom Setup Global Style Border …" at bounding box center [0, 0] width 0 height 0
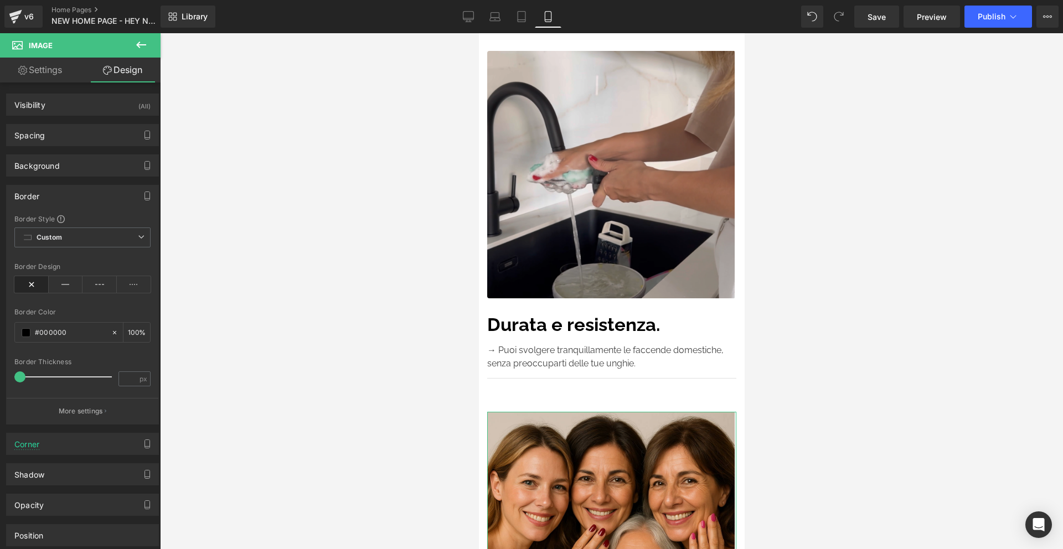
click at [55, 197] on div "Border" at bounding box center [83, 196] width 152 height 21
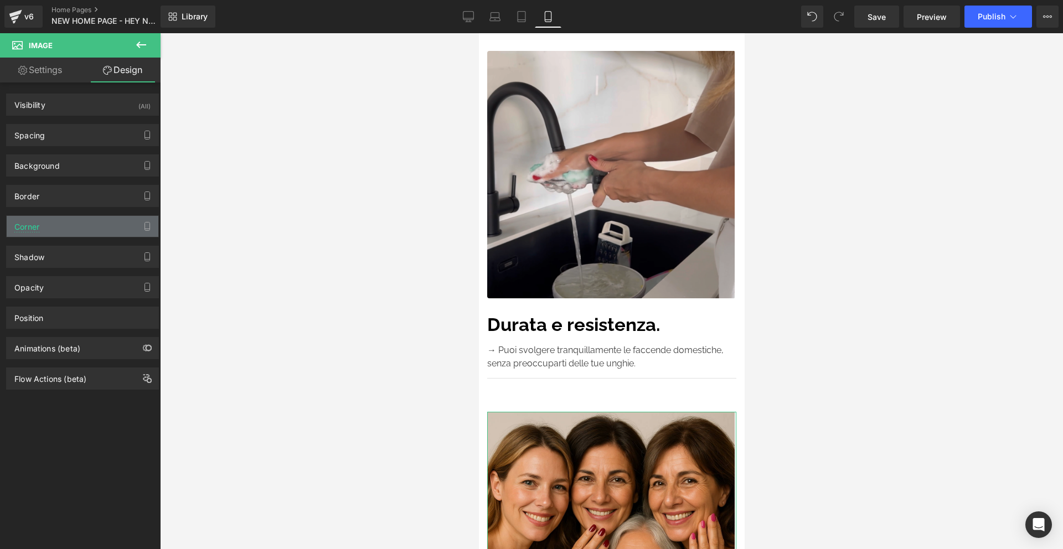
click at [54, 229] on div "Corner" at bounding box center [83, 226] width 152 height 21
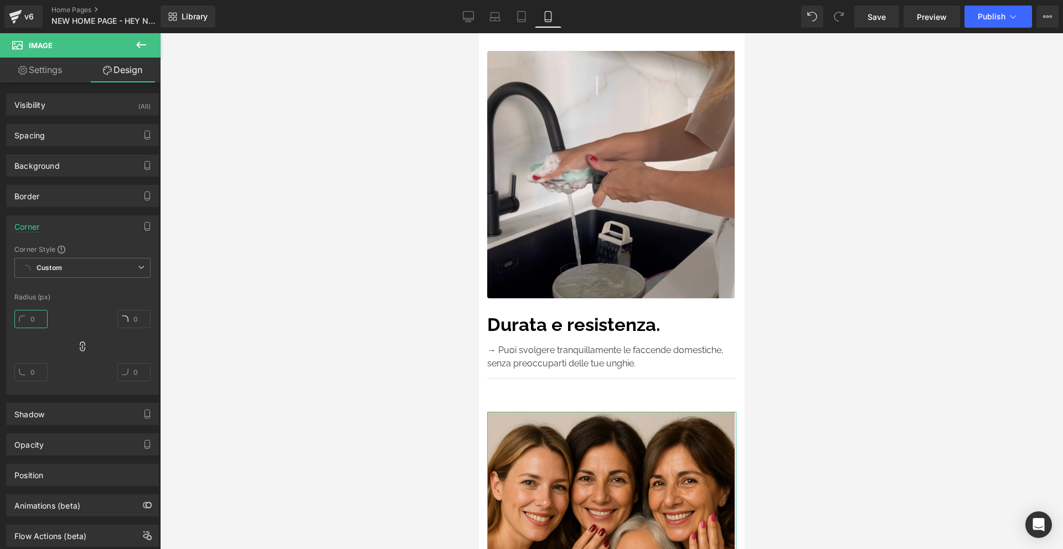
click at [40, 326] on input "text" at bounding box center [30, 319] width 33 height 18
type input "4"
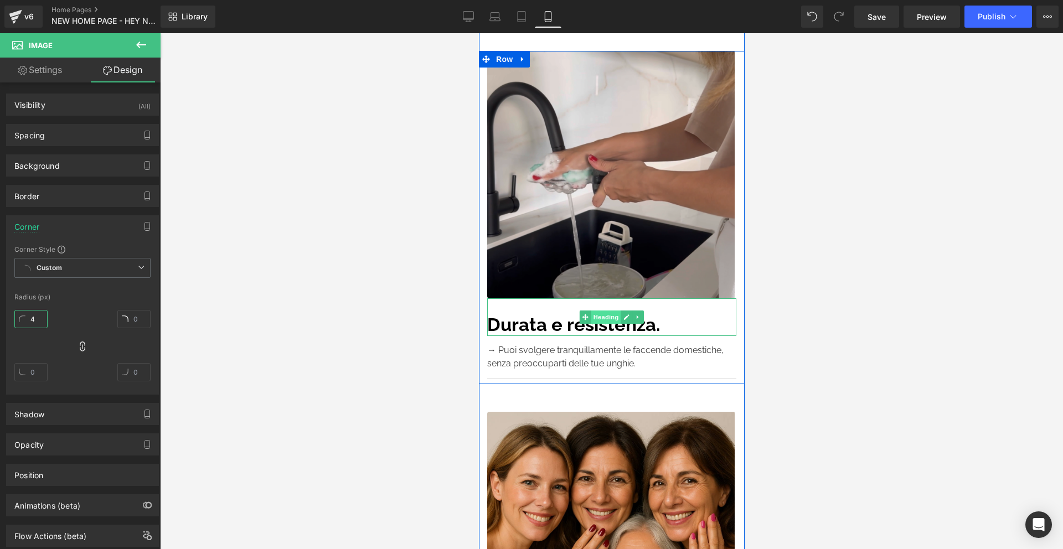
scroll to position [3370, 0]
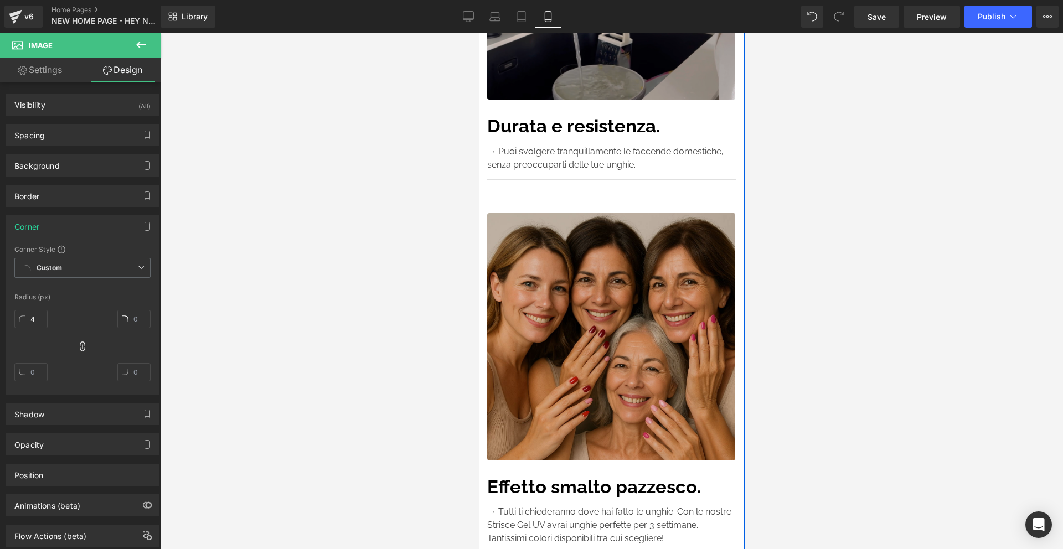
click at [615, 284] on img at bounding box center [611, 337] width 249 height 248
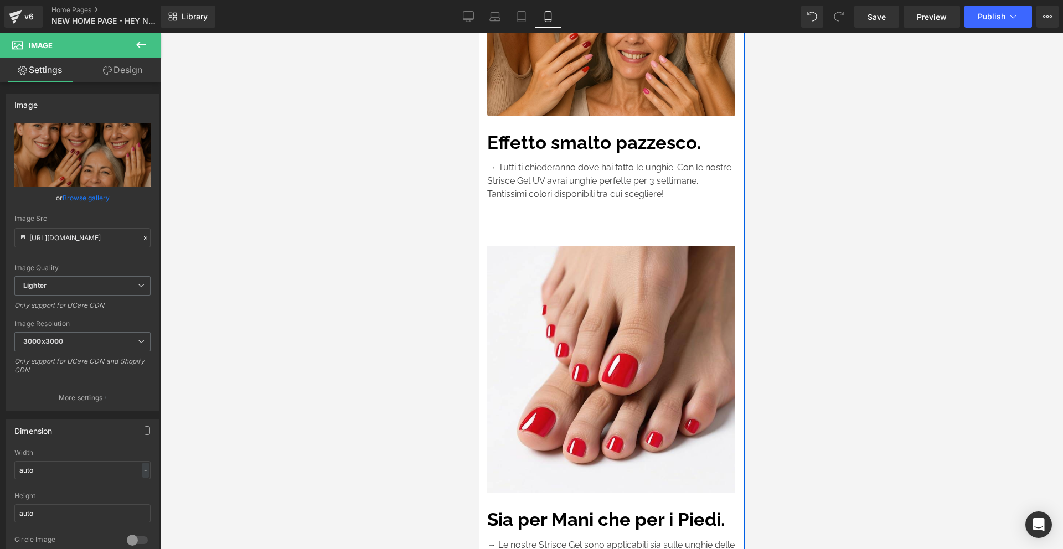
scroll to position [3724, 0]
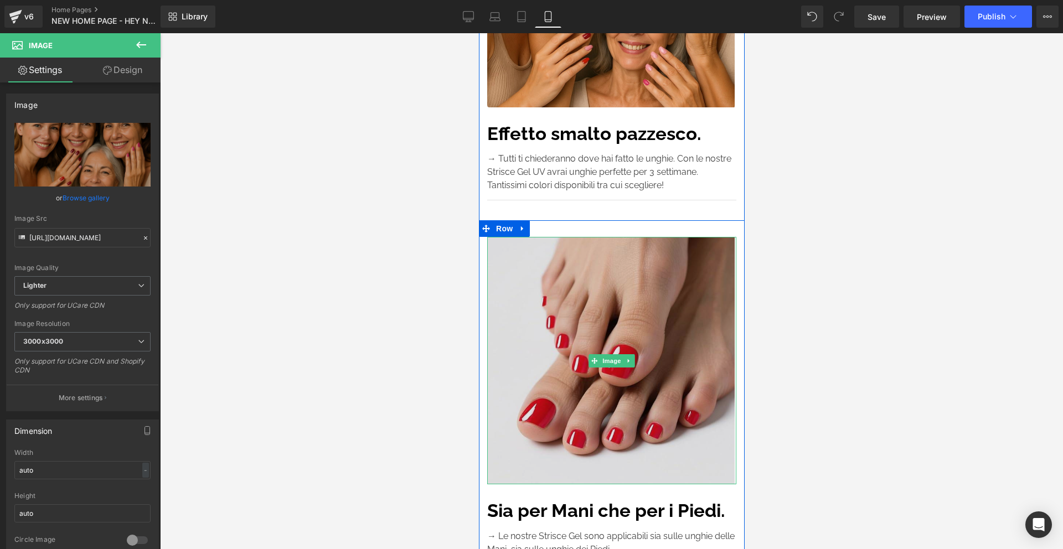
click at [657, 253] on img at bounding box center [611, 361] width 249 height 248
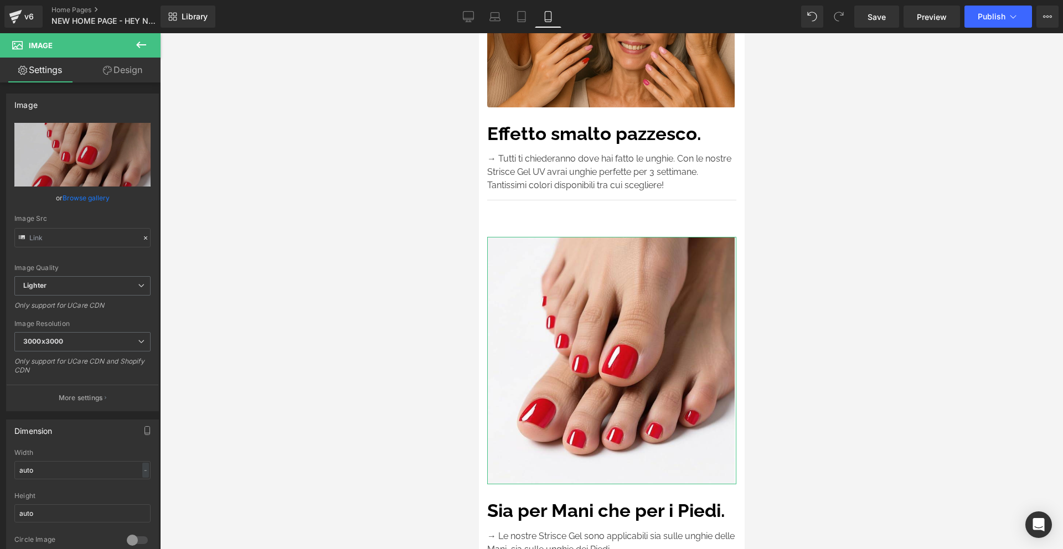
click at [119, 73] on link "Design" at bounding box center [123, 70] width 80 height 25
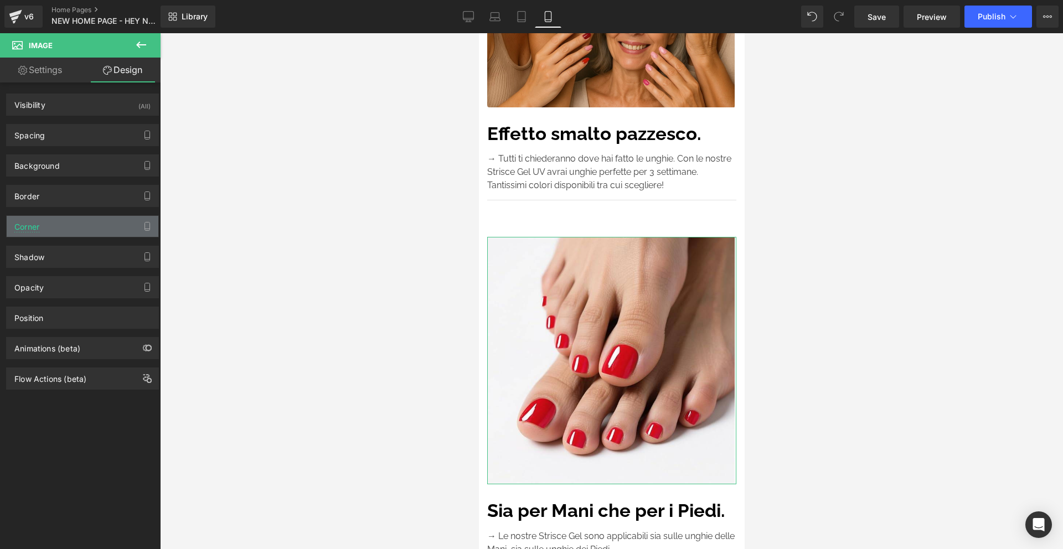
click at [87, 217] on div "Corner" at bounding box center [83, 226] width 152 height 21
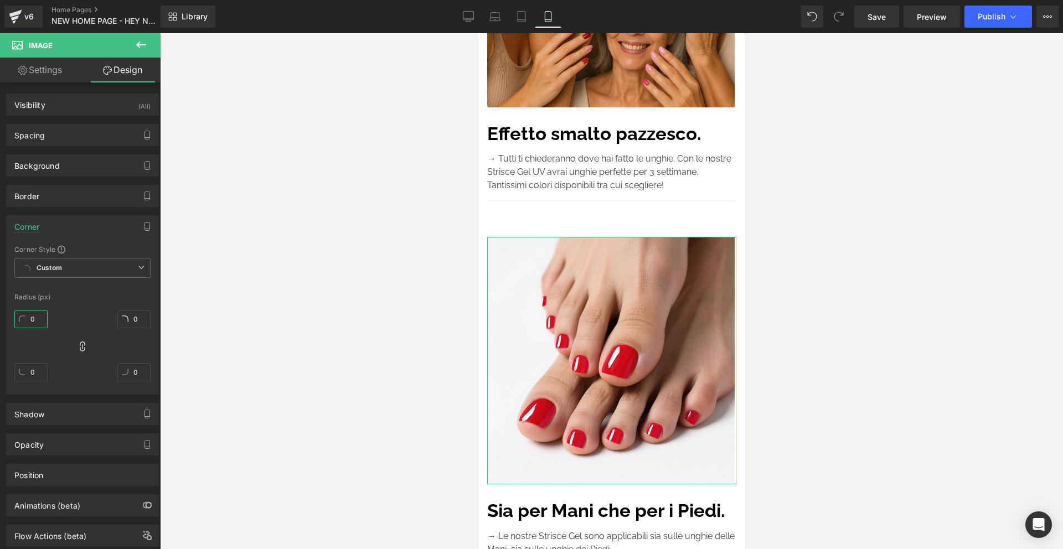
click at [45, 322] on input "0" at bounding box center [30, 319] width 33 height 18
type input "4"
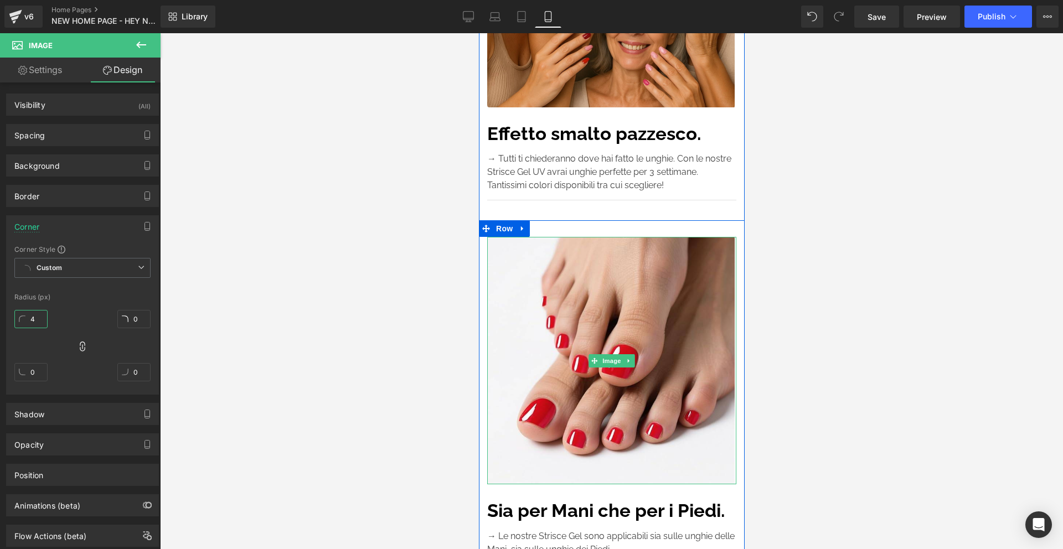
scroll to position [3989, 0]
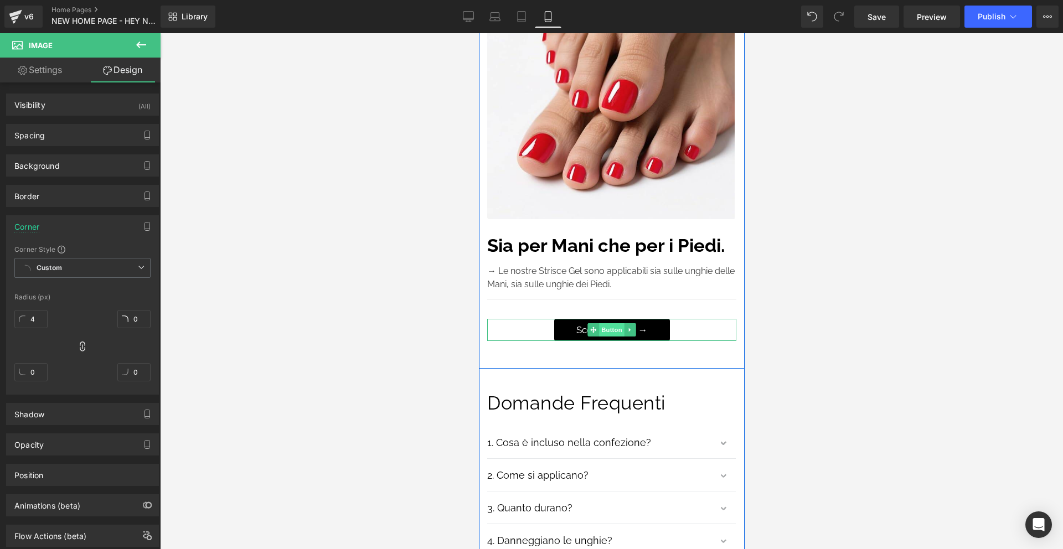
click at [608, 323] on span "Button" at bounding box center [611, 329] width 25 height 13
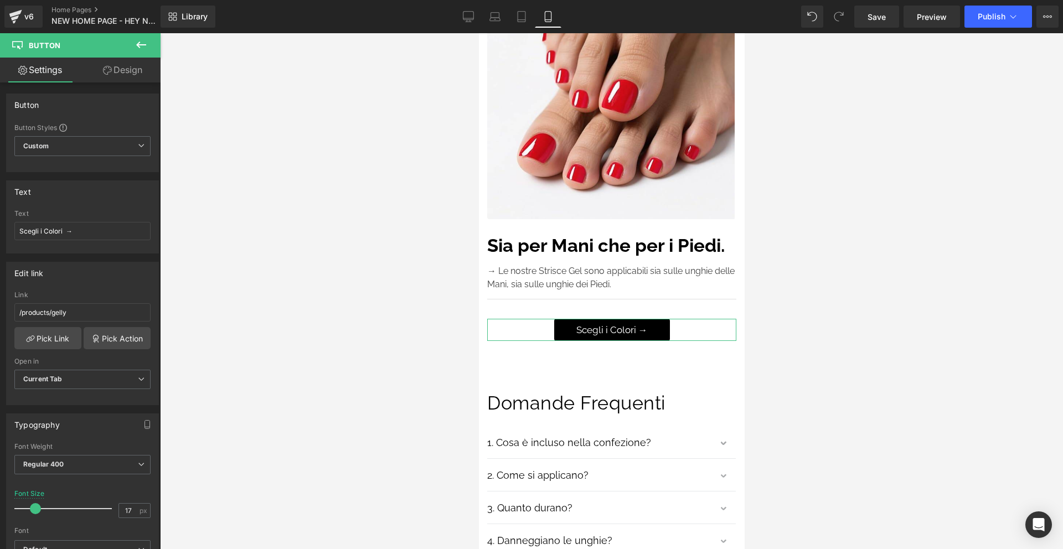
click at [126, 68] on link "Design" at bounding box center [123, 70] width 80 height 25
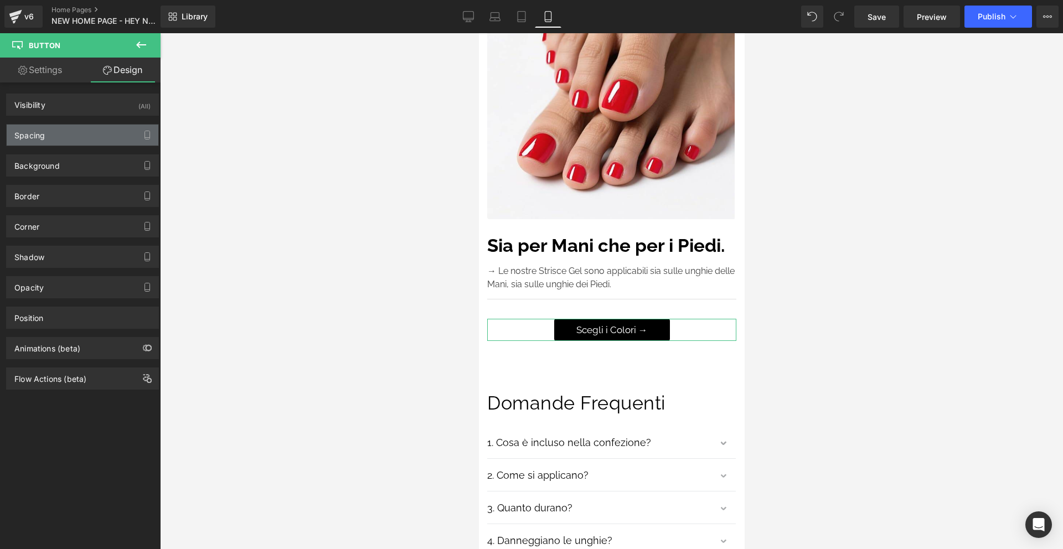
click at [74, 140] on div "Spacing" at bounding box center [83, 135] width 152 height 21
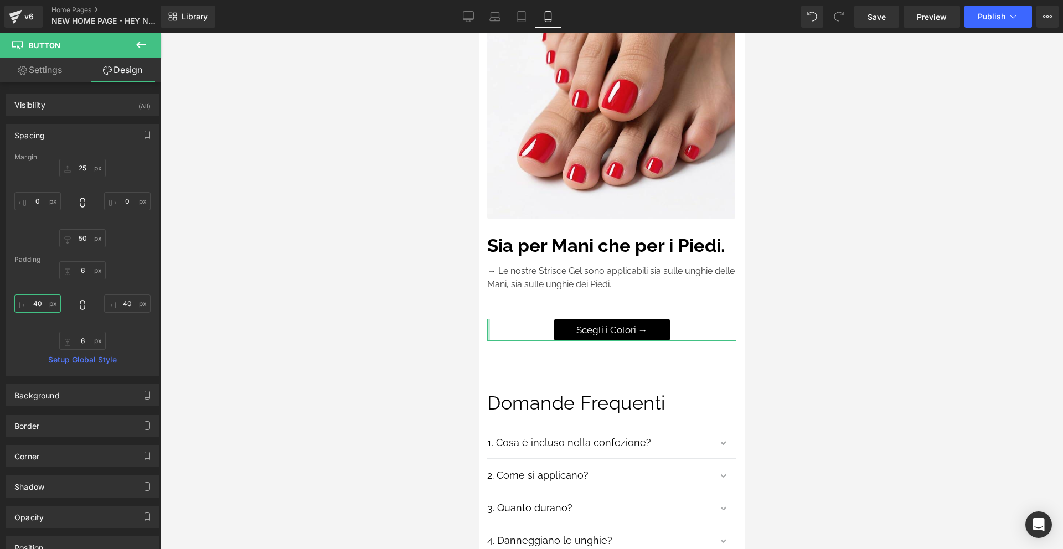
click at [47, 307] on input "text" at bounding box center [37, 304] width 47 height 18
type input "30"
click at [123, 302] on input "text" at bounding box center [127, 304] width 47 height 18
type input "30"
click at [95, 135] on div "Spacing" at bounding box center [83, 135] width 152 height 21
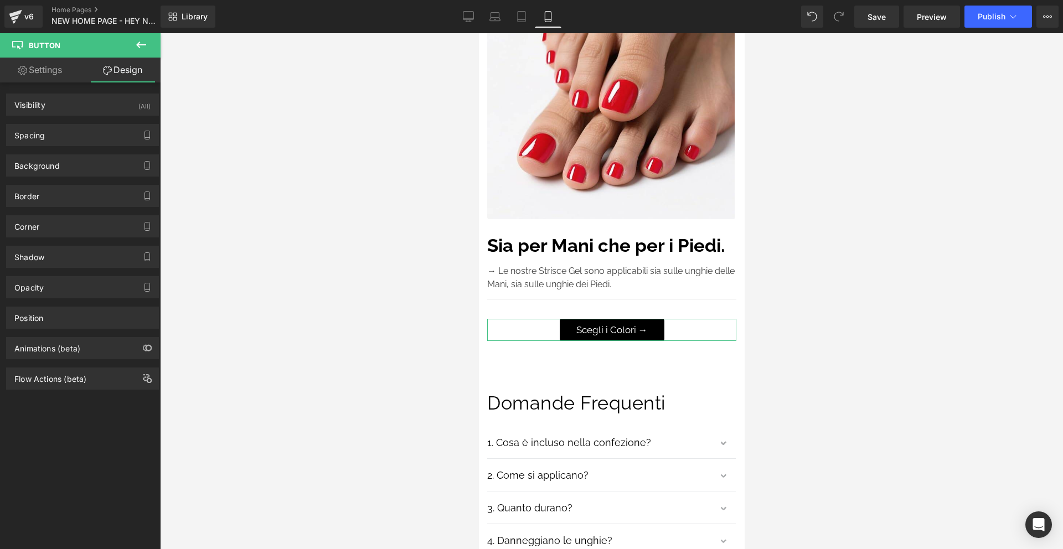
click at [73, 75] on link "Settings" at bounding box center [40, 70] width 80 height 25
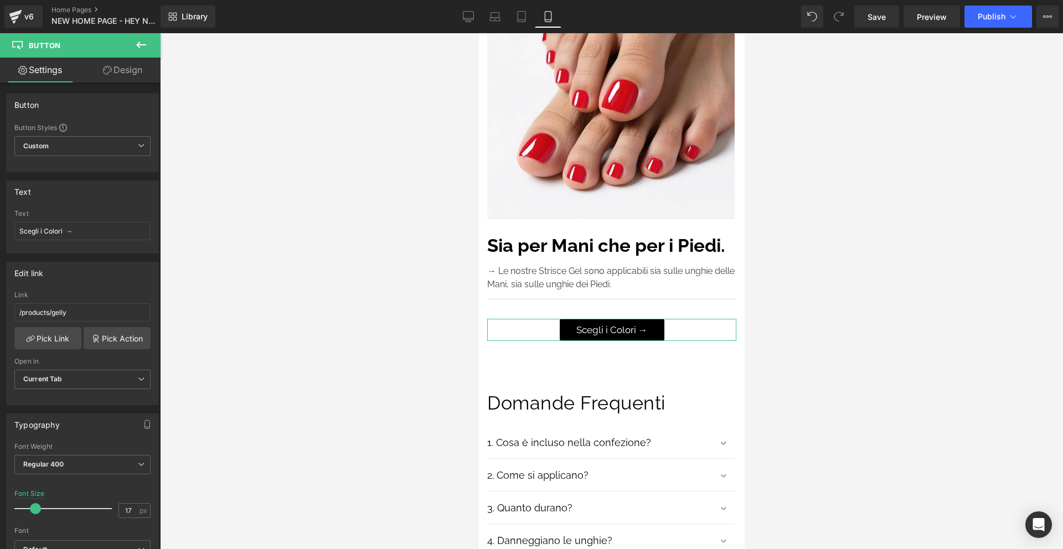
click at [135, 73] on link "Design" at bounding box center [123, 70] width 80 height 25
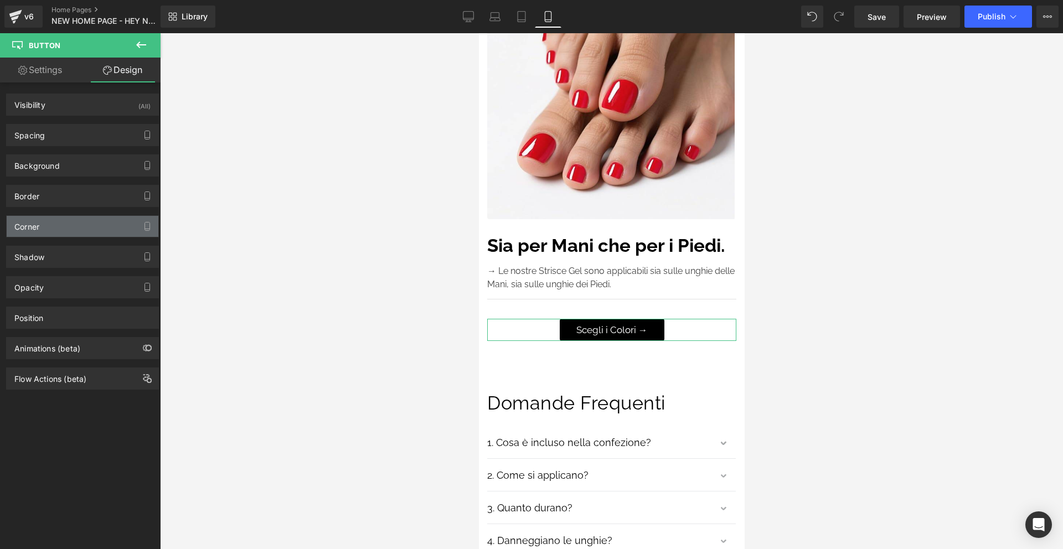
click at [77, 225] on div "Corner" at bounding box center [83, 226] width 152 height 21
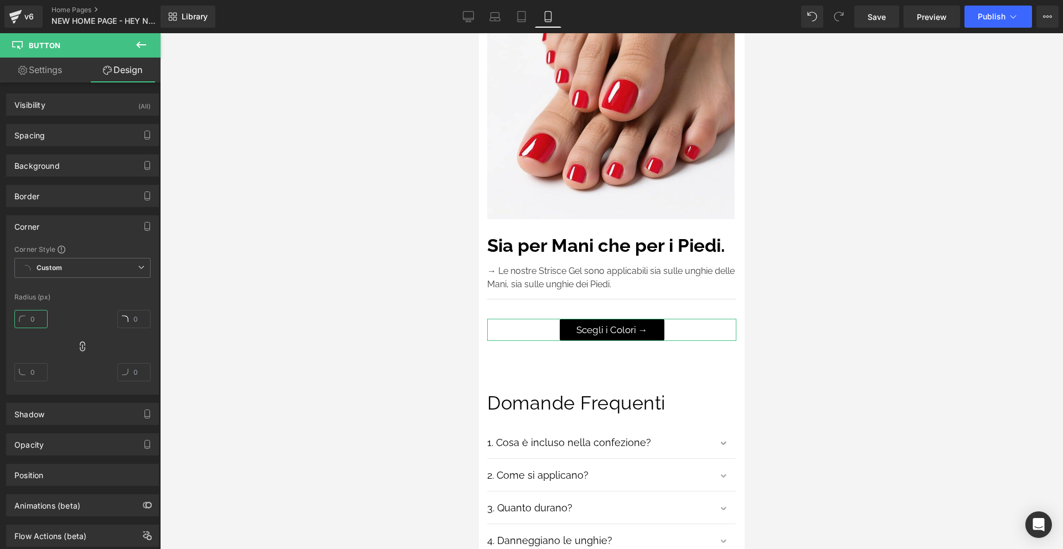
click at [40, 321] on input "text" at bounding box center [30, 319] width 33 height 18
type input "1"
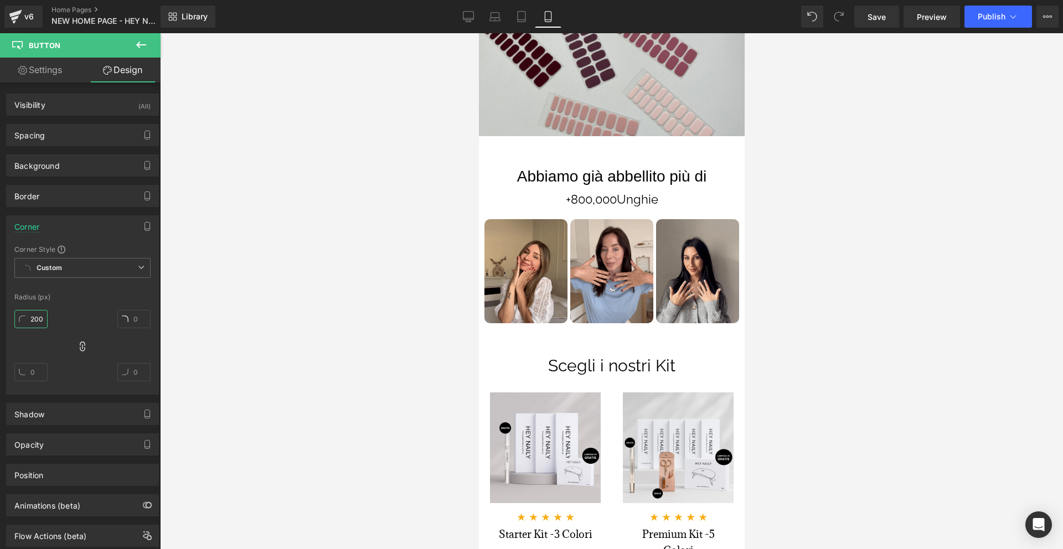
scroll to position [585, 0]
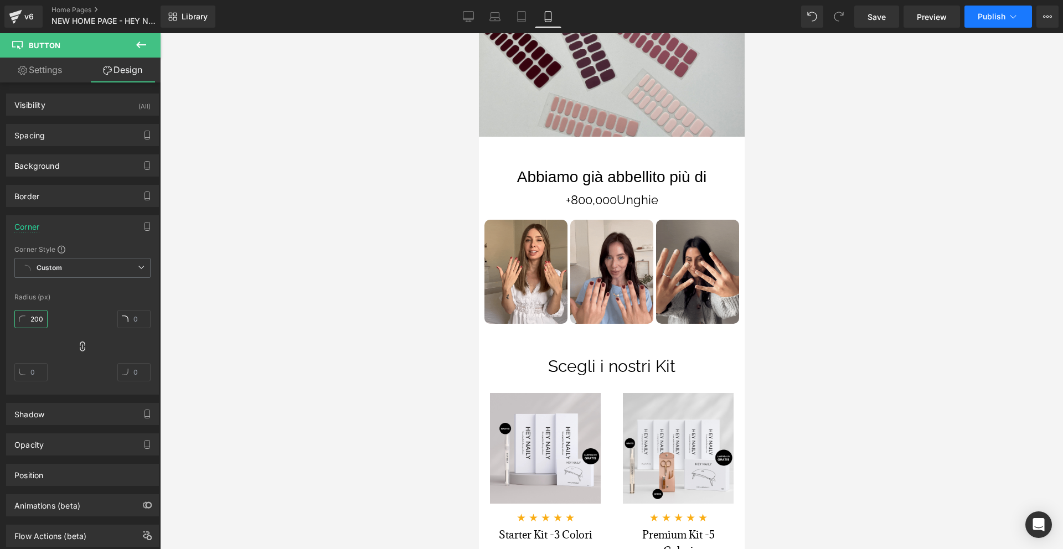
type input "200"
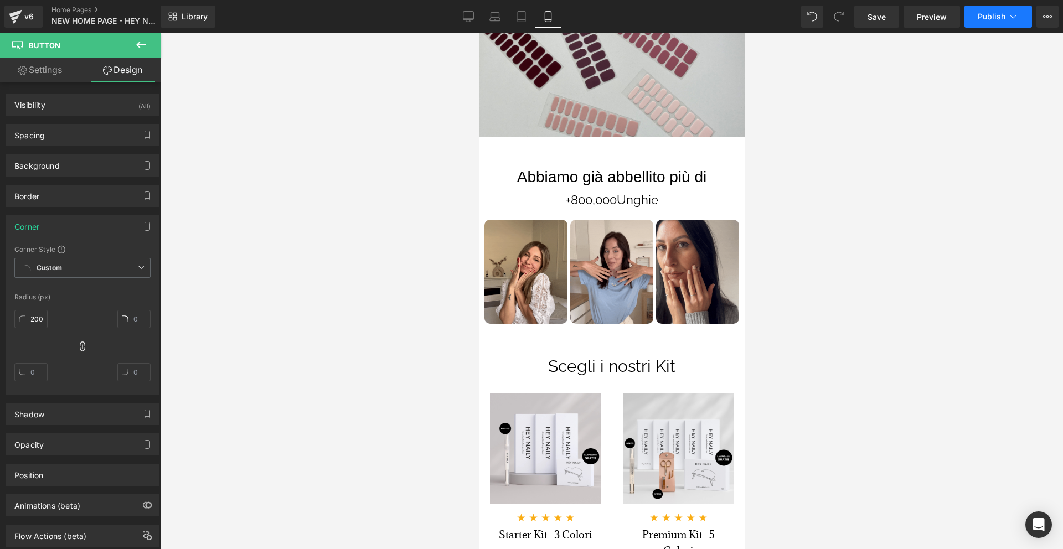
click at [982, 22] on button "Publish" at bounding box center [999, 17] width 68 height 22
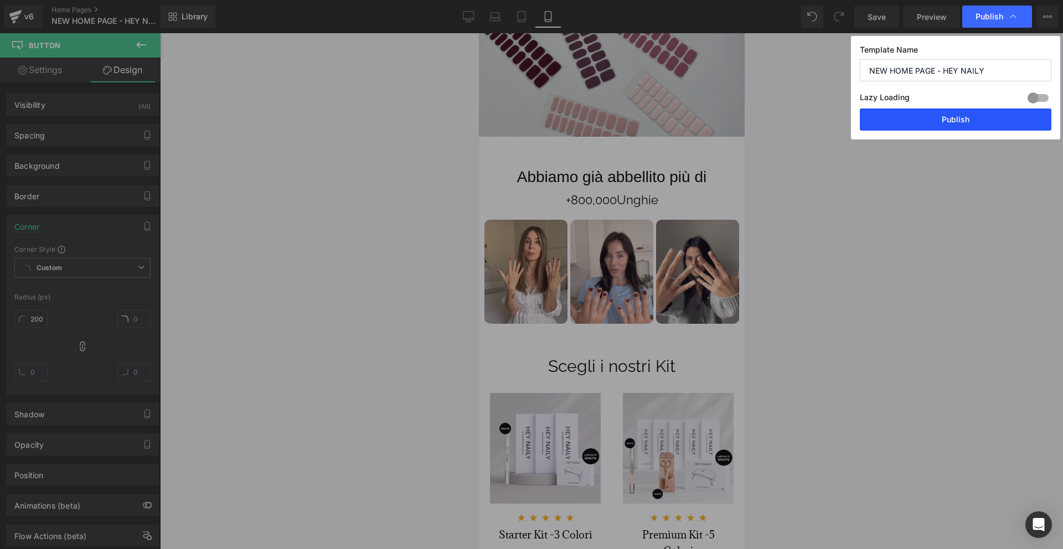
click at [954, 121] on button "Publish" at bounding box center [956, 120] width 192 height 22
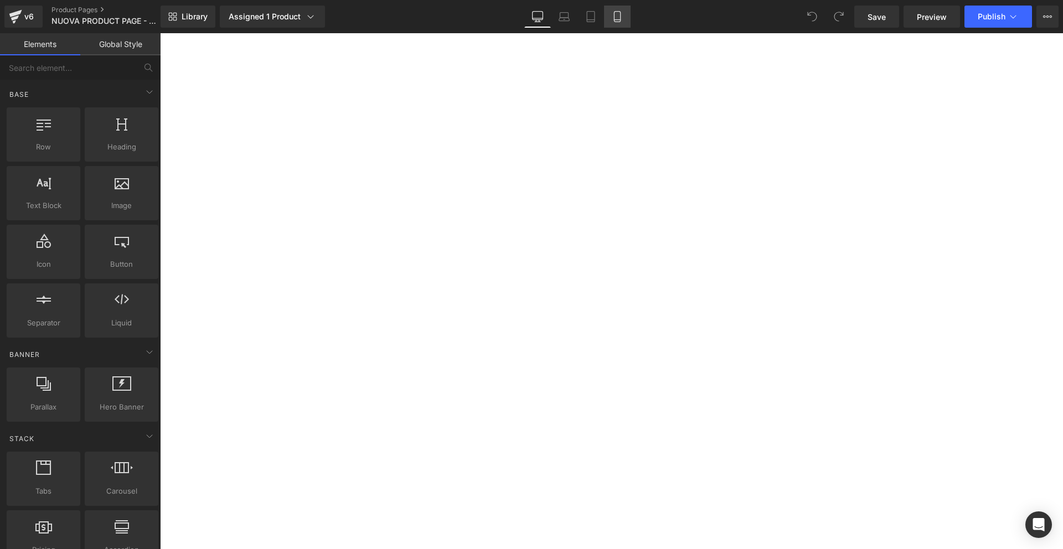
click at [612, 18] on icon at bounding box center [617, 16] width 11 height 11
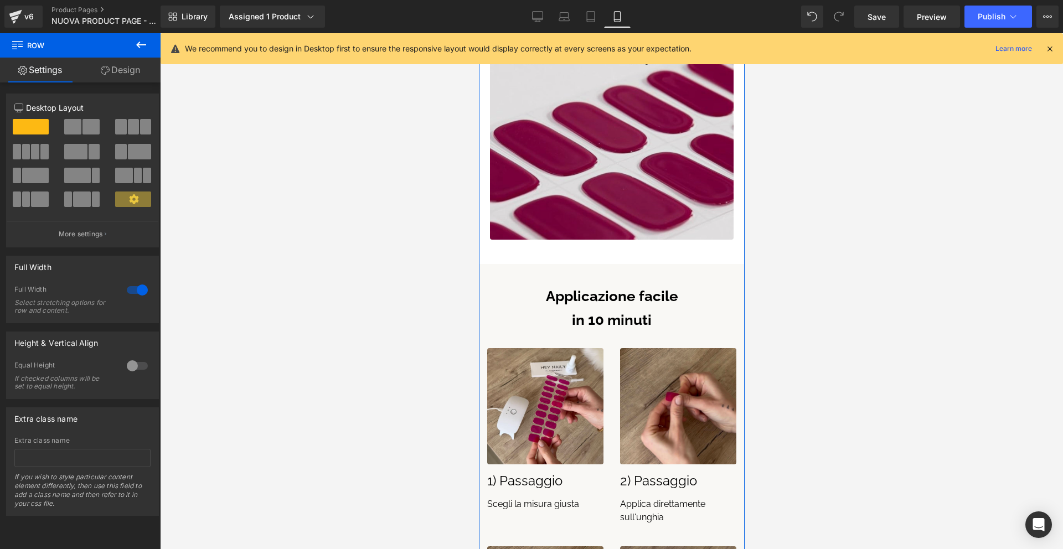
scroll to position [855, 0]
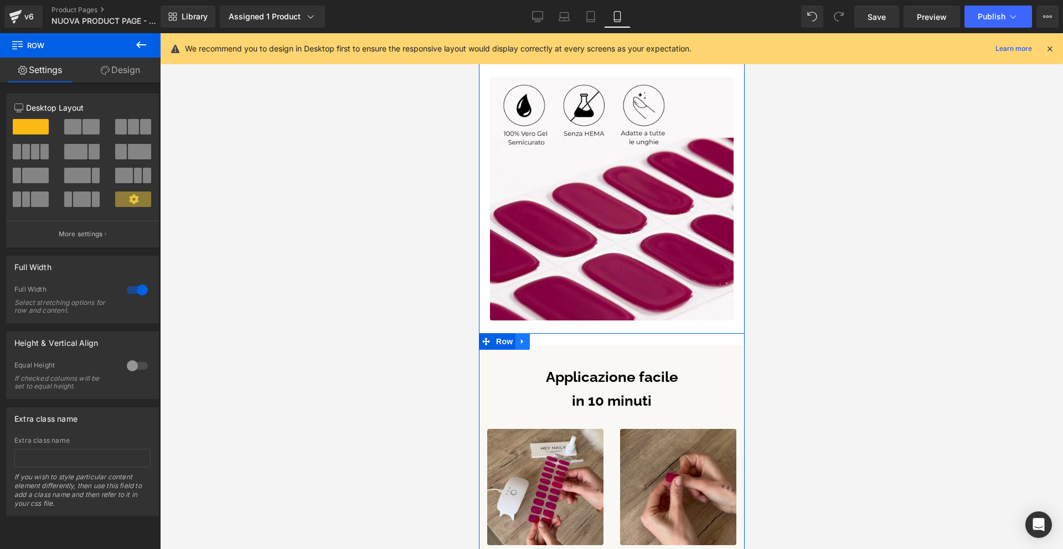
click at [522, 339] on icon at bounding box center [522, 341] width 2 height 5
click at [524, 338] on icon at bounding box center [522, 342] width 8 height 8
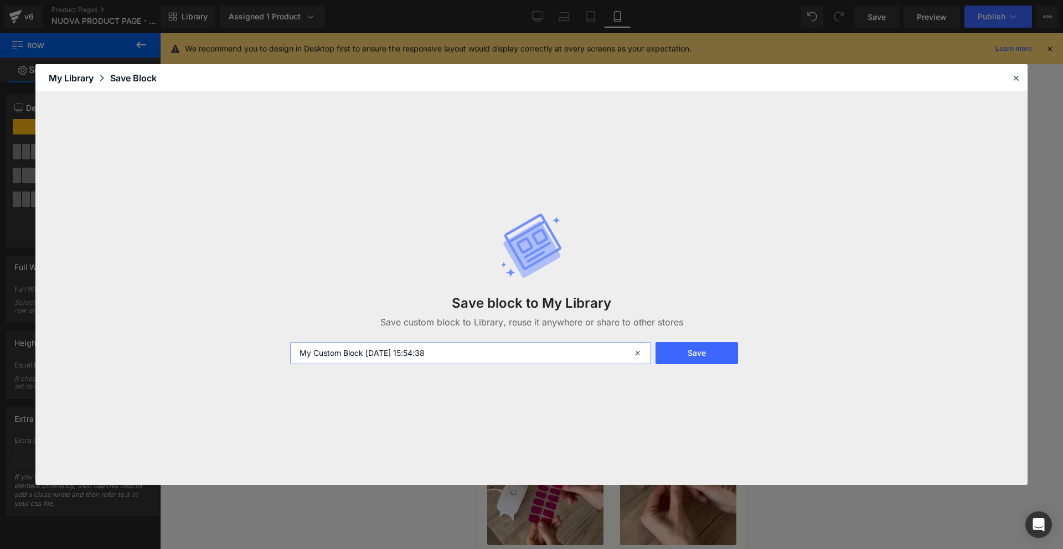
click at [540, 353] on input "My Custom Block 2025-08-21 15:54:38" at bounding box center [470, 353] width 361 height 22
type input "b"
type input "BLOCCO STEP APPLICAZIONE"
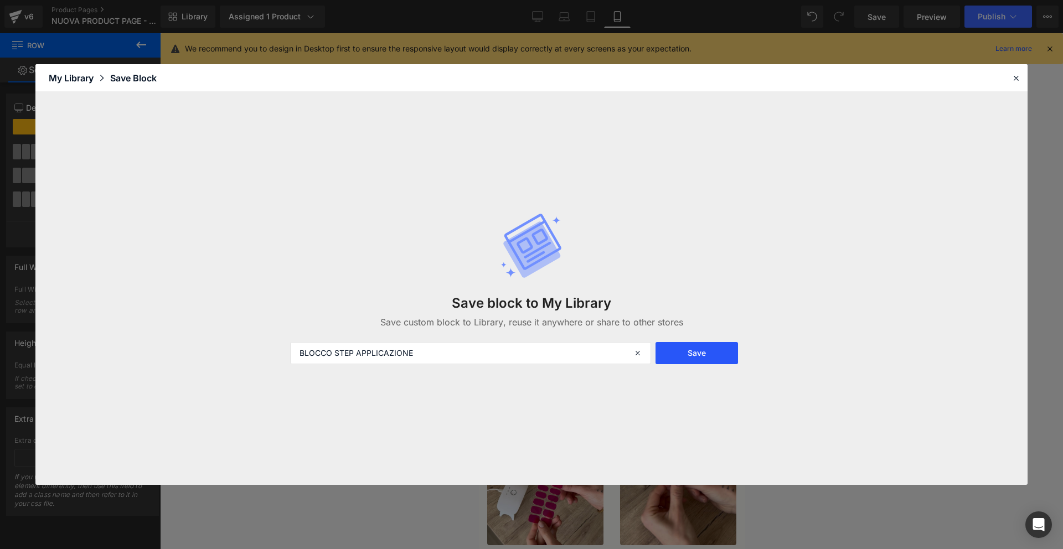
click at [695, 352] on button "Save" at bounding box center [697, 353] width 83 height 22
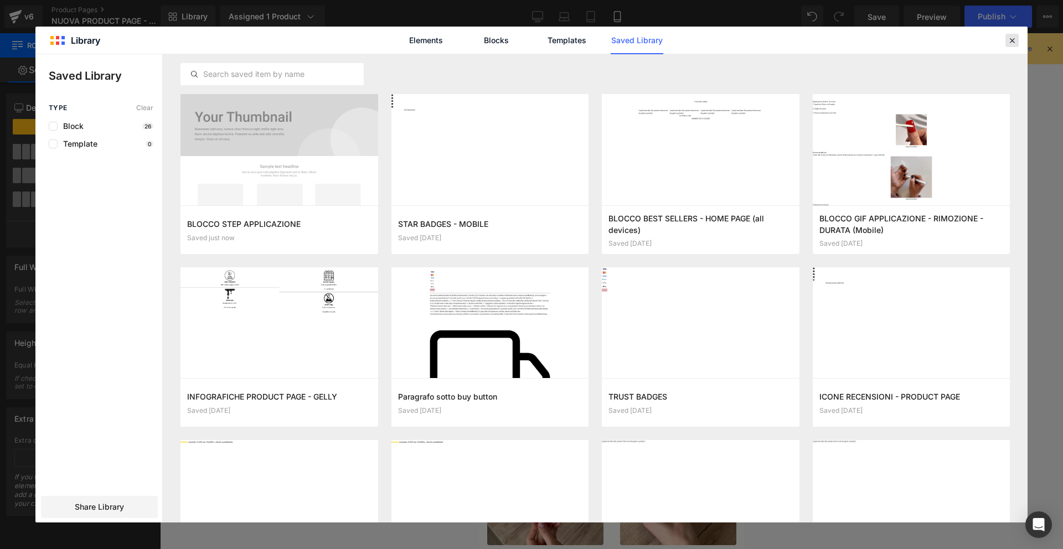
click at [1007, 35] on icon at bounding box center [1012, 40] width 10 height 10
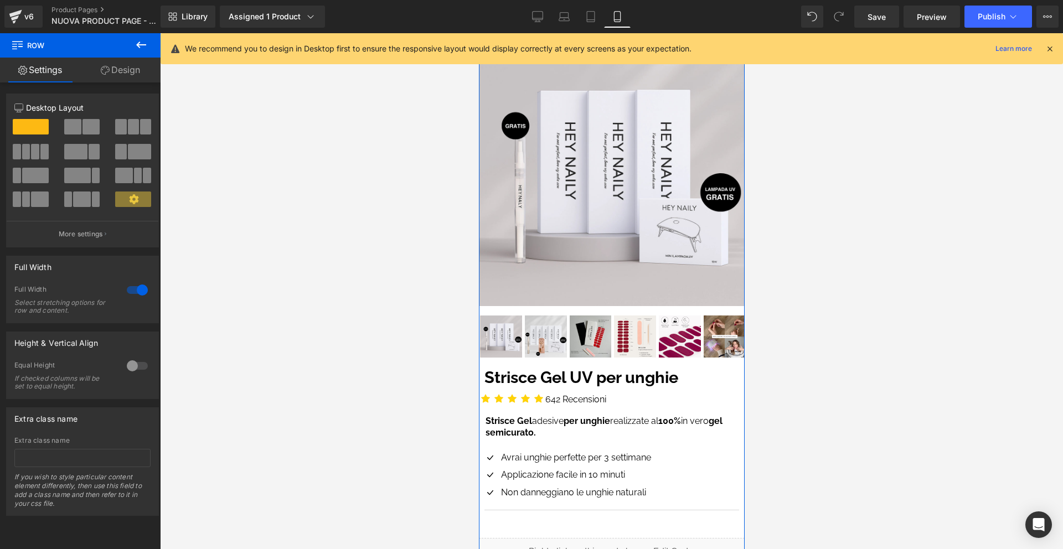
scroll to position [0, 0]
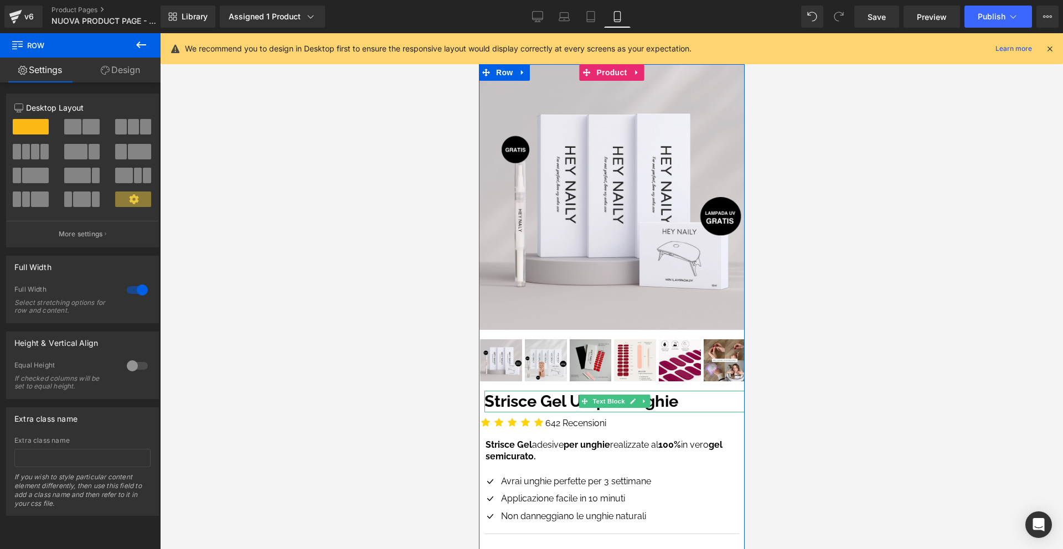
click at [681, 401] on p "Strisce Gel UV per unghie" at bounding box center [614, 402] width 260 height 22
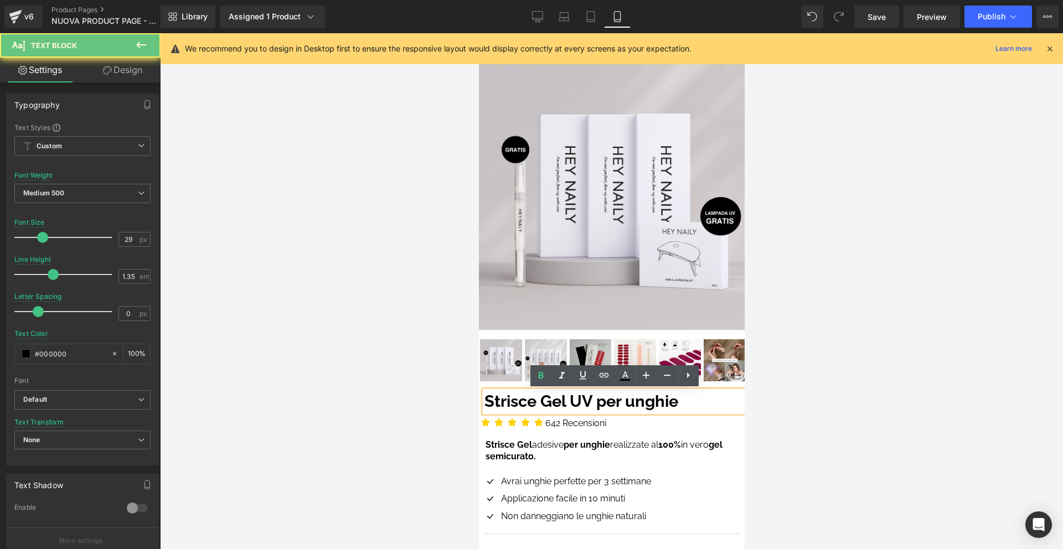
click at [678, 400] on strong "Strisce Gel UV per unghie" at bounding box center [581, 401] width 194 height 19
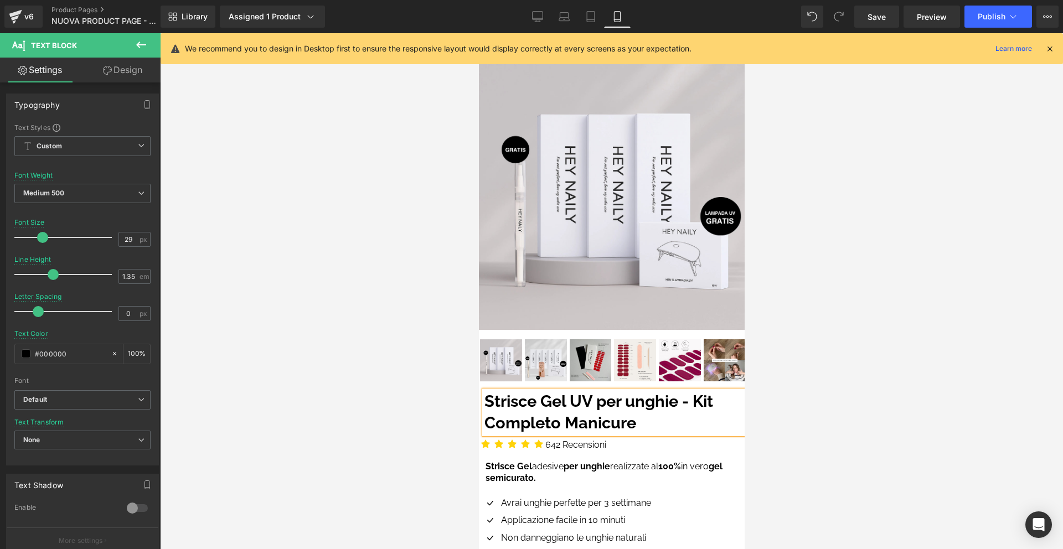
click at [496, 423] on strong "Strisce Gel UV per unghie - Kit Completo Manicure" at bounding box center [598, 412] width 229 height 40
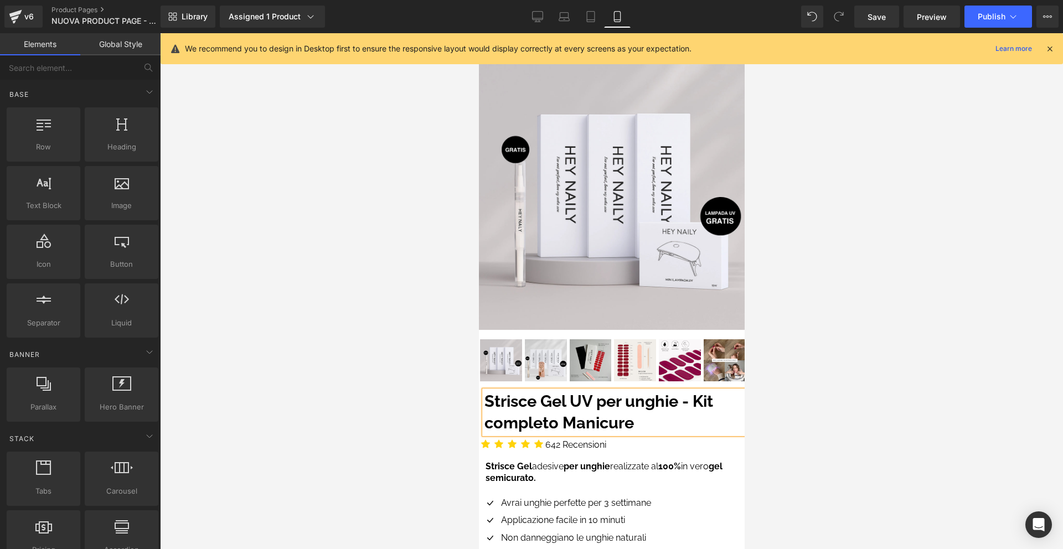
click at [887, 374] on div at bounding box center [611, 291] width 903 height 516
click at [1051, 48] on icon at bounding box center [1050, 49] width 10 height 10
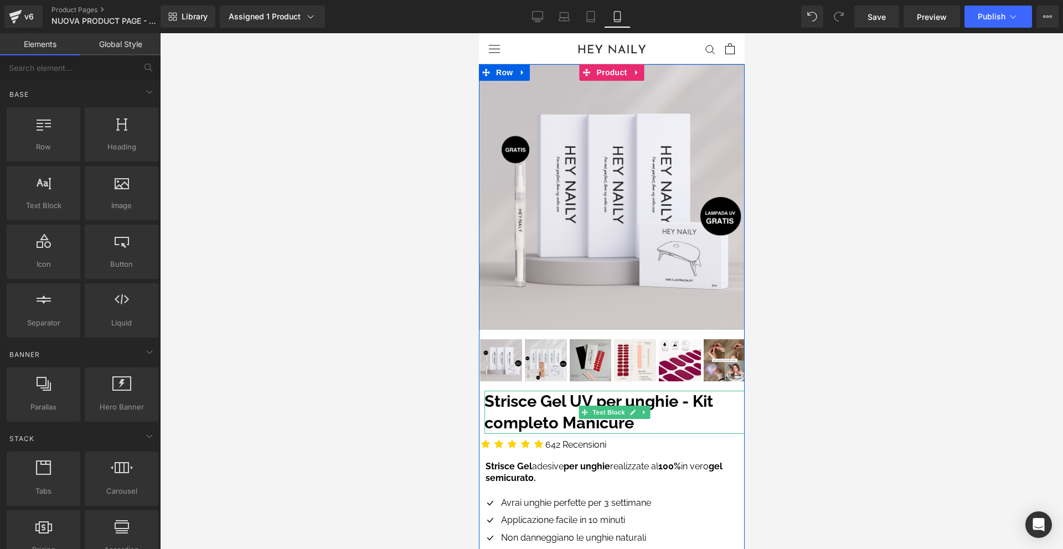
click at [585, 404] on strong "Strisce Gel UV per unghie - Kit completo Manicure" at bounding box center [598, 412] width 229 height 40
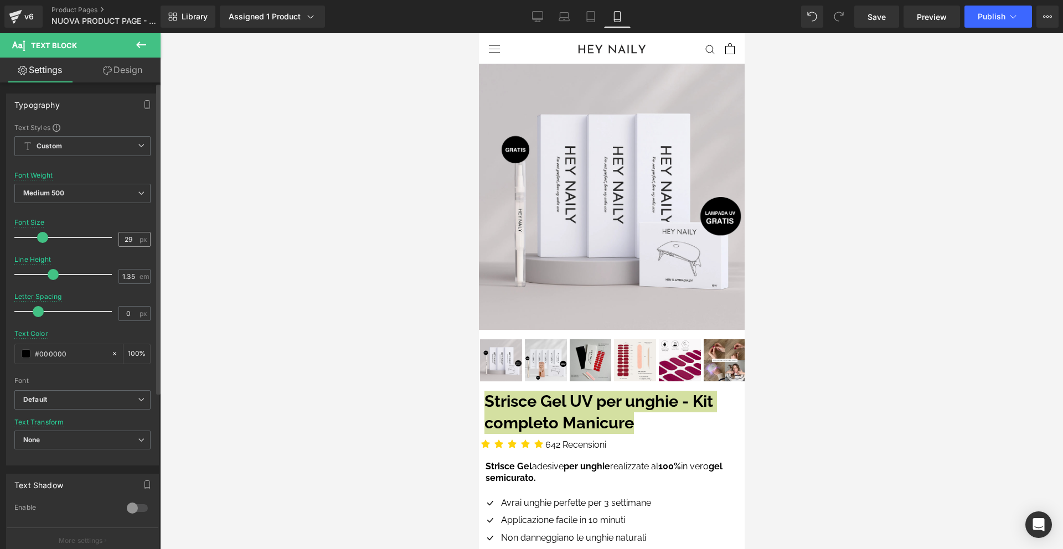
click at [123, 240] on input "29" at bounding box center [128, 240] width 19 height 14
type input "28"
click at [989, 12] on span "Publish" at bounding box center [992, 16] width 28 height 9
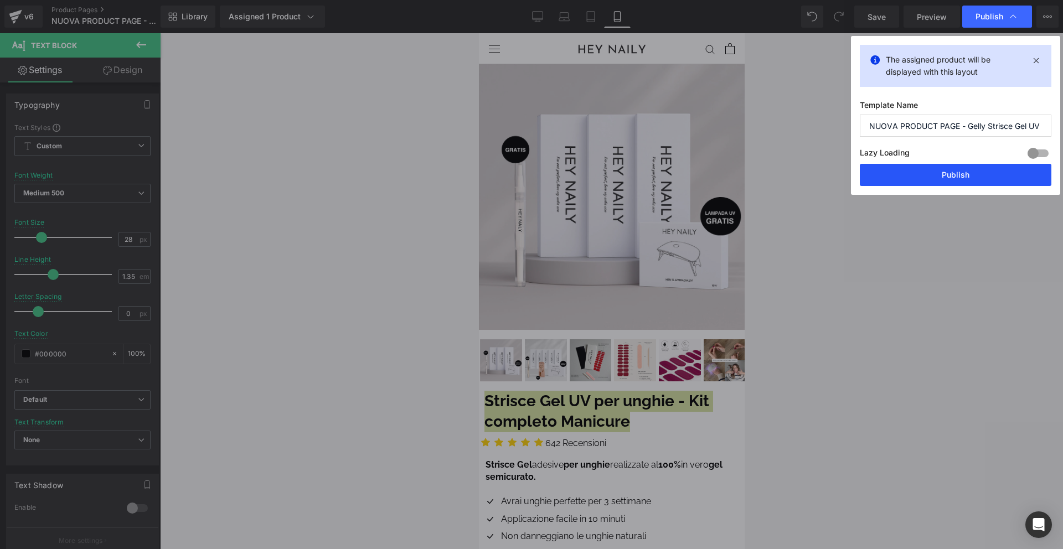
click at [959, 177] on button "Publish" at bounding box center [956, 175] width 192 height 22
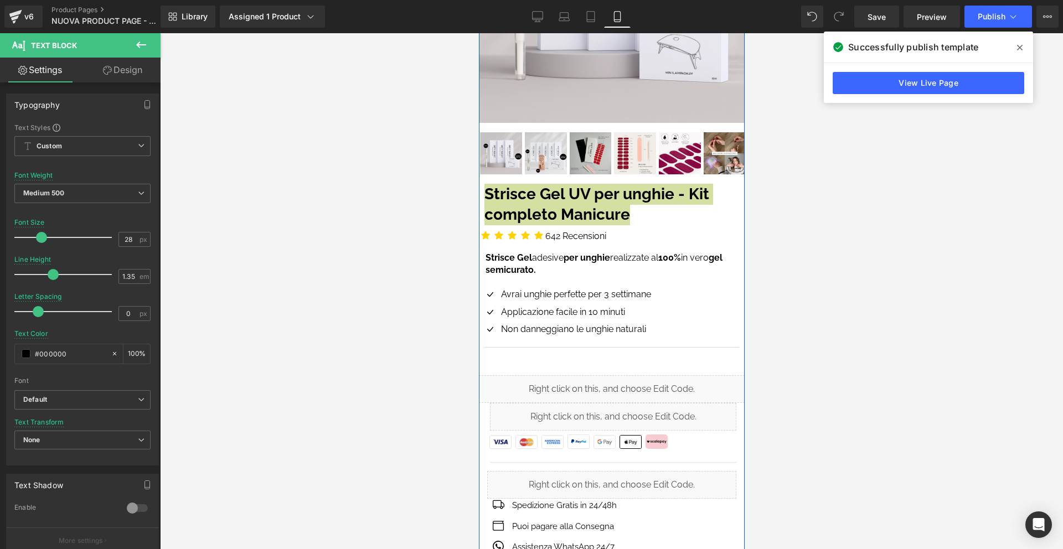
scroll to position [323, 0]
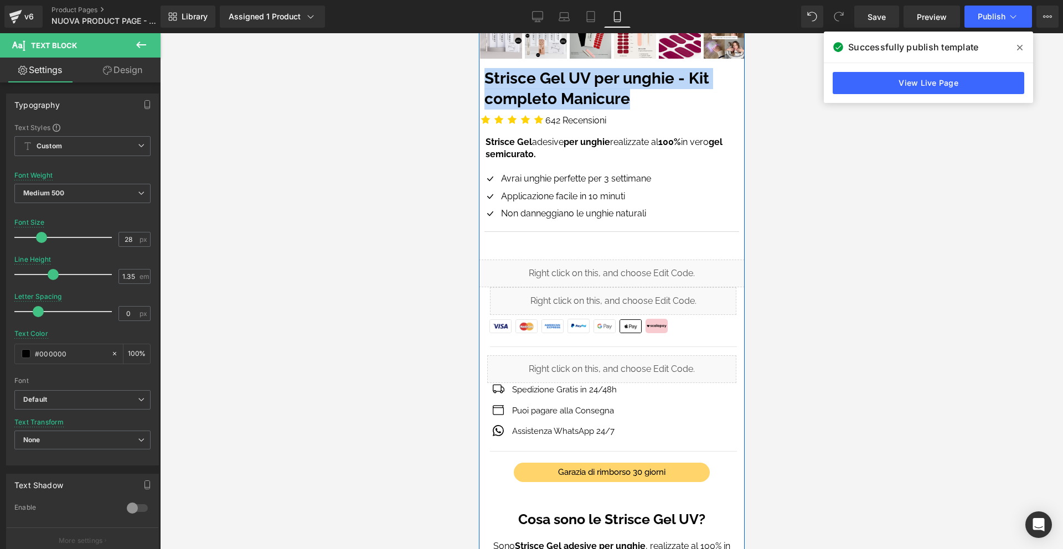
click at [655, 271] on div "Liquid" at bounding box center [611, 274] width 266 height 28
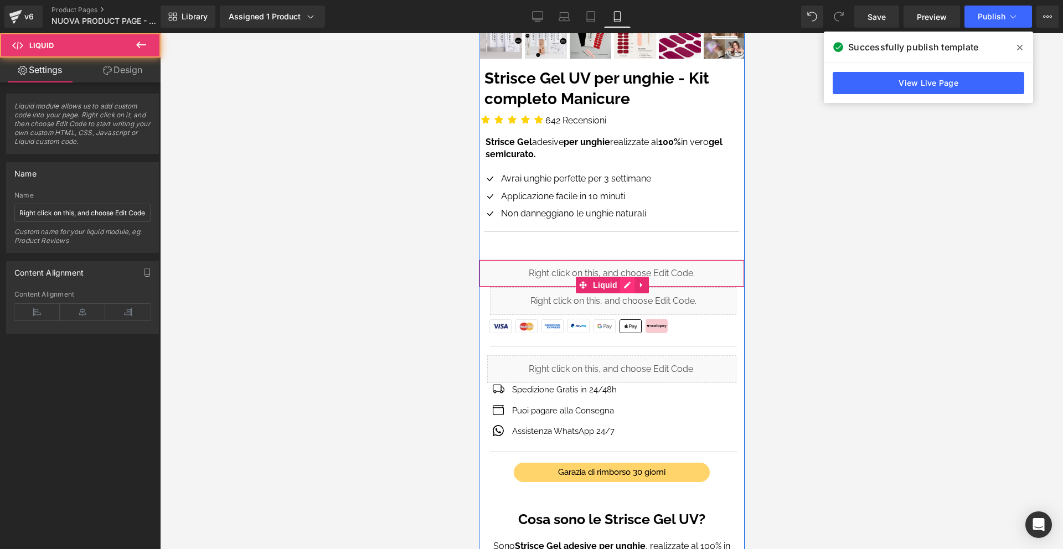
click at [625, 282] on div "Liquid" at bounding box center [611, 274] width 266 height 28
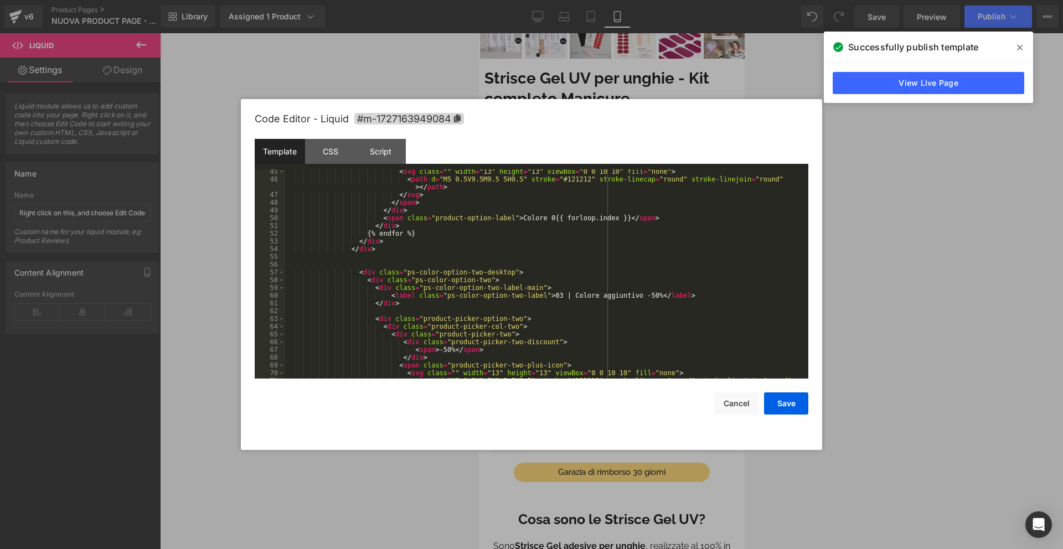
scroll to position [374, 0]
click at [740, 403] on button "Cancel" at bounding box center [736, 404] width 44 height 22
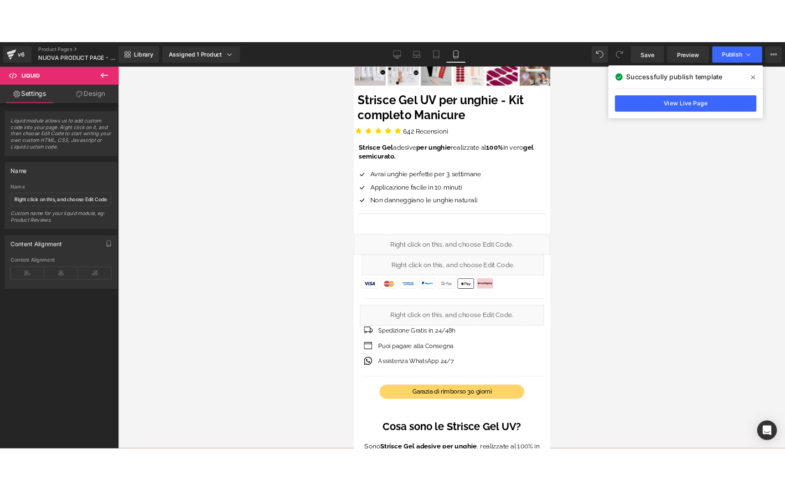
scroll to position [0, 0]
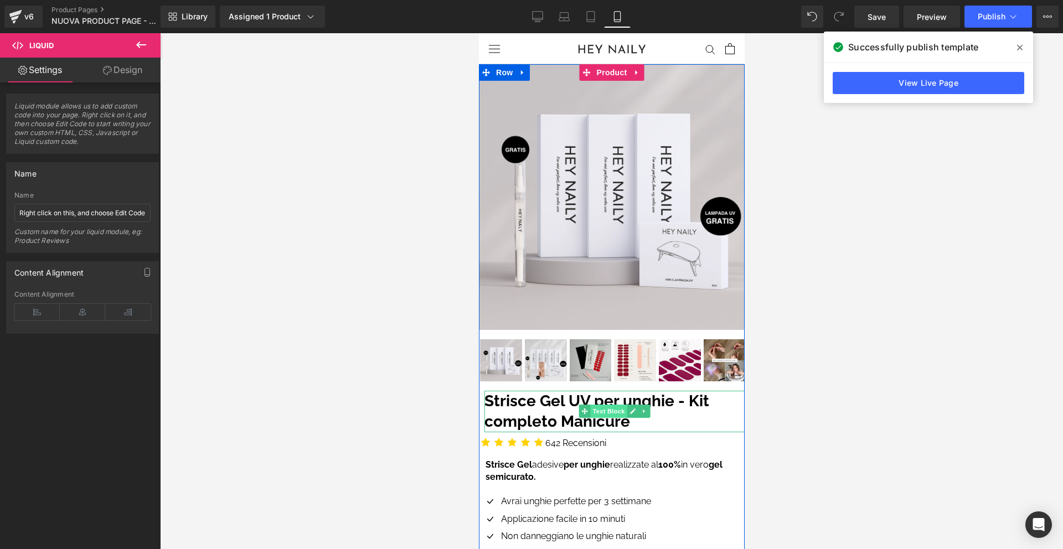
click at [615, 410] on span "Text Block" at bounding box center [608, 411] width 37 height 13
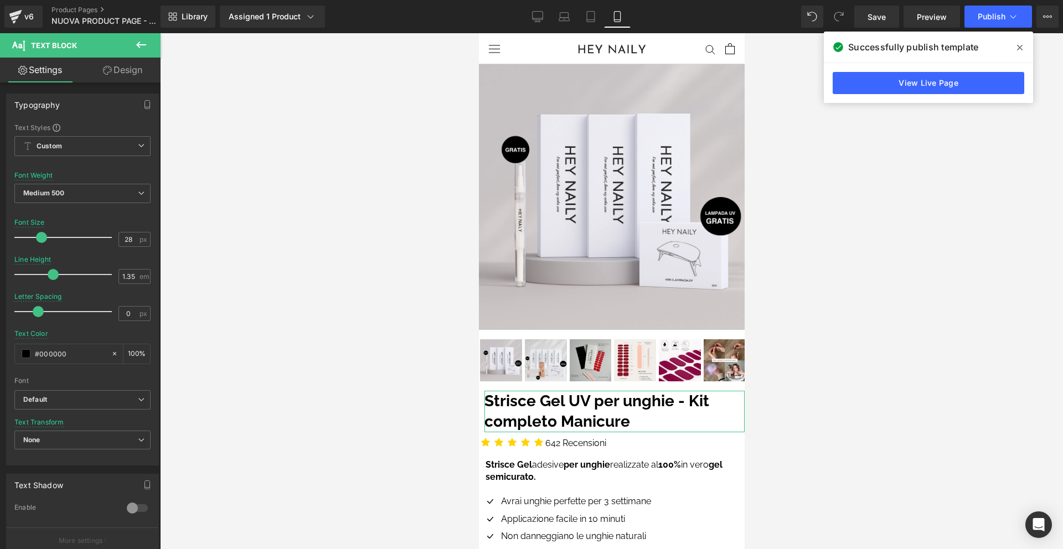
click at [132, 73] on link "Design" at bounding box center [123, 70] width 80 height 25
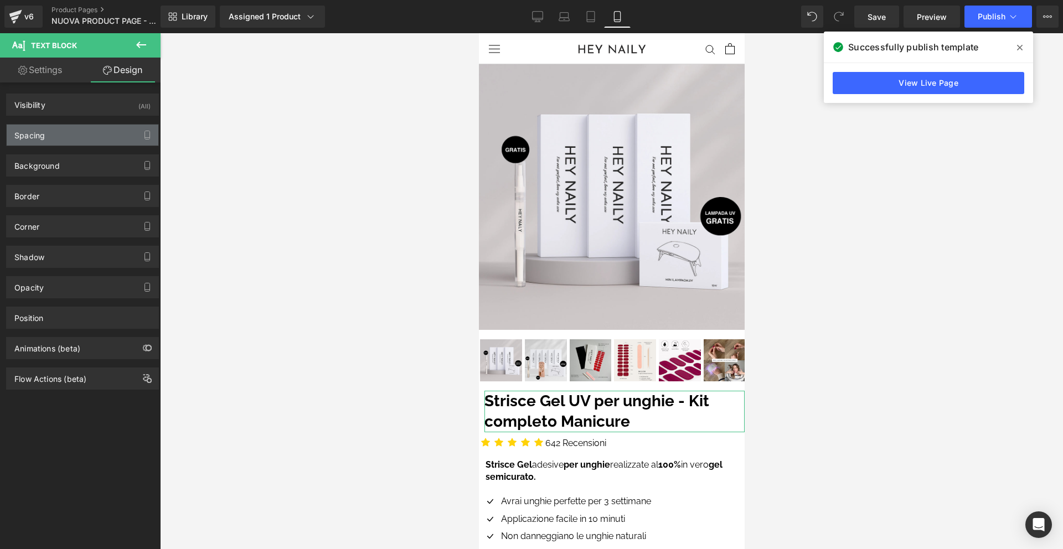
click at [122, 135] on div "Spacing" at bounding box center [83, 135] width 152 height 21
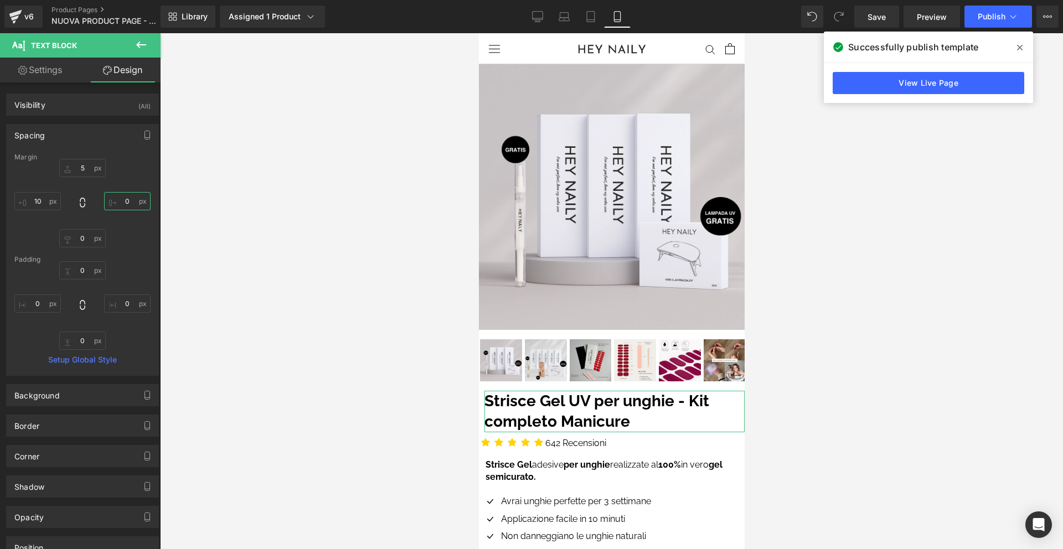
click at [125, 202] on input "text" at bounding box center [127, 201] width 47 height 18
type input "15"
click at [989, 16] on span "Publish" at bounding box center [992, 16] width 28 height 9
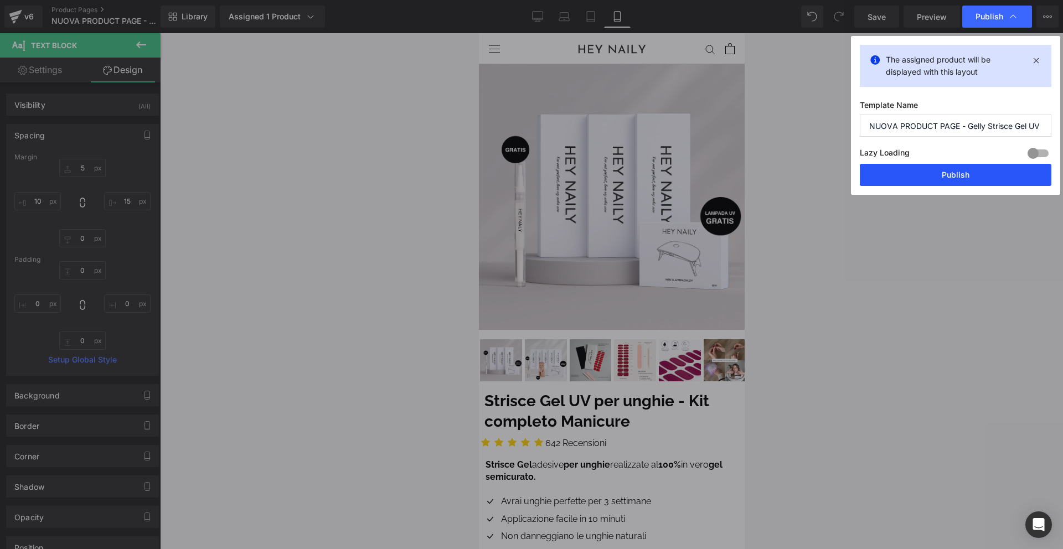
click at [960, 172] on button "Publish" at bounding box center [956, 175] width 192 height 22
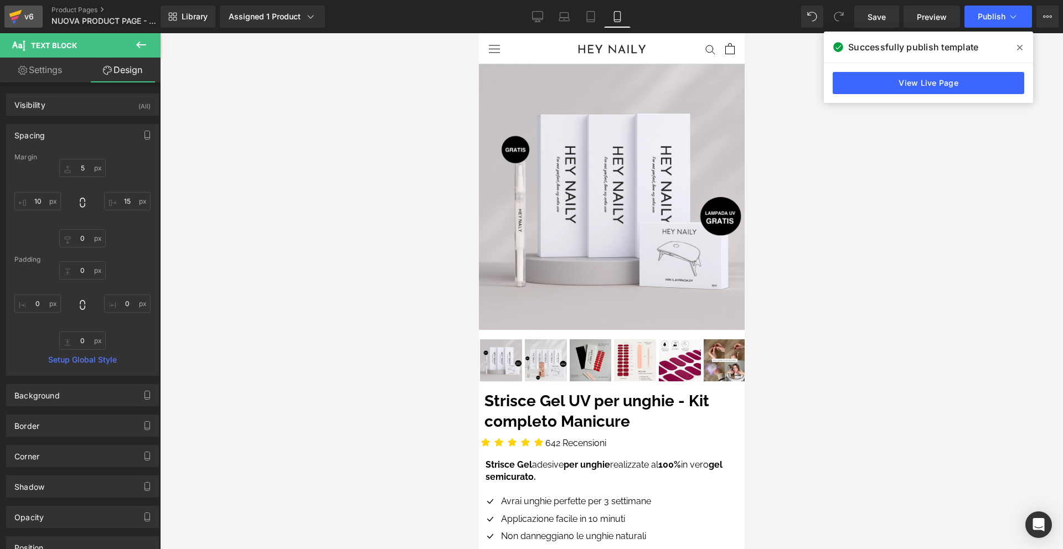
click at [22, 17] on div "v6" at bounding box center [29, 16] width 14 height 14
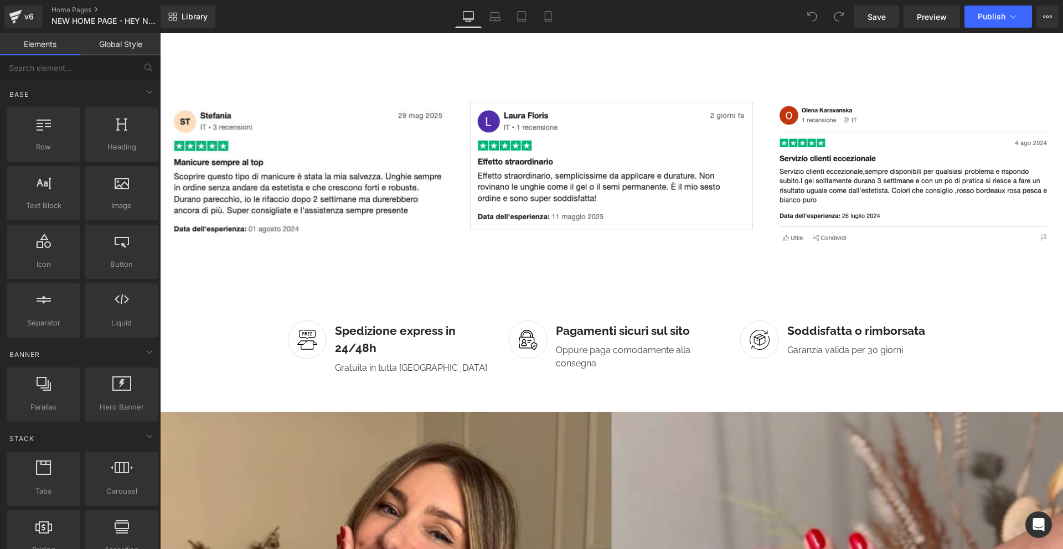
scroll to position [2831, 0]
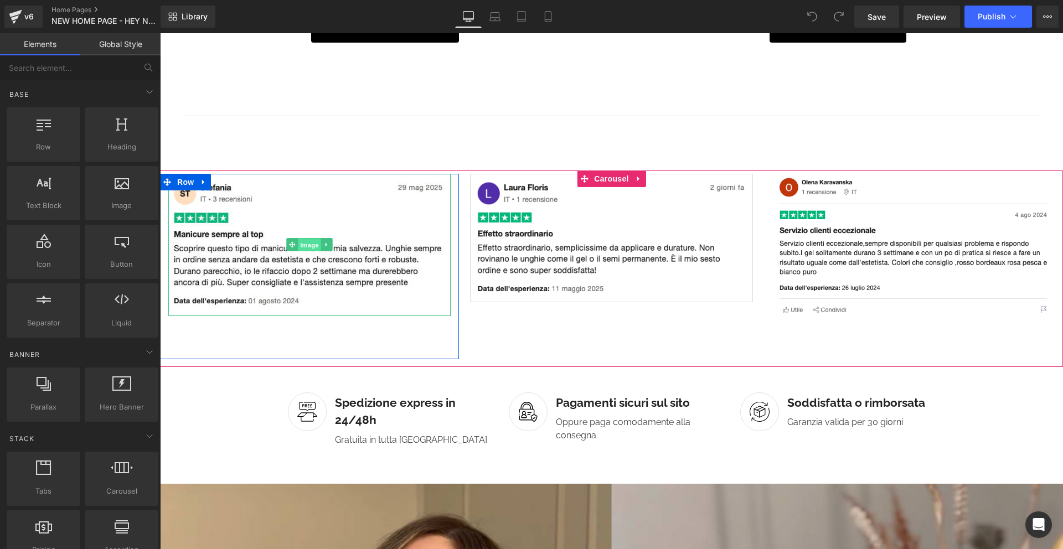
click at [308, 240] on span "Image" at bounding box center [309, 245] width 23 height 13
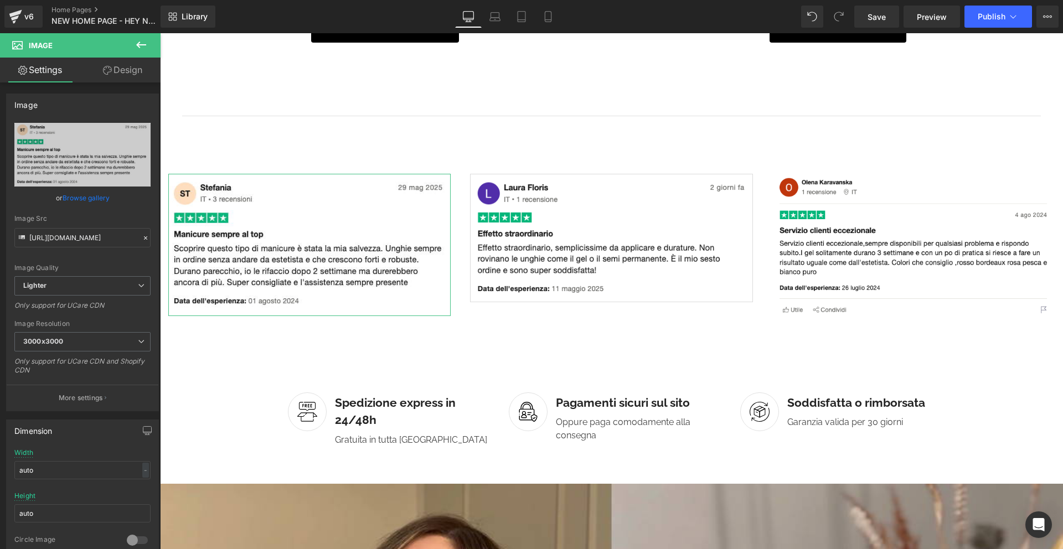
click at [118, 60] on link "Design" at bounding box center [123, 70] width 80 height 25
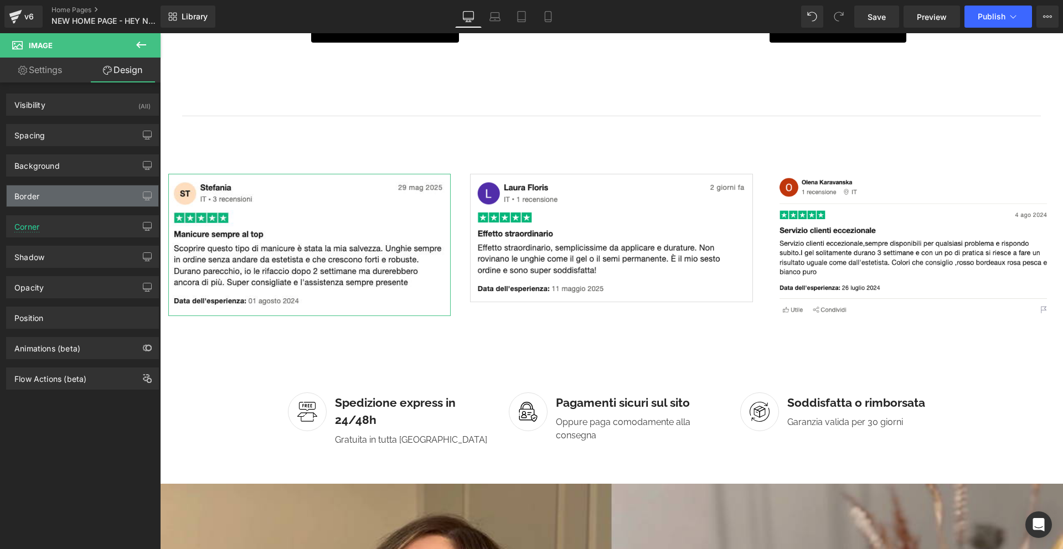
click at [74, 189] on div "Border" at bounding box center [83, 196] width 152 height 21
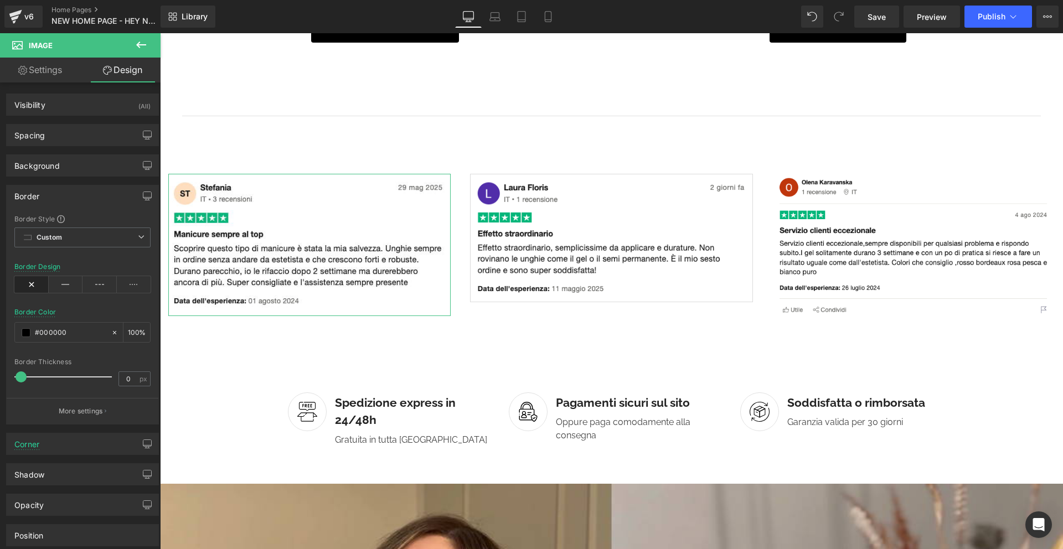
click at [22, 377] on span at bounding box center [21, 377] width 11 height 11
click at [59, 289] on icon at bounding box center [66, 284] width 34 height 17
click at [60, 336] on input "#000000" at bounding box center [70, 333] width 71 height 12
type input "dbdbdb"
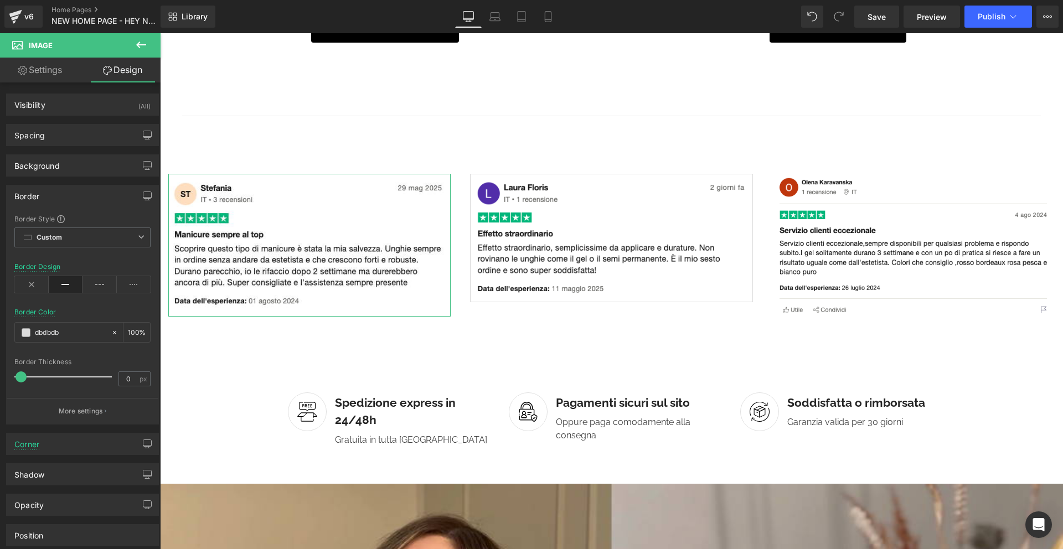
click at [89, 315] on div "Border Color dbdbdb 100 %" at bounding box center [82, 331] width 136 height 47
drag, startPoint x: 112, startPoint y: 196, endPoint x: 156, endPoint y: 204, distance: 44.5
click at [113, 197] on div "Border" at bounding box center [83, 196] width 152 height 21
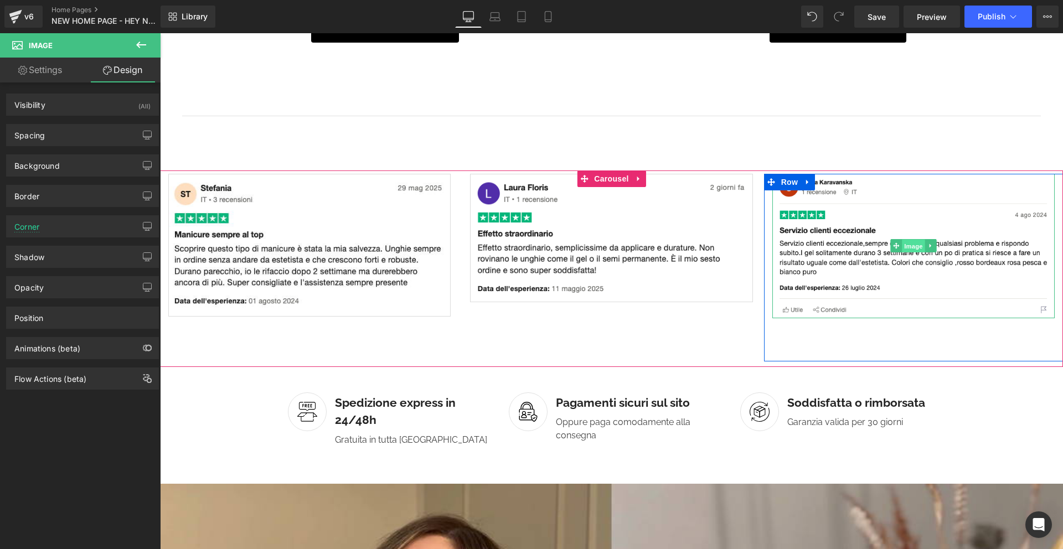
click at [908, 248] on span "Image" at bounding box center [913, 246] width 23 height 13
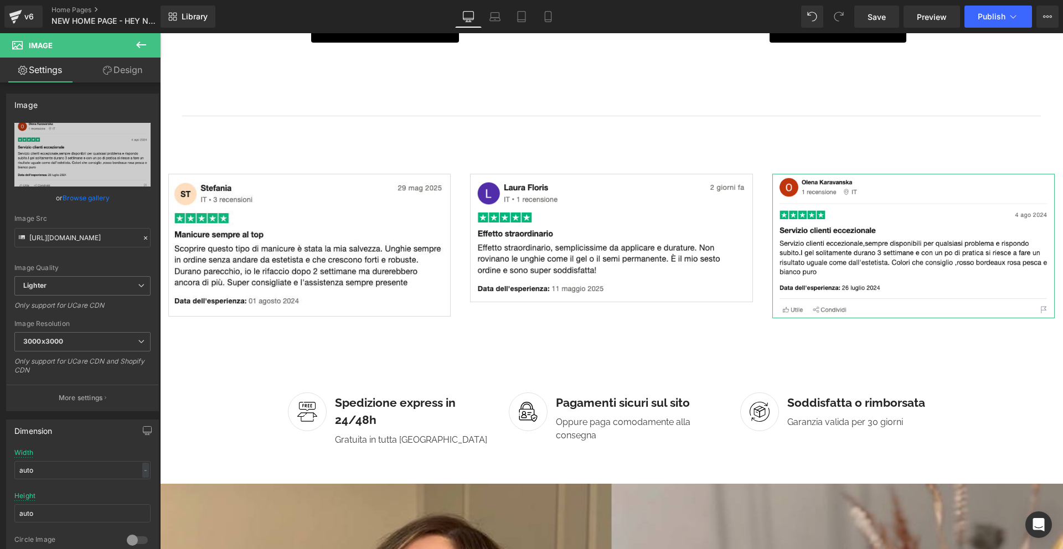
click at [112, 71] on link "Design" at bounding box center [123, 70] width 80 height 25
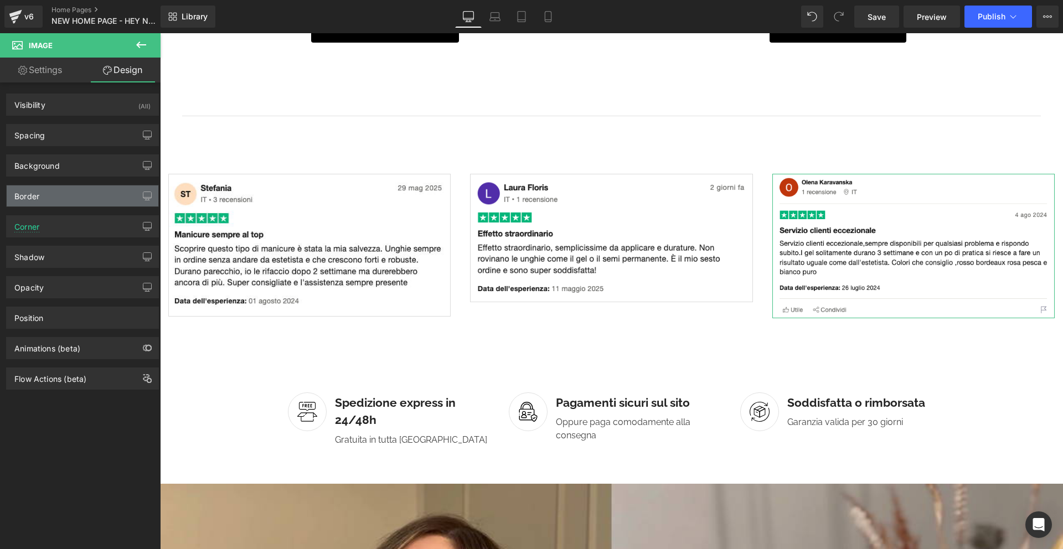
click at [71, 198] on div "Border" at bounding box center [83, 196] width 152 height 21
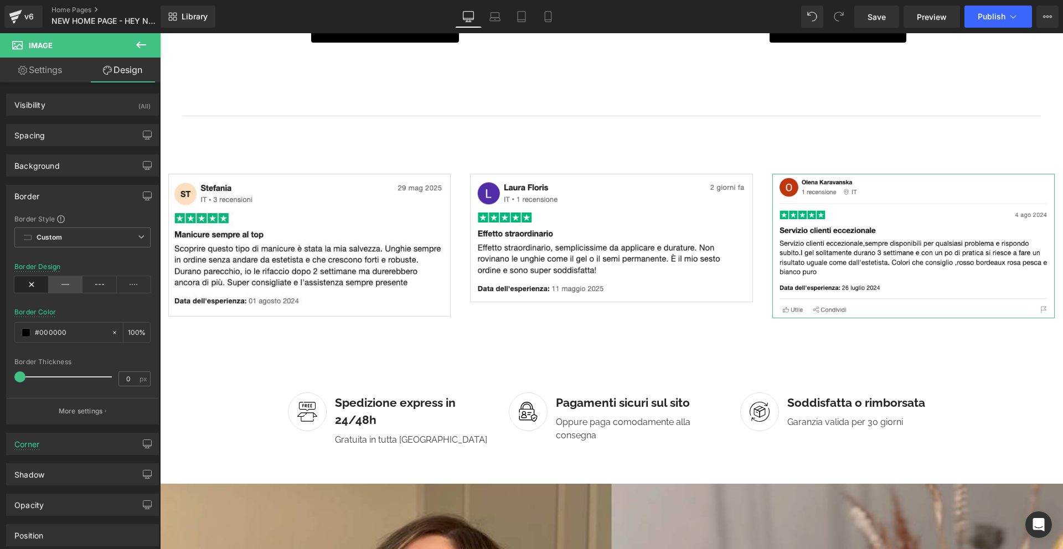
click at [60, 286] on icon at bounding box center [66, 284] width 34 height 17
click at [19, 378] on span at bounding box center [21, 377] width 11 height 11
click at [58, 328] on input "#000000" at bounding box center [70, 333] width 71 height 12
type input "dbdbdb"
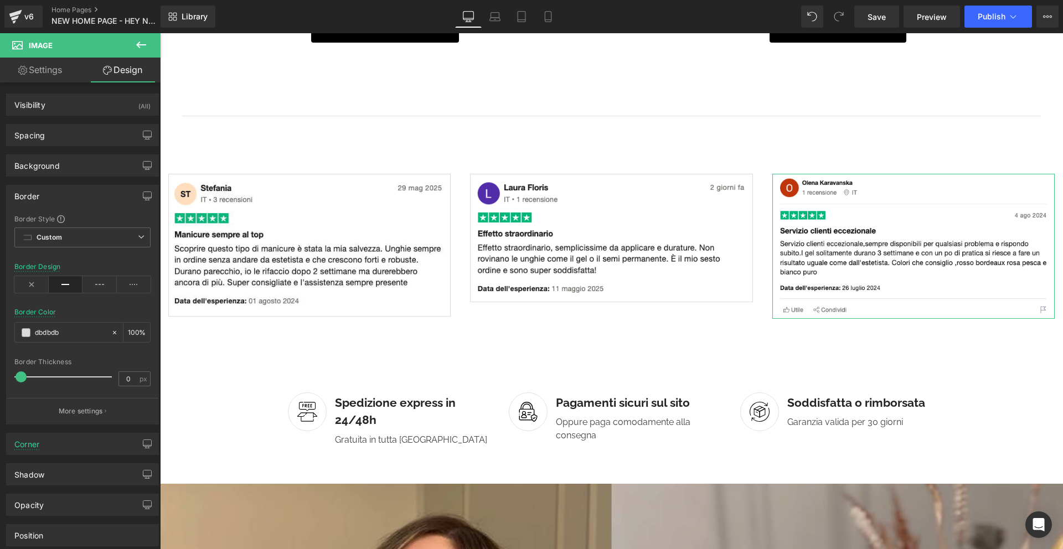
click at [122, 303] on div at bounding box center [82, 301] width 136 height 7
click at [109, 199] on div "Border" at bounding box center [83, 196] width 152 height 21
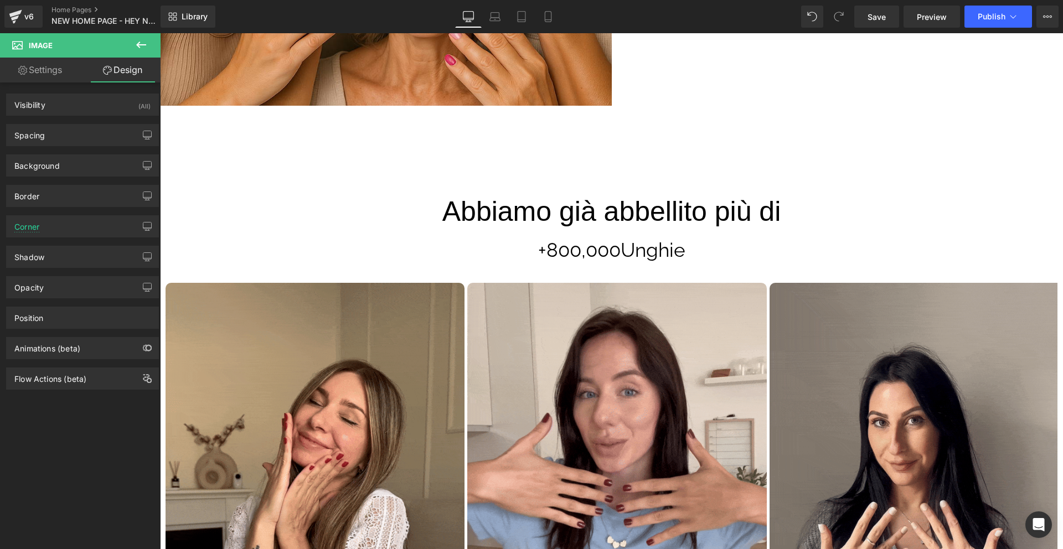
scroll to position [0, 0]
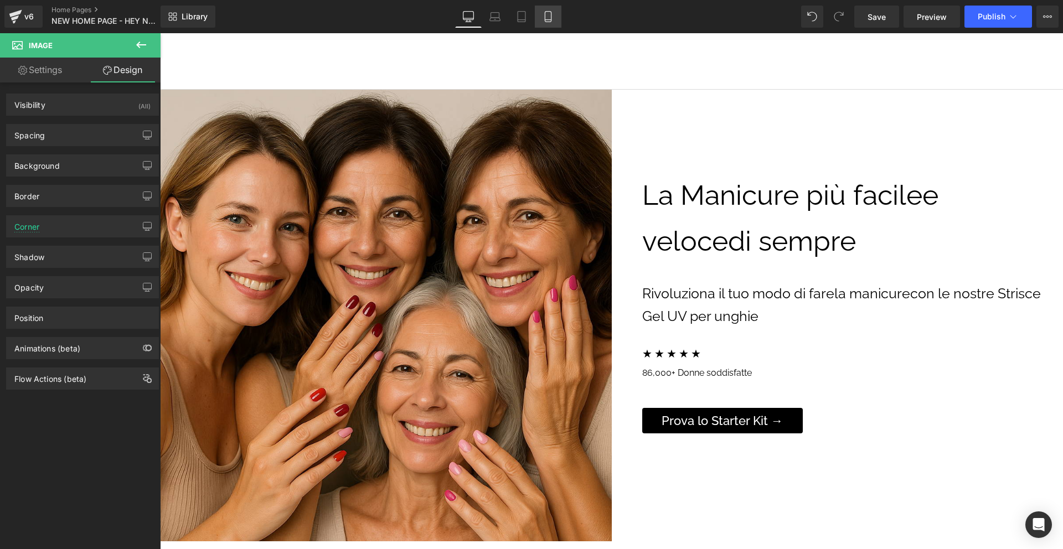
drag, startPoint x: 542, startPoint y: 18, endPoint x: 79, endPoint y: 64, distance: 464.7
click at [542, 18] on link "Mobile" at bounding box center [548, 17] width 27 height 22
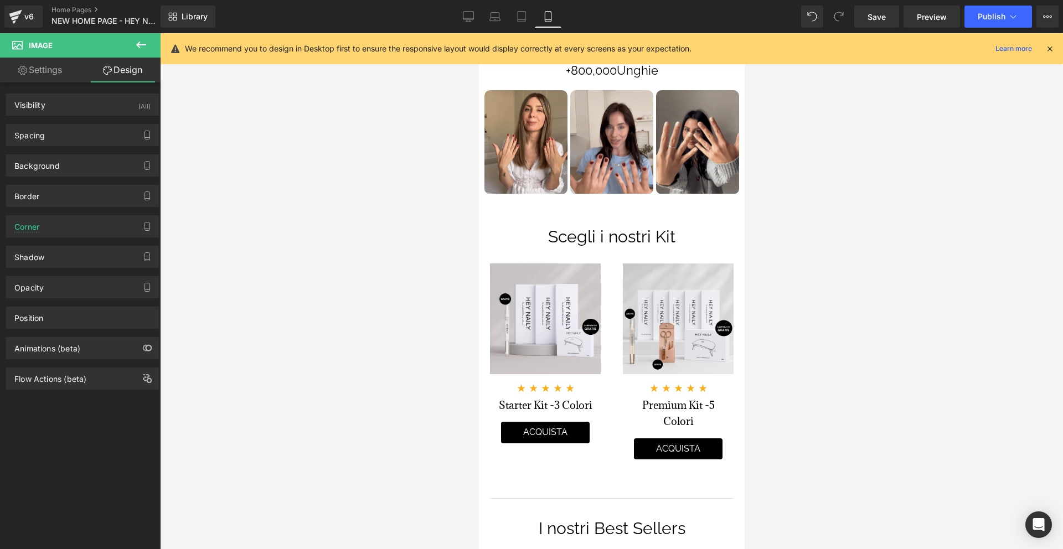
scroll to position [504, 0]
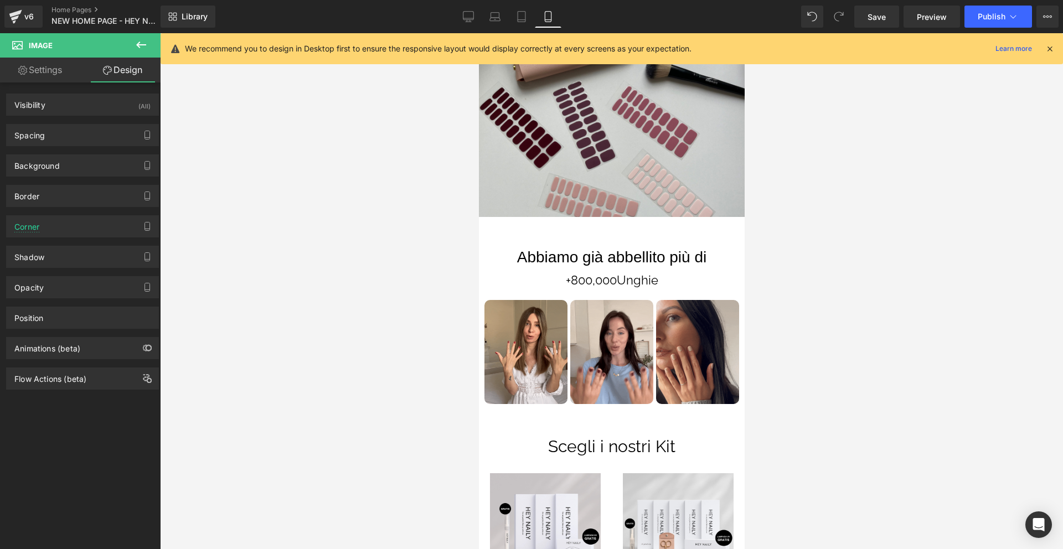
click at [137, 47] on icon at bounding box center [141, 44] width 13 height 13
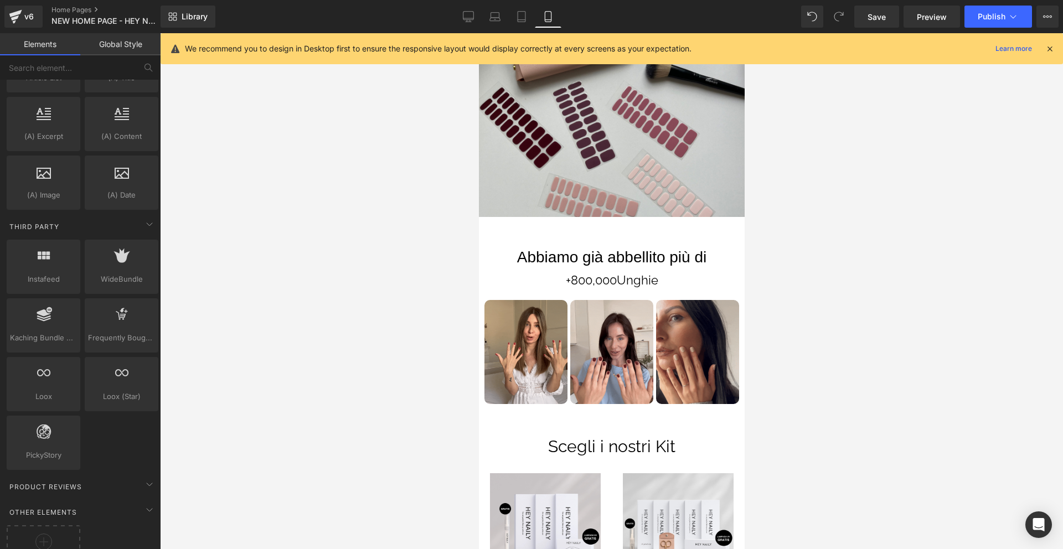
scroll to position [2208, 0]
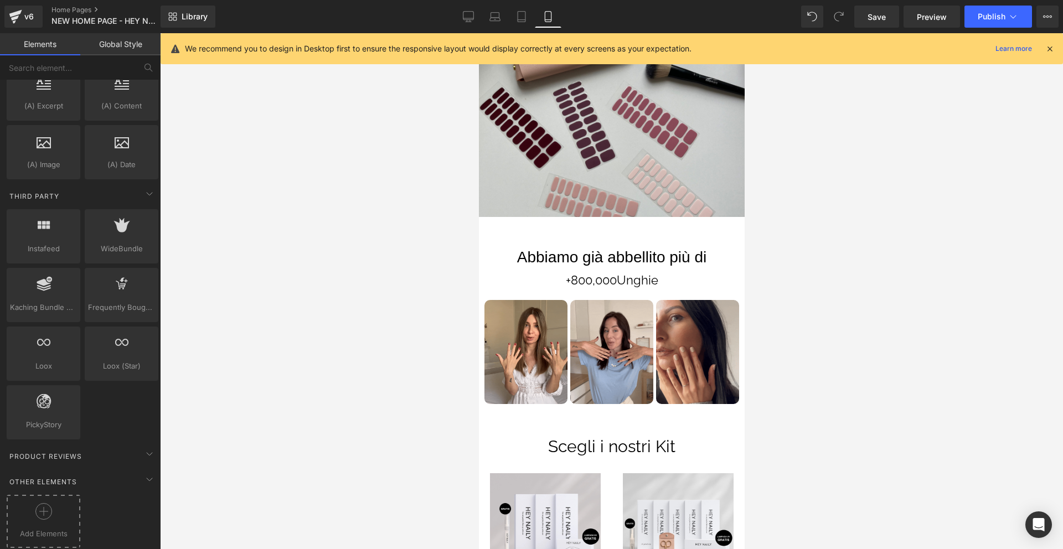
click at [52, 503] on div at bounding box center [43, 515] width 68 height 25
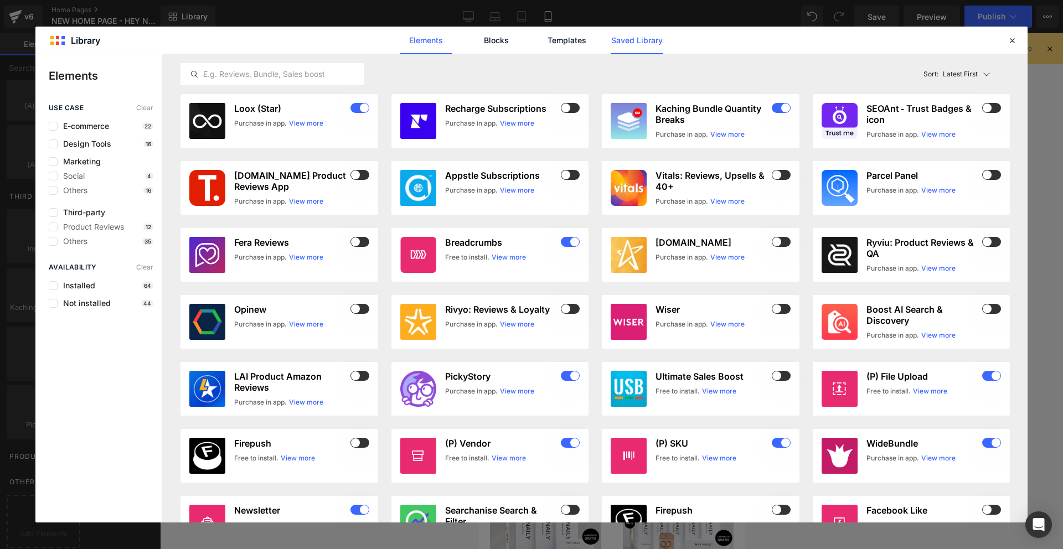
click at [0, 0] on link "Saved Library" at bounding box center [0, 0] width 0 height 0
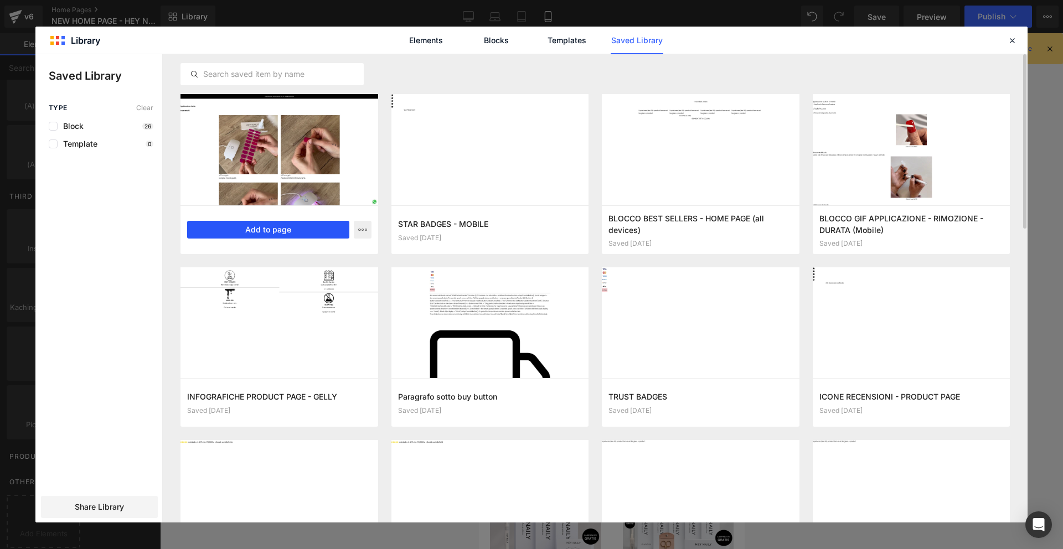
click at [275, 231] on button "Add to page" at bounding box center [268, 230] width 162 height 18
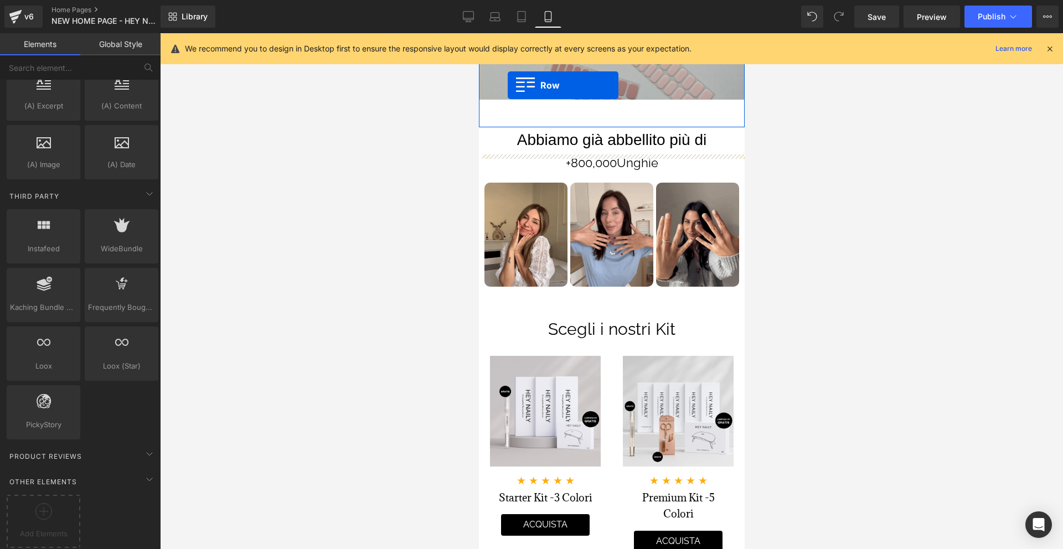
scroll to position [489, 0]
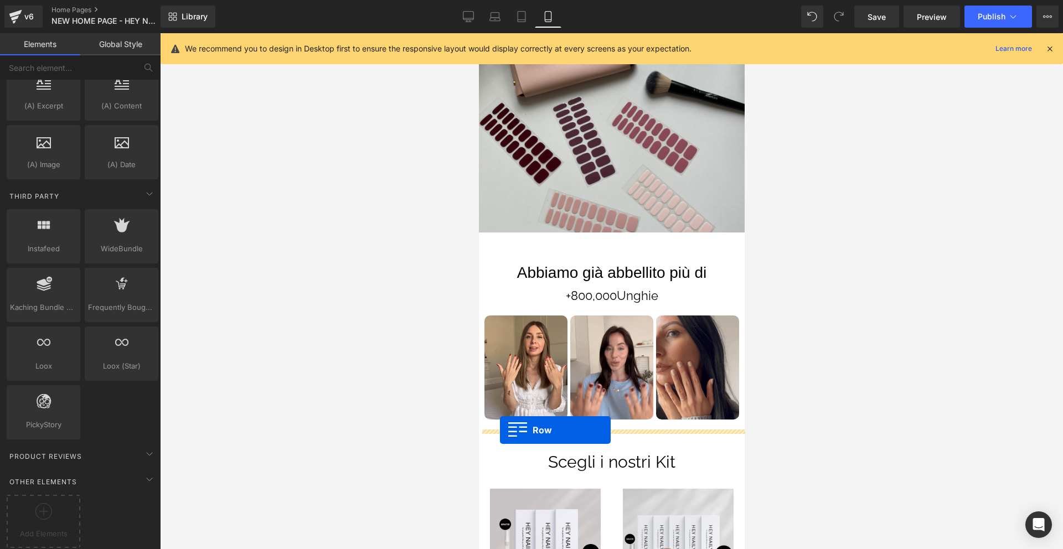
drag, startPoint x: 486, startPoint y: 338, endPoint x: 500, endPoint y: 430, distance: 92.9
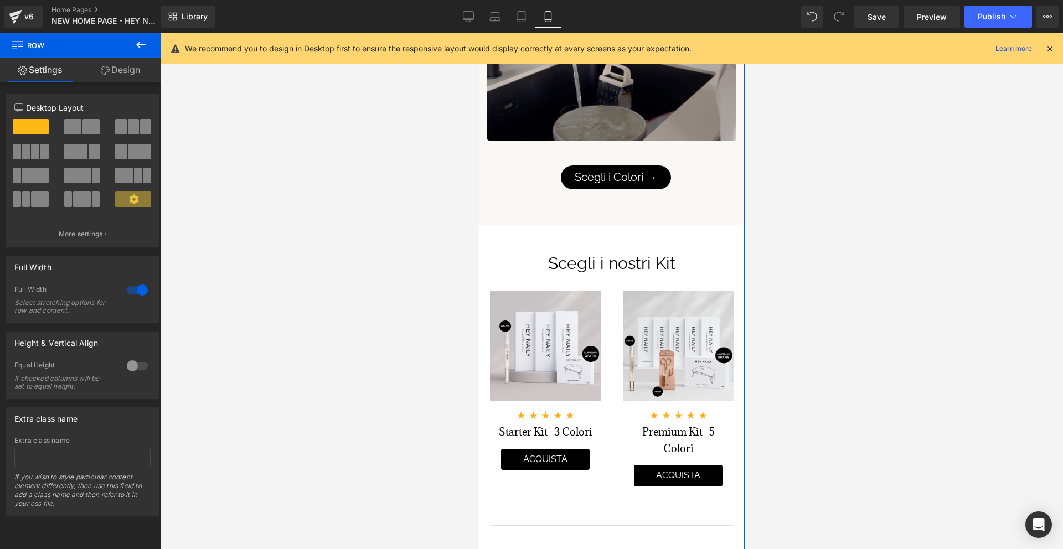
scroll to position [2268, 0]
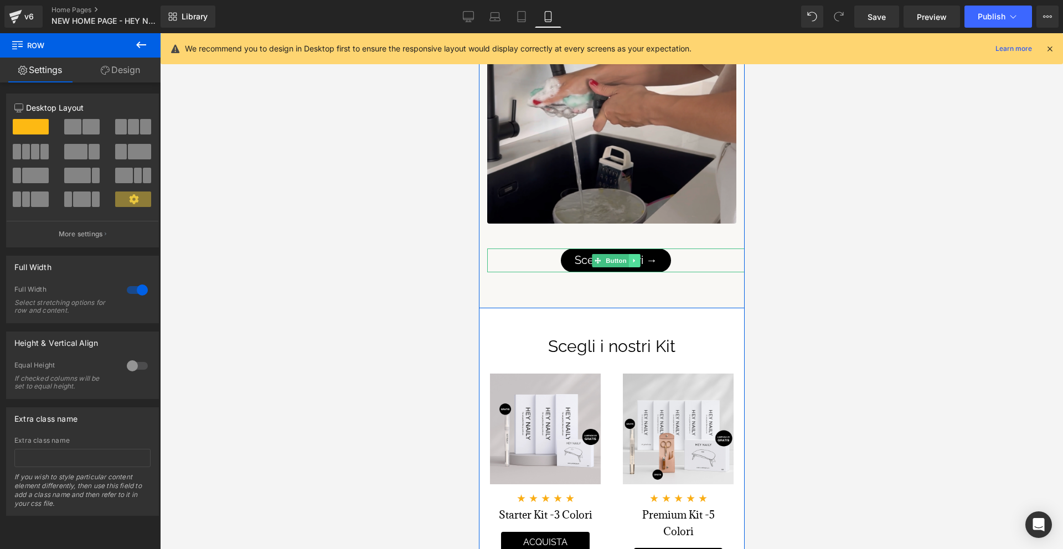
click at [635, 260] on icon at bounding box center [634, 261] width 6 height 7
click at [641, 259] on icon at bounding box center [639, 261] width 6 height 6
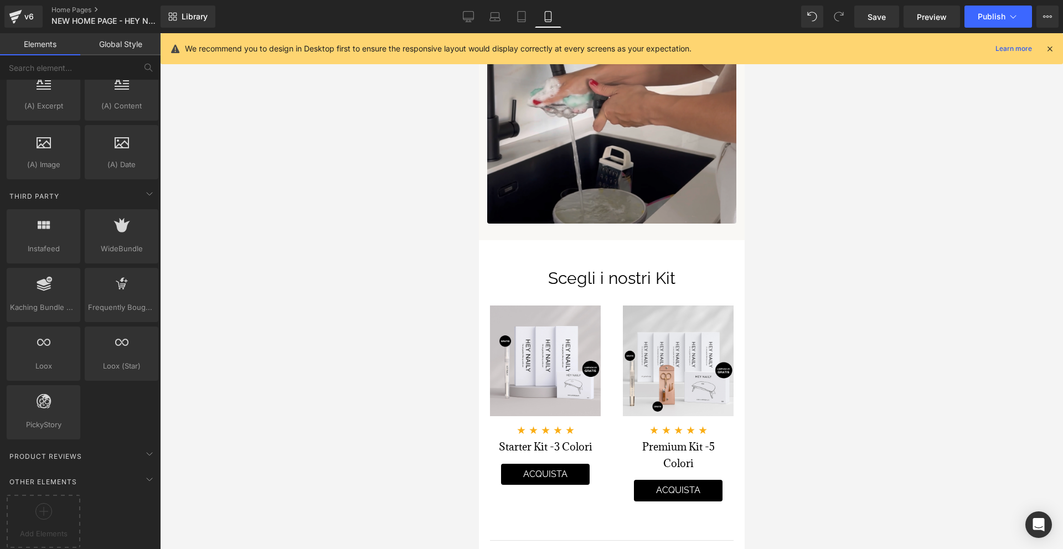
click at [818, 255] on div at bounding box center [611, 291] width 903 height 516
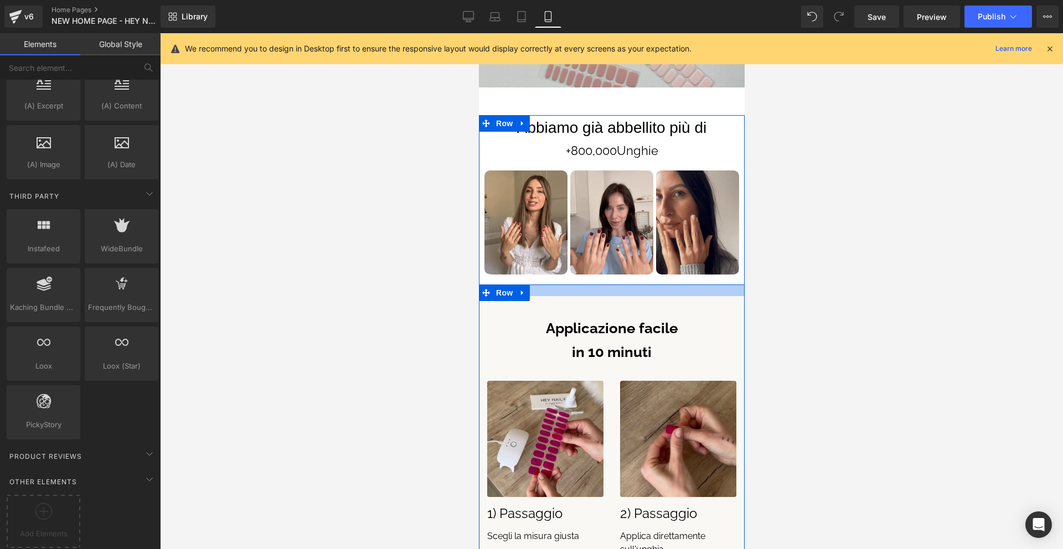
scroll to position [632, 0]
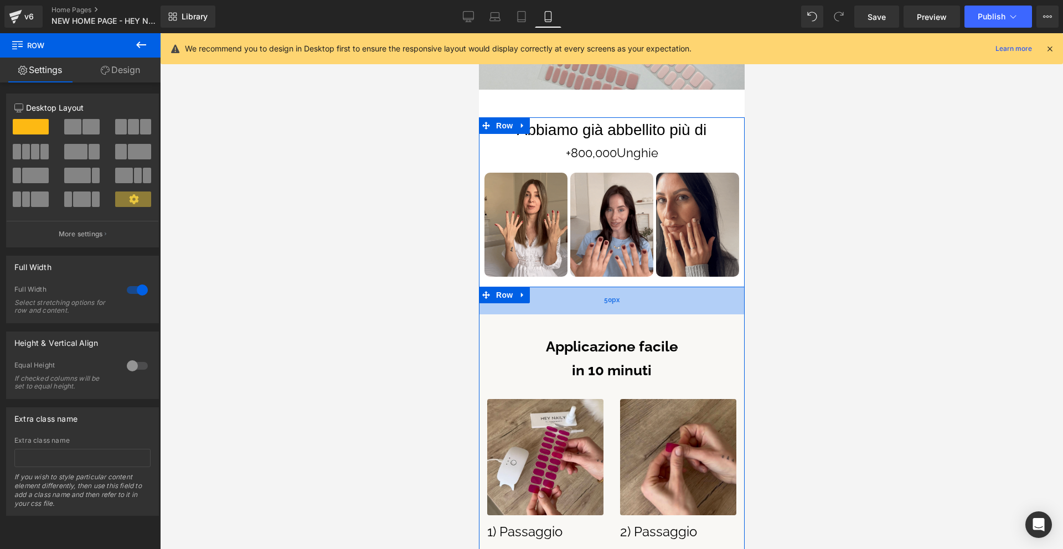
drag, startPoint x: 589, startPoint y: 291, endPoint x: 594, endPoint y: 307, distance: 16.8
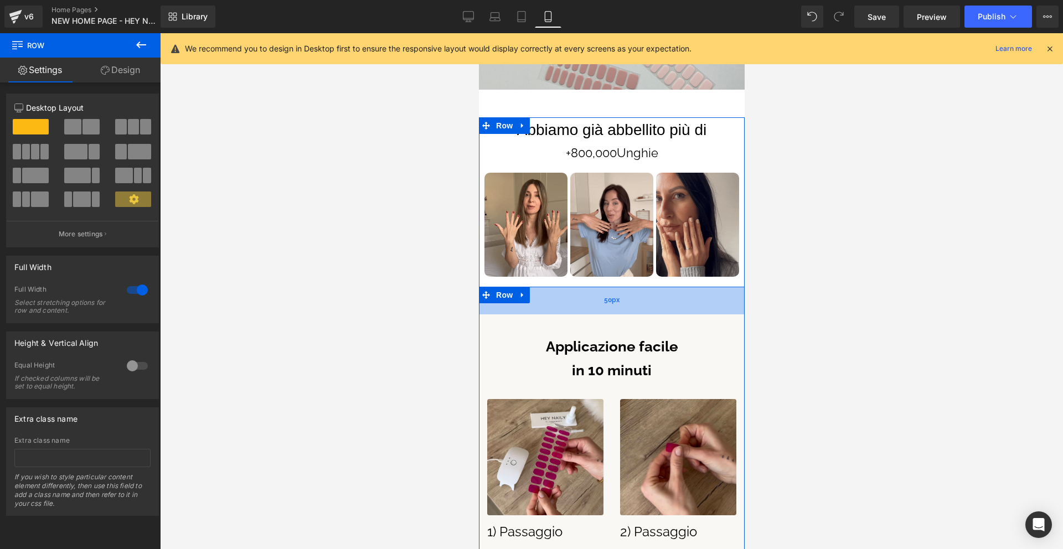
click at [594, 307] on div "50px" at bounding box center [611, 301] width 266 height 28
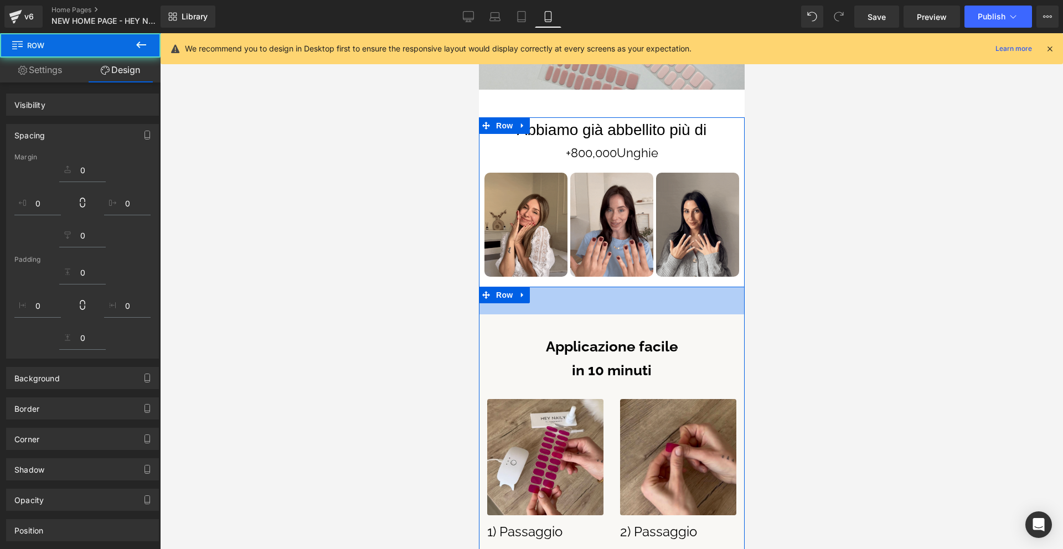
click at [822, 289] on div at bounding box center [611, 291] width 903 height 516
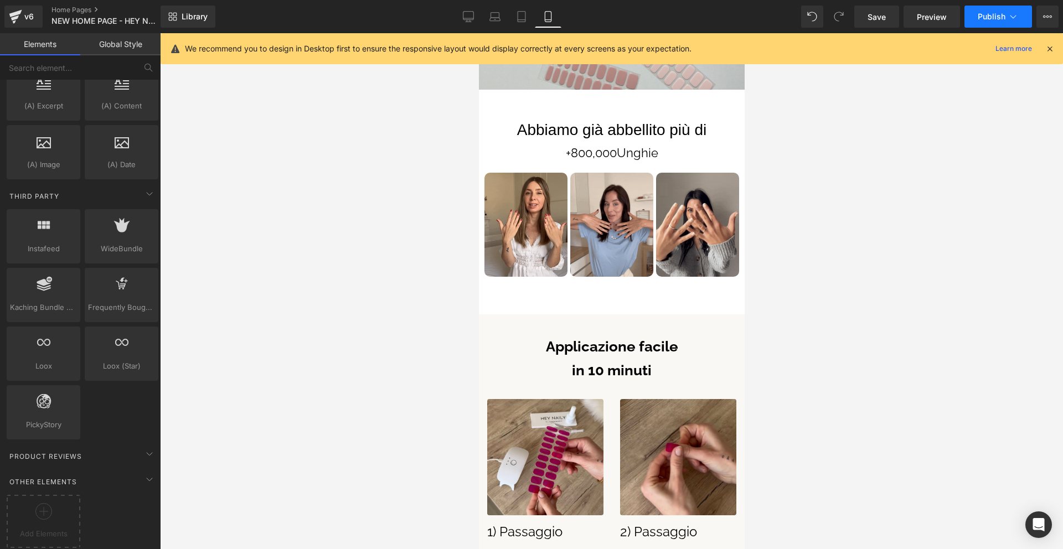
scroll to position [509, 0]
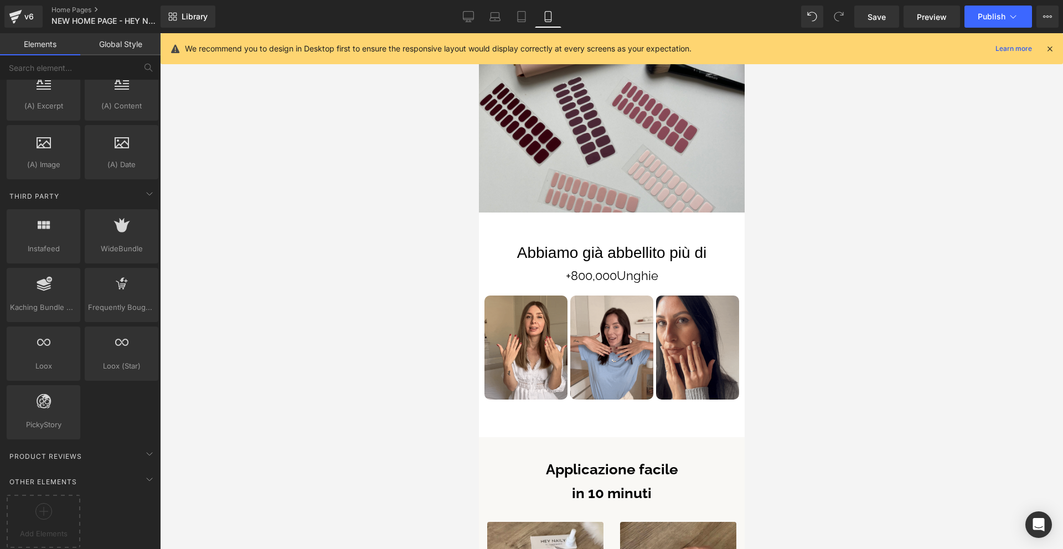
click at [1047, 47] on icon at bounding box center [1050, 49] width 10 height 10
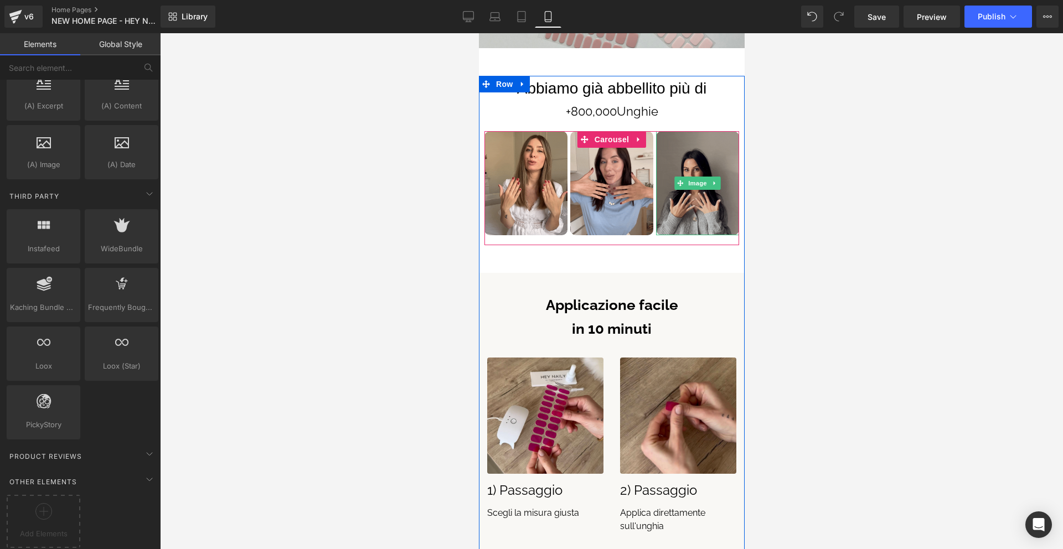
scroll to position [679, 0]
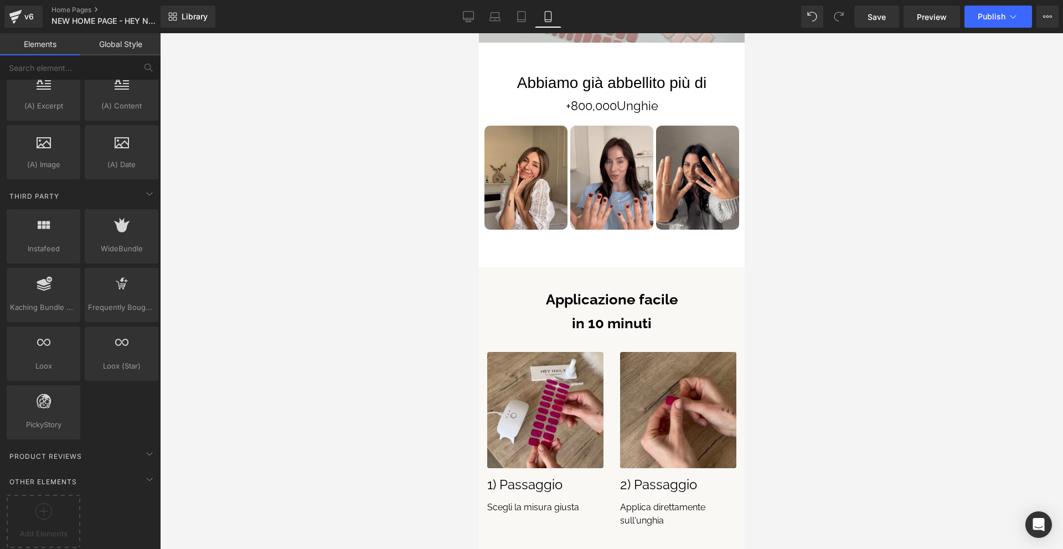
click at [856, 228] on div at bounding box center [611, 291] width 903 height 516
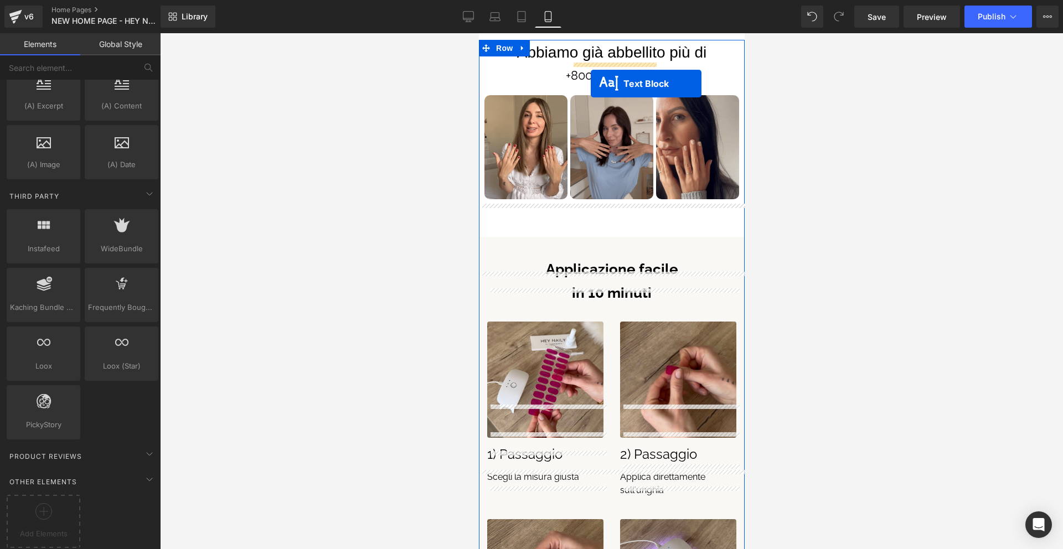
scroll to position [698, 0]
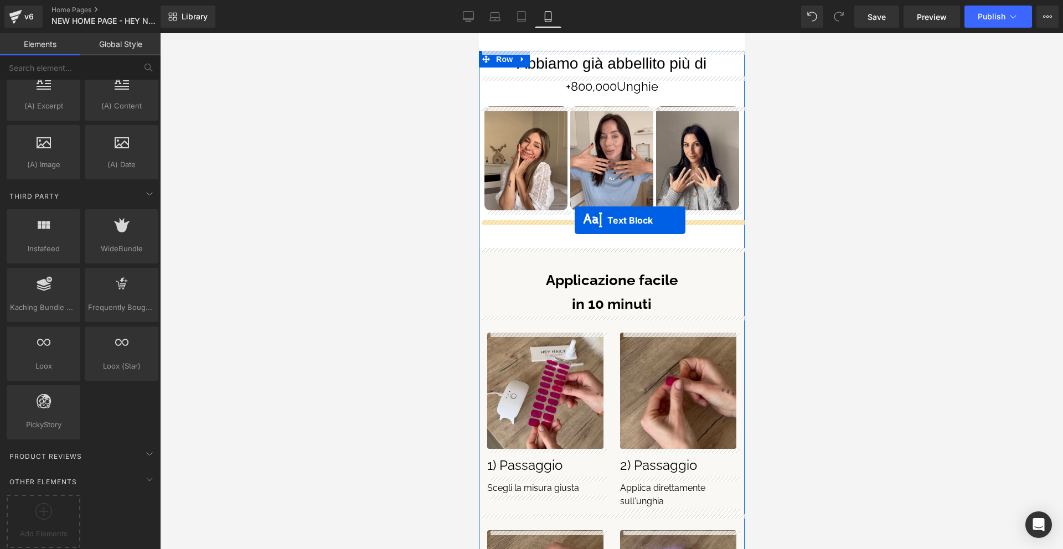
drag, startPoint x: 581, startPoint y: 223, endPoint x: 574, endPoint y: 220, distance: 7.2
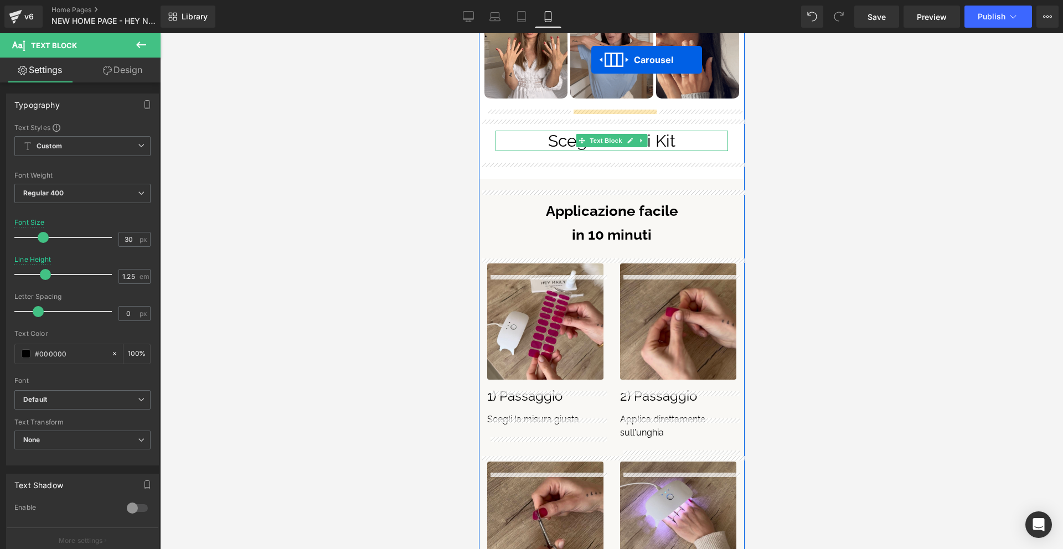
scroll to position [766, 0]
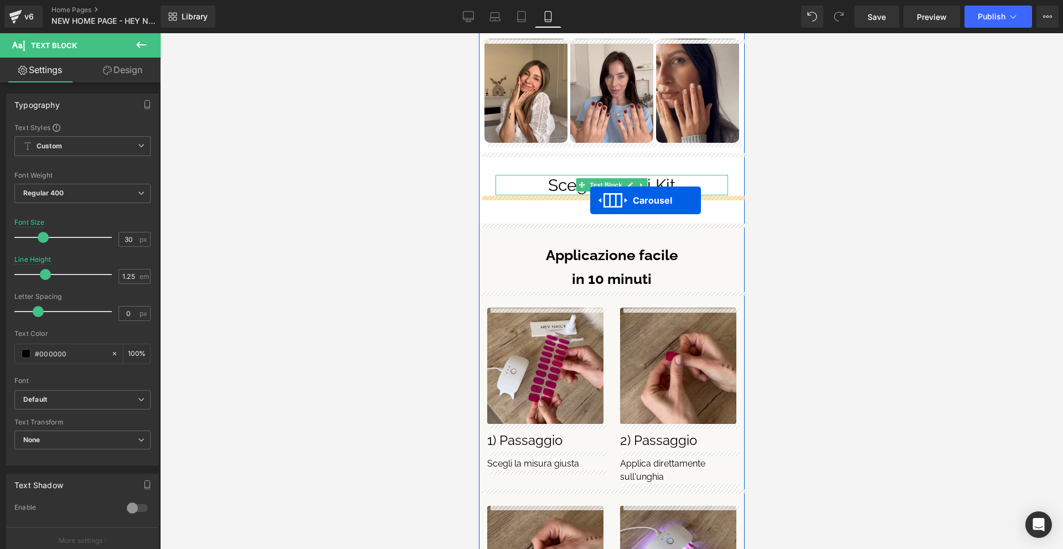
drag, startPoint x: 583, startPoint y: 156, endPoint x: 590, endPoint y: 200, distance: 45.4
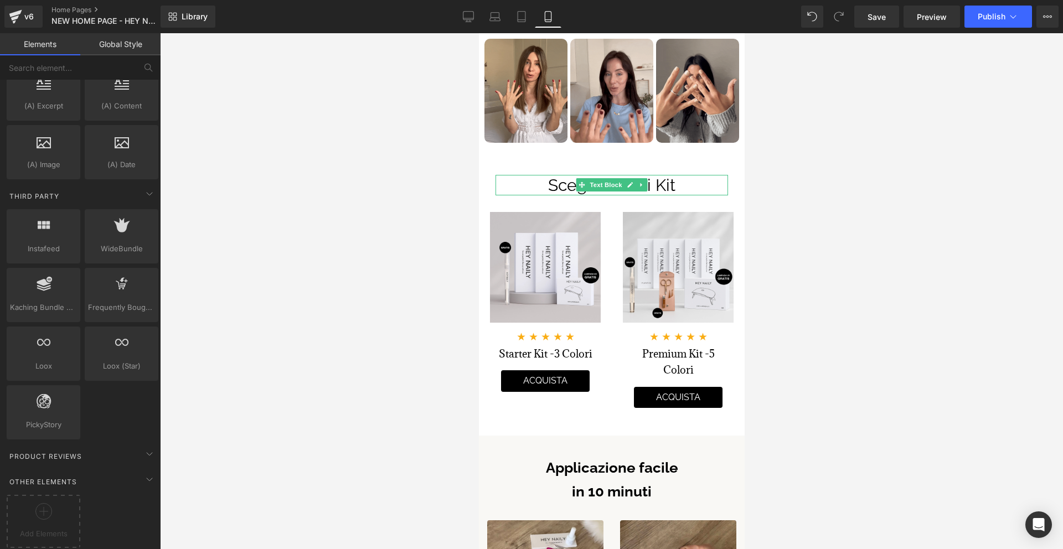
drag, startPoint x: 851, startPoint y: 210, endPoint x: 821, endPoint y: 236, distance: 40.4
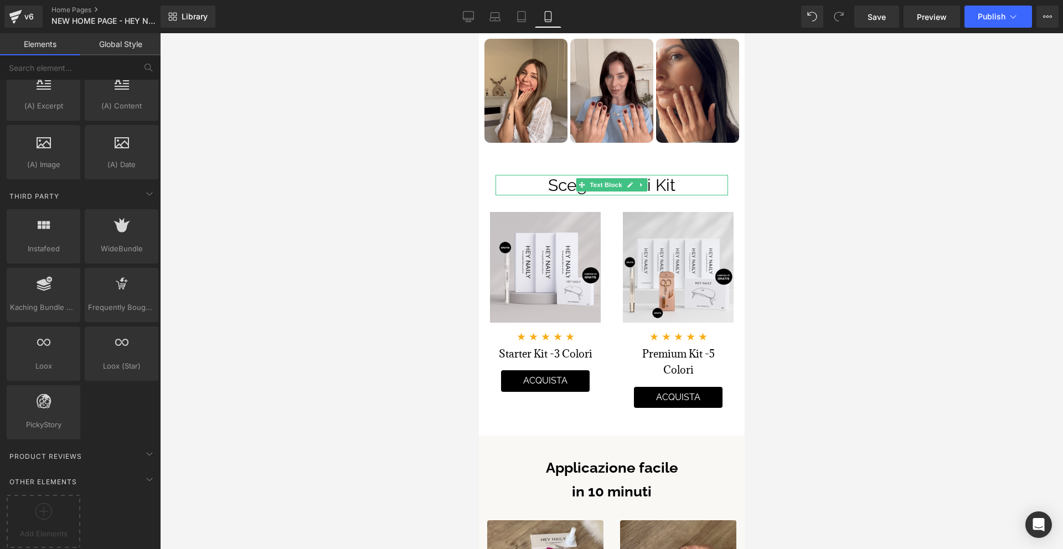
click at [851, 210] on div at bounding box center [611, 291] width 903 height 516
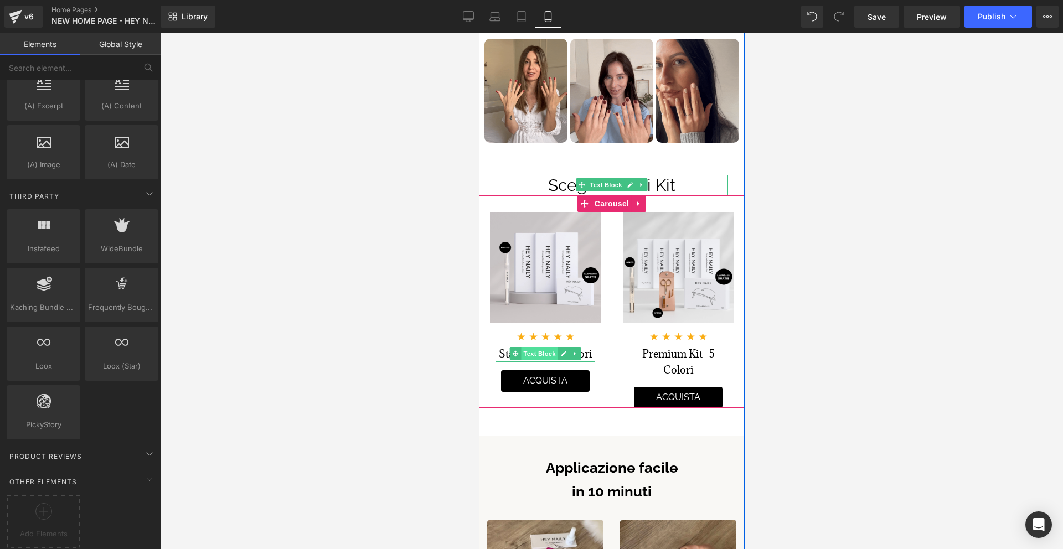
drag, startPoint x: 538, startPoint y: 356, endPoint x: 555, endPoint y: 355, distance: 17.8
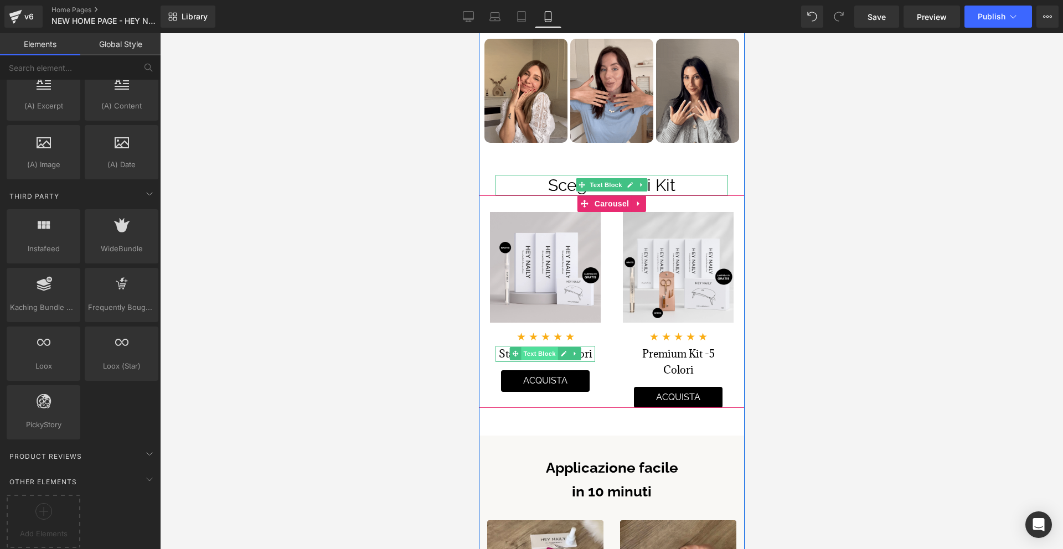
click at [538, 356] on span "Text Block" at bounding box center [539, 353] width 37 height 13
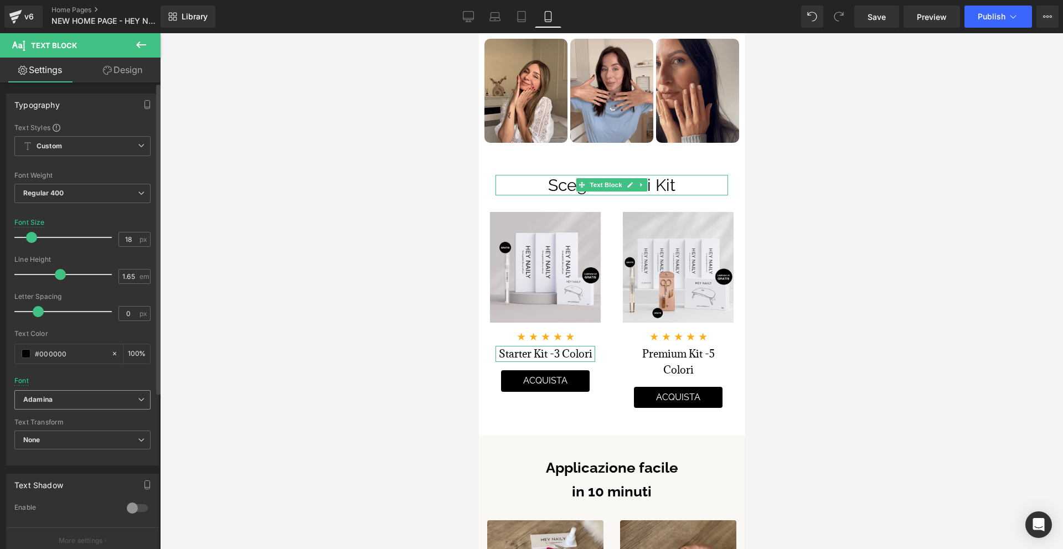
click at [49, 398] on icon "Adamina" at bounding box center [37, 399] width 29 height 9
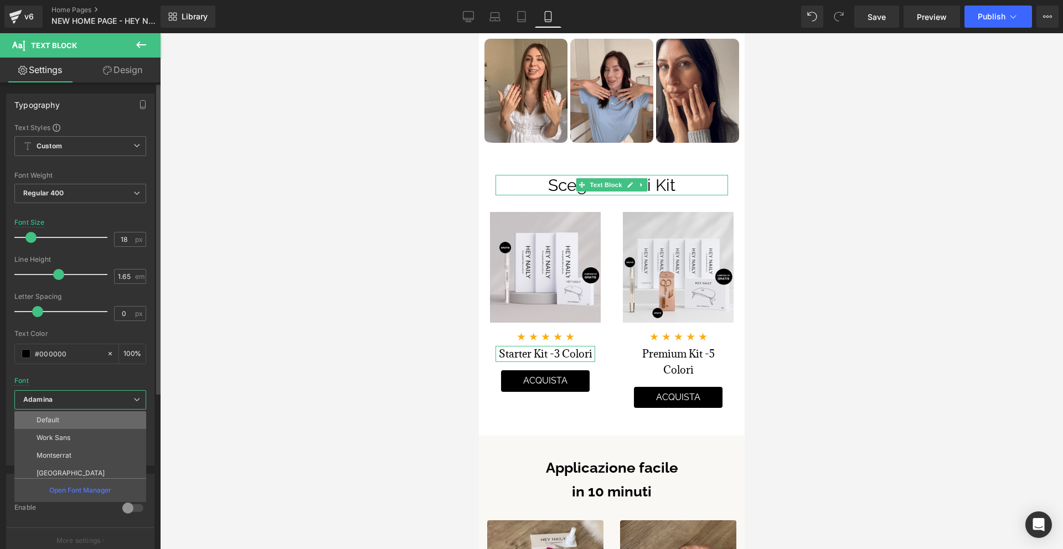
click at [75, 417] on li "Default" at bounding box center [82, 420] width 137 height 18
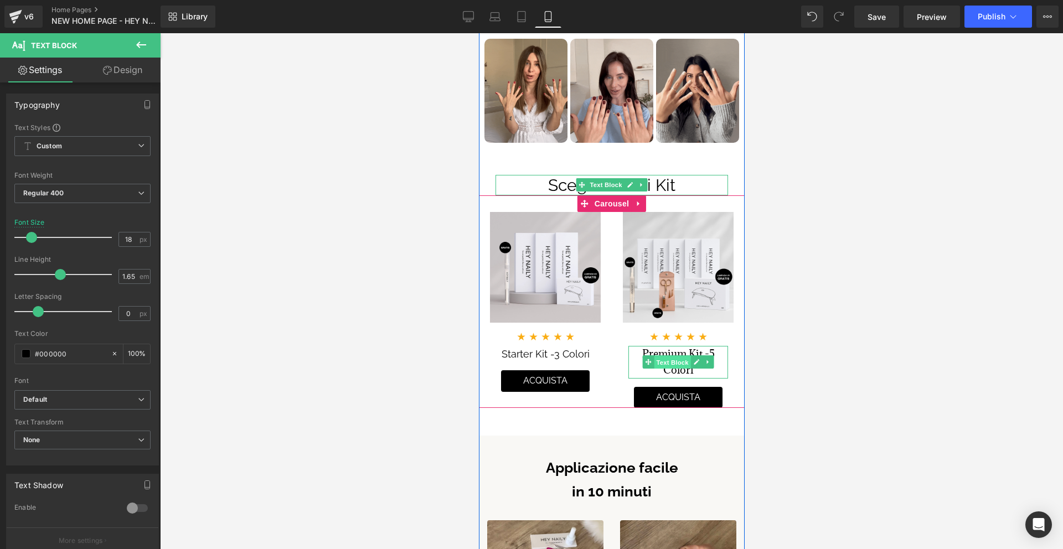
click at [672, 357] on span "Text Block" at bounding box center [671, 362] width 37 height 13
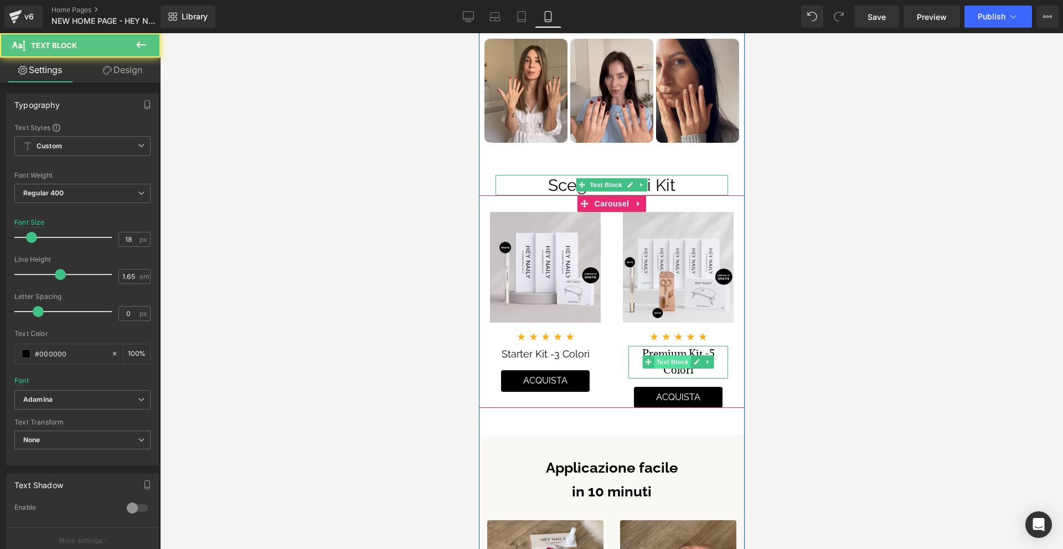
click at [672, 361] on span "Text Block" at bounding box center [671, 362] width 37 height 13
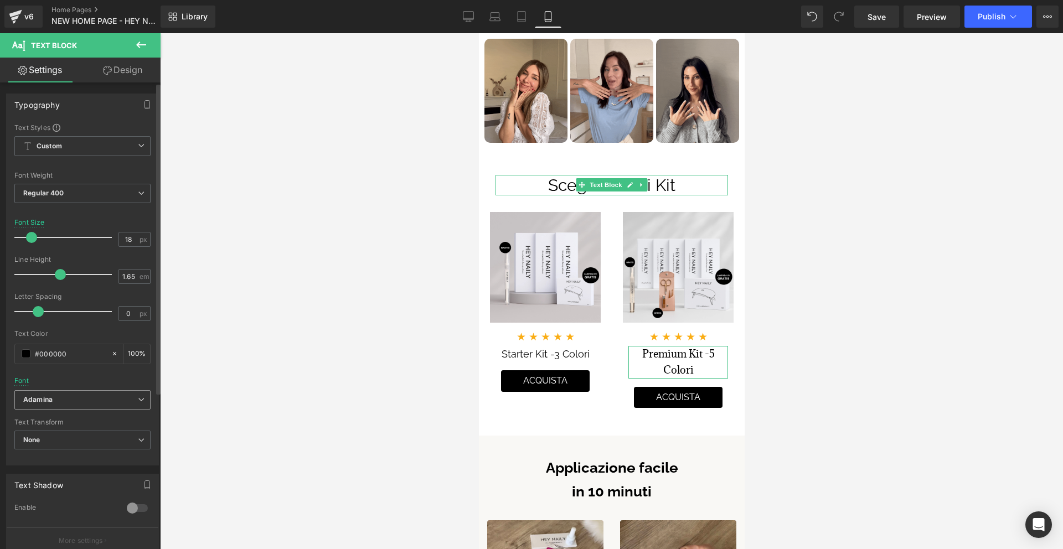
click at [40, 401] on icon "Adamina" at bounding box center [37, 399] width 29 height 9
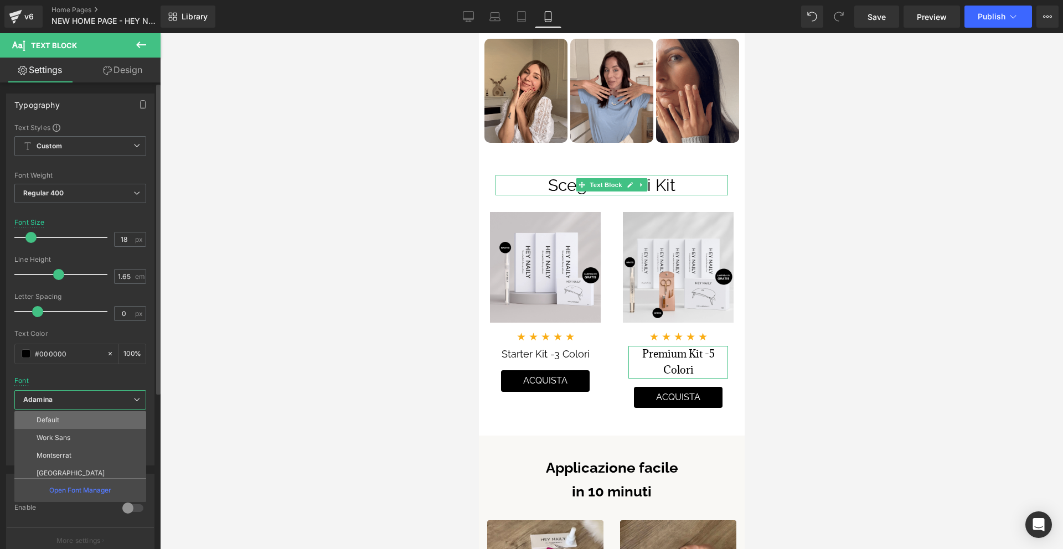
click at [63, 421] on li "Default" at bounding box center [82, 420] width 137 height 18
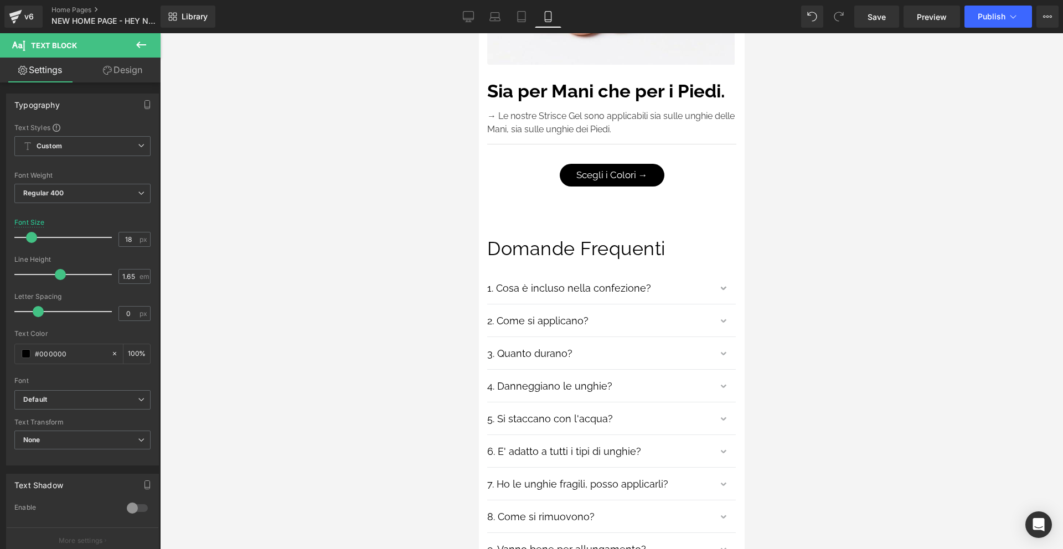
scroll to position [5594, 0]
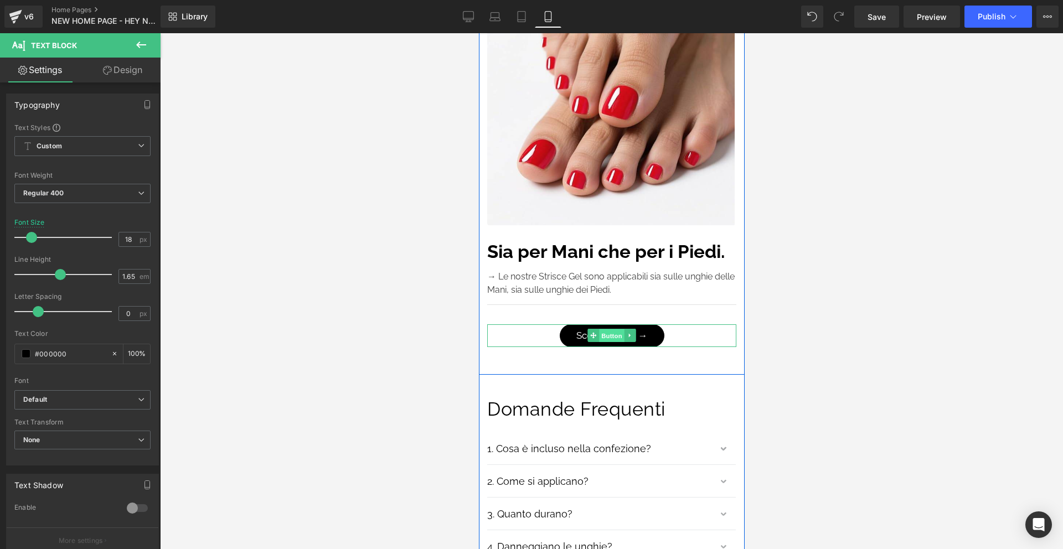
click at [614, 330] on span "Button" at bounding box center [611, 336] width 25 height 13
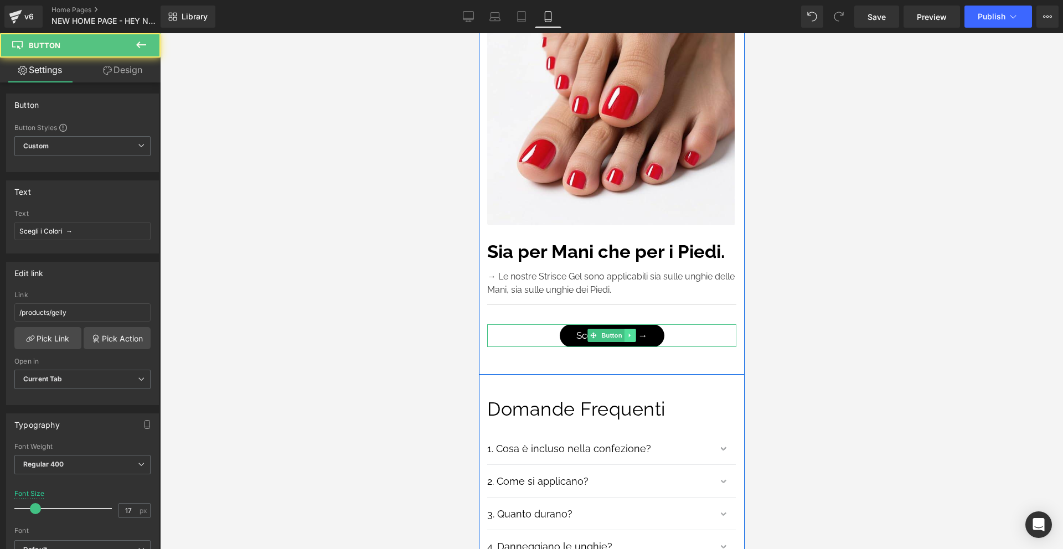
click at [629, 334] on icon at bounding box center [630, 336] width 2 height 4
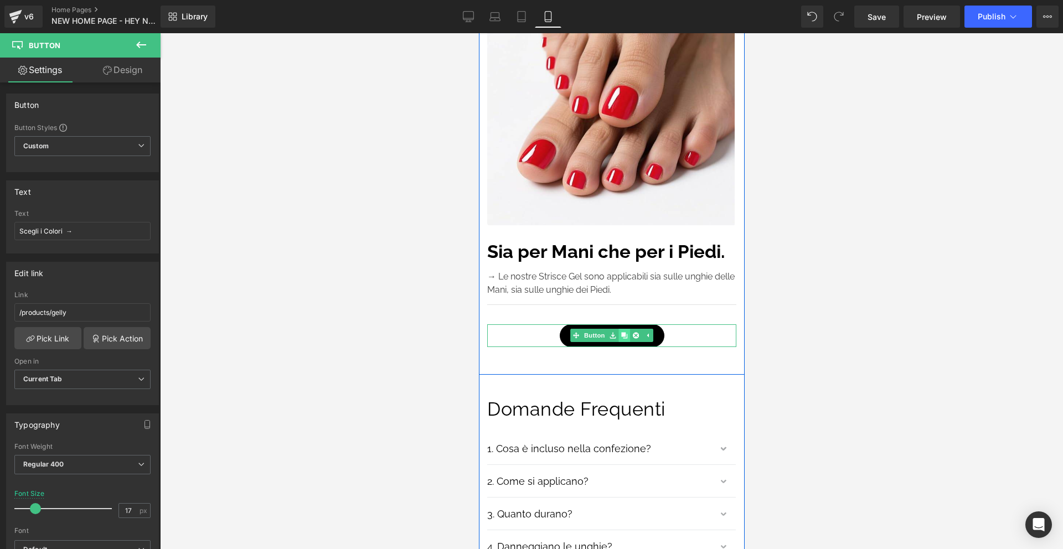
click at [625, 332] on icon at bounding box center [624, 335] width 6 height 7
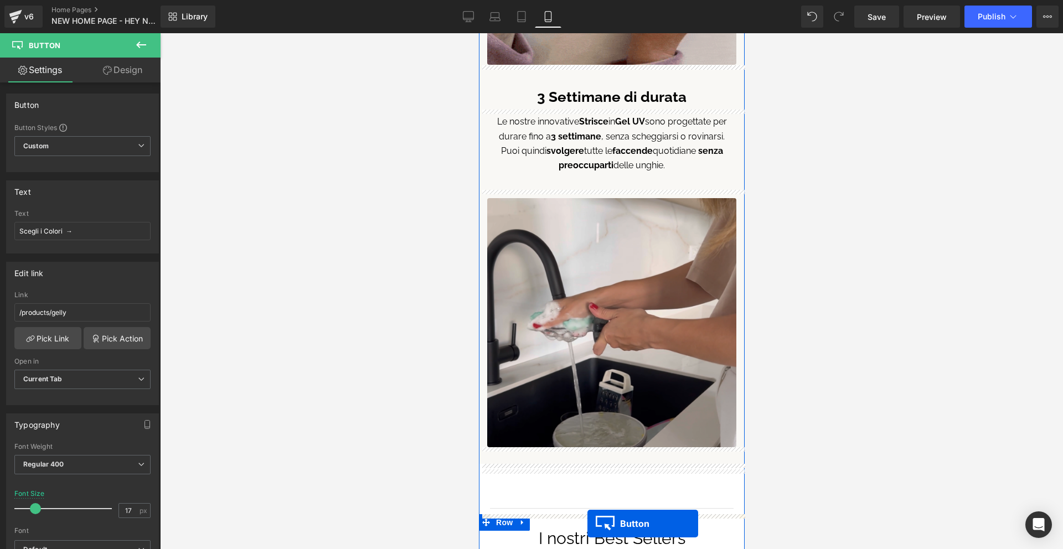
scroll to position [2382, 0]
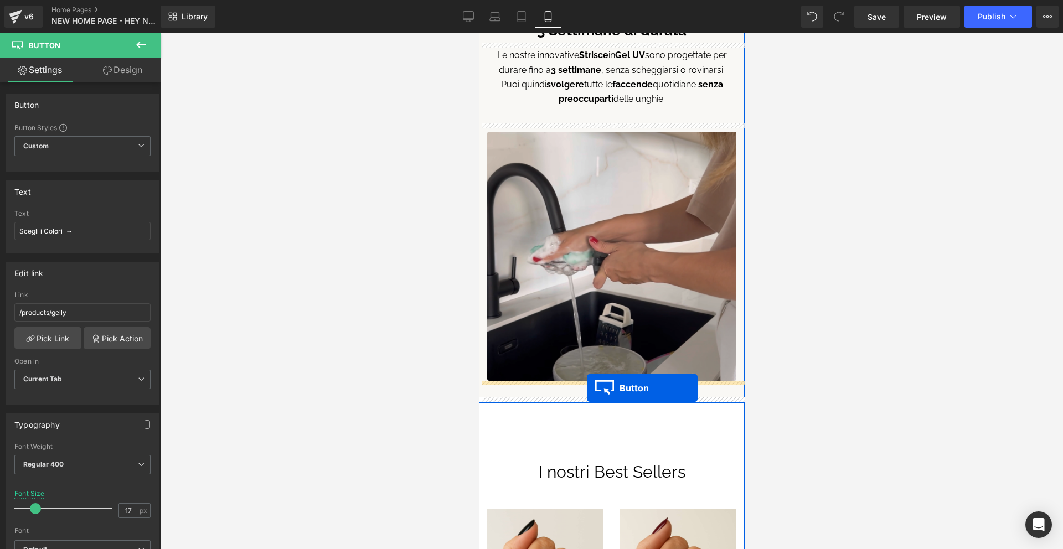
drag, startPoint x: 594, startPoint y: 374, endPoint x: 586, endPoint y: 388, distance: 15.6
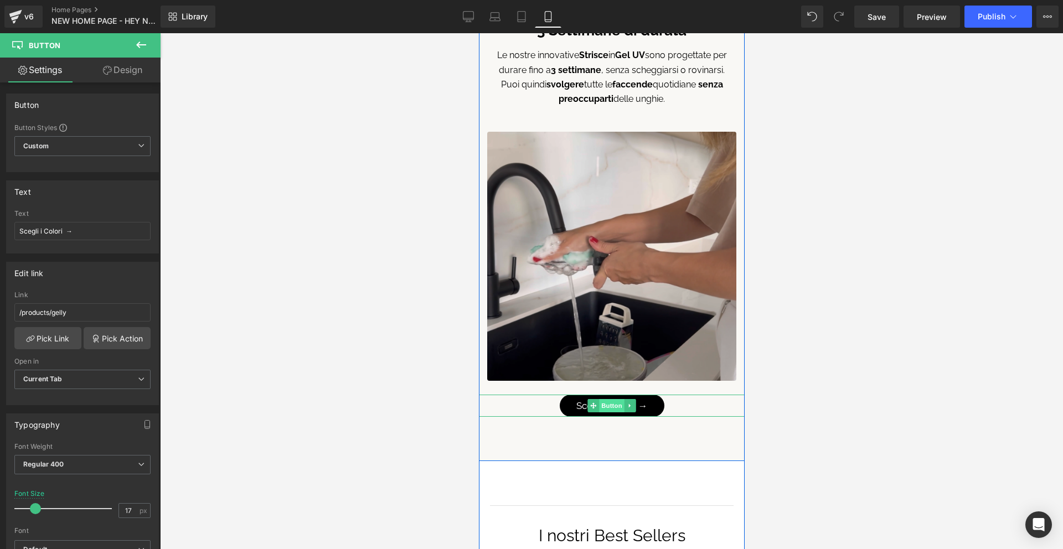
click at [608, 408] on span "Button" at bounding box center [611, 405] width 25 height 13
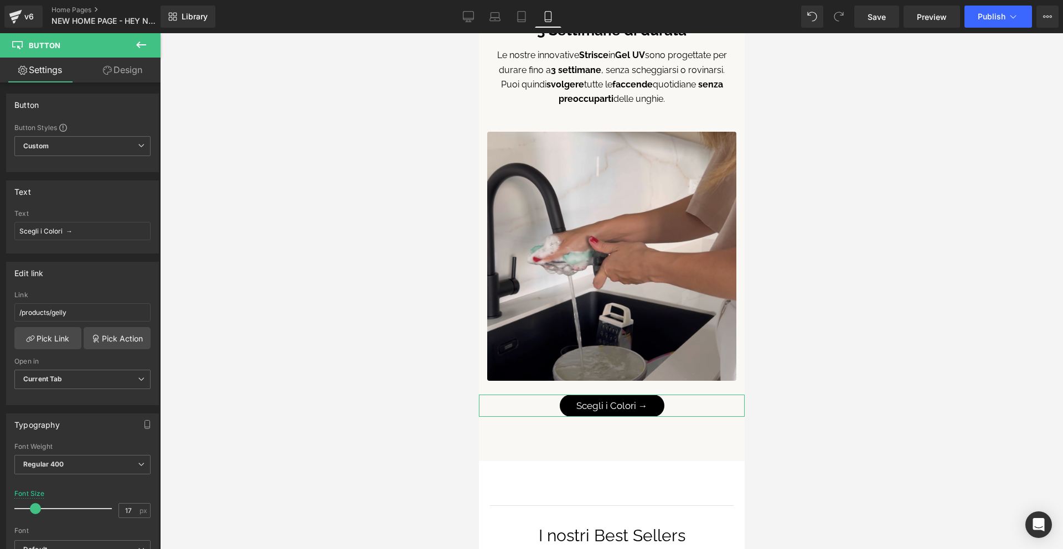
click at [130, 76] on link "Design" at bounding box center [123, 70] width 80 height 25
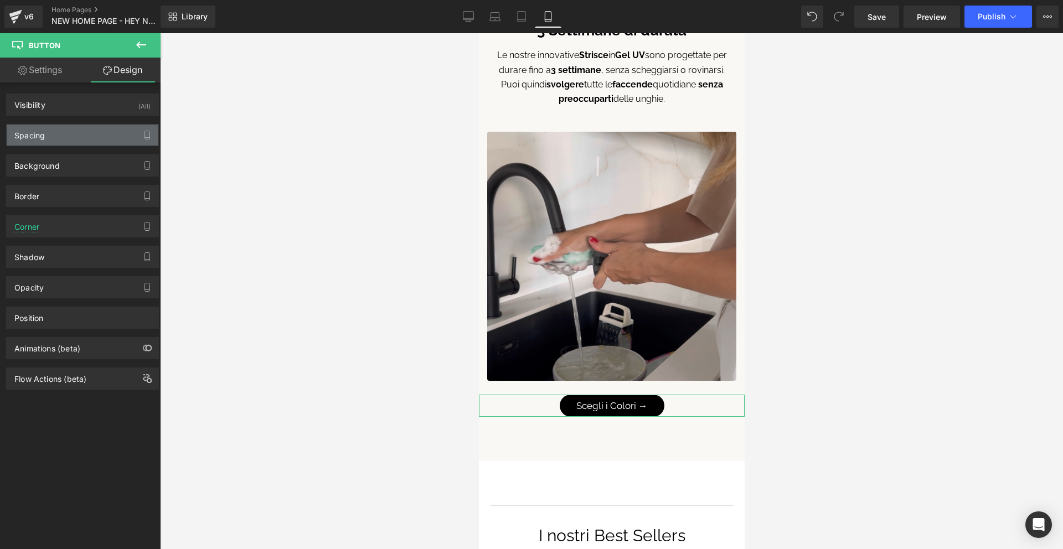
click at [95, 140] on div "Spacing" at bounding box center [83, 135] width 152 height 21
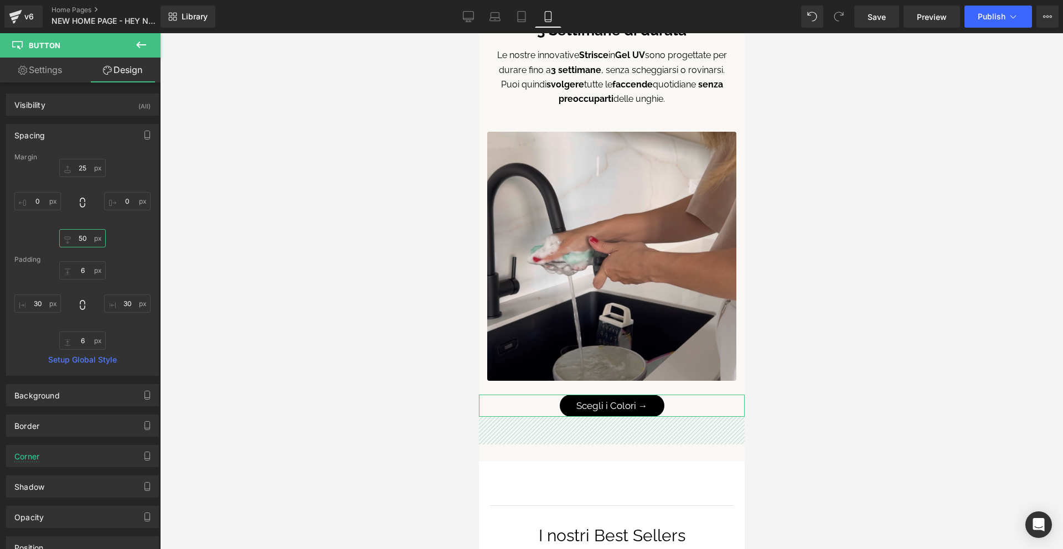
click at [87, 238] on input "50" at bounding box center [82, 238] width 47 height 18
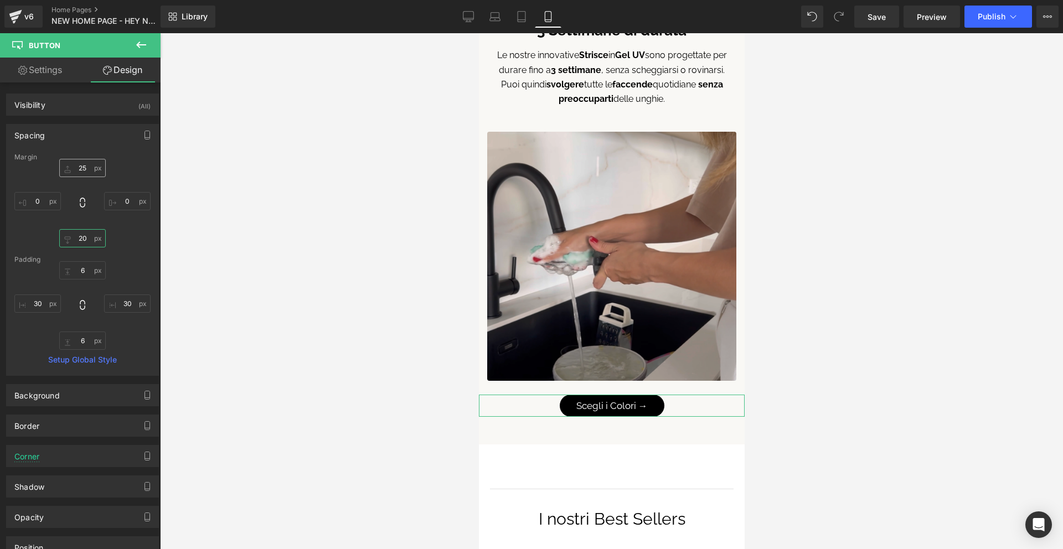
type input "20"
click at [79, 168] on input "25" at bounding box center [82, 168] width 47 height 18
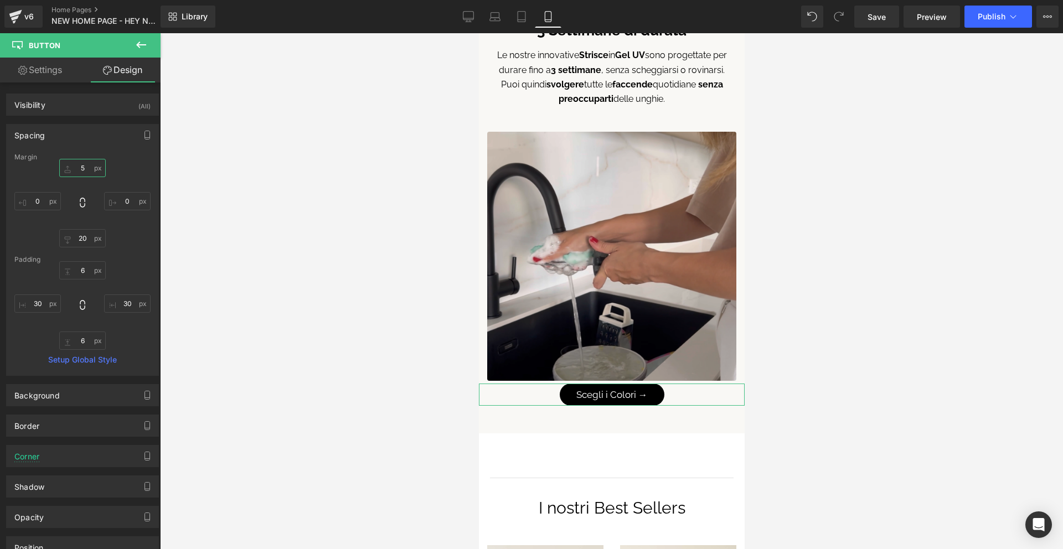
type input "50"
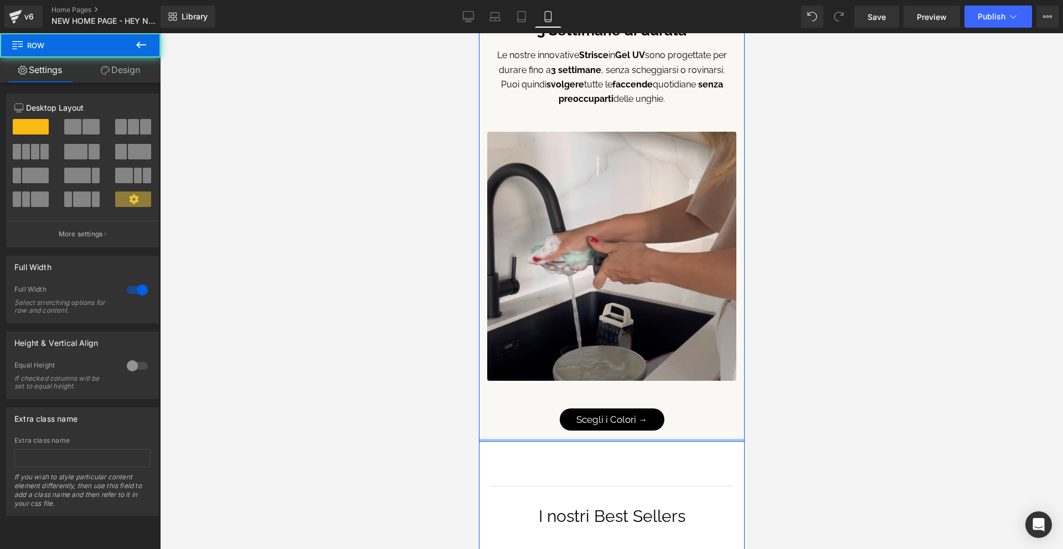
drag, startPoint x: 575, startPoint y: 449, endPoint x: 573, endPoint y: 431, distance: 17.8
click at [573, 431] on div "3 Settimane di durata Text Block Le nostre innovative Strisce in Gel UV sono pr…" at bounding box center [611, 220] width 266 height 444
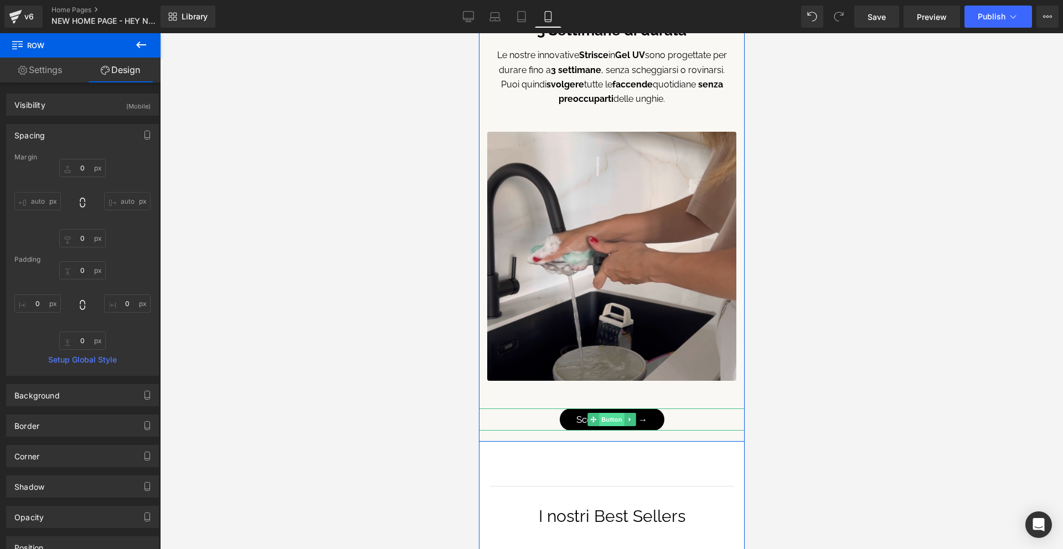
click at [610, 416] on span "Button" at bounding box center [611, 419] width 25 height 13
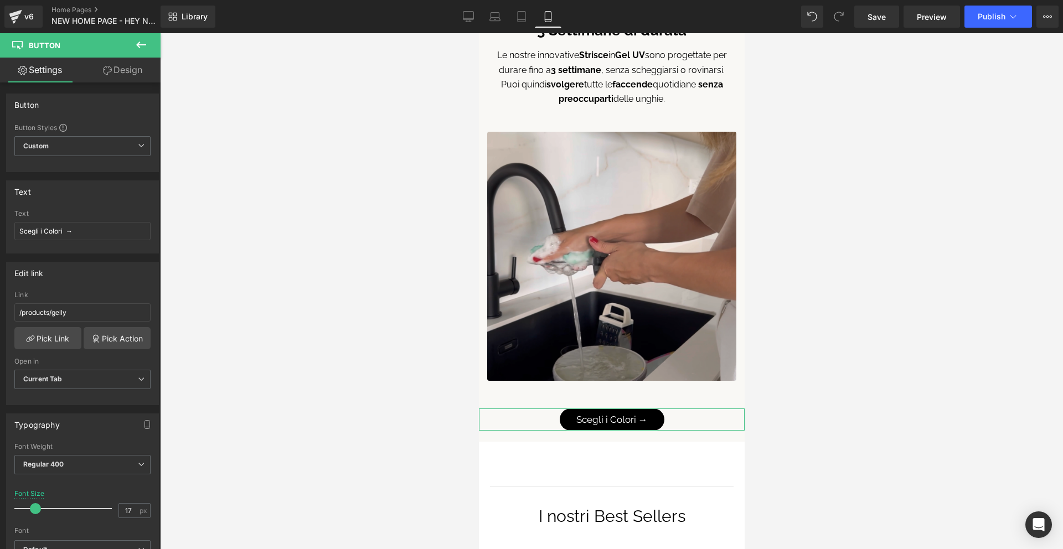
click at [137, 76] on link "Design" at bounding box center [123, 70] width 80 height 25
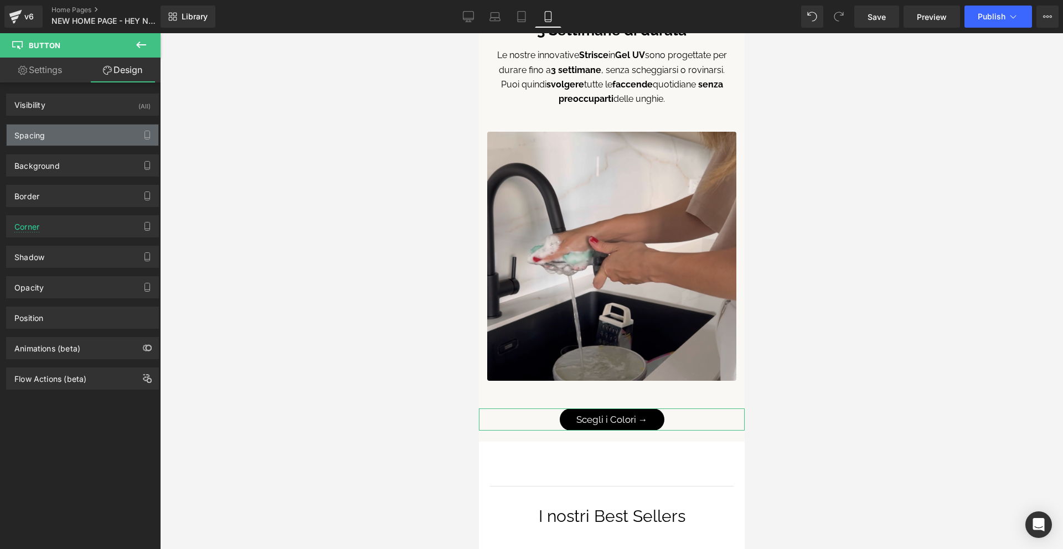
click at [87, 129] on div "Spacing" at bounding box center [83, 135] width 152 height 21
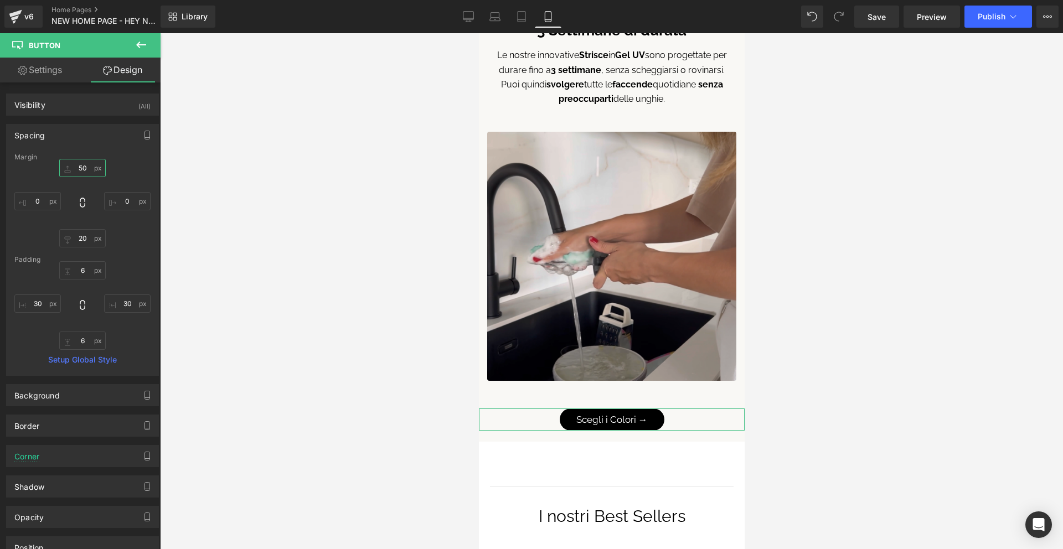
click at [86, 169] on input "50" at bounding box center [82, 168] width 47 height 18
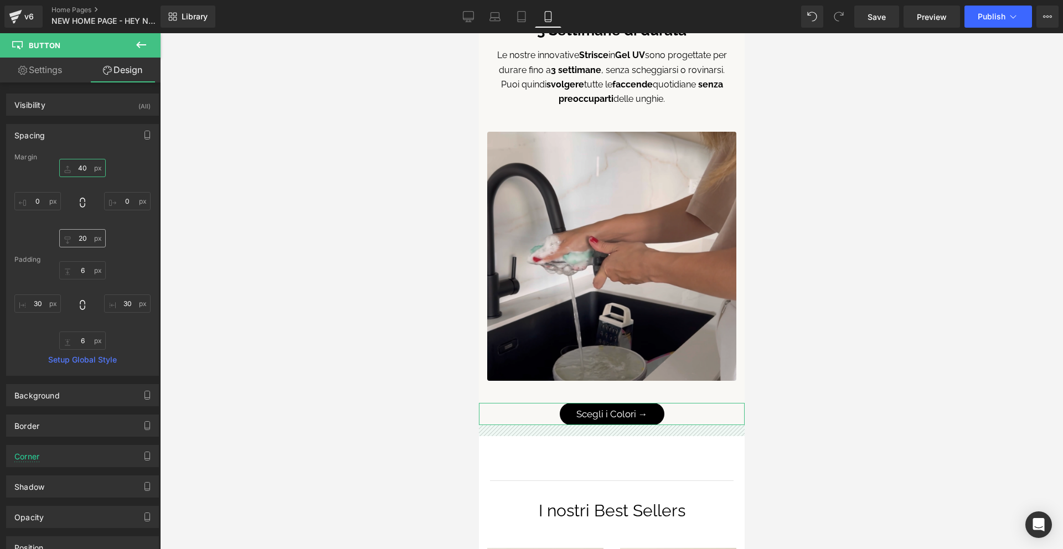
type input "40"
click at [90, 235] on input "20" at bounding box center [82, 238] width 47 height 18
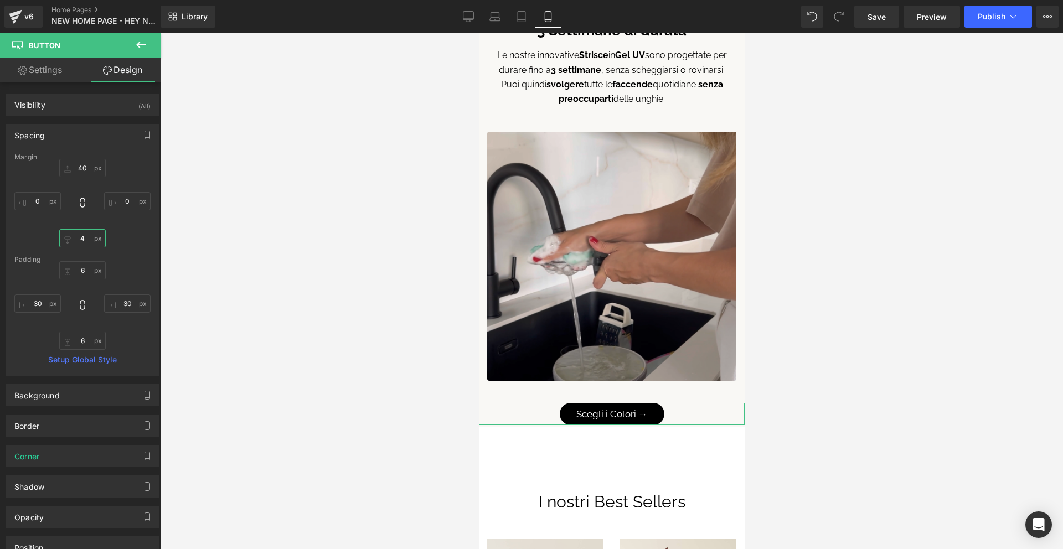
type input "40"
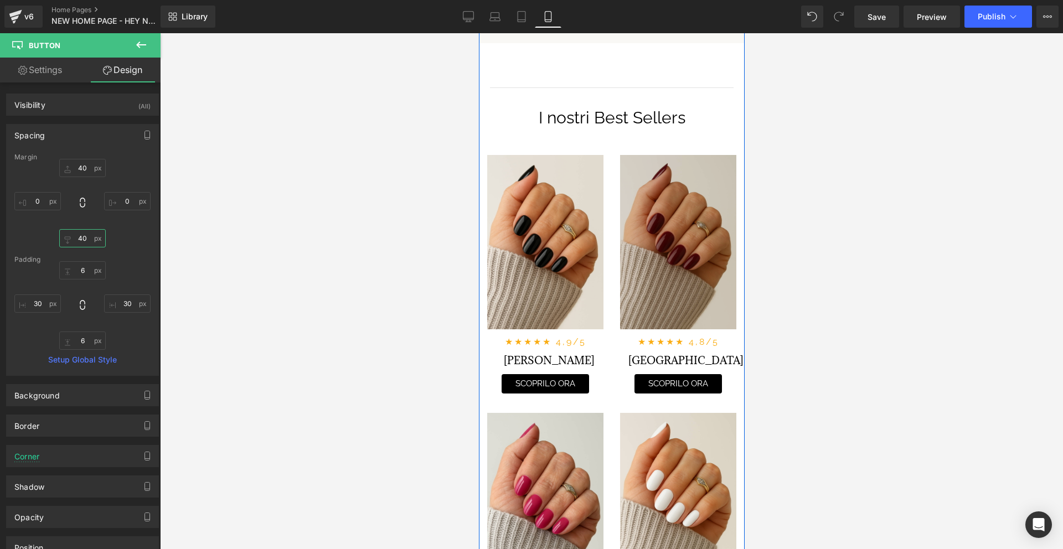
scroll to position [2797, 0]
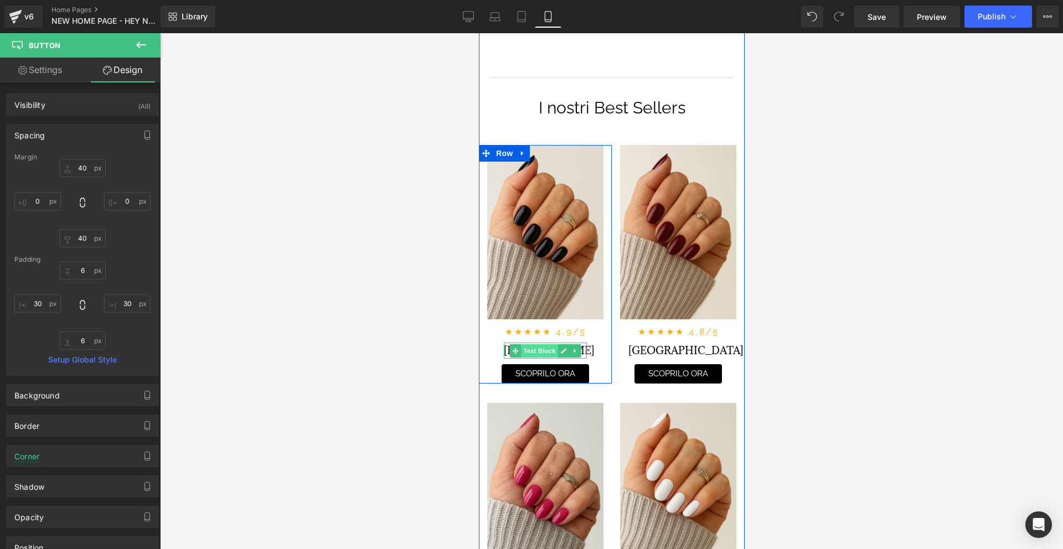
click at [541, 354] on span "Text Block" at bounding box center [539, 350] width 37 height 13
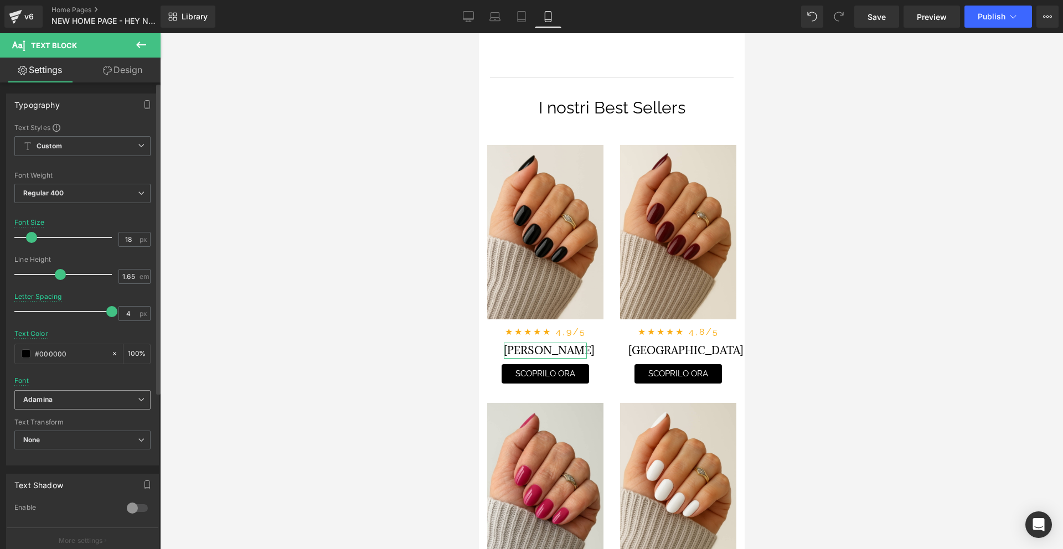
click at [72, 403] on b "Adamina" at bounding box center [80, 399] width 115 height 9
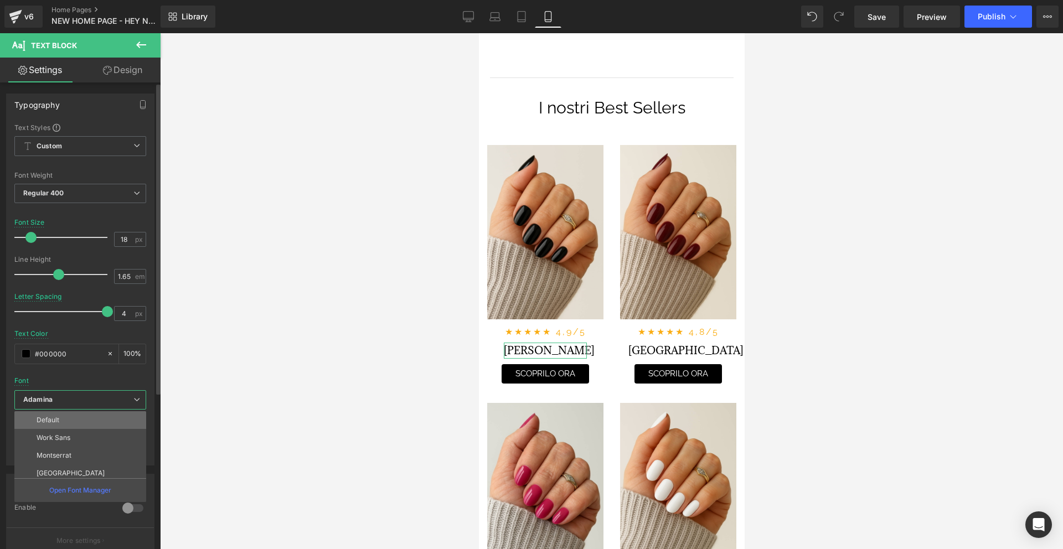
click at [73, 411] on li "Default" at bounding box center [82, 420] width 137 height 18
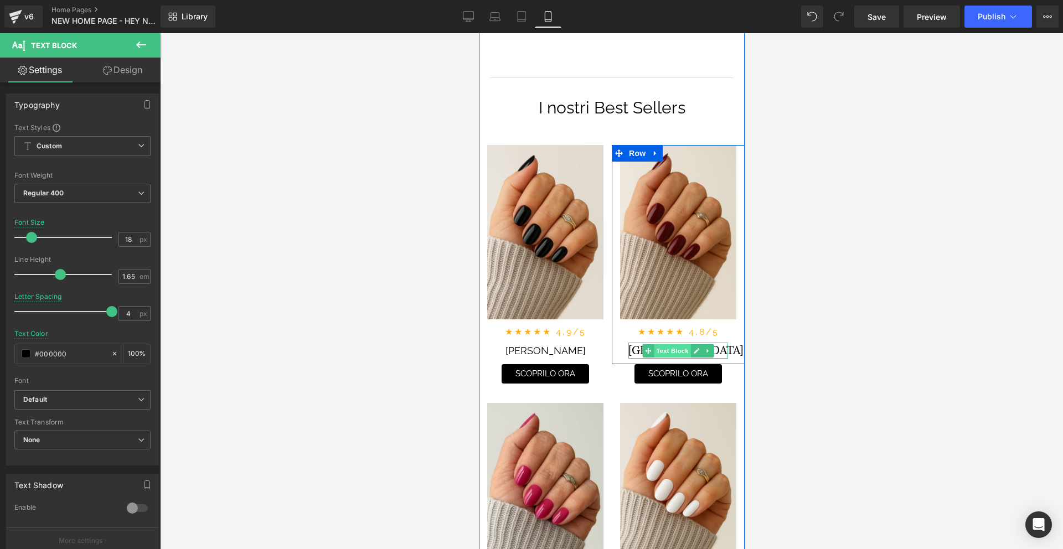
click at [671, 348] on span "Text Block" at bounding box center [671, 350] width 37 height 13
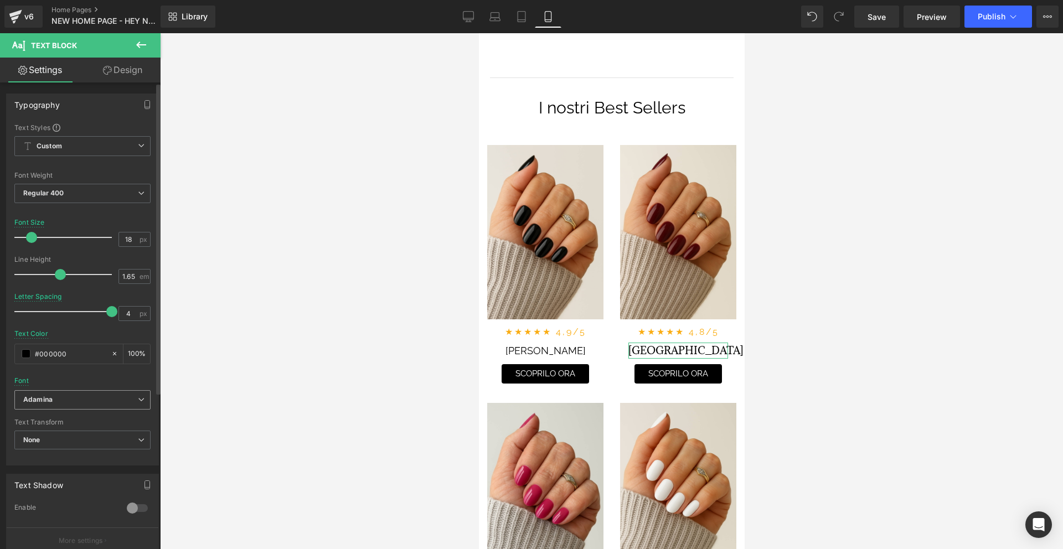
click at [72, 400] on b "Adamina" at bounding box center [80, 399] width 115 height 9
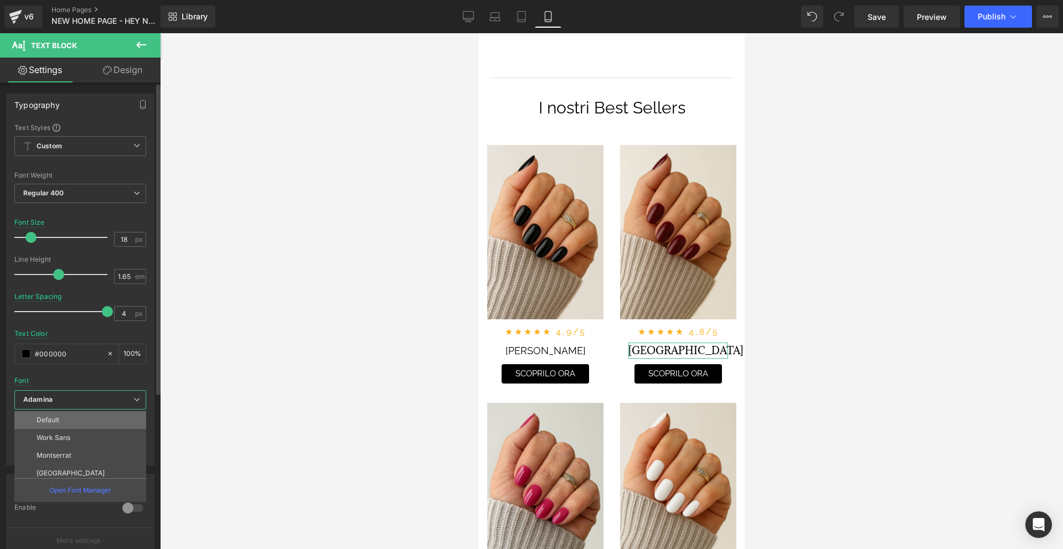
click at [78, 424] on li "Default" at bounding box center [82, 420] width 137 height 18
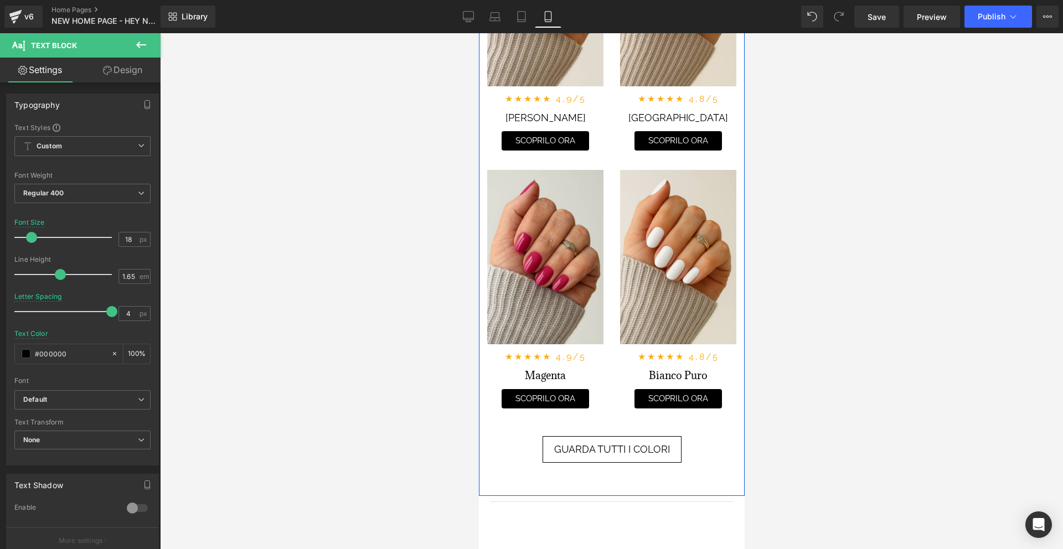
scroll to position [3067, 0]
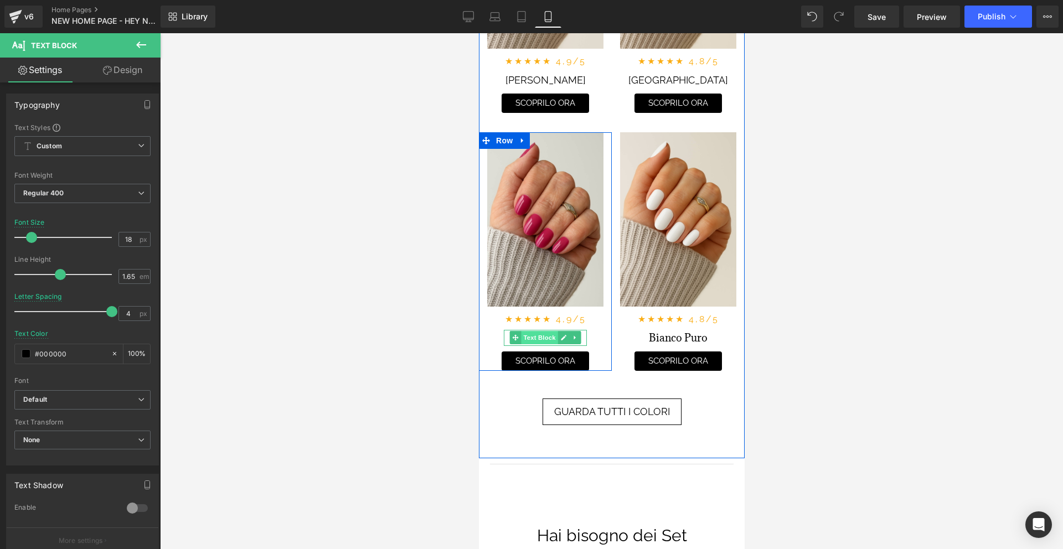
click at [540, 341] on span "Text Block" at bounding box center [539, 337] width 37 height 13
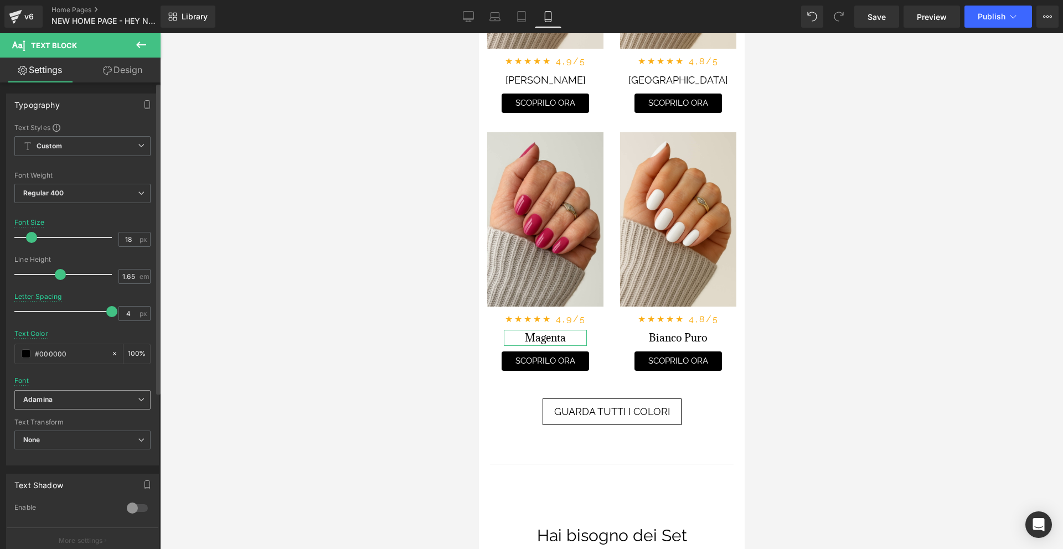
click at [85, 406] on span "Adamina" at bounding box center [82, 399] width 136 height 19
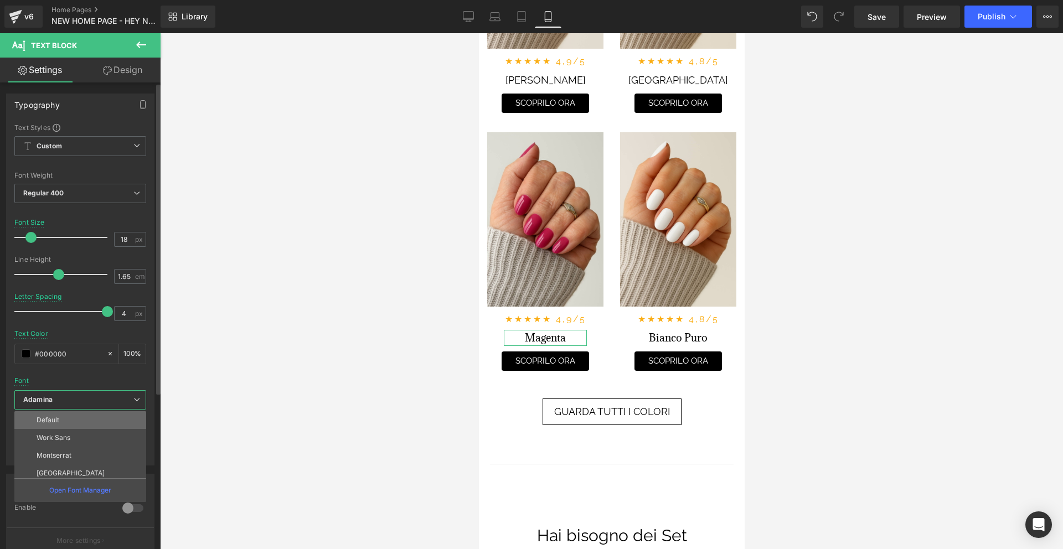
click at [83, 420] on li "Default" at bounding box center [82, 420] width 137 height 18
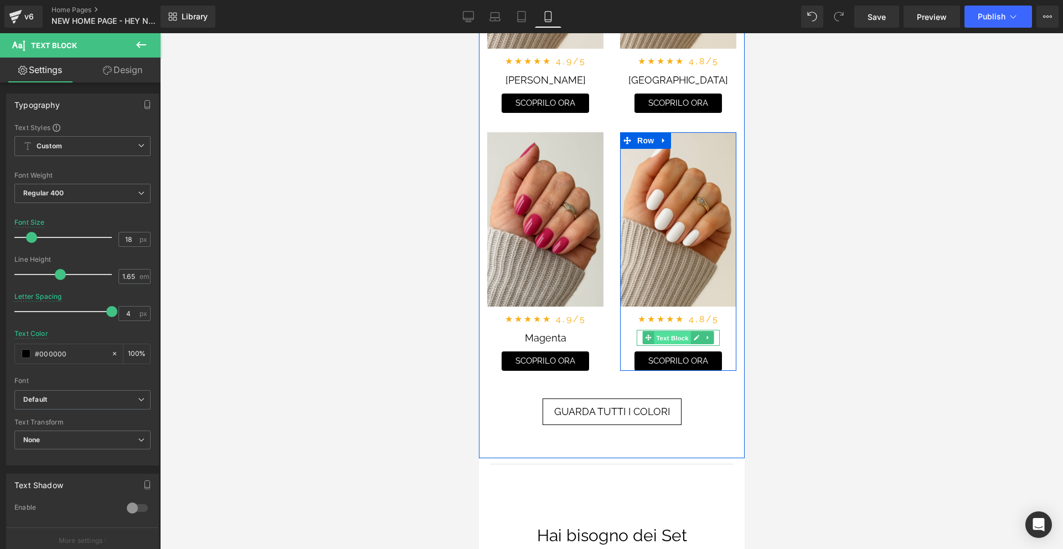
click at [668, 334] on span "Text Block" at bounding box center [671, 338] width 37 height 13
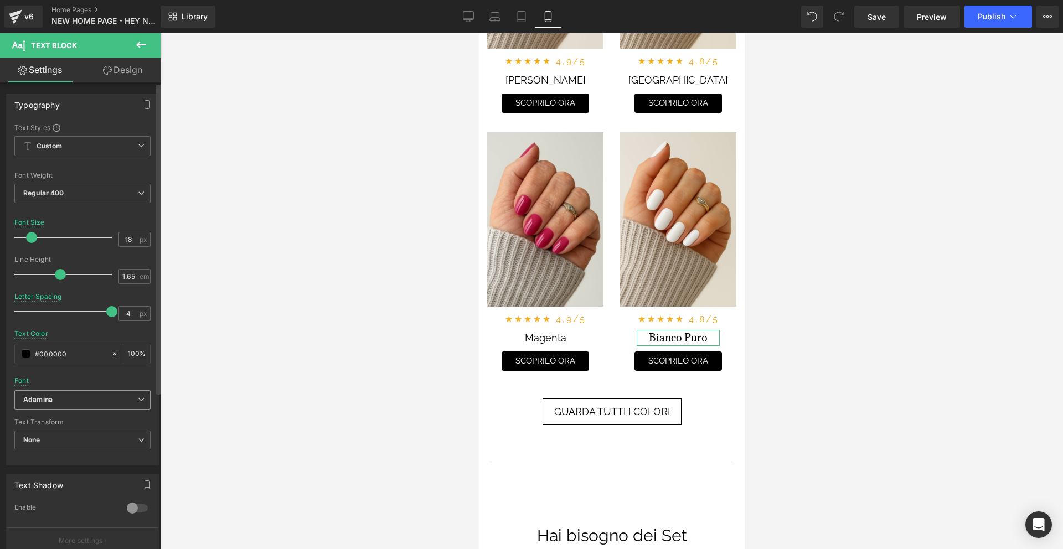
click at [105, 397] on b "Adamina" at bounding box center [80, 399] width 115 height 9
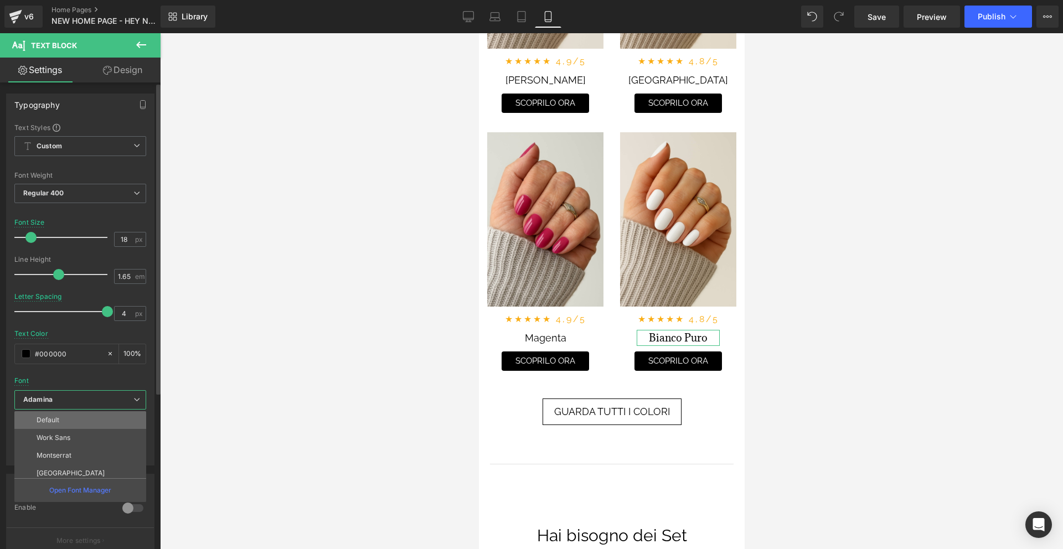
click at [95, 417] on li "Default" at bounding box center [82, 420] width 137 height 18
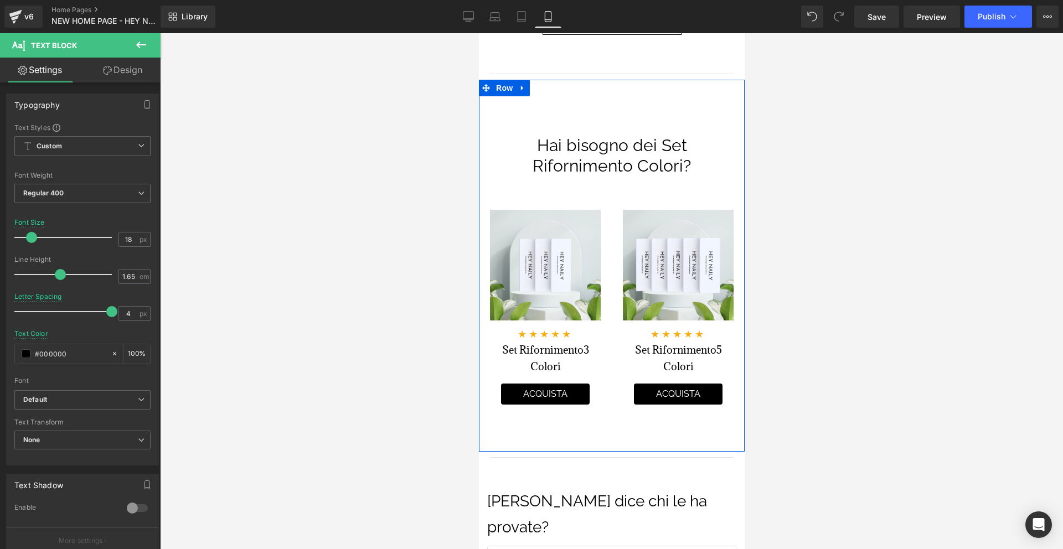
scroll to position [3655, 0]
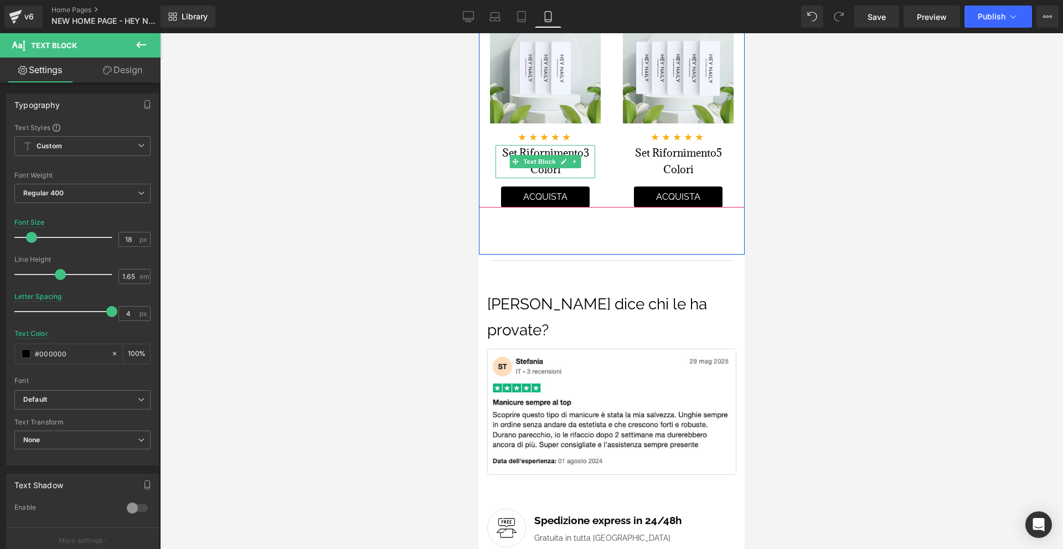
click at [539, 152] on span "Set Rifornimento" at bounding box center [542, 152] width 81 height 13
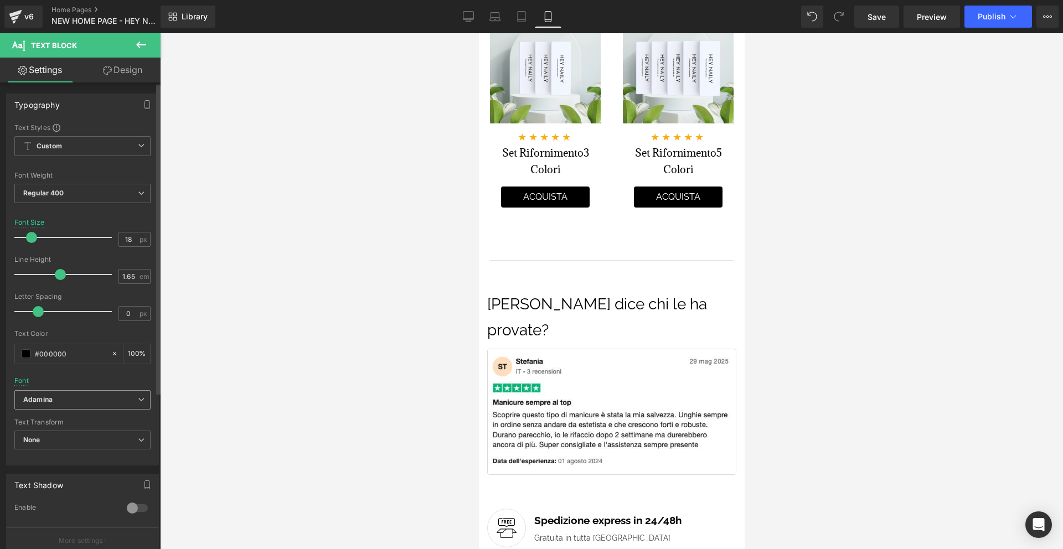
click at [74, 391] on span "Adamina" at bounding box center [82, 399] width 136 height 19
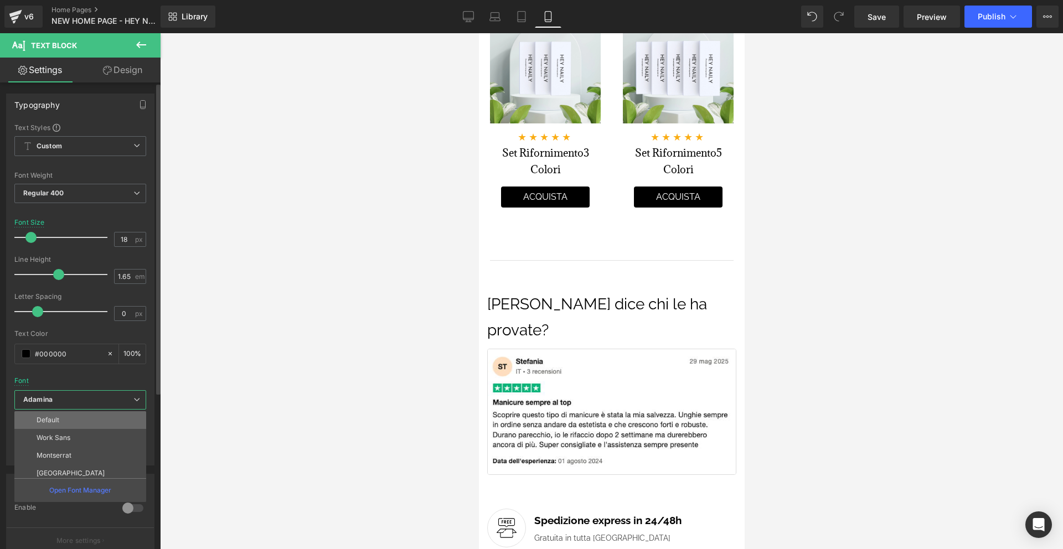
scroll to position [5, 0]
click at [82, 420] on li "Default" at bounding box center [82, 415] width 137 height 18
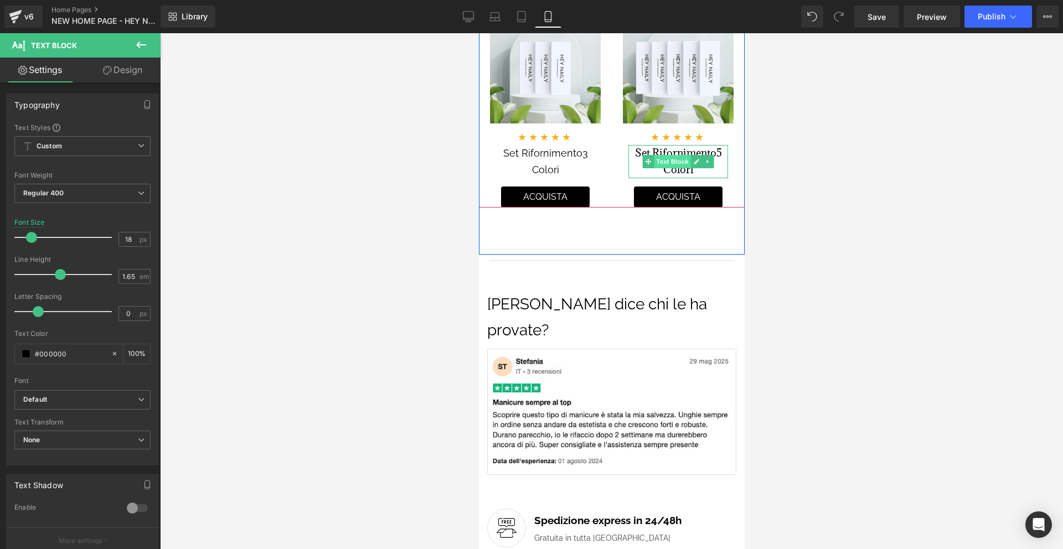
click at [676, 157] on span "Text Block" at bounding box center [671, 161] width 37 height 13
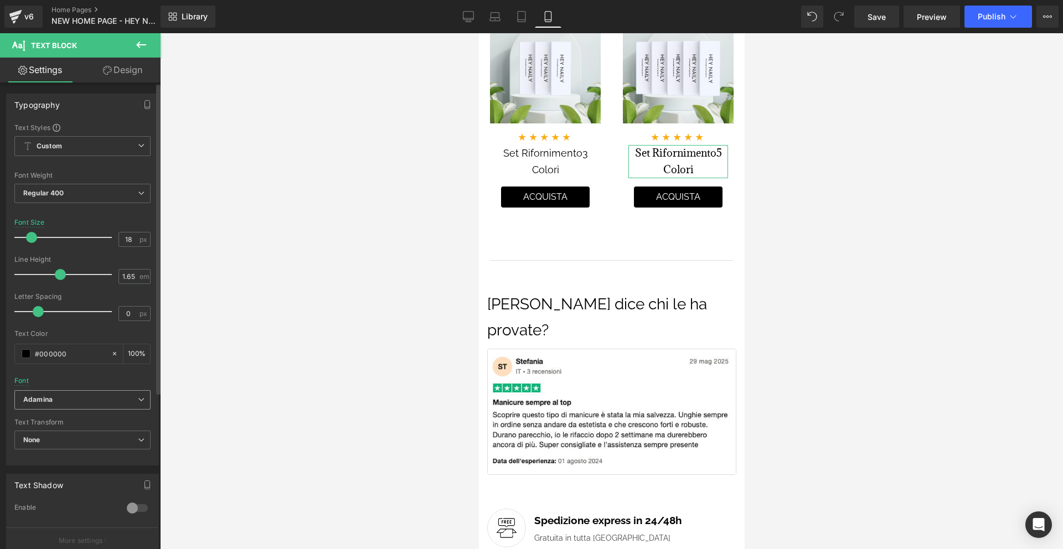
click at [73, 399] on b "Adamina" at bounding box center [80, 399] width 115 height 9
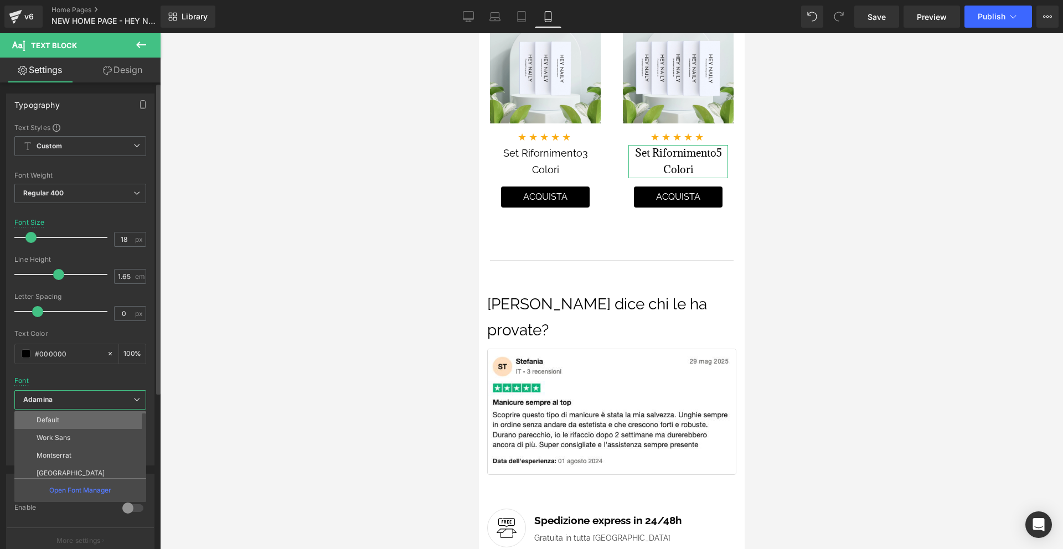
click at [64, 424] on li "Default" at bounding box center [82, 420] width 137 height 18
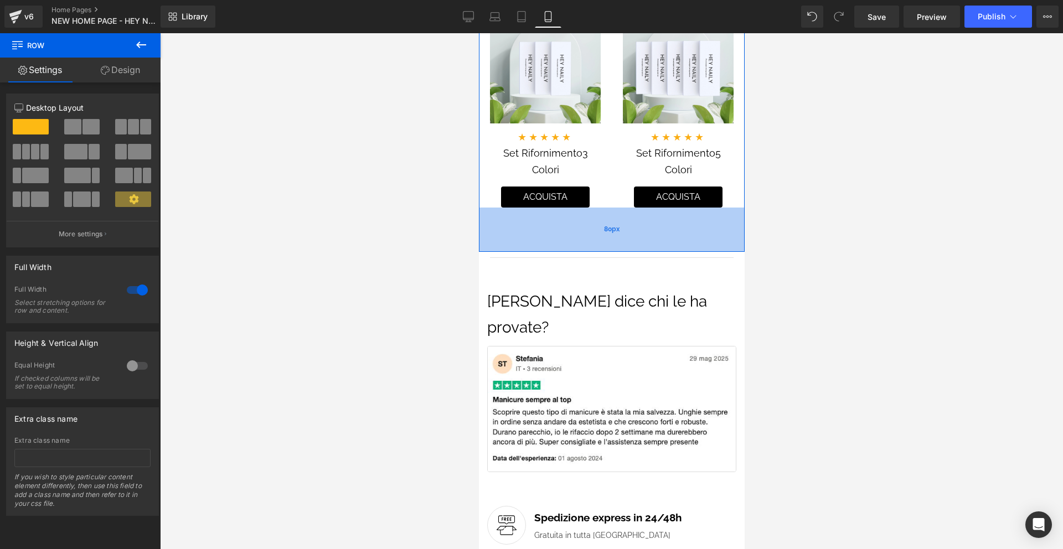
click at [657, 238] on div "80px" at bounding box center [611, 230] width 266 height 44
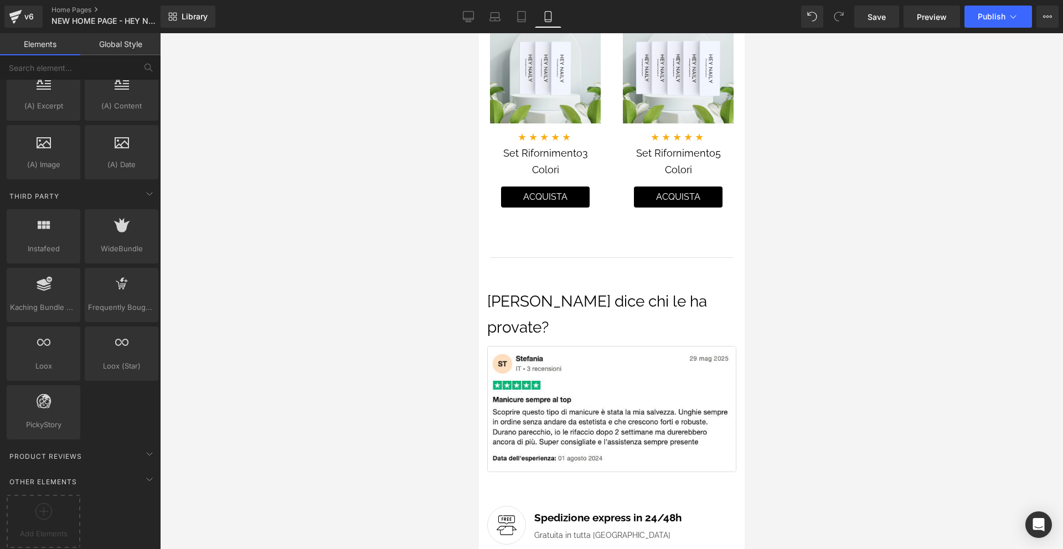
click at [778, 264] on div at bounding box center [611, 291] width 903 height 516
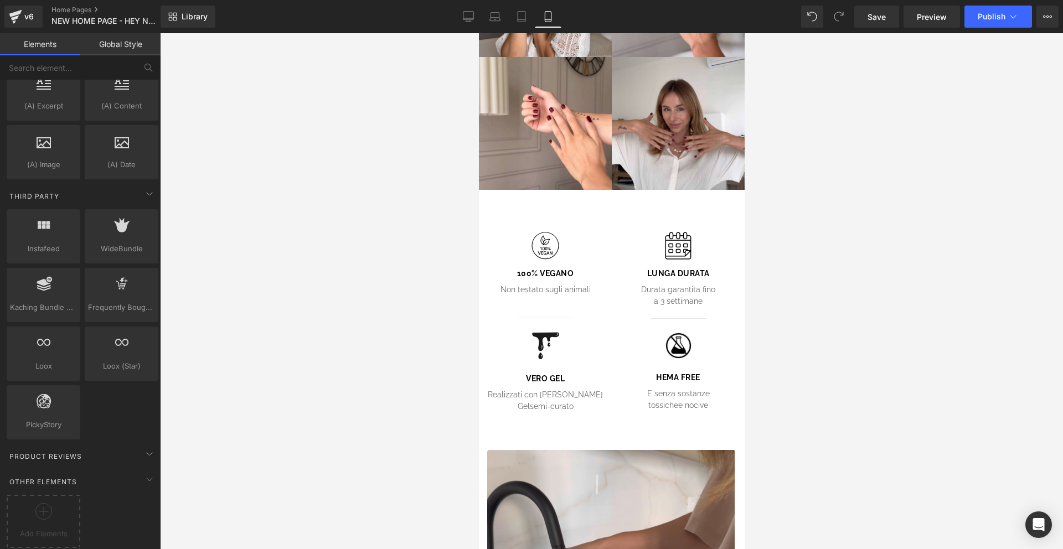
scroll to position [4406, 0]
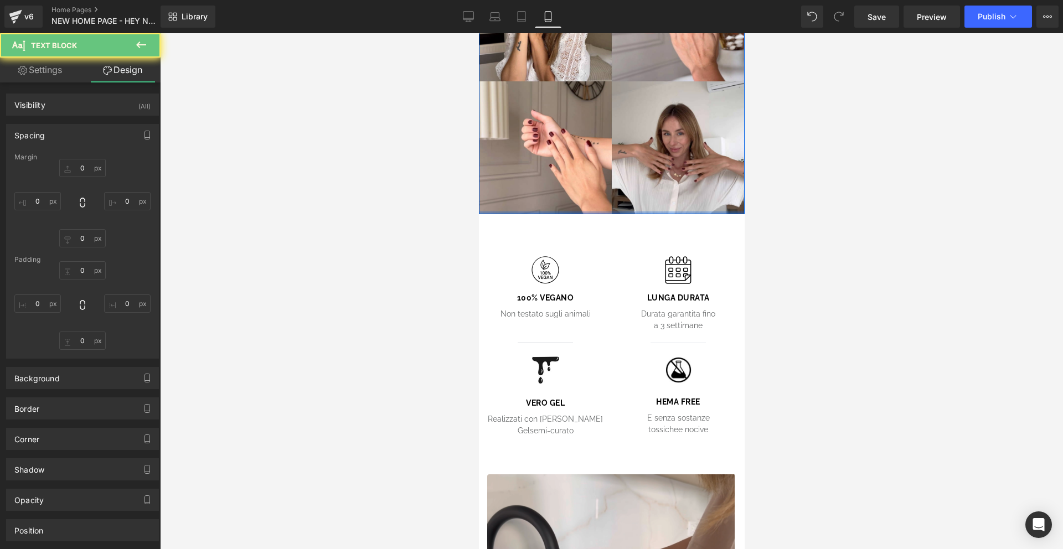
click at [817, 189] on div at bounding box center [611, 291] width 903 height 516
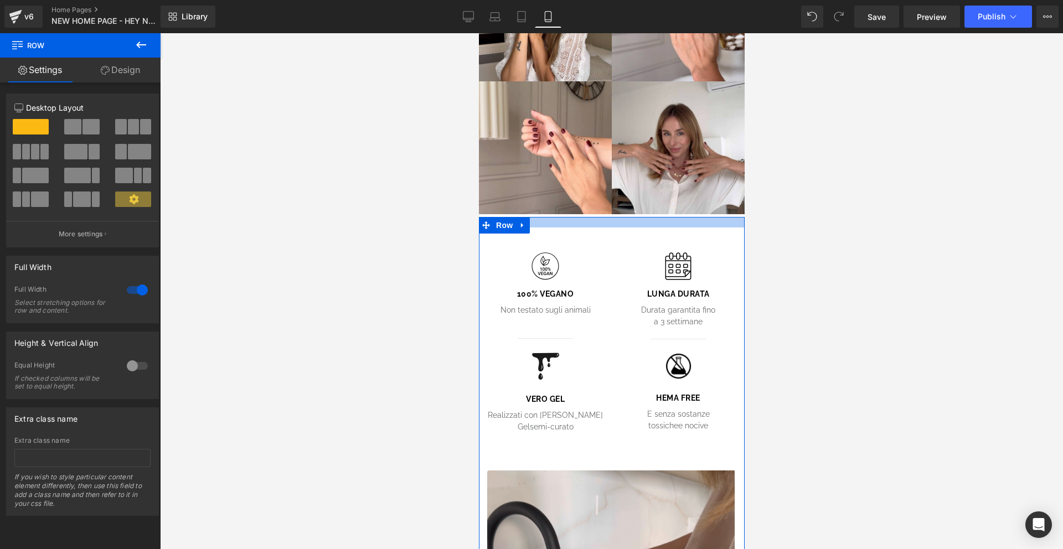
click at [565, 217] on div at bounding box center [611, 222] width 266 height 11
click at [842, 220] on div at bounding box center [611, 291] width 903 height 516
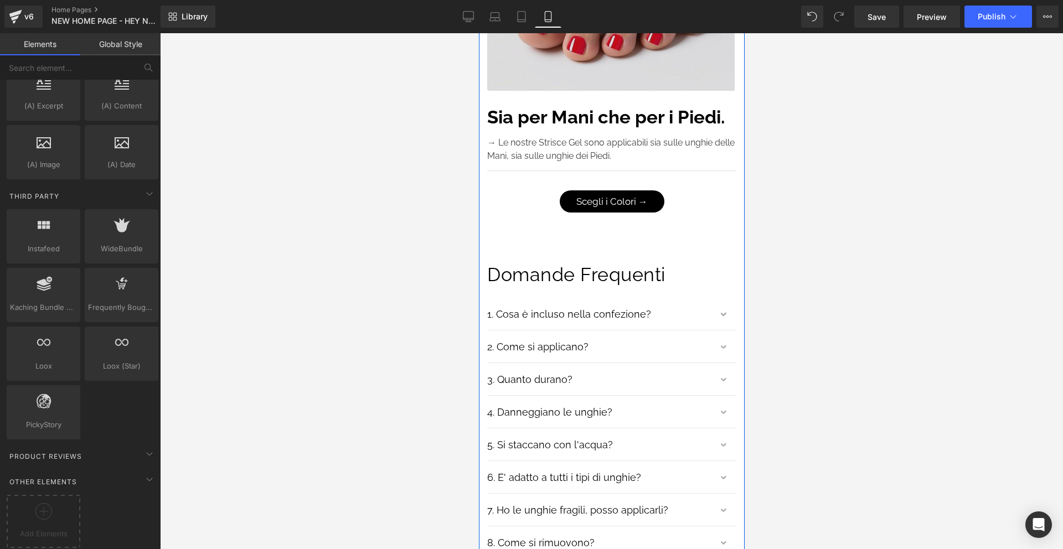
scroll to position [6271, 0]
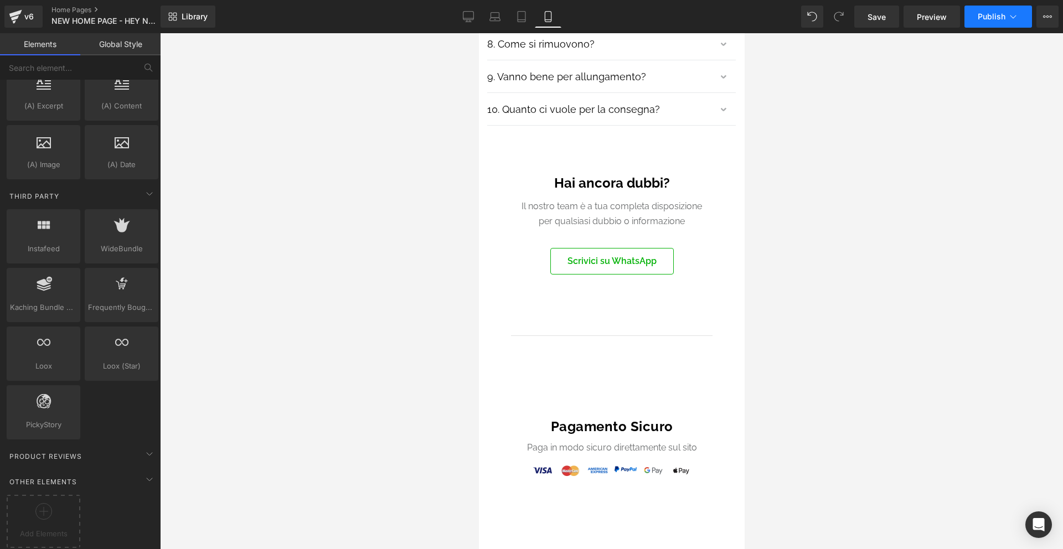
click at [993, 17] on span "Publish" at bounding box center [992, 16] width 28 height 9
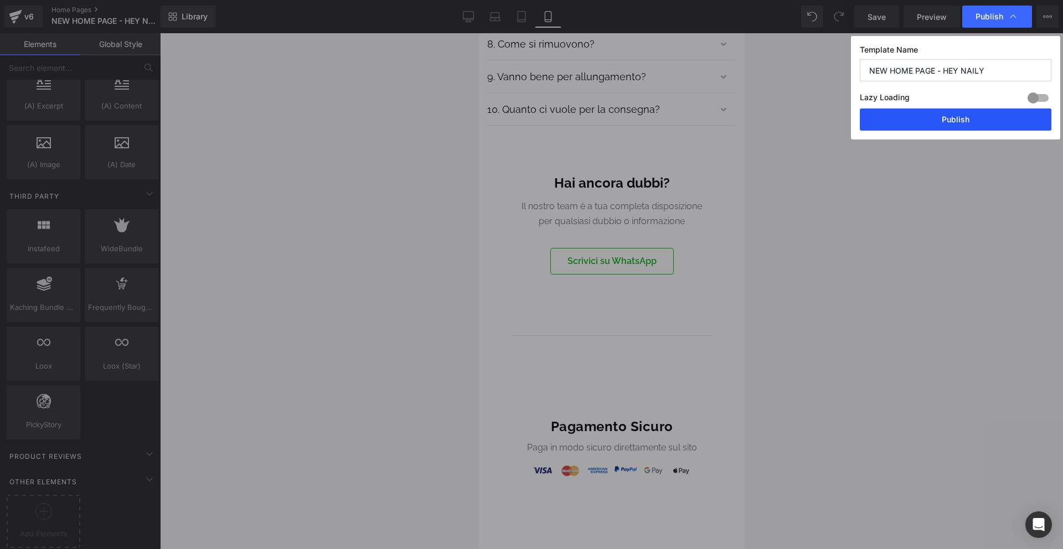
click at [971, 118] on button "Publish" at bounding box center [956, 120] width 192 height 22
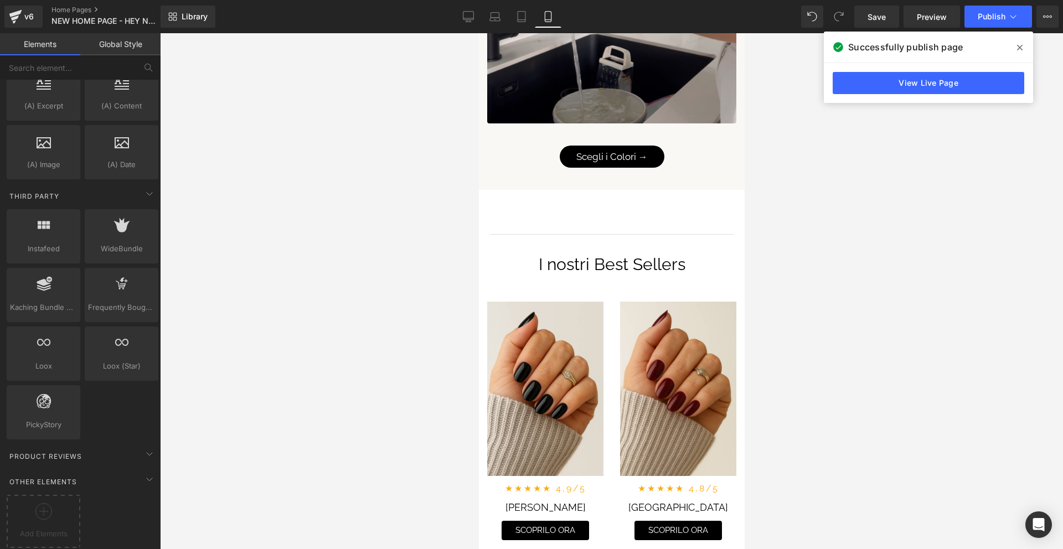
scroll to position [2639, 0]
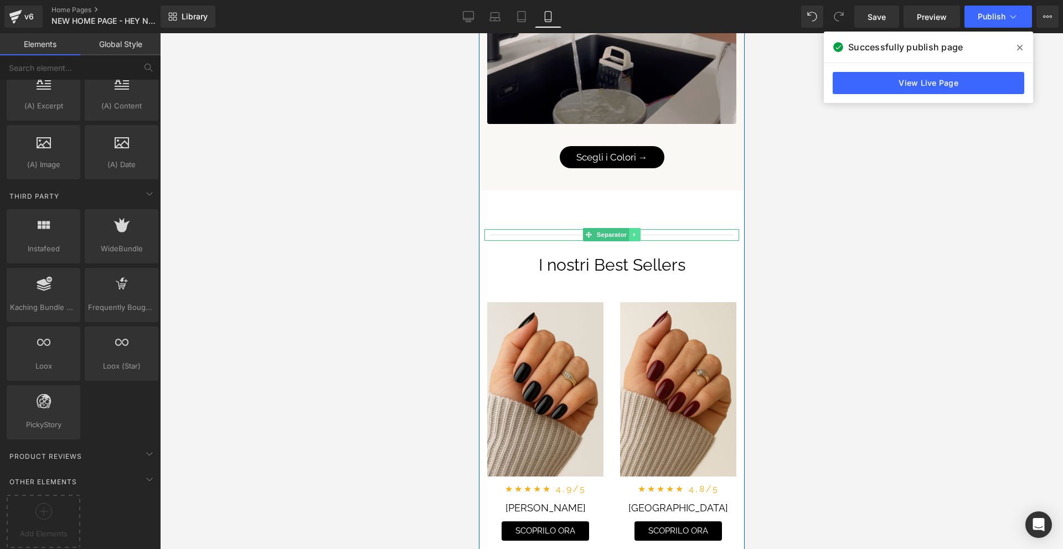
click at [634, 235] on icon at bounding box center [634, 235] width 2 height 4
click at [640, 234] on icon at bounding box center [640, 235] width 6 height 6
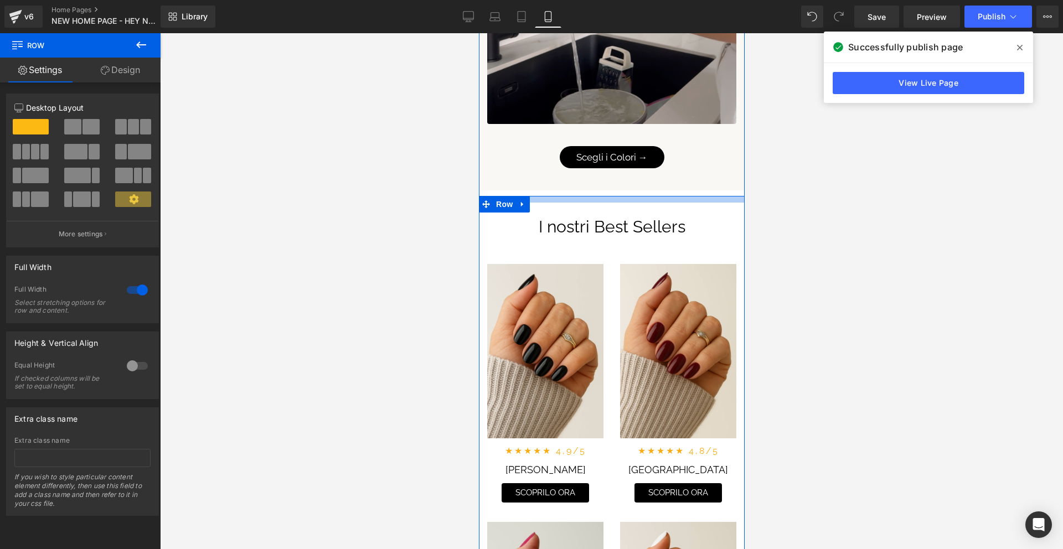
drag, startPoint x: 675, startPoint y: 198, endPoint x: 676, endPoint y: 205, distance: 6.8
click at [676, 205] on div "I nostri Best Sellers Text Block Row Image Row ★★★★★ 4,9/5 Text Block Nero Luci…" at bounding box center [611, 522] width 266 height 652
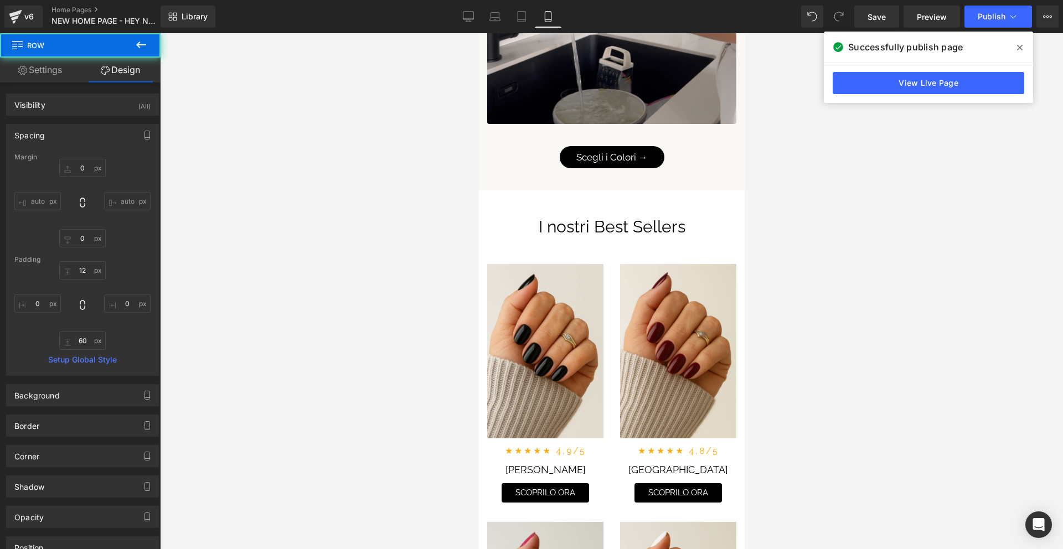
click at [828, 202] on div at bounding box center [611, 291] width 903 height 516
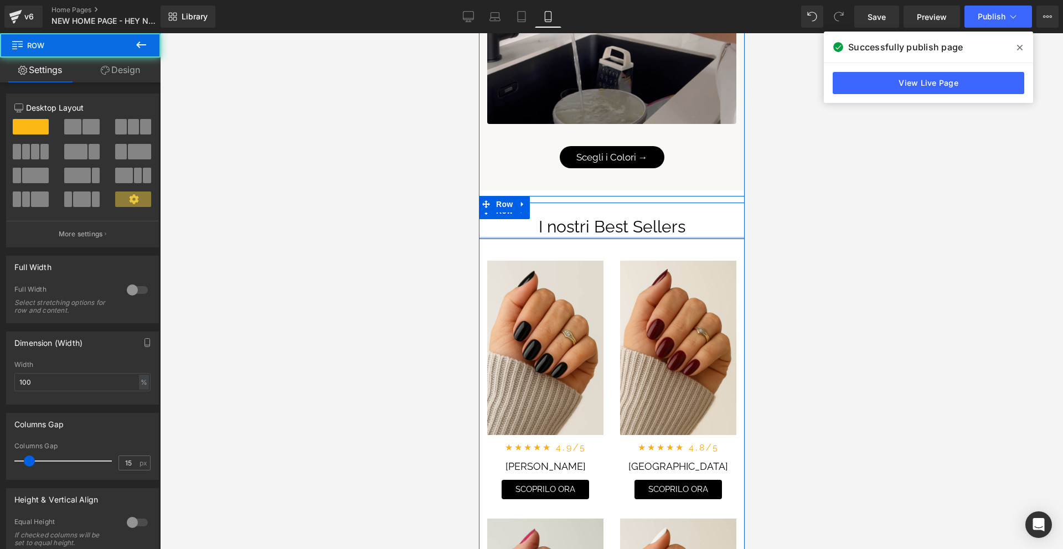
click at [683, 237] on div at bounding box center [611, 238] width 266 height 2
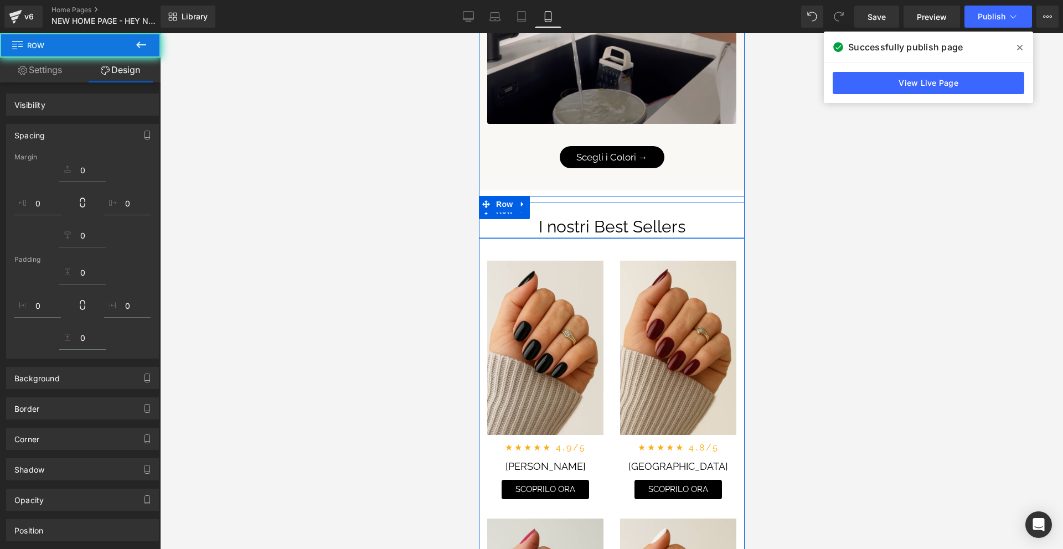
click at [774, 238] on div at bounding box center [611, 291] width 903 height 516
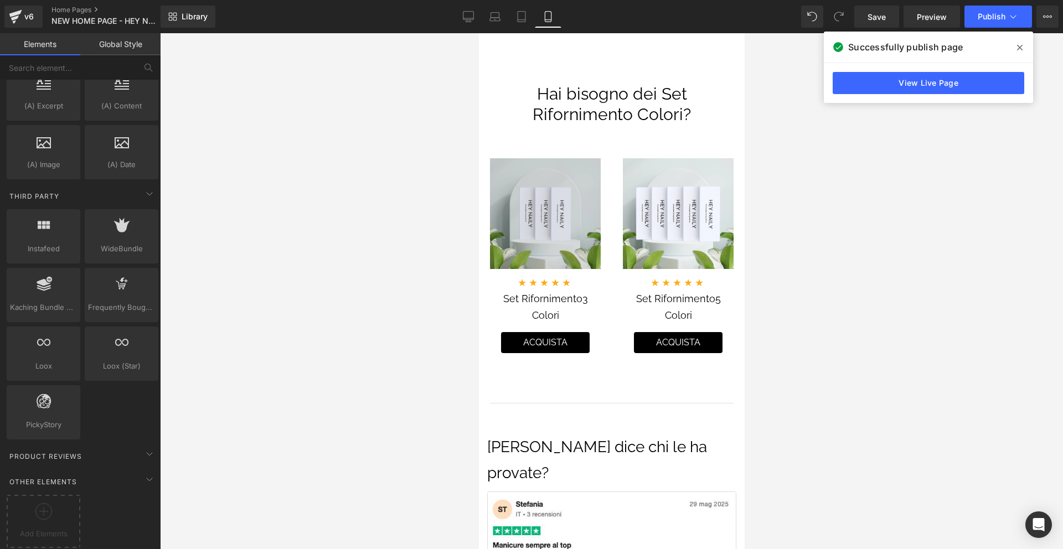
scroll to position [3469, 0]
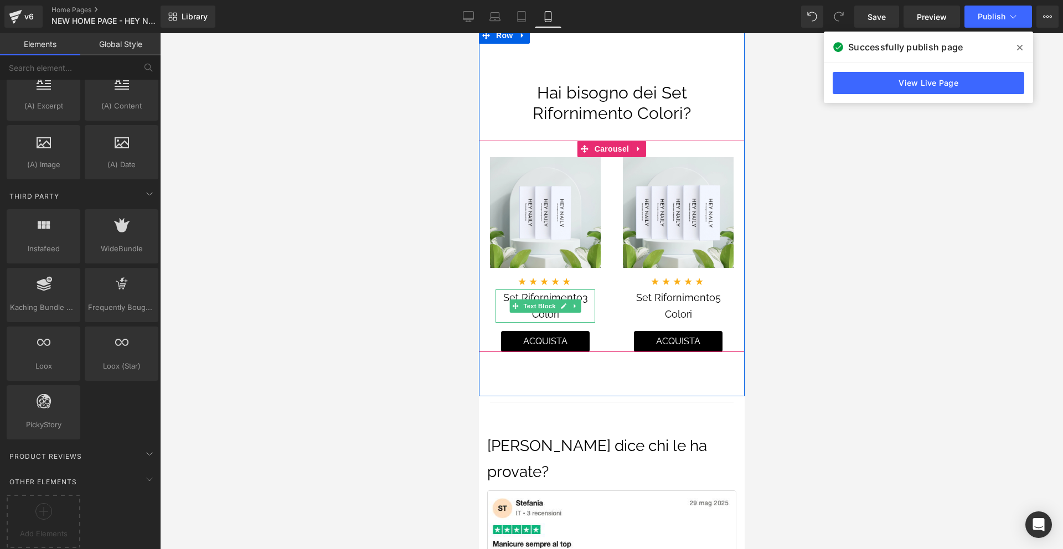
click at [536, 301] on div "Set Rifornimento 3 Colori Text Block" at bounding box center [545, 306] width 100 height 33
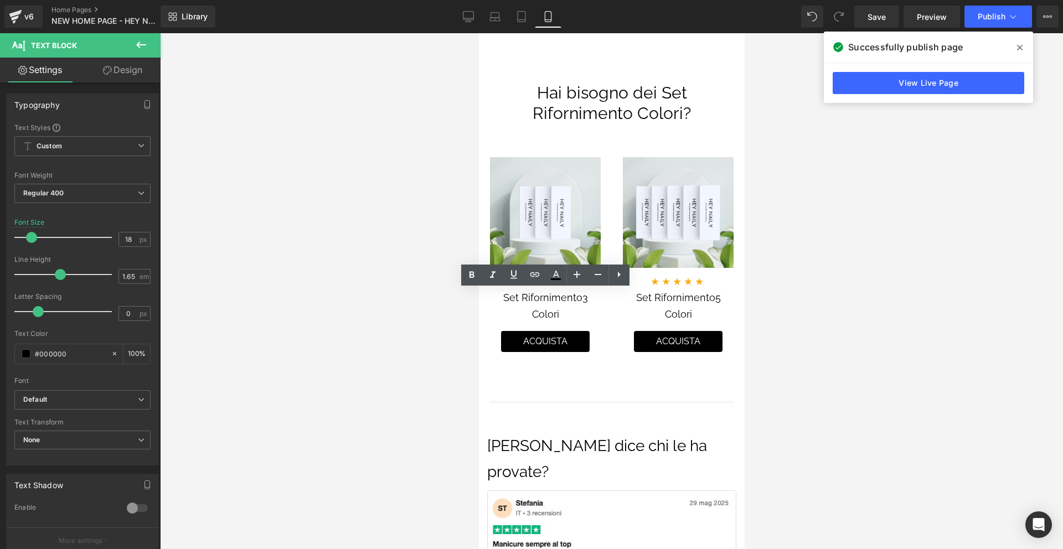
click at [136, 66] on link "Design" at bounding box center [123, 70] width 80 height 25
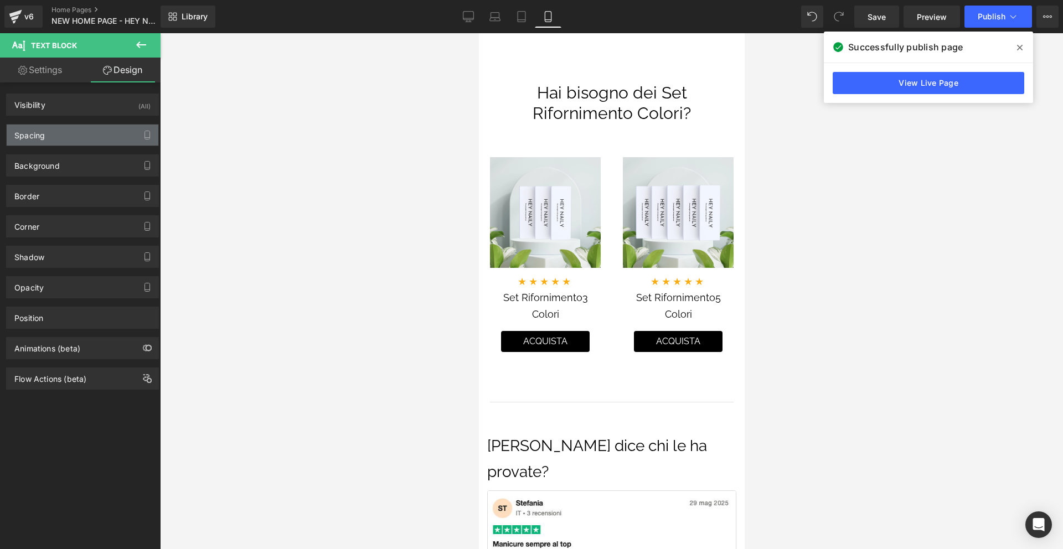
click at [99, 130] on div "Spacing" at bounding box center [83, 135] width 152 height 21
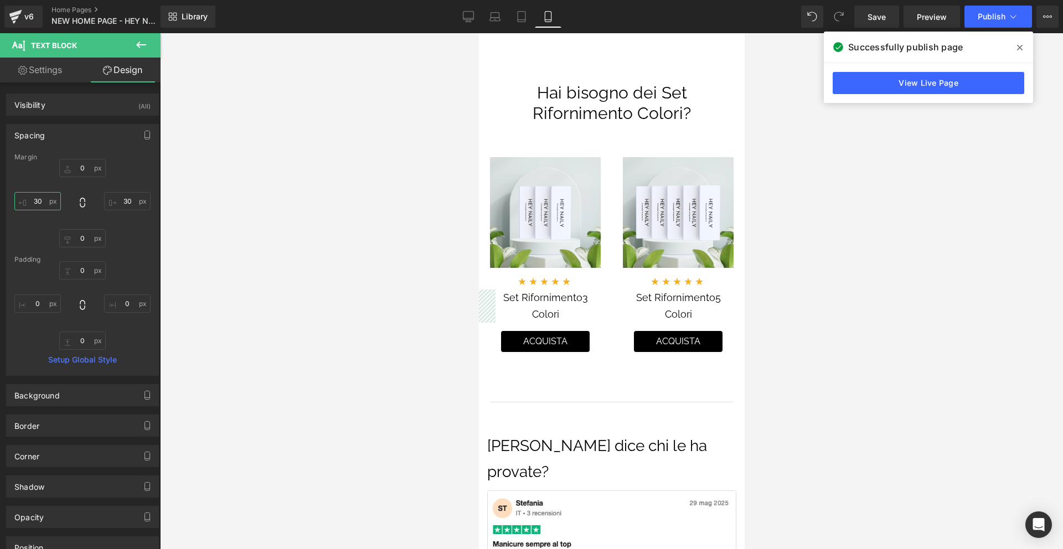
click at [45, 201] on input "30" at bounding box center [37, 201] width 47 height 18
type input "25"
click at [128, 201] on input "30" at bounding box center [127, 201] width 47 height 18
type input "25"
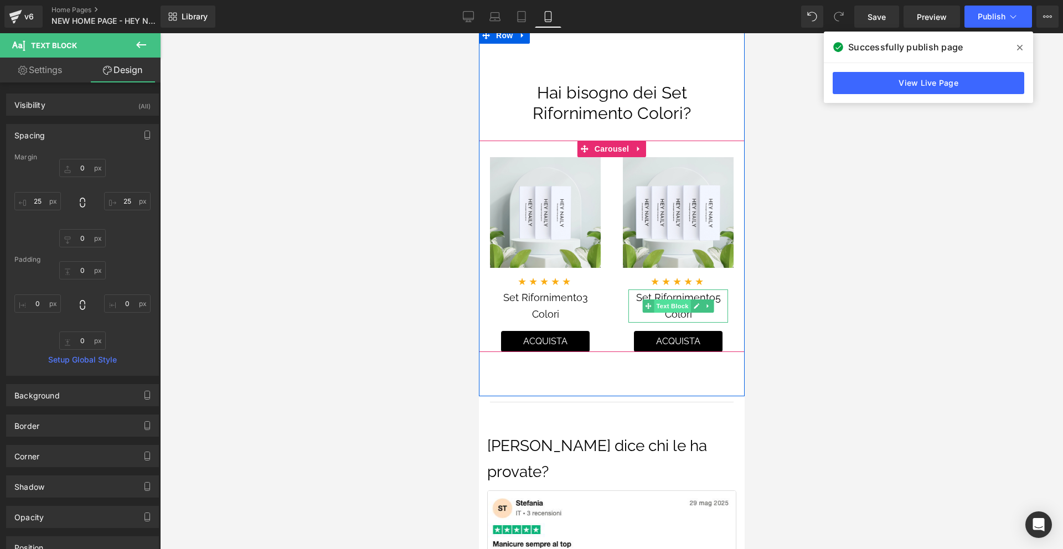
click at [676, 305] on span "Text Block" at bounding box center [671, 306] width 37 height 13
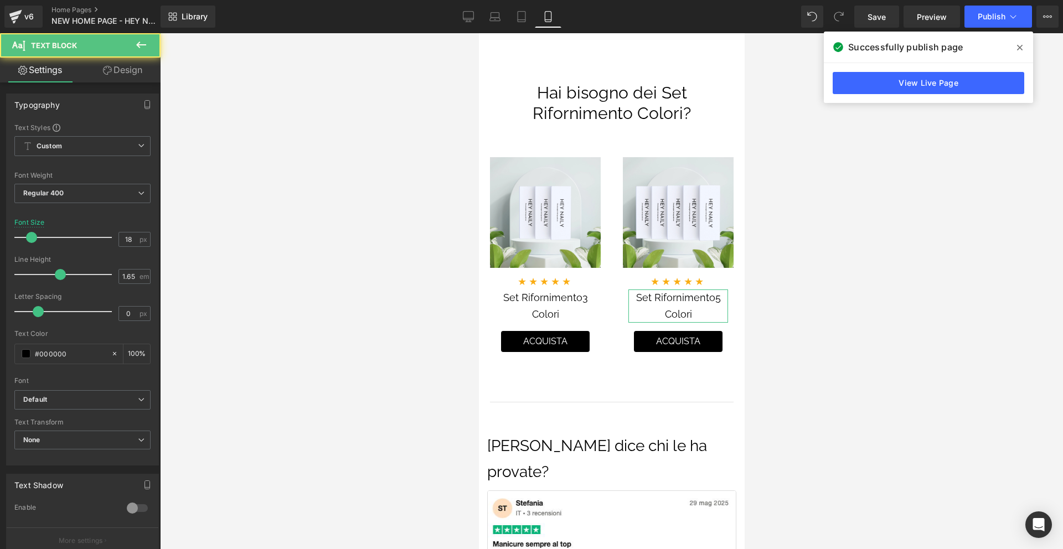
click at [127, 74] on link "Design" at bounding box center [123, 70] width 80 height 25
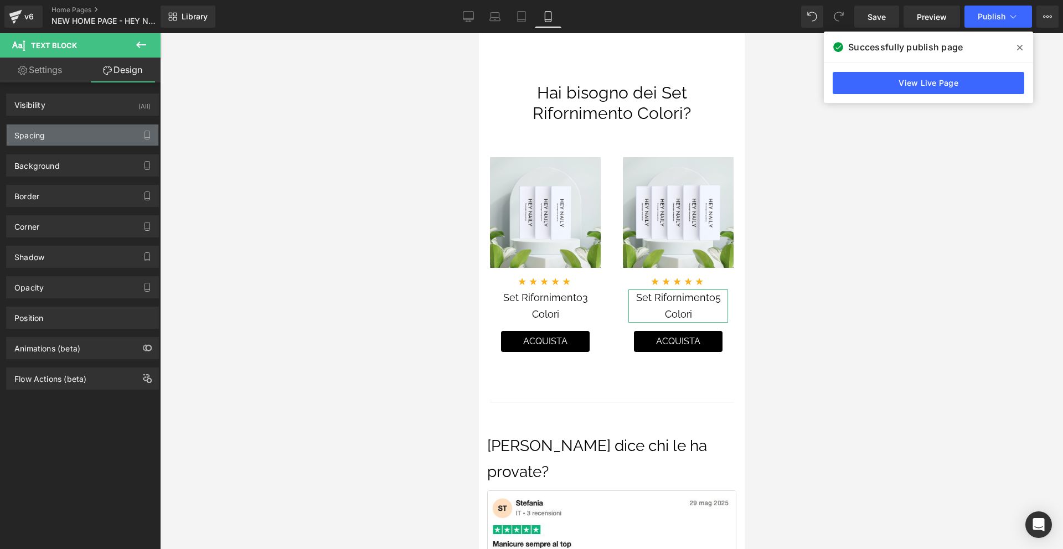
click at [76, 137] on div "Spacing" at bounding box center [83, 135] width 152 height 21
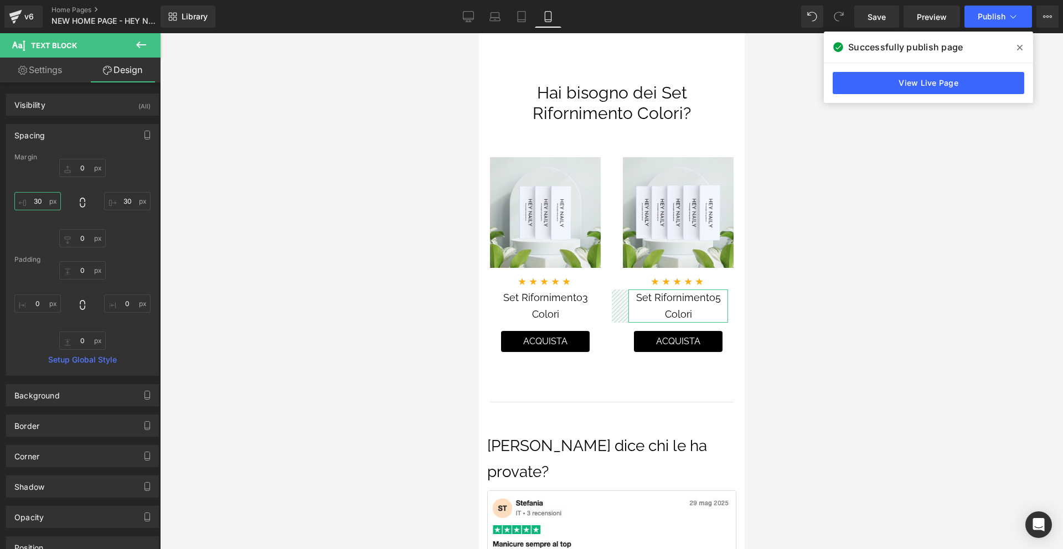
click at [47, 204] on input "30" at bounding box center [37, 201] width 47 height 18
type input "25"
click at [128, 201] on input "30" at bounding box center [127, 201] width 47 height 18
type input "25"
click at [985, 18] on span "Publish" at bounding box center [992, 16] width 28 height 9
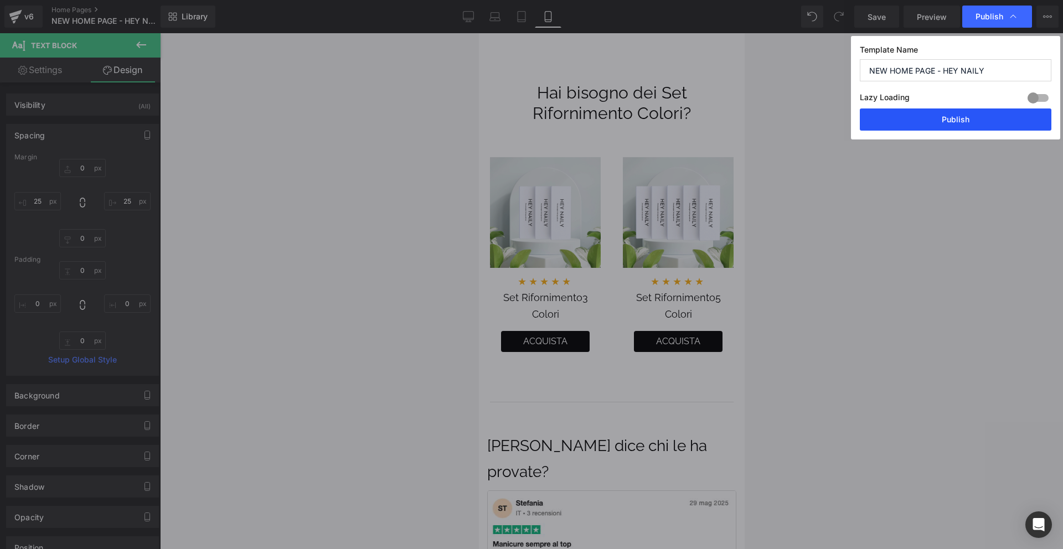
click at [946, 126] on button "Publish" at bounding box center [956, 120] width 192 height 22
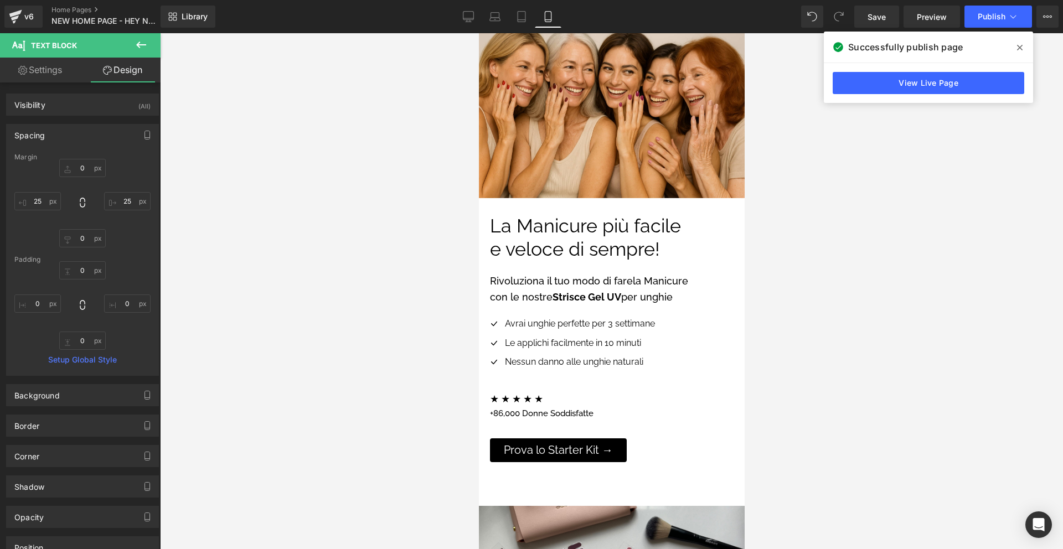
scroll to position [0, 0]
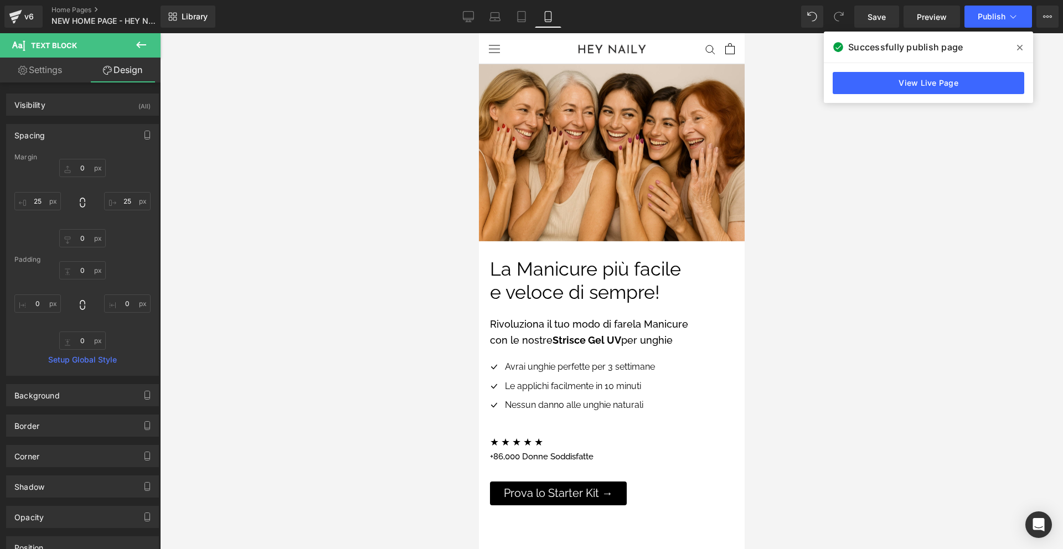
click at [1015, 47] on span at bounding box center [1020, 48] width 18 height 18
